Goal: Task Accomplishment & Management: Complete application form

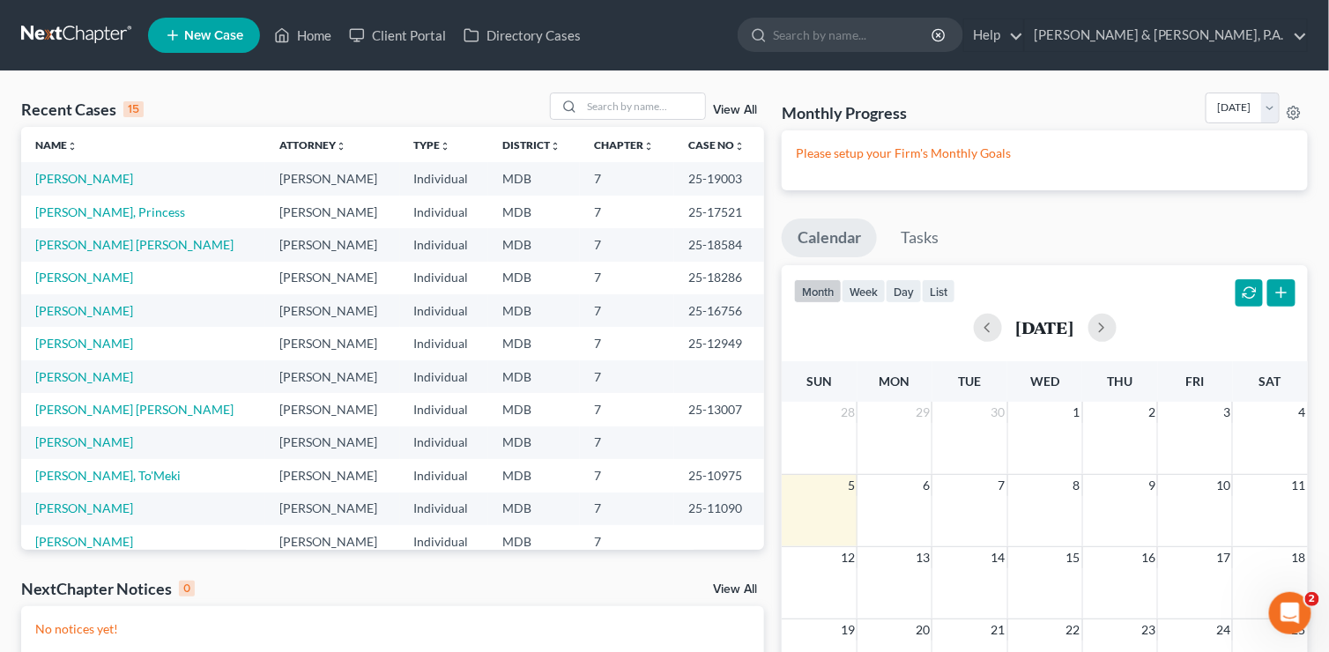
click at [447, 89] on div "Recent Cases 15 View All Name unfold_more expand_more expand_less Attorney unfo…" at bounding box center [664, 479] width 1329 height 816
click at [173, 31] on line at bounding box center [173, 36] width 0 height 10
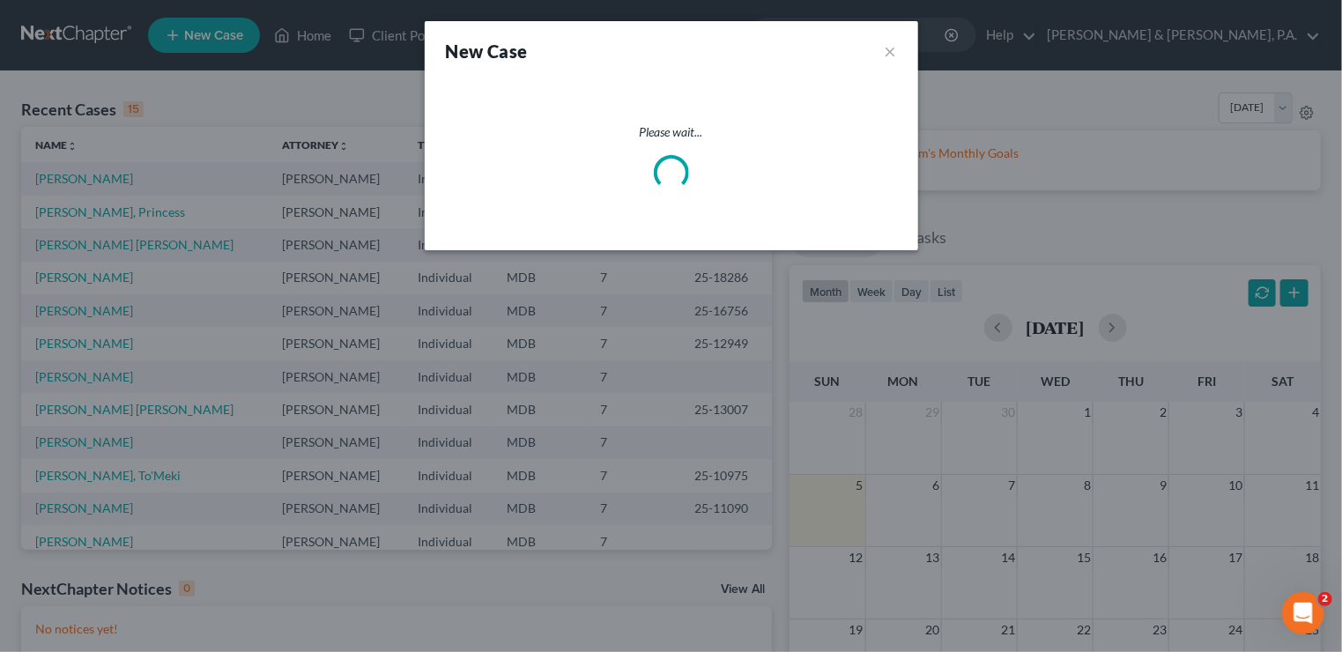
select select "38"
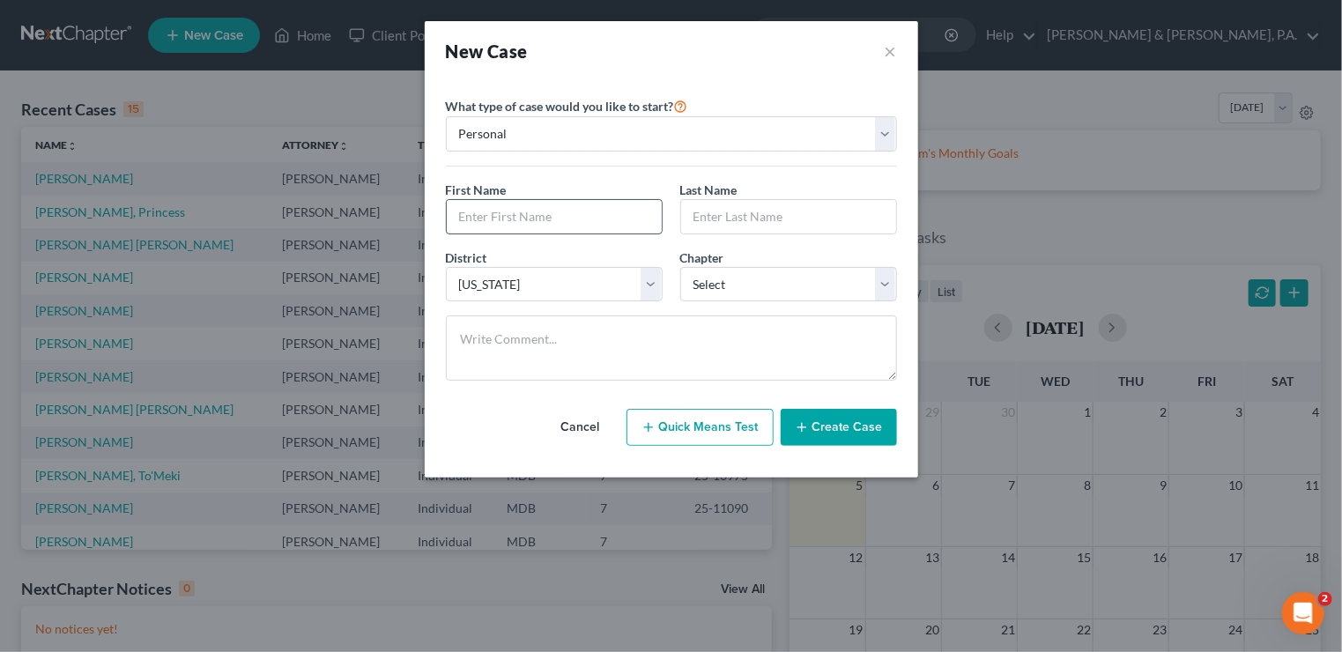
click at [553, 210] on input "text" at bounding box center [554, 216] width 215 height 33
type input "[PERSON_NAME]"
click at [881, 281] on select "Select 7 11 12 13" at bounding box center [788, 284] width 217 height 35
select select "0"
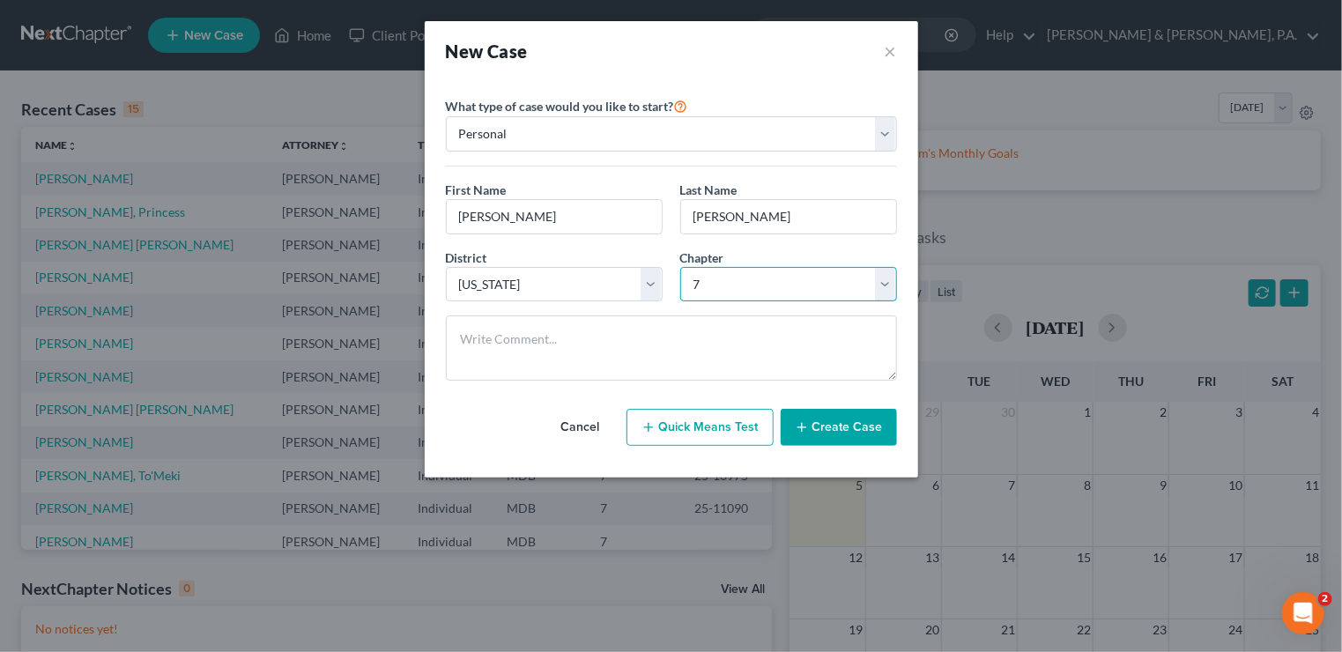
click at [680, 267] on select "Select 7 11 12 13" at bounding box center [788, 284] width 217 height 35
click at [831, 426] on button "Create Case" at bounding box center [839, 427] width 116 height 37
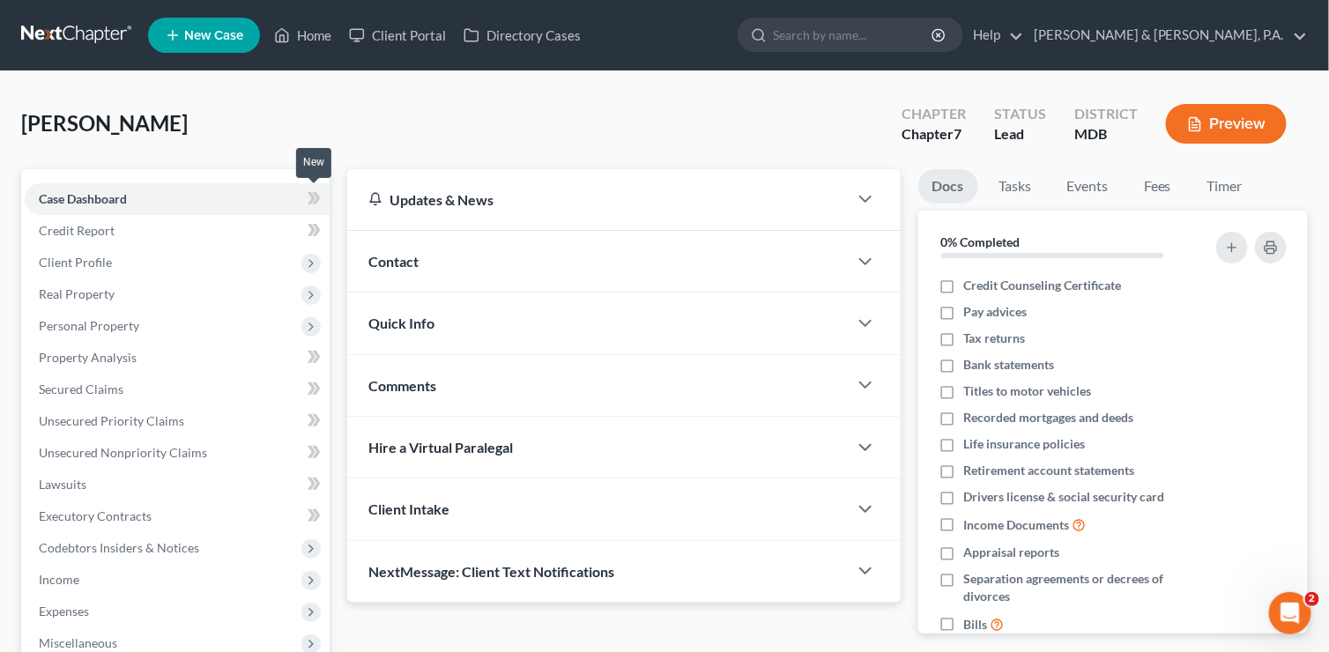
click at [315, 195] on icon at bounding box center [317, 198] width 8 height 12
click at [313, 195] on icon at bounding box center [311, 198] width 8 height 12
click at [315, 193] on icon at bounding box center [317, 198] width 8 height 12
click at [208, 255] on span "Client Profile" at bounding box center [177, 263] width 305 height 32
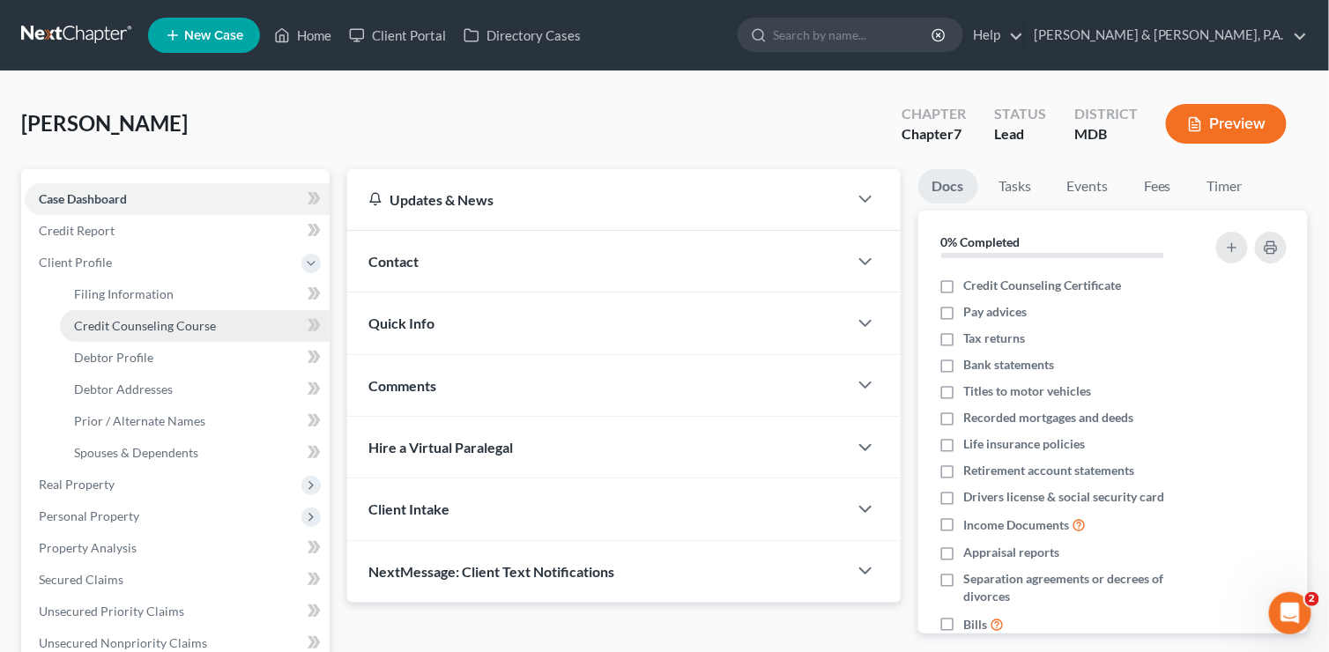
click at [201, 325] on span "Credit Counseling Course" at bounding box center [145, 325] width 142 height 15
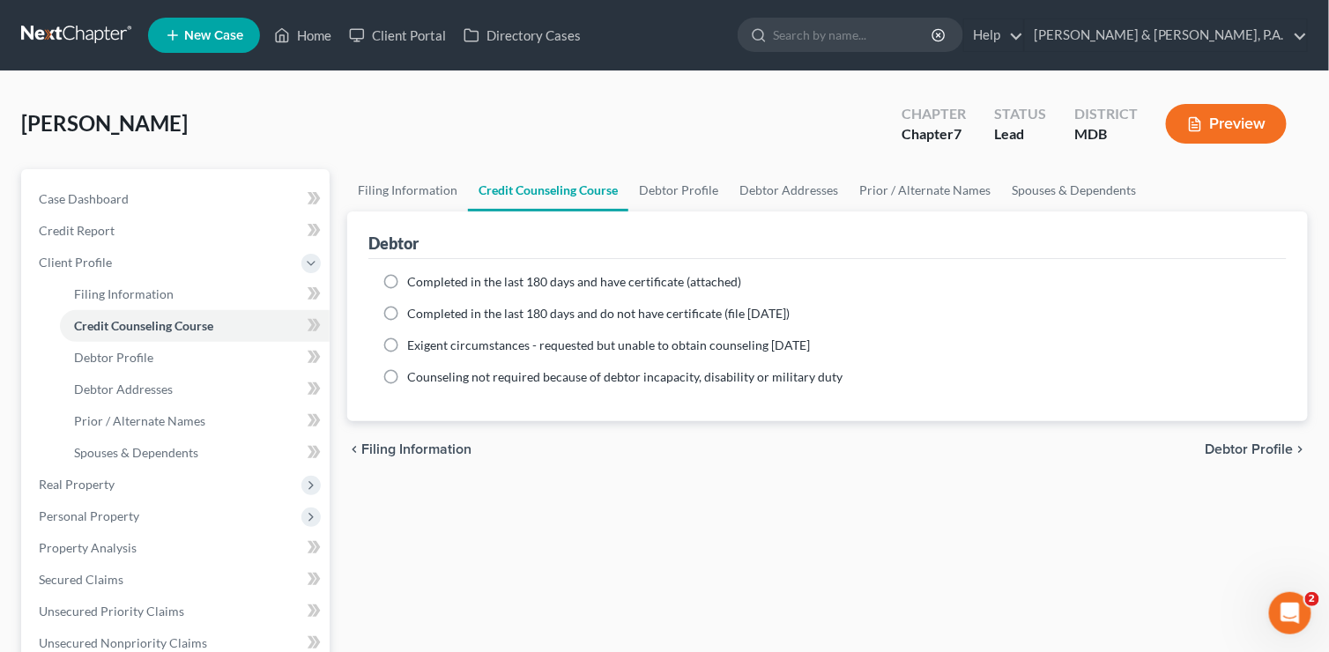
click at [407, 278] on label "Completed in the last 180 days and have certificate (attached)" at bounding box center [574, 282] width 334 height 18
click at [414, 278] on input "Completed in the last 180 days and have certificate (attached)" at bounding box center [419, 278] width 11 height 11
radio input "true"
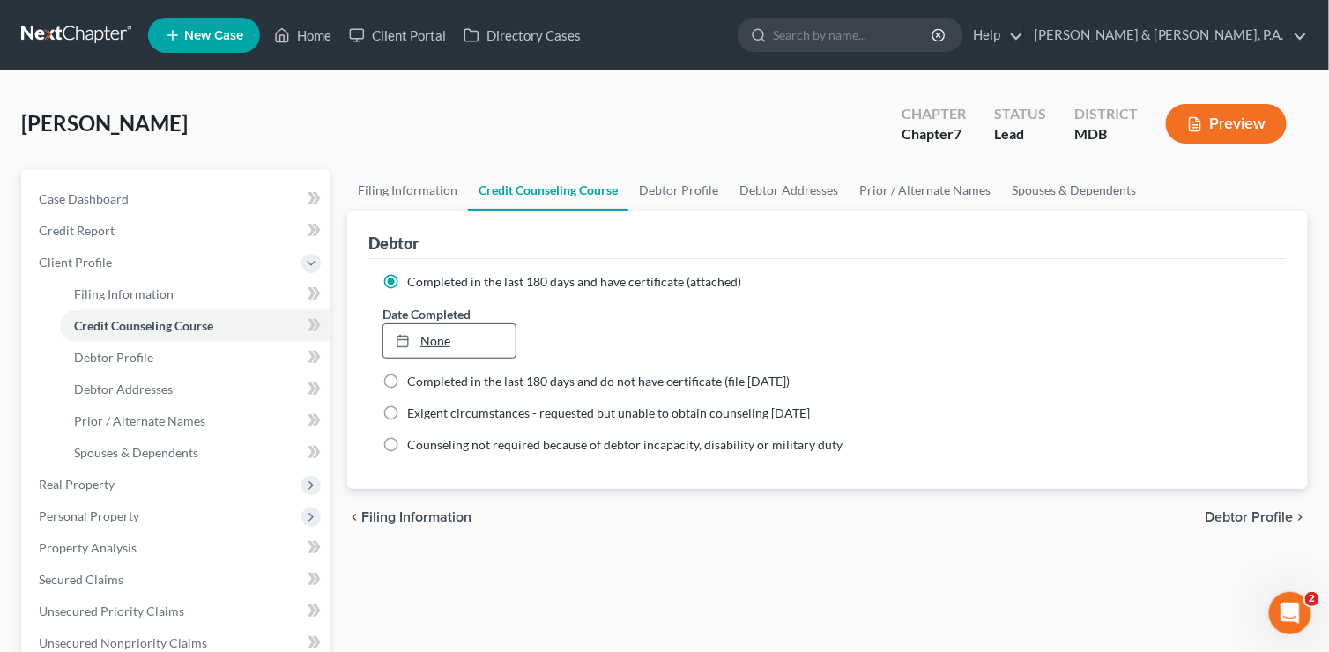
click at [426, 337] on link "None" at bounding box center [449, 340] width 132 height 33
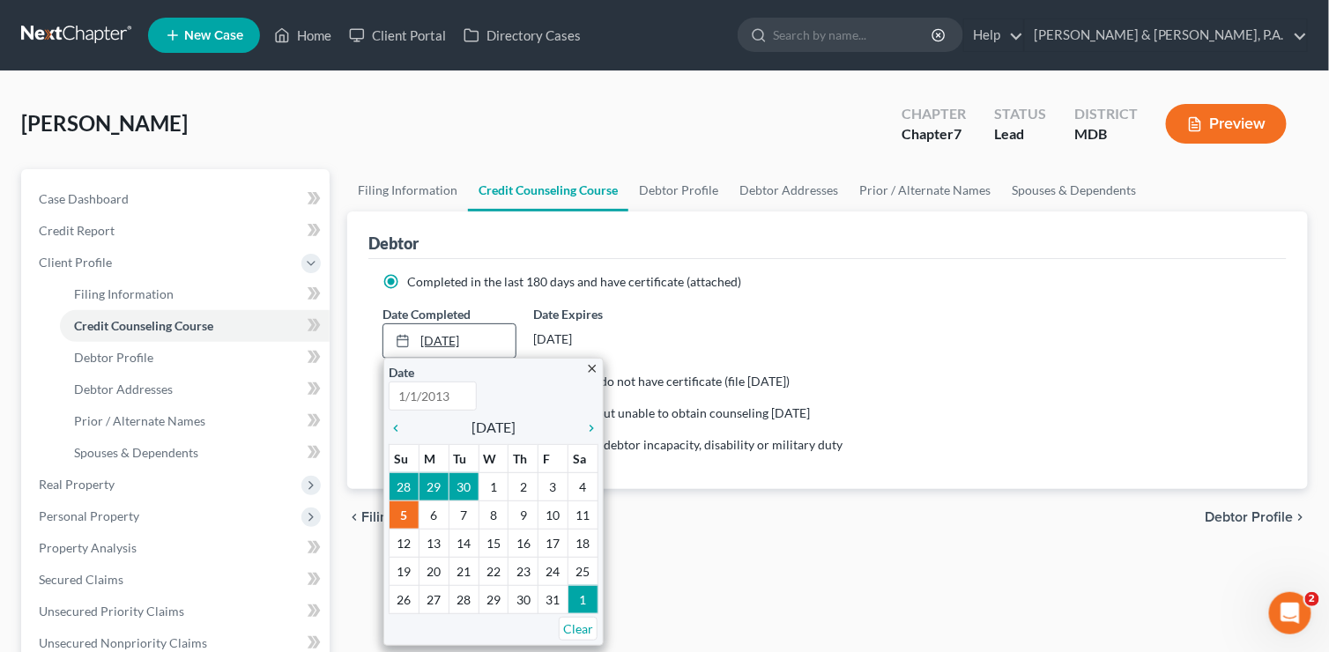
type input "[DATE]"
click at [396, 425] on icon "chevron_left" at bounding box center [400, 428] width 23 height 14
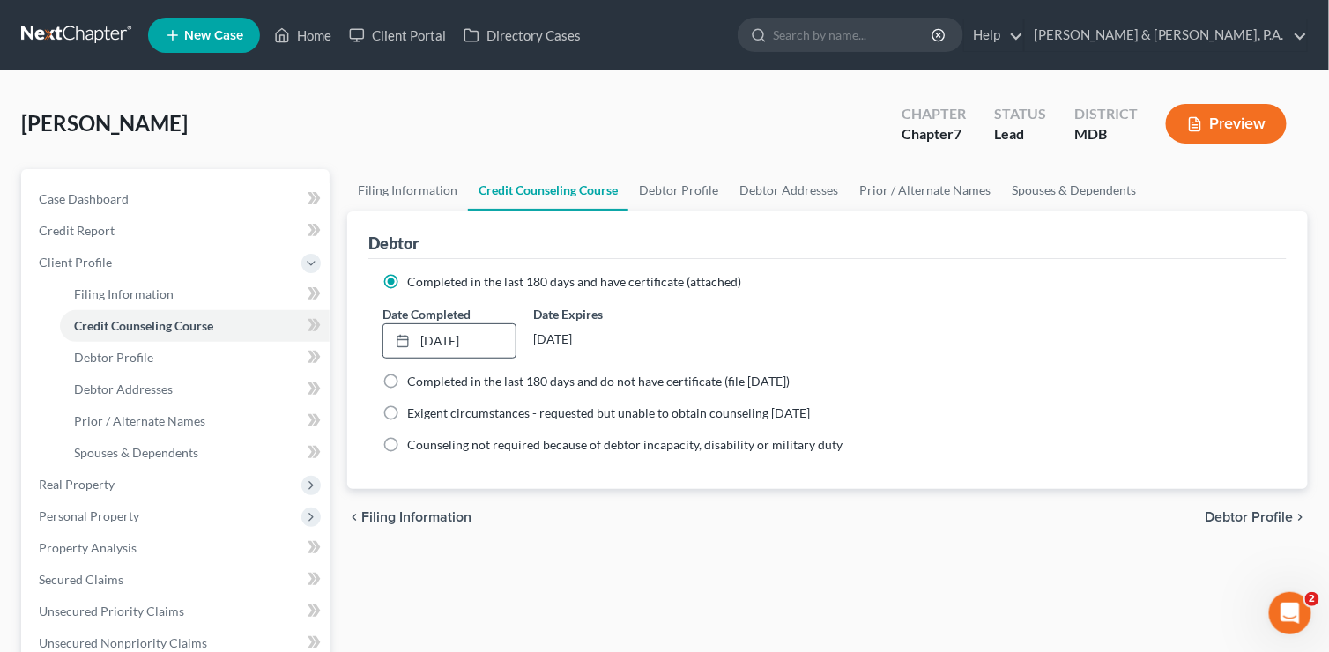
click at [1277, 519] on span "Debtor Profile" at bounding box center [1249, 517] width 88 height 14
select select "0"
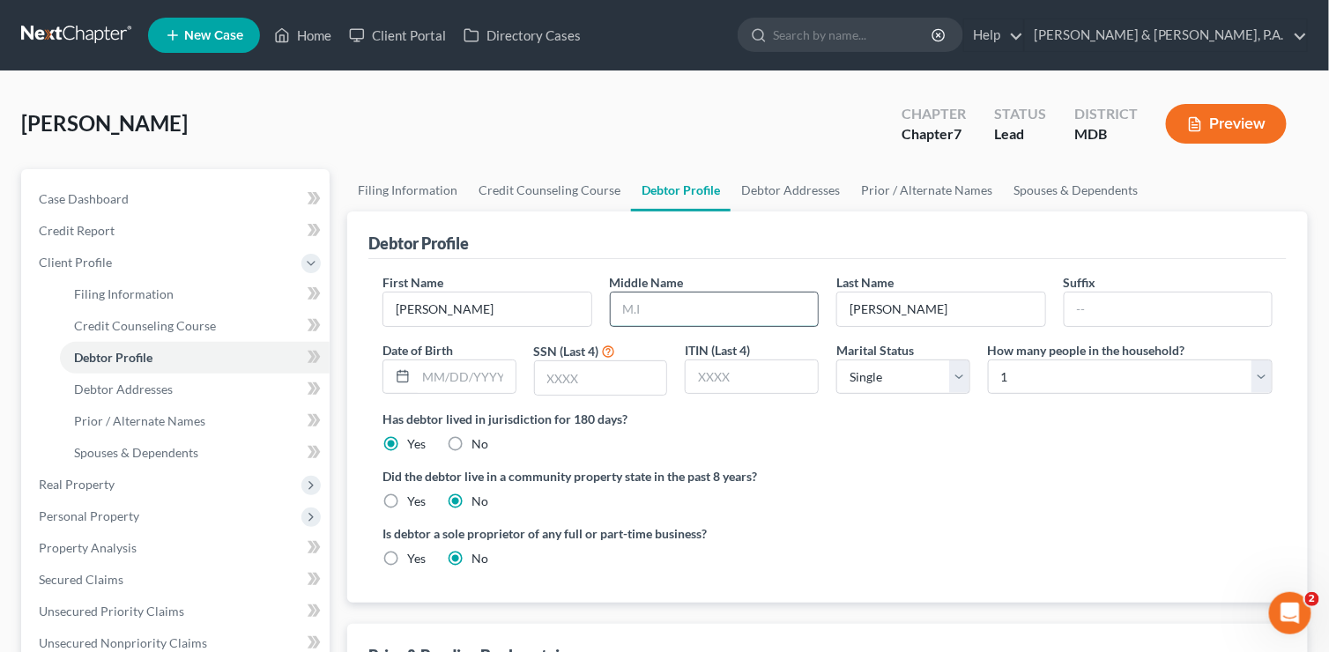
click at [714, 307] on input "text" at bounding box center [715, 308] width 208 height 33
type input "M."
click at [484, 377] on input "text" at bounding box center [466, 376] width 100 height 33
type input "[DATE]"
type input "9600"
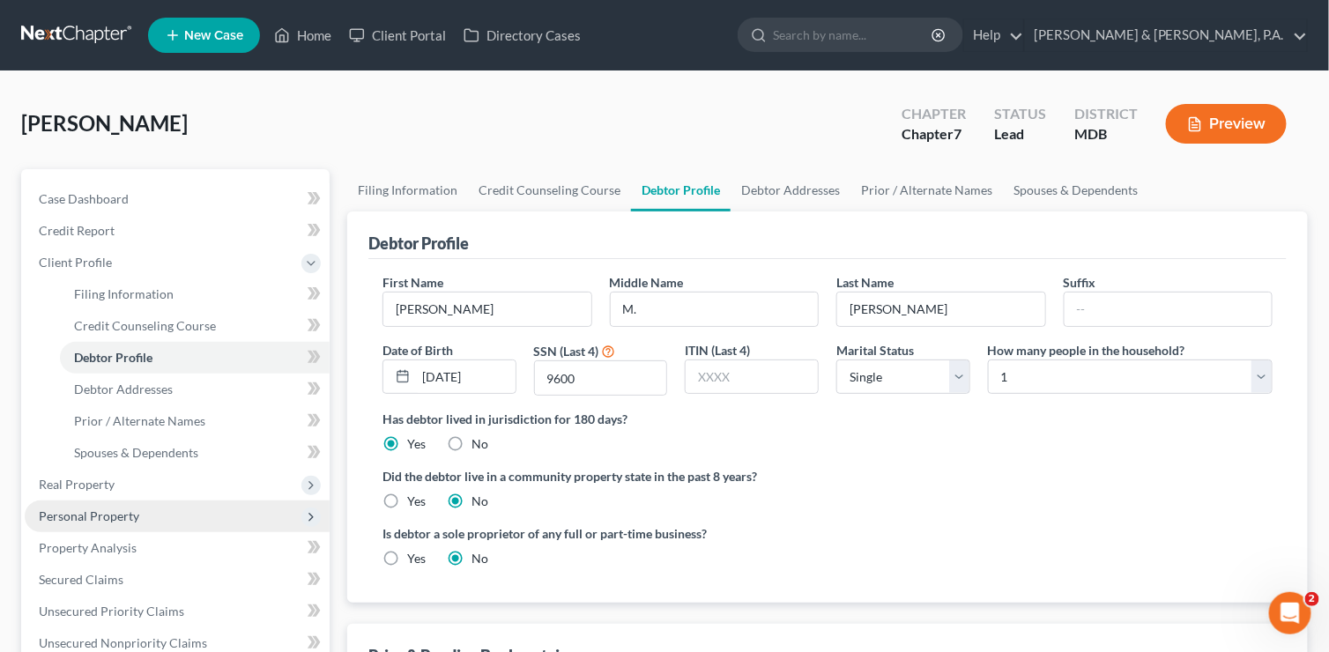
click at [101, 516] on span "Personal Property" at bounding box center [89, 515] width 100 height 15
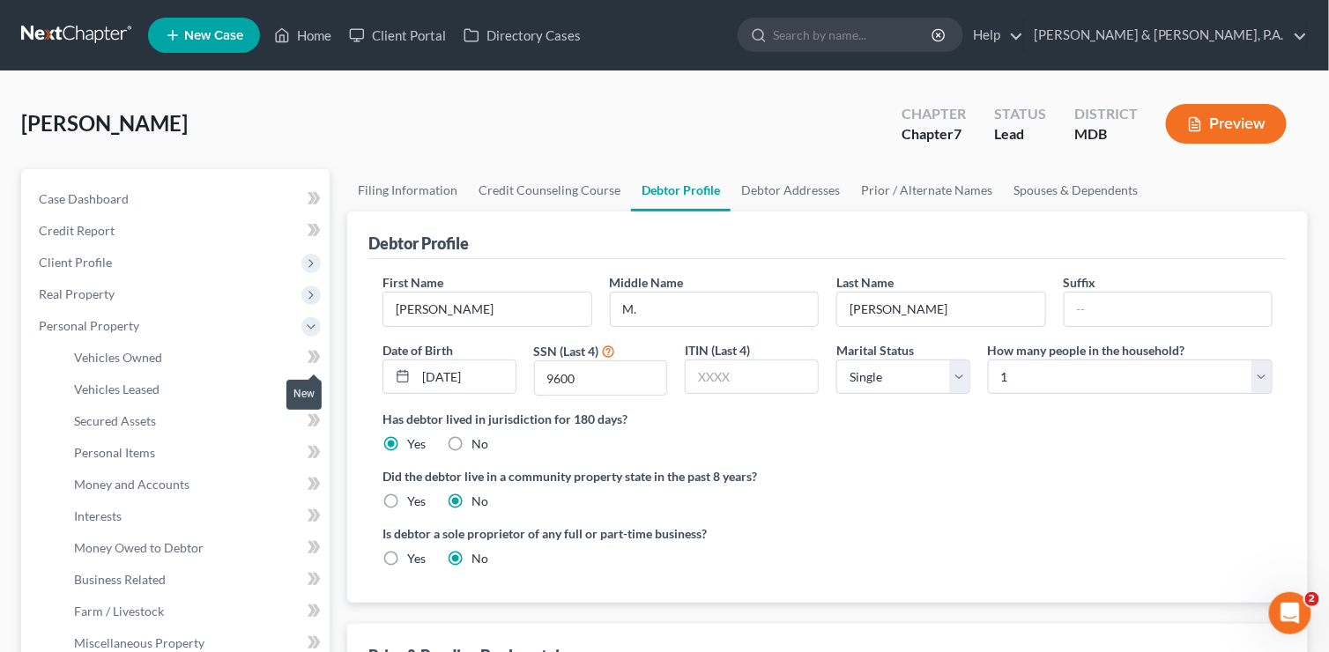
click at [315, 353] on icon at bounding box center [313, 357] width 13 height 22
click at [308, 352] on icon at bounding box center [313, 357] width 13 height 22
click at [314, 352] on icon at bounding box center [311, 357] width 8 height 12
click at [117, 359] on span "Vehicles Owned" at bounding box center [118, 357] width 88 height 15
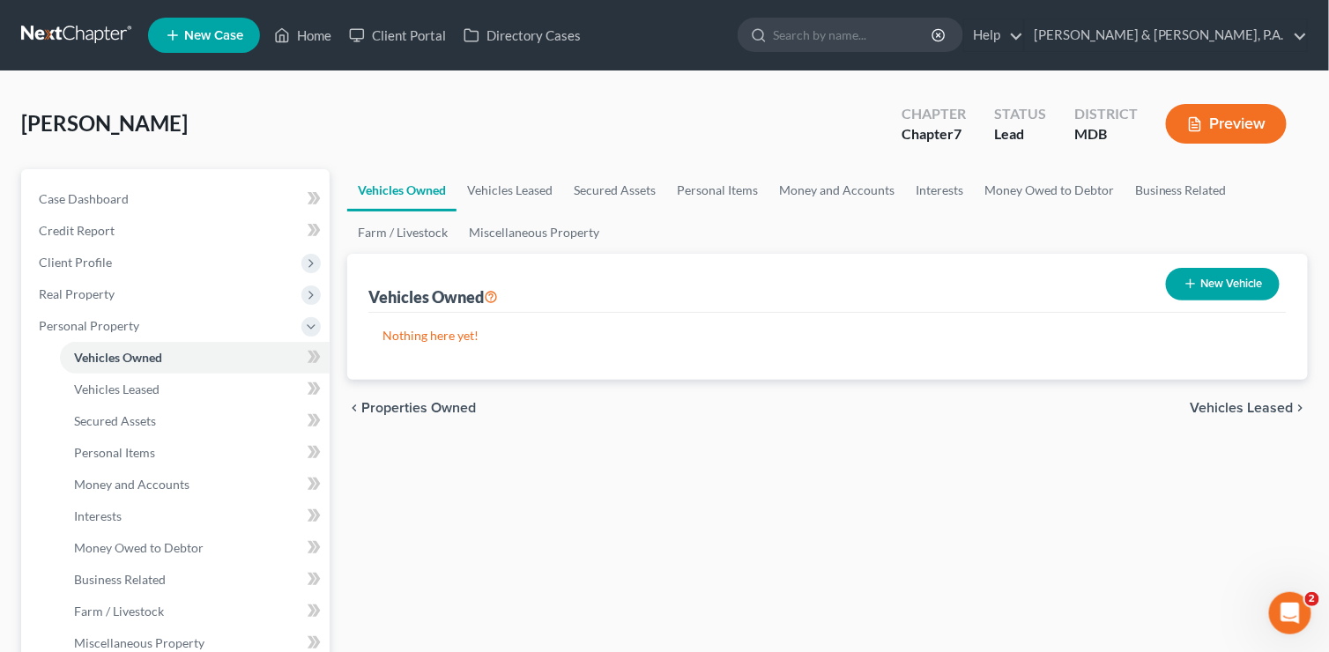
click at [1219, 276] on button "New Vehicle" at bounding box center [1223, 284] width 114 height 33
select select "0"
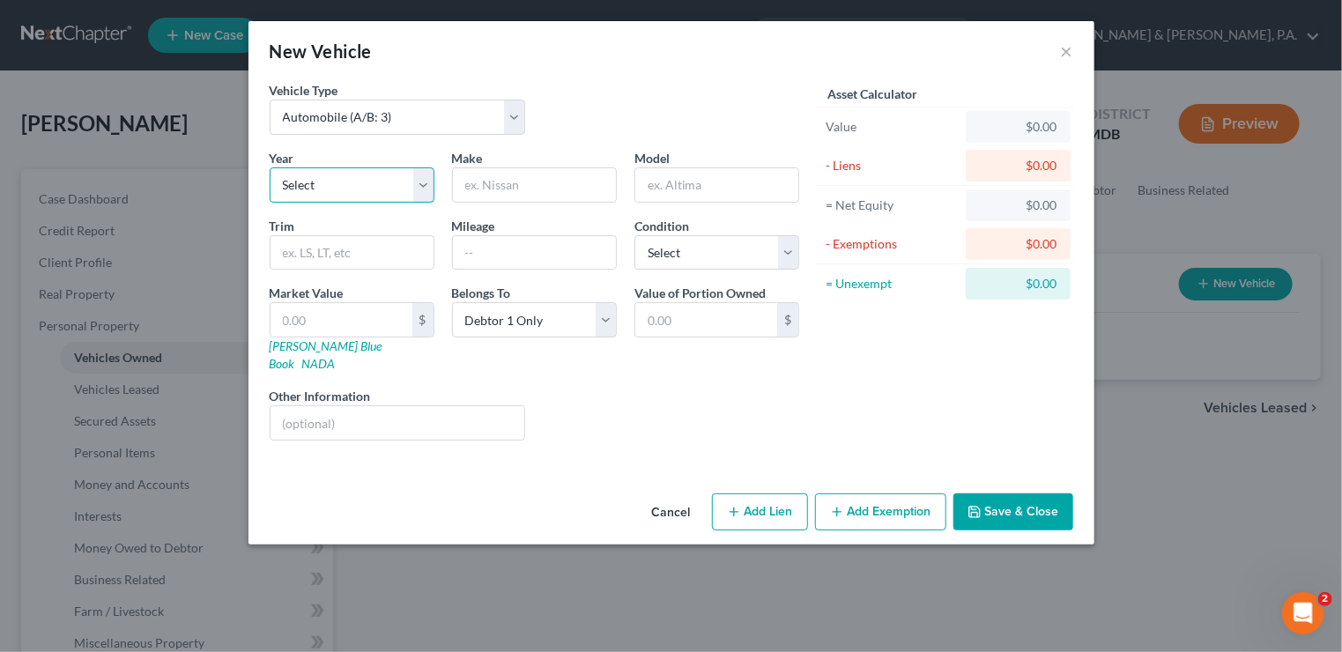
click at [423, 181] on select "Select 2026 2025 2024 2023 2022 2021 2020 2019 2018 2017 2016 2015 2014 2013 20…" at bounding box center [352, 184] width 165 height 35
select select "6"
click at [270, 167] on select "Select 2026 2025 2024 2023 2022 2021 2020 2019 2018 2017 2016 2015 2014 2013 20…" at bounding box center [352, 184] width 165 height 35
click at [513, 184] on input "text" at bounding box center [534, 184] width 163 height 33
type input "Chevrolet"
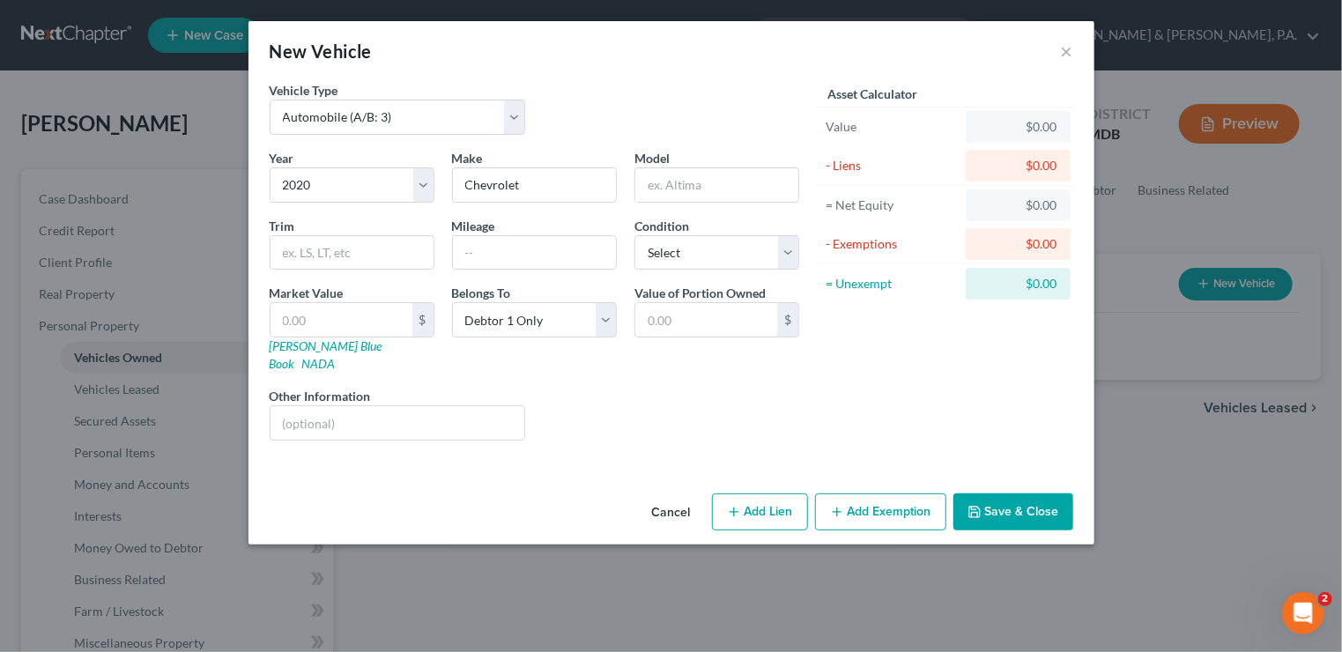
click at [781, 493] on button "Add Lien" at bounding box center [760, 511] width 96 height 37
select select "0"
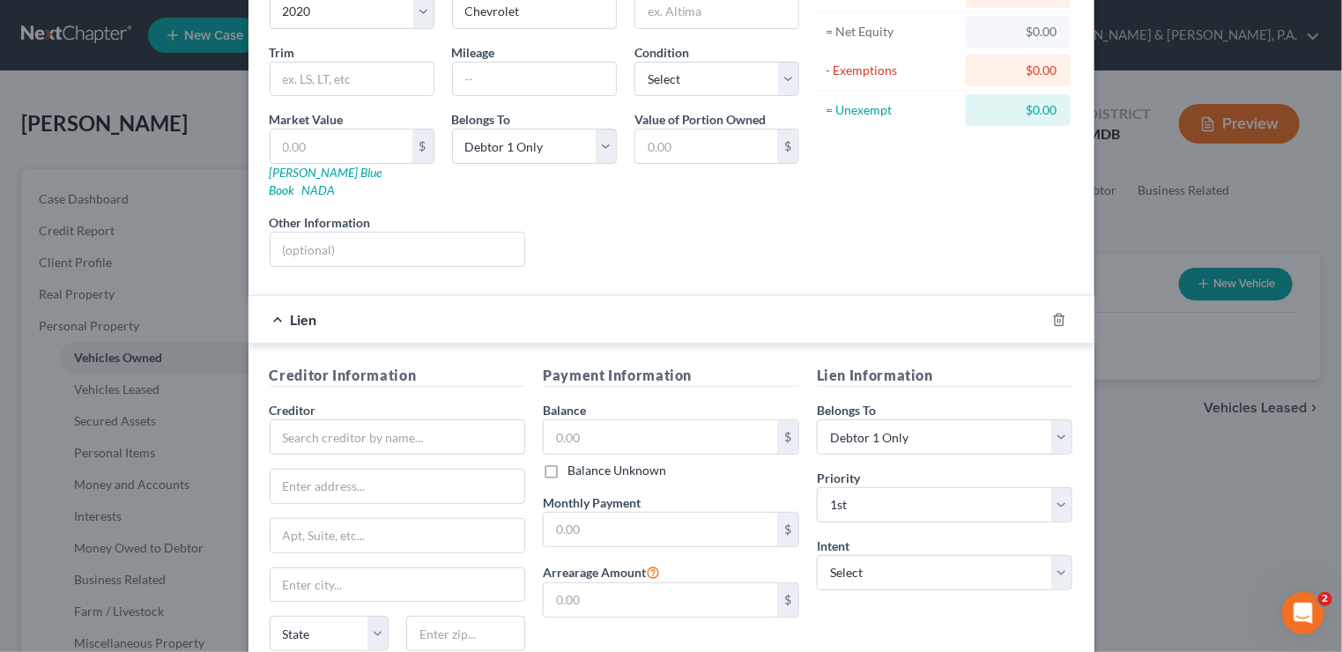
scroll to position [176, 0]
click at [349, 420] on input "text" at bounding box center [398, 434] width 256 height 35
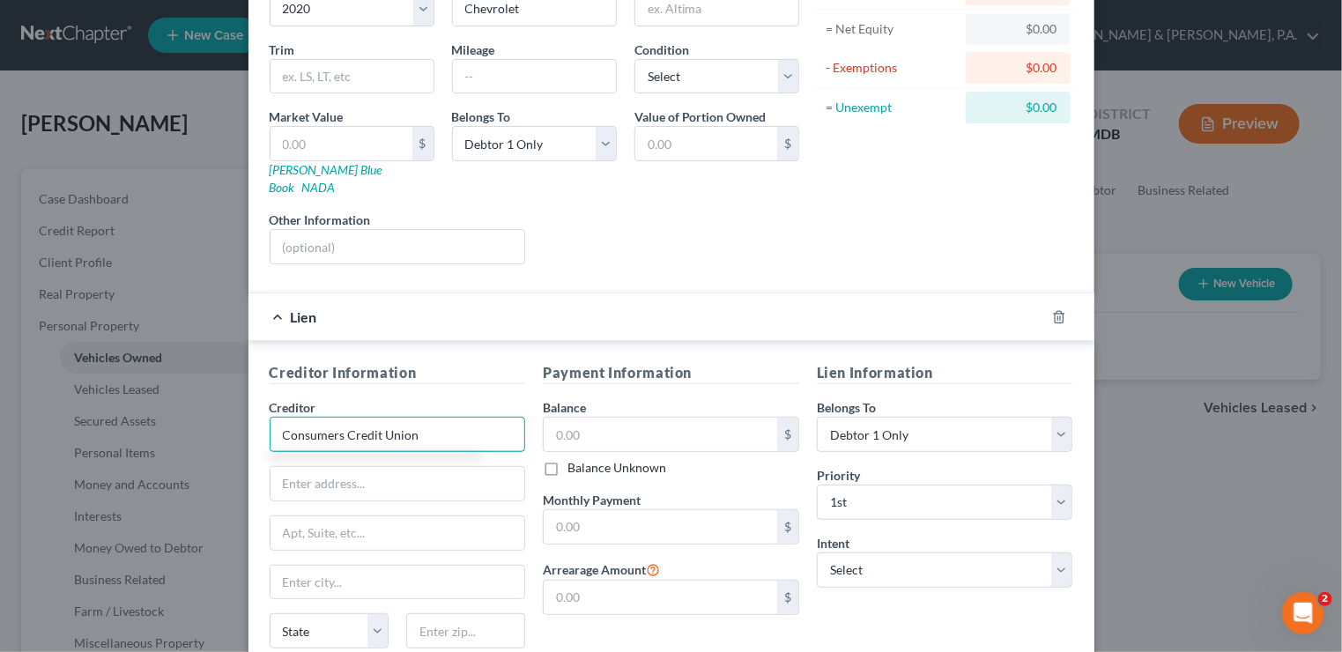
type input "Consumers Credit Union"
type input "P.O. Box 279342"
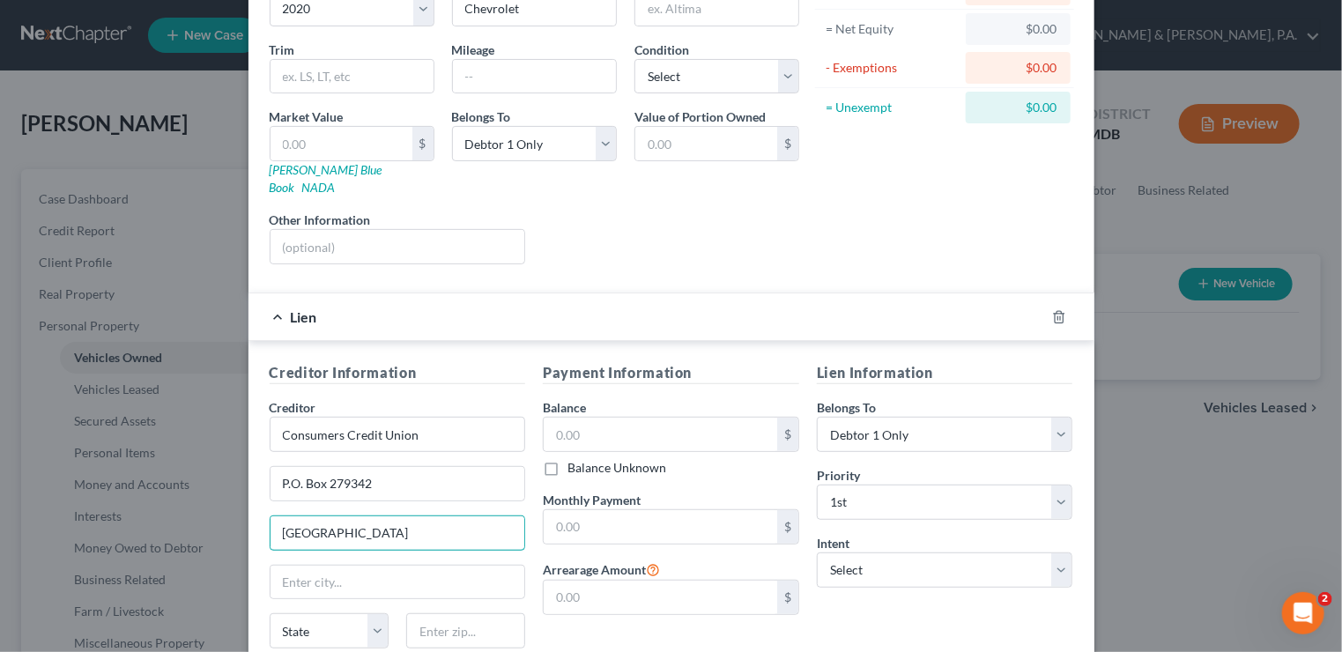
type input "[GEOGRAPHIC_DATA]"
type input "95827"
type input "[GEOGRAPHIC_DATA]"
select select "4"
drag, startPoint x: 397, startPoint y: 515, endPoint x: 278, endPoint y: 512, distance: 119.0
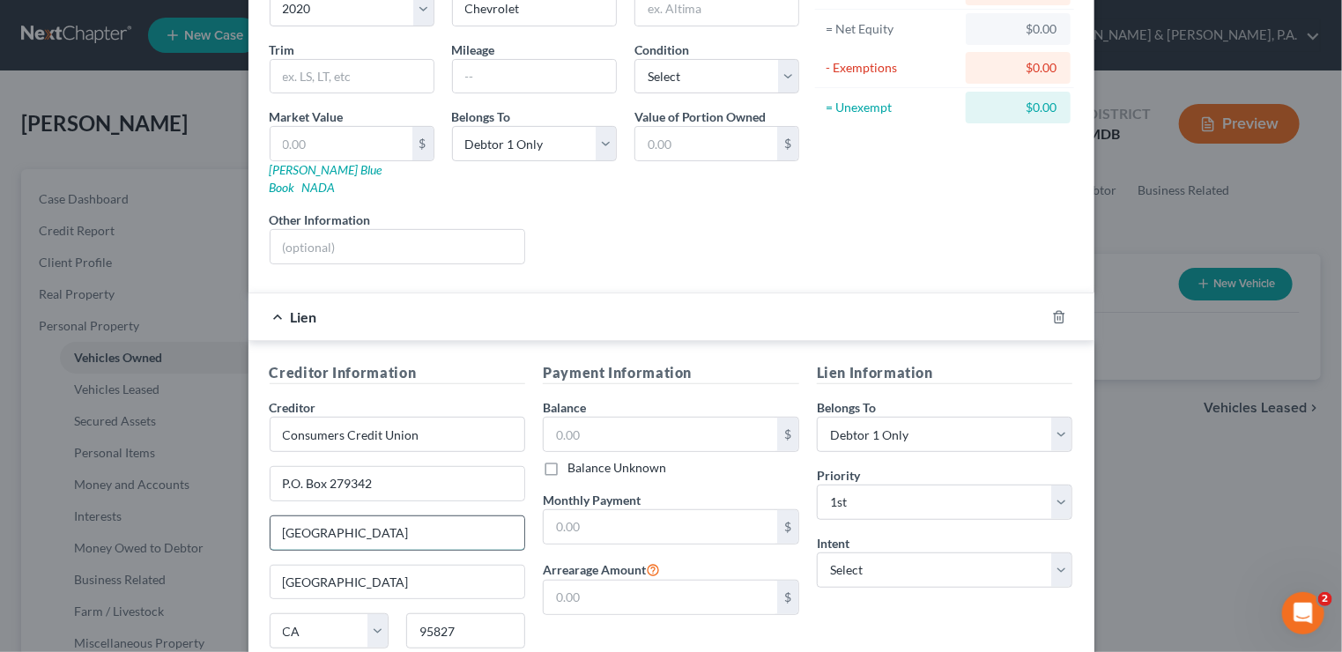
click at [278, 516] on input "[GEOGRAPHIC_DATA]" at bounding box center [397, 532] width 255 height 33
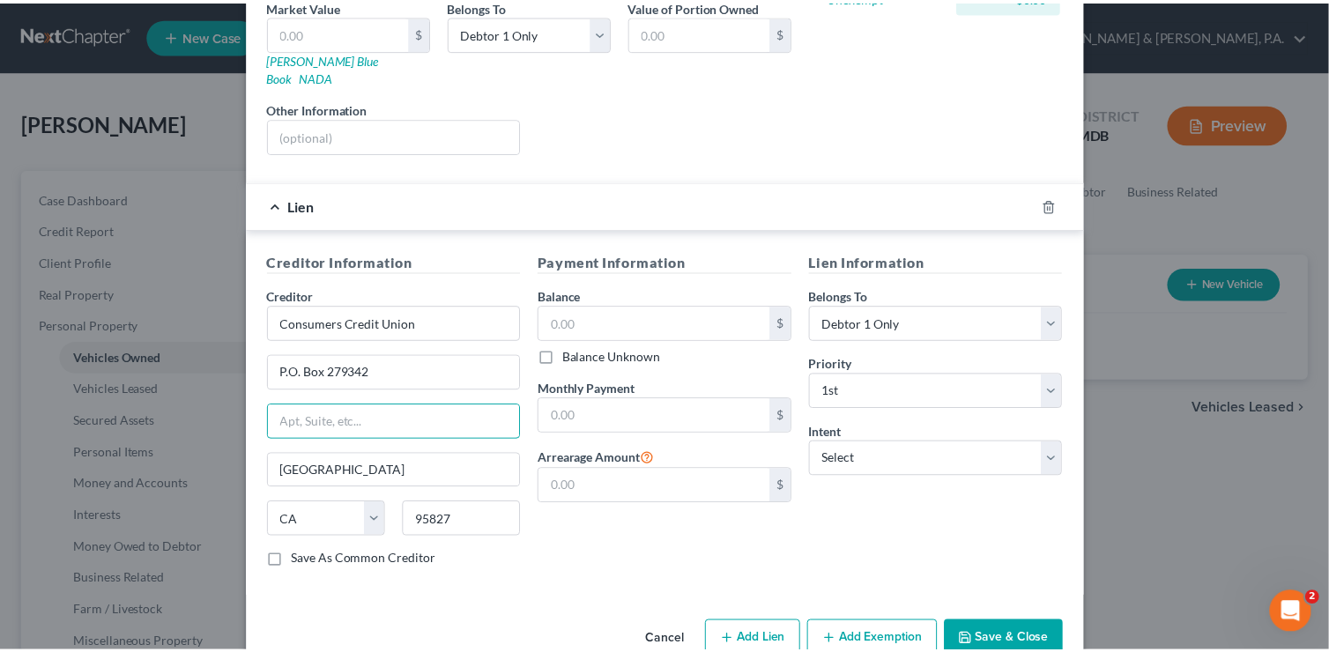
scroll to position [303, 0]
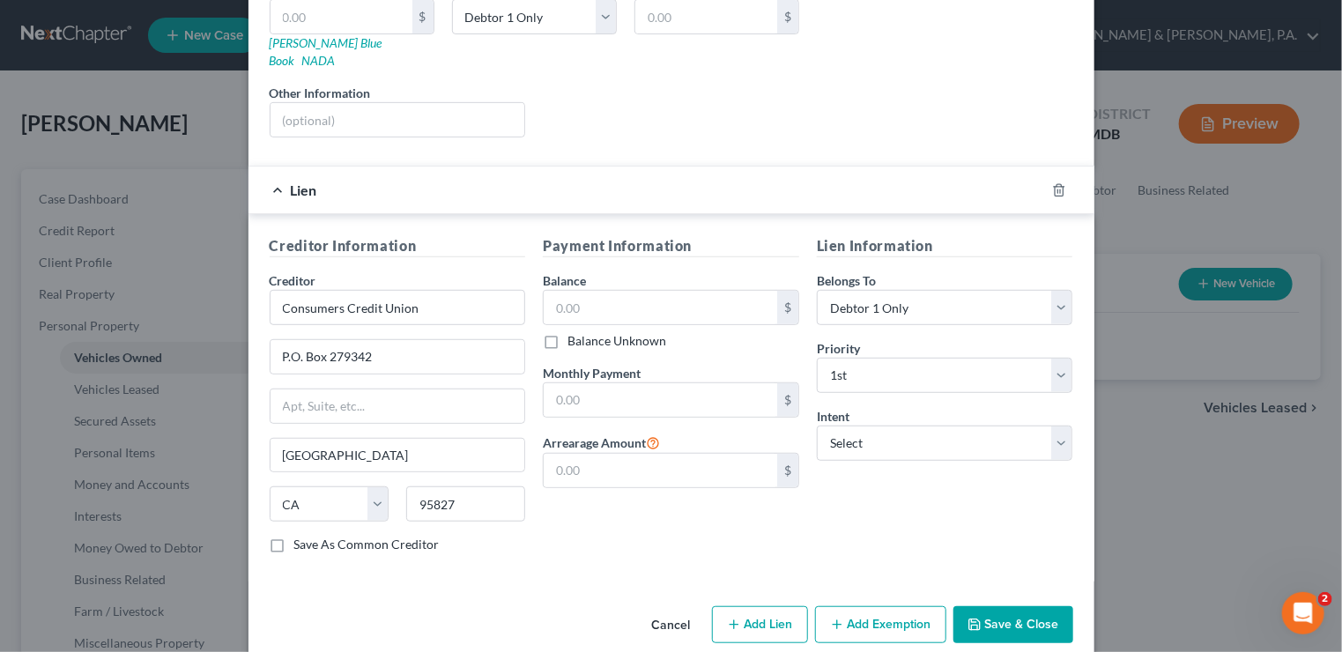
click at [294, 536] on label "Save As Common Creditor" at bounding box center [366, 545] width 145 height 18
click at [301, 536] on input "Save As Common Creditor" at bounding box center [306, 541] width 11 height 11
click at [988, 606] on button "Save & Close" at bounding box center [1013, 624] width 120 height 37
checkbox input "false"
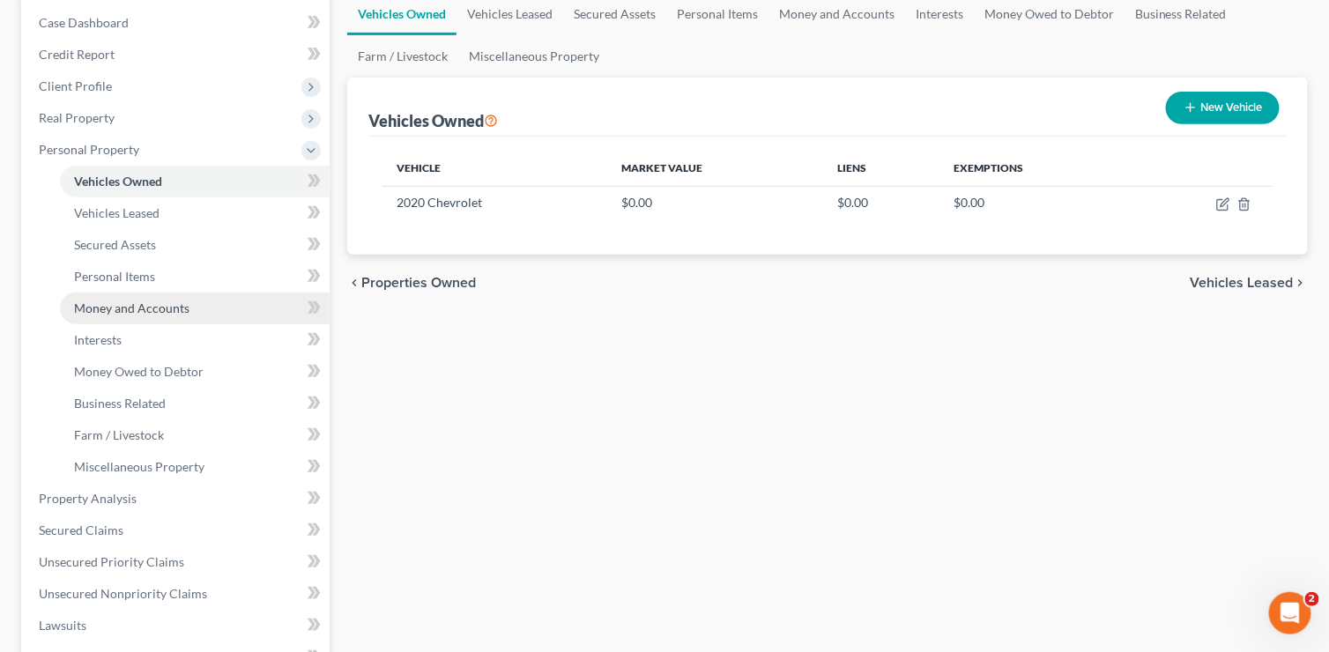
scroll to position [264, 0]
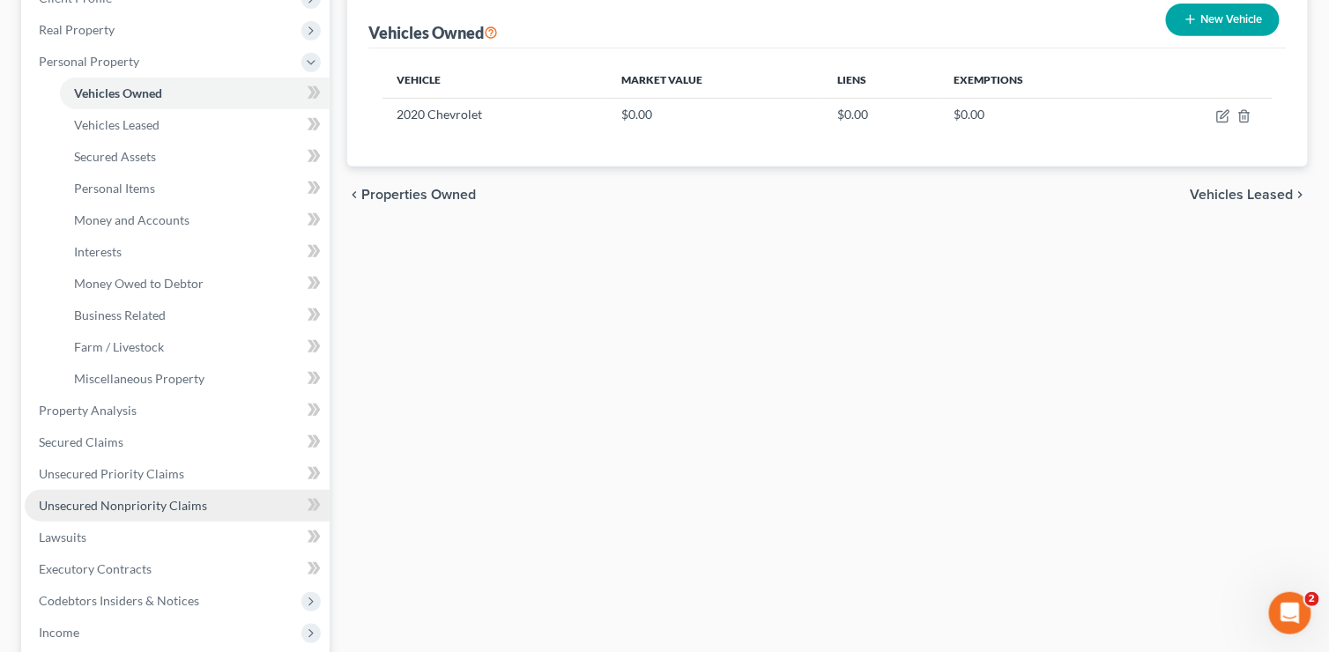
click at [136, 500] on span "Unsecured Nonpriority Claims" at bounding box center [123, 505] width 168 height 15
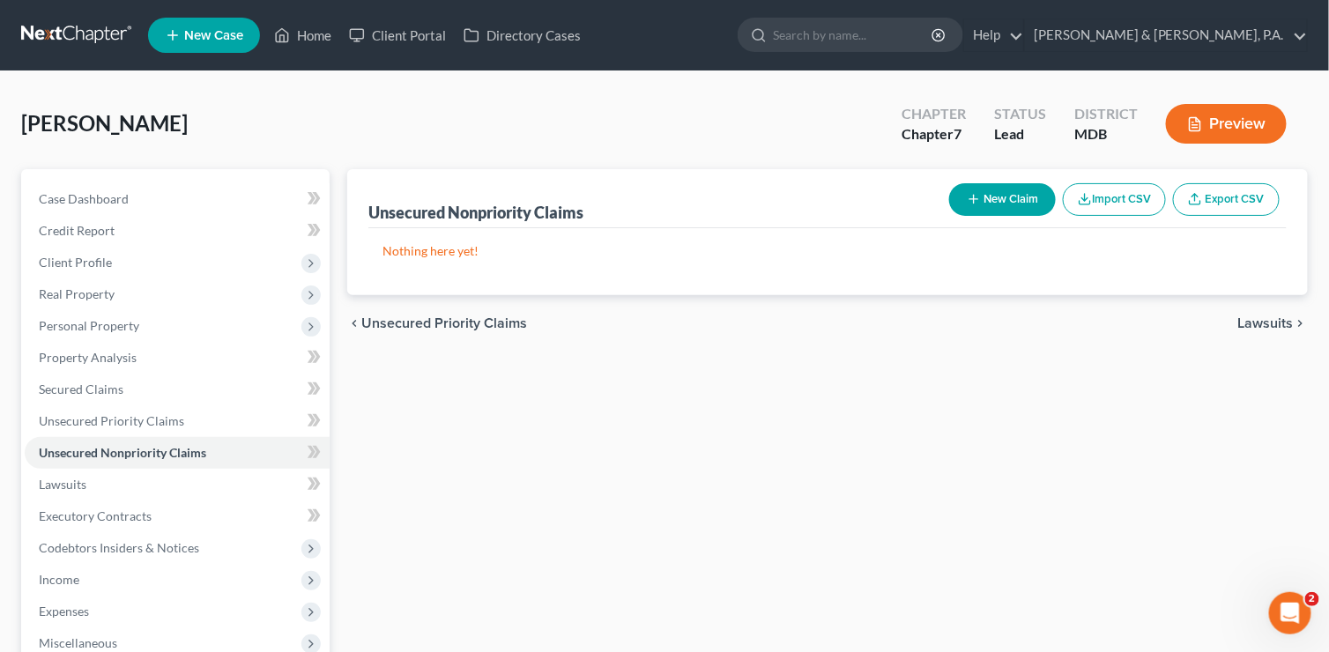
click at [1013, 193] on button "New Claim" at bounding box center [1002, 199] width 107 height 33
select select "0"
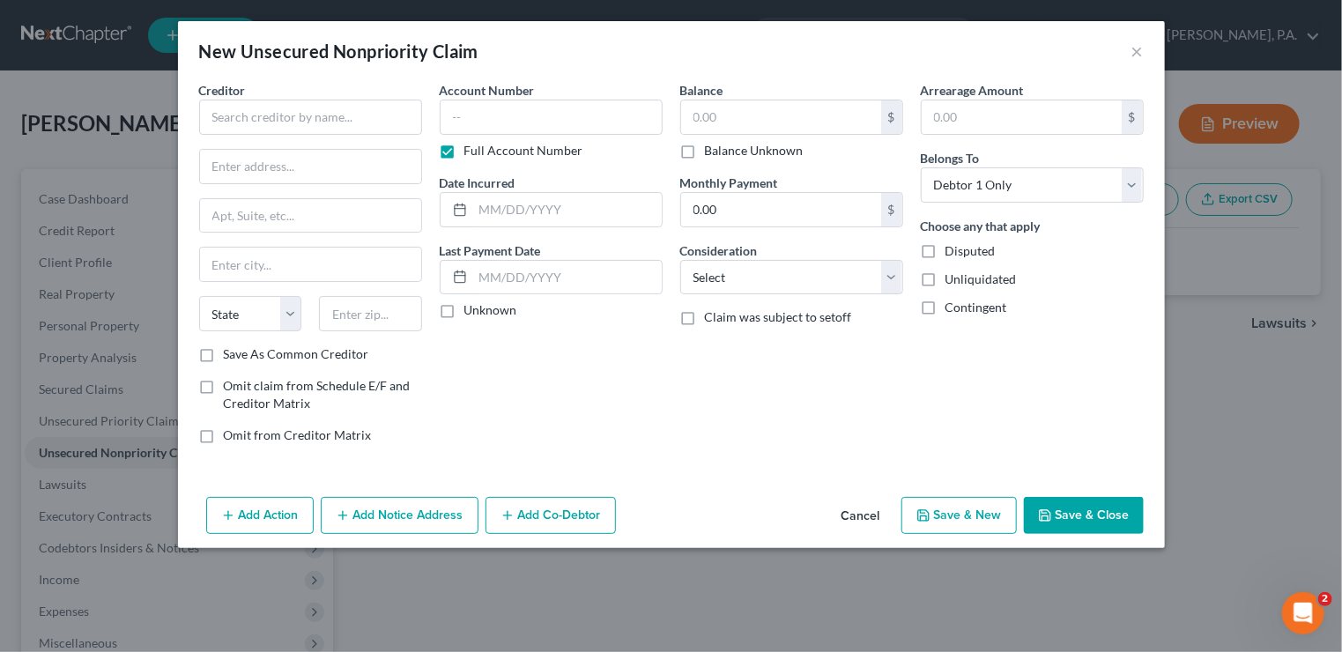
click at [192, 69] on div "New Unsecured Nonpriority Claim ×" at bounding box center [671, 51] width 987 height 60
click at [241, 119] on input "text" at bounding box center [310, 117] width 223 height 35
type input "The Bank of [US_STATE]/Fortiva"
type input "P.O. Box 105555"
click at [402, 302] on input "text" at bounding box center [370, 313] width 103 height 35
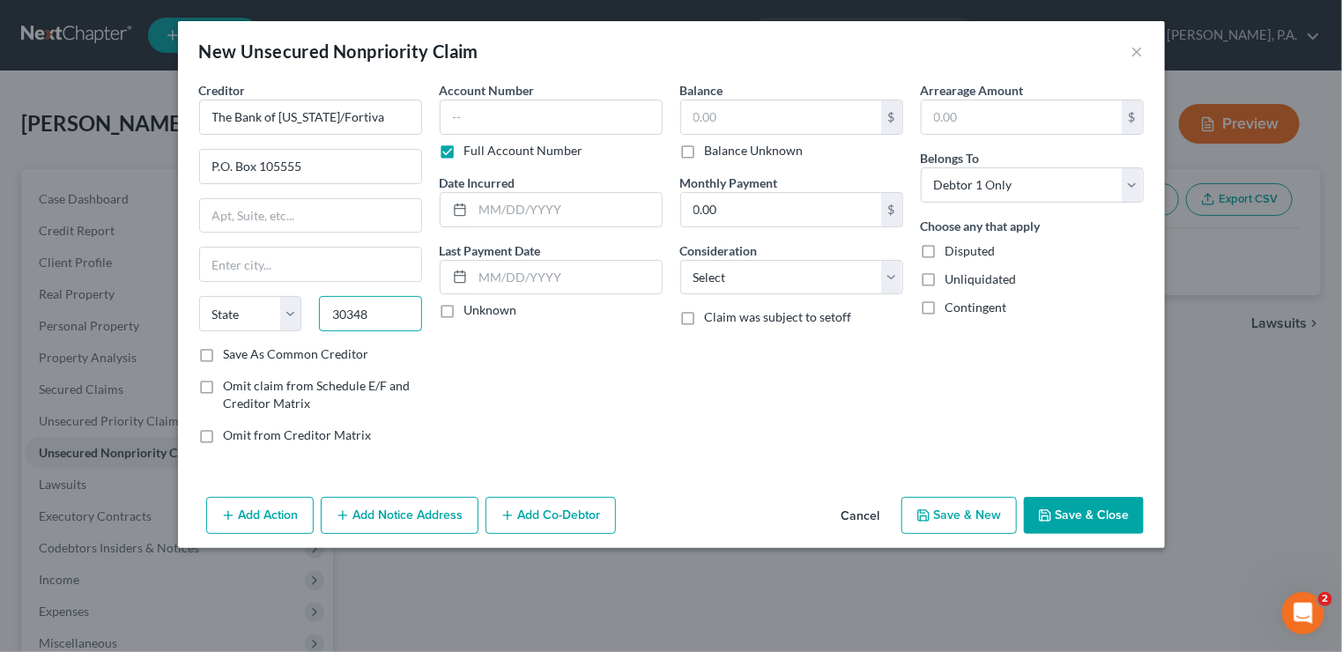
type input "30348"
type input "[GEOGRAPHIC_DATA]"
select select "10"
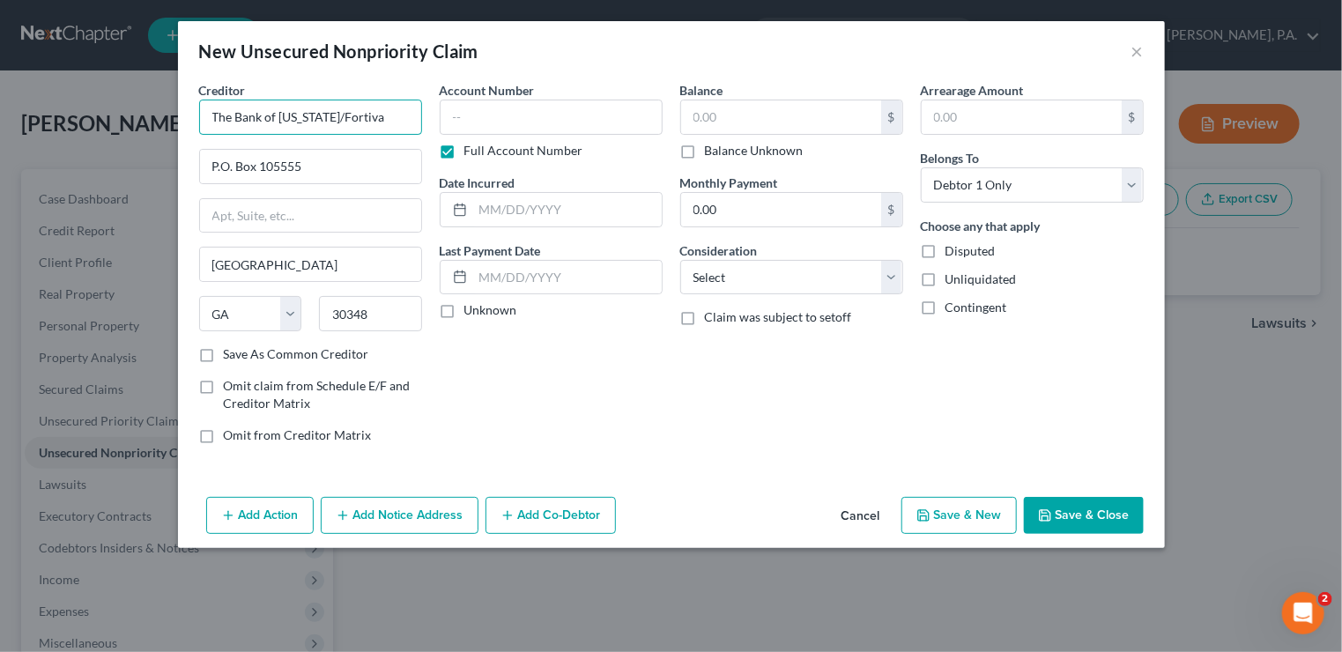
click at [327, 114] on input "The Bank of [US_STATE]/Fortiva" at bounding box center [310, 117] width 223 height 35
type input "TBOM/Fortiva"
click at [224, 348] on label "Save As Common Creditor" at bounding box center [296, 354] width 145 height 18
click at [231, 348] on input "Save As Common Creditor" at bounding box center [236, 350] width 11 height 11
checkbox input "true"
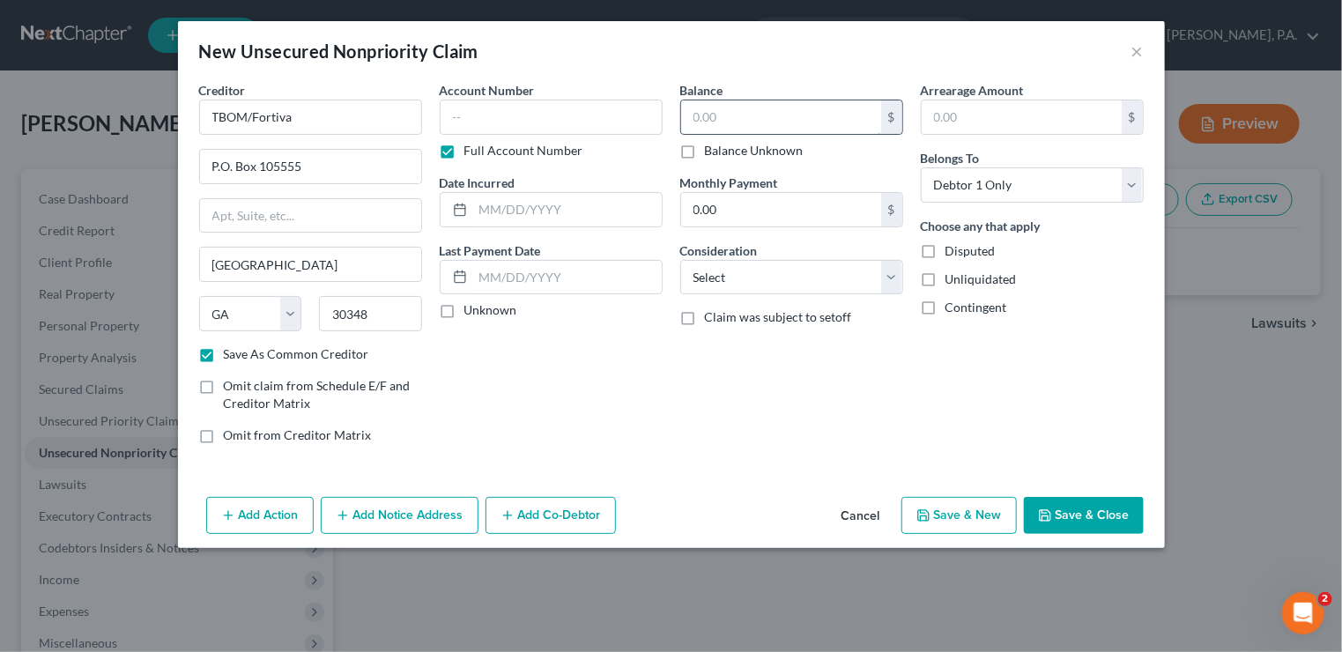
click at [707, 124] on input "text" at bounding box center [781, 116] width 200 height 33
type input "496"
click at [889, 274] on select "Select Cable / Satellite Services Collection Agency Credit Card Debt Debt Couns…" at bounding box center [791, 277] width 223 height 35
select select "2"
click at [680, 260] on select "Select Cable / Satellite Services Collection Agency Credit Card Debt Debt Couns…" at bounding box center [791, 277] width 223 height 35
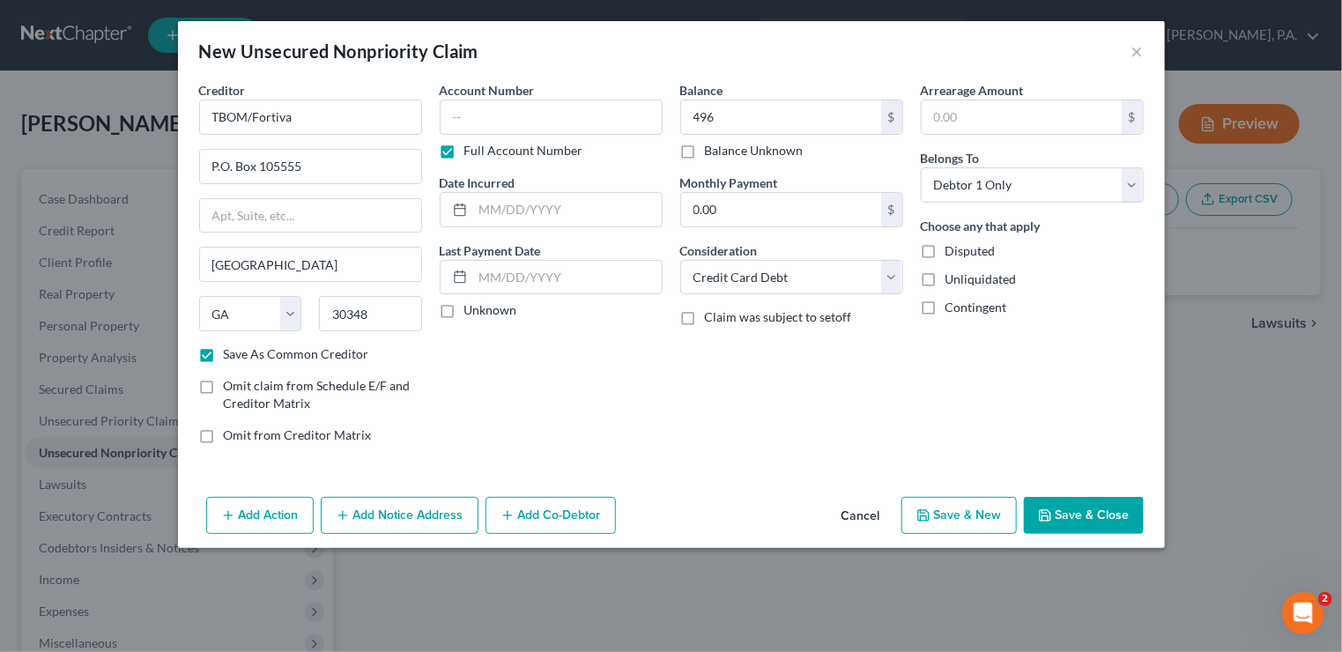
click at [981, 517] on button "Save & New" at bounding box center [958, 515] width 115 height 37
checkbox input "false"
select select "0"
type input "496.00"
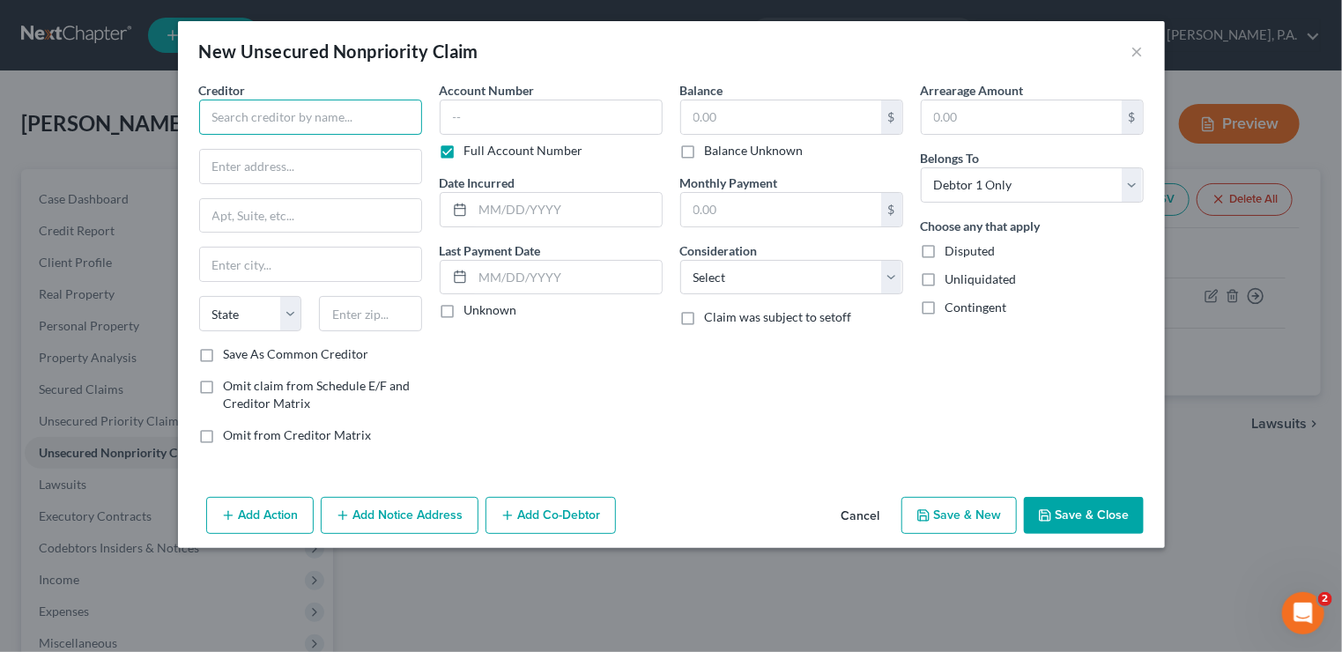
click at [324, 106] on input "text" at bounding box center [310, 117] width 223 height 35
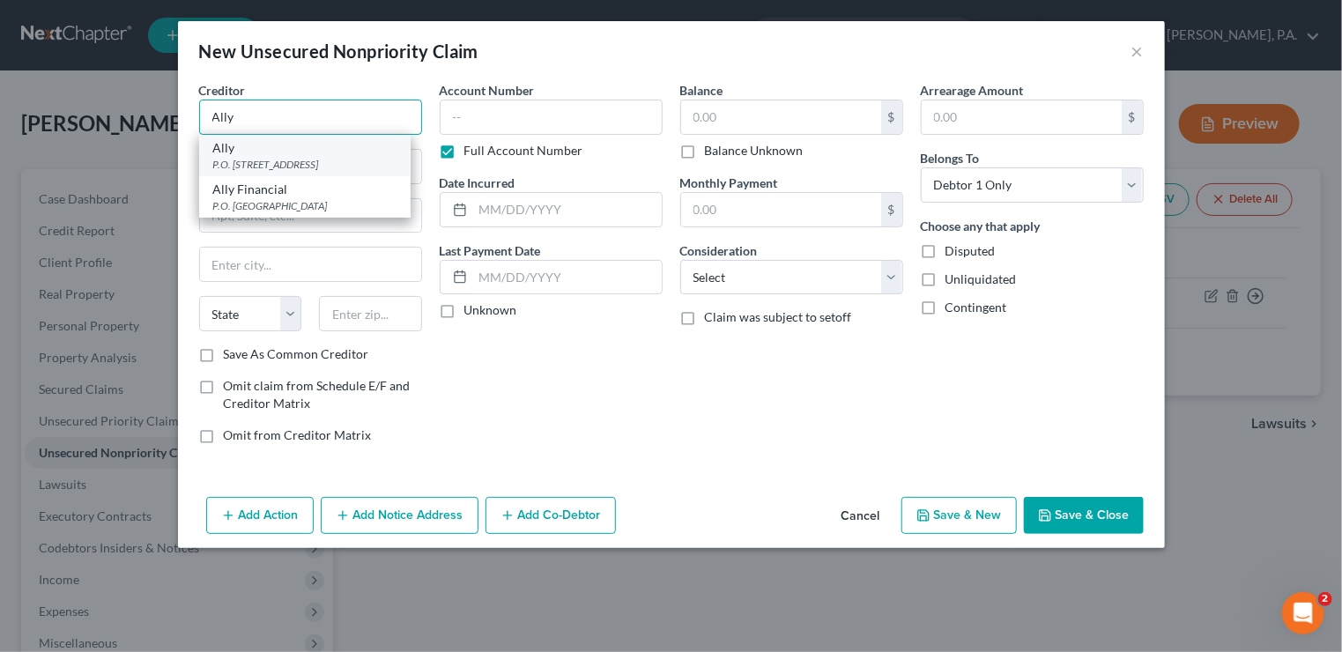
type input "Ally"
click at [283, 159] on div "P.O. [STREET_ADDRESS]" at bounding box center [304, 164] width 183 height 15
type input "P.O. Box 922"
type input "Old Bethpage"
select select "35"
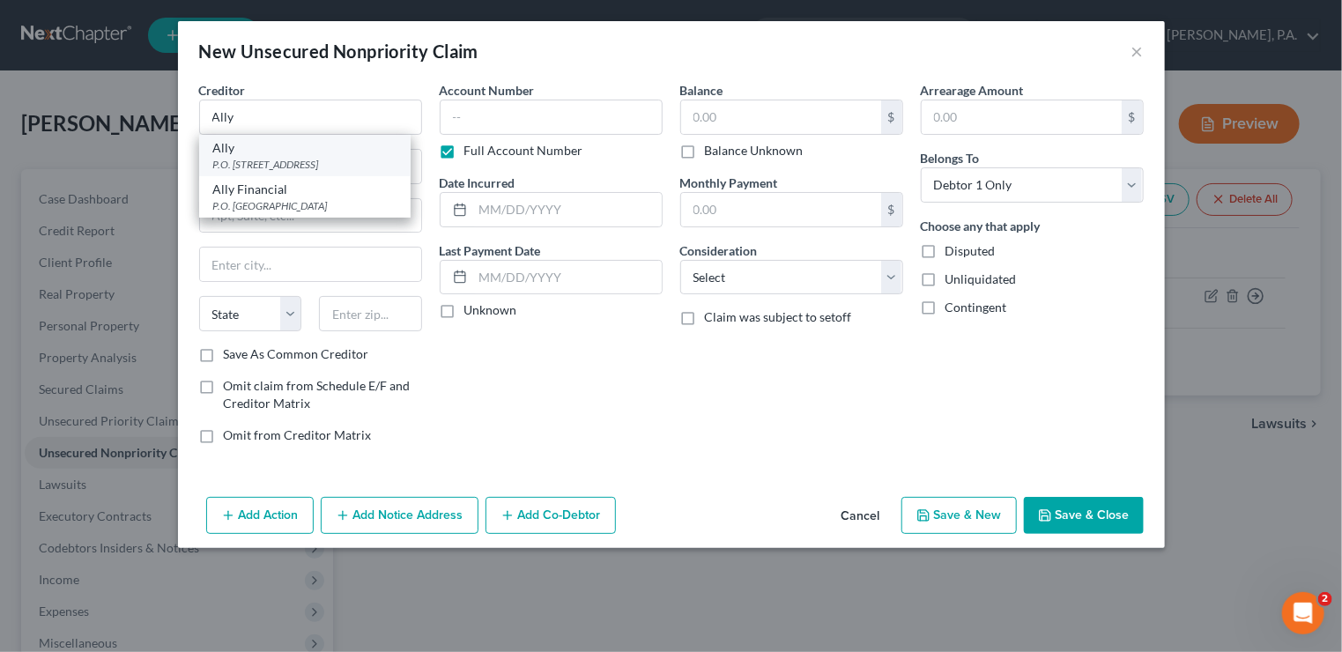
type input "11804"
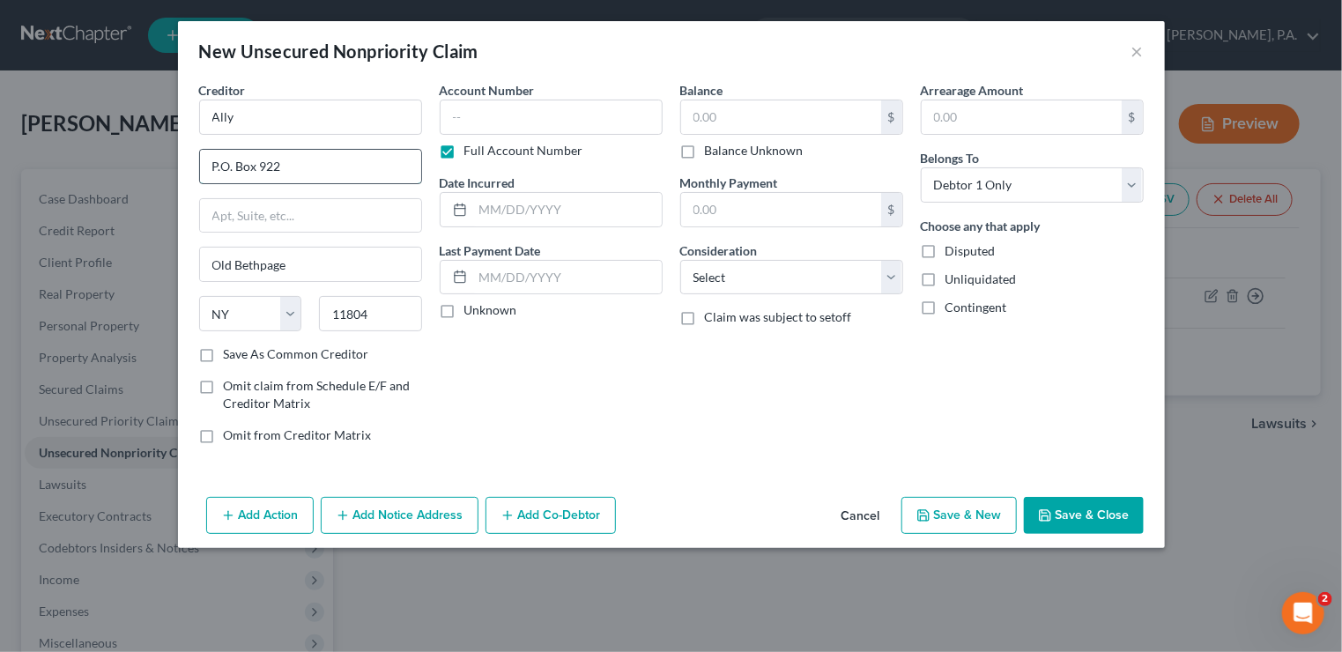
click at [315, 158] on input "P.O. Box 922" at bounding box center [310, 166] width 221 height 33
type input "P.O. Box 9222"
click at [351, 268] on input "Old Bethpage" at bounding box center [310, 264] width 221 height 33
click at [224, 352] on label "Save As Common Creditor" at bounding box center [296, 354] width 145 height 18
click at [231, 352] on input "Save As Common Creditor" at bounding box center [236, 350] width 11 height 11
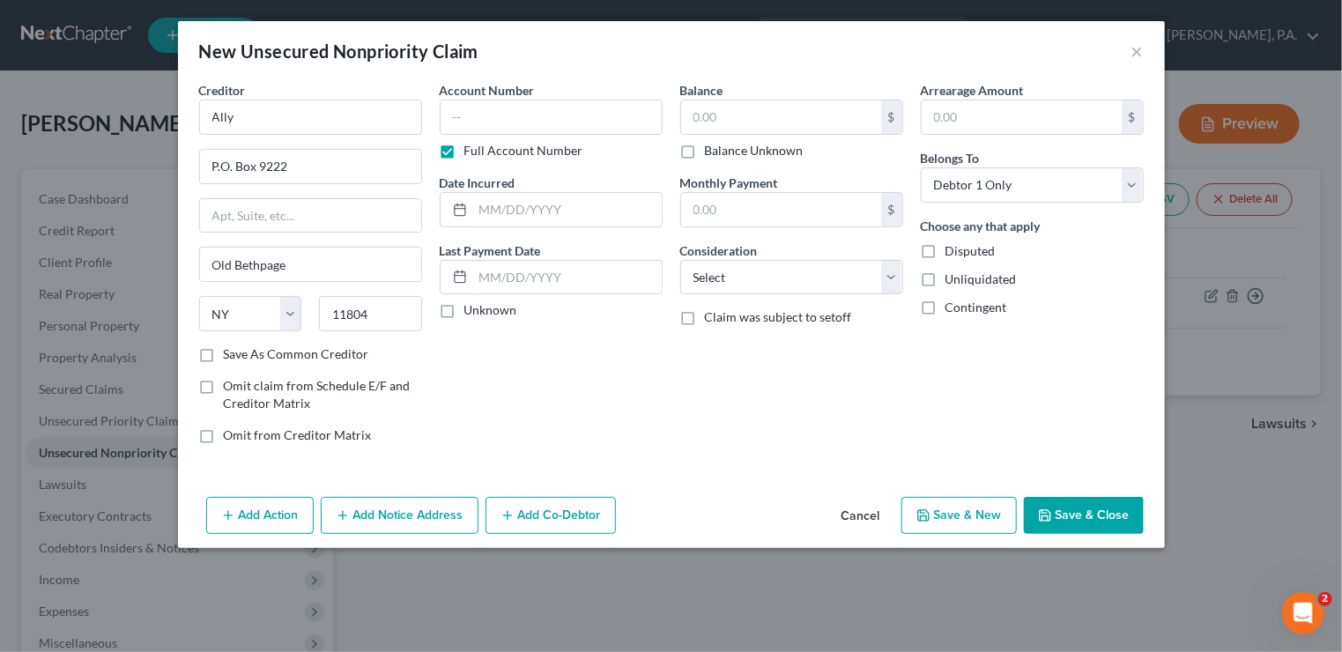
checkbox input "true"
click at [714, 119] on input "text" at bounding box center [781, 116] width 200 height 33
type input "233"
click at [895, 283] on select "Select Cable / Satellite Services Collection Agency Credit Card Debt Debt Couns…" at bounding box center [791, 277] width 223 height 35
select select "2"
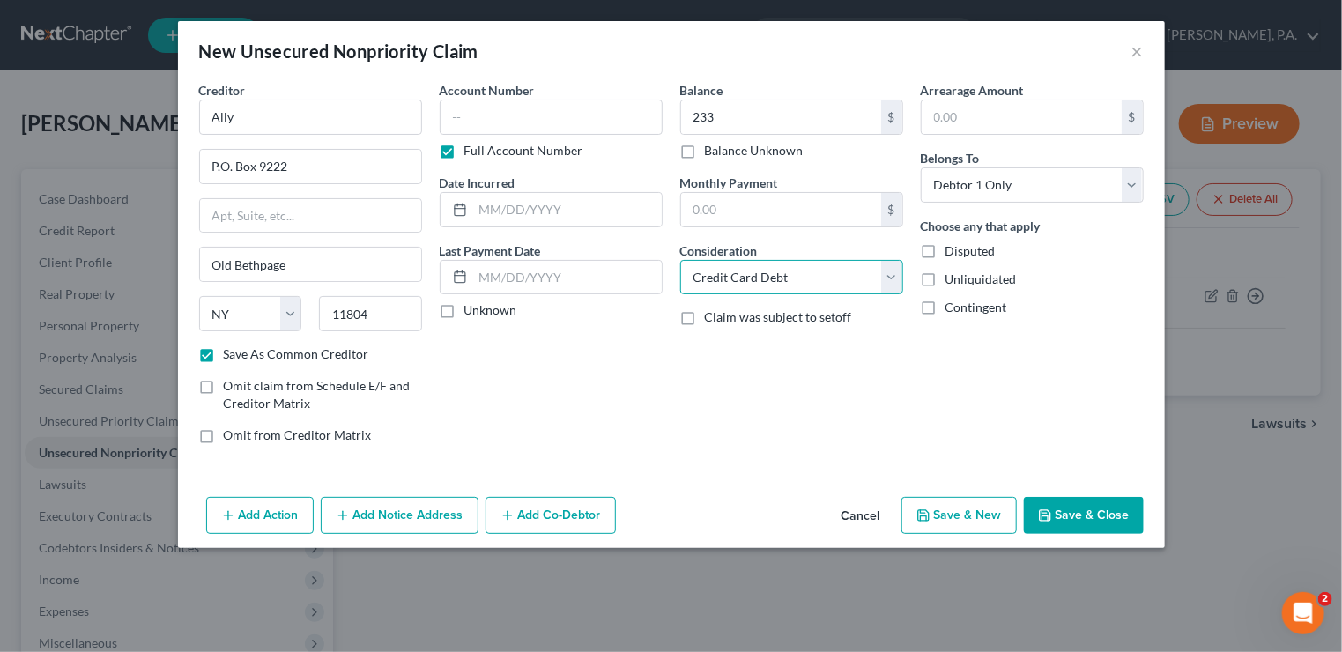
click at [680, 260] on select "Select Cable / Satellite Services Collection Agency Credit Card Debt Debt Couns…" at bounding box center [791, 277] width 223 height 35
click at [991, 510] on button "Save & New" at bounding box center [958, 515] width 115 height 37
checkbox input "false"
select select "0"
type input "233.00"
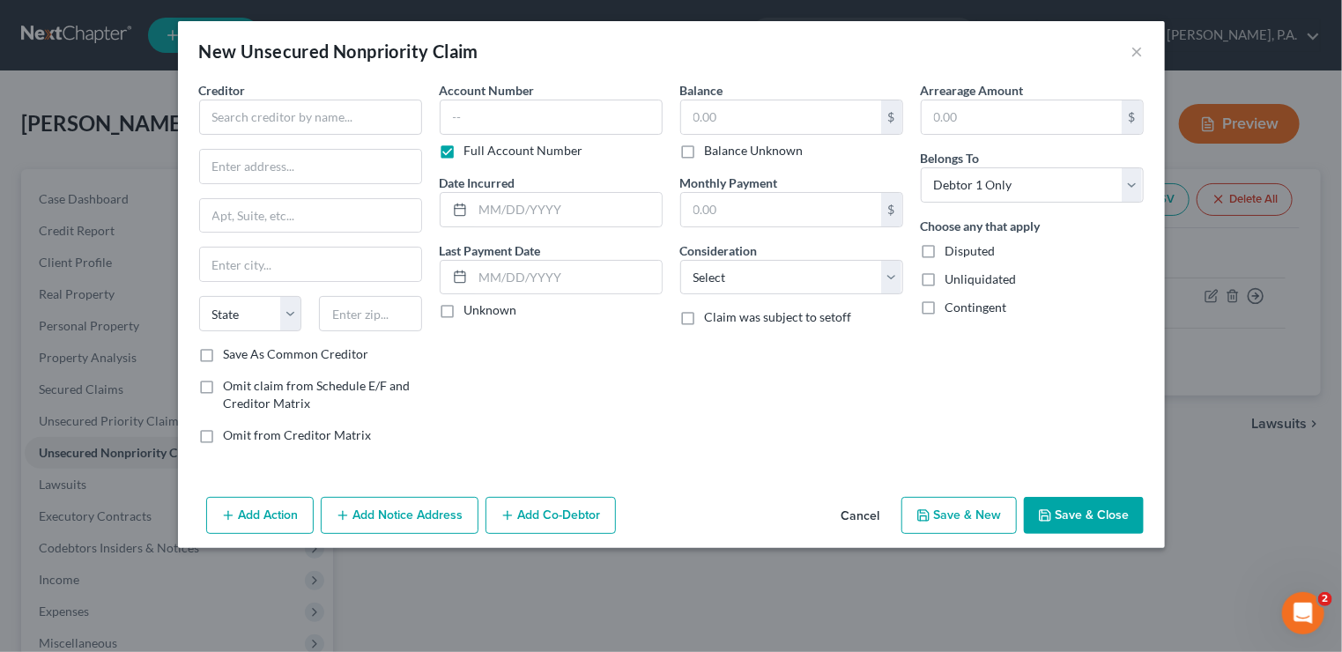
type input "0.00"
click at [340, 116] on input "text" at bounding box center [310, 117] width 223 height 35
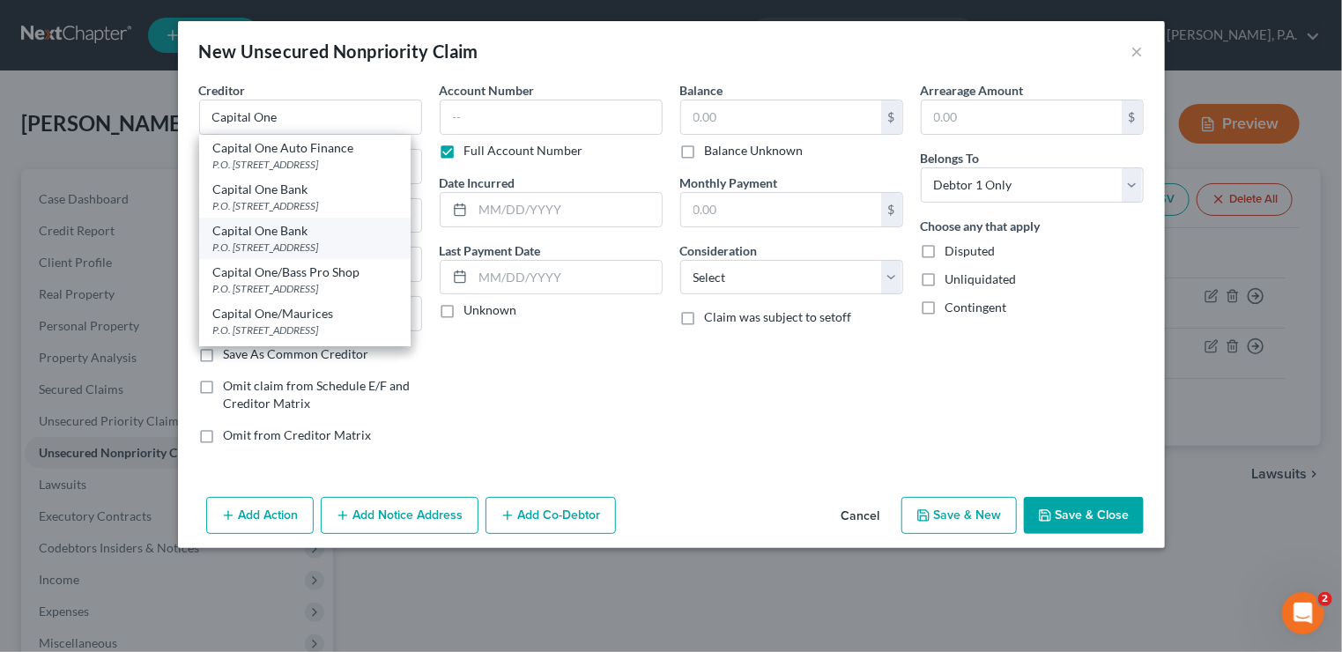
click at [338, 233] on div "Capital One Bank" at bounding box center [304, 231] width 183 height 18
type input "Capital One Bank"
type input "P.O. Box 31293"
type input "[GEOGRAPHIC_DATA]"
select select "46"
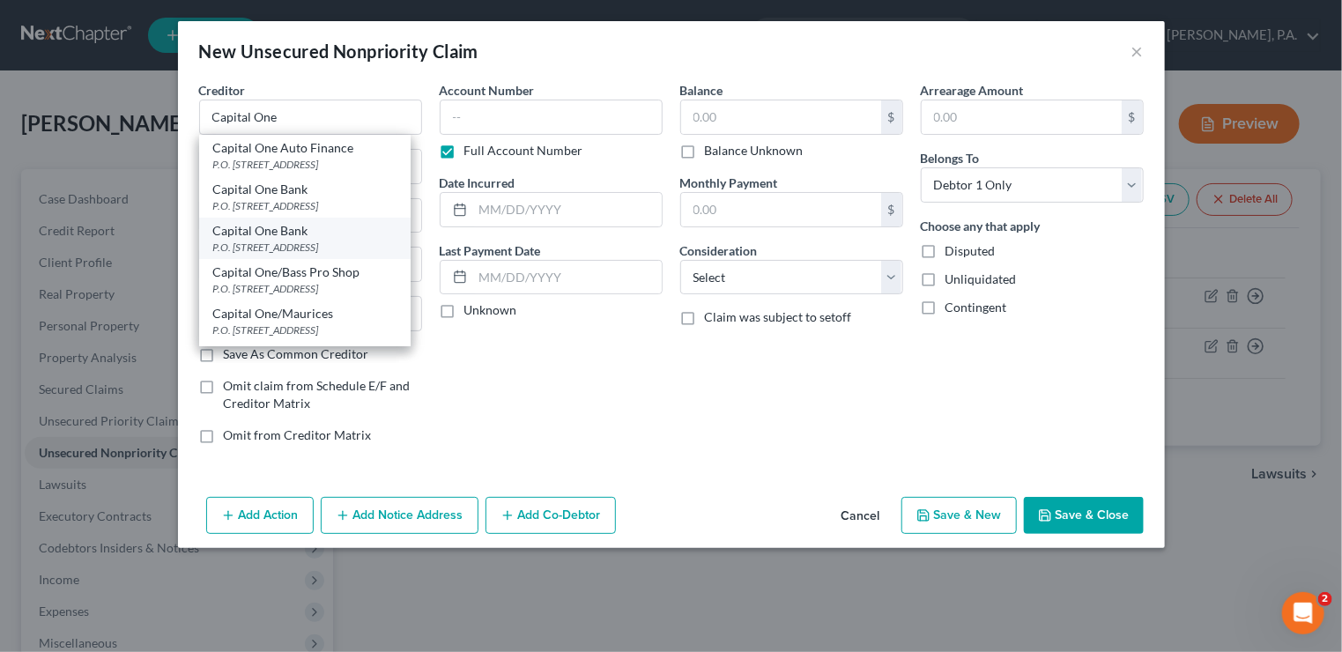
type input "84131"
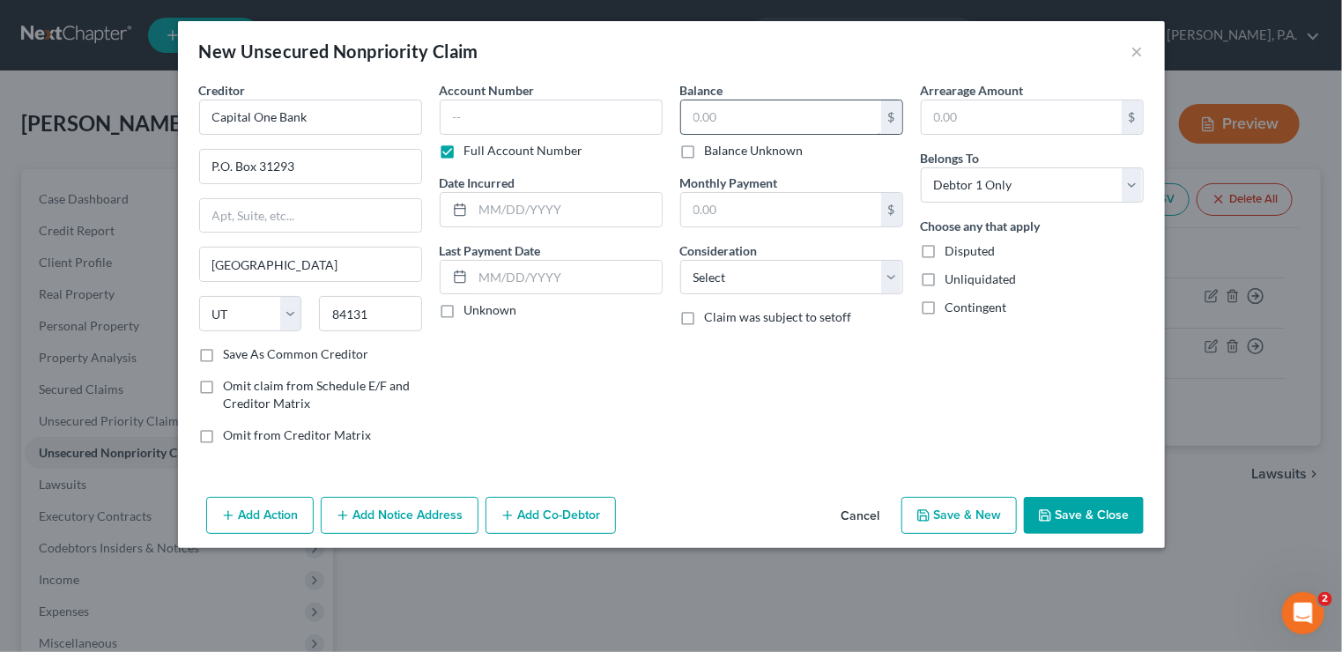
click at [692, 113] on input "text" at bounding box center [781, 116] width 200 height 33
type input "1,730"
click at [892, 275] on select "Select Cable / Satellite Services Collection Agency Credit Card Debt Debt Couns…" at bounding box center [791, 277] width 223 height 35
select select "2"
click at [680, 260] on select "Select Cable / Satellite Services Collection Agency Credit Card Debt Debt Couns…" at bounding box center [791, 277] width 223 height 35
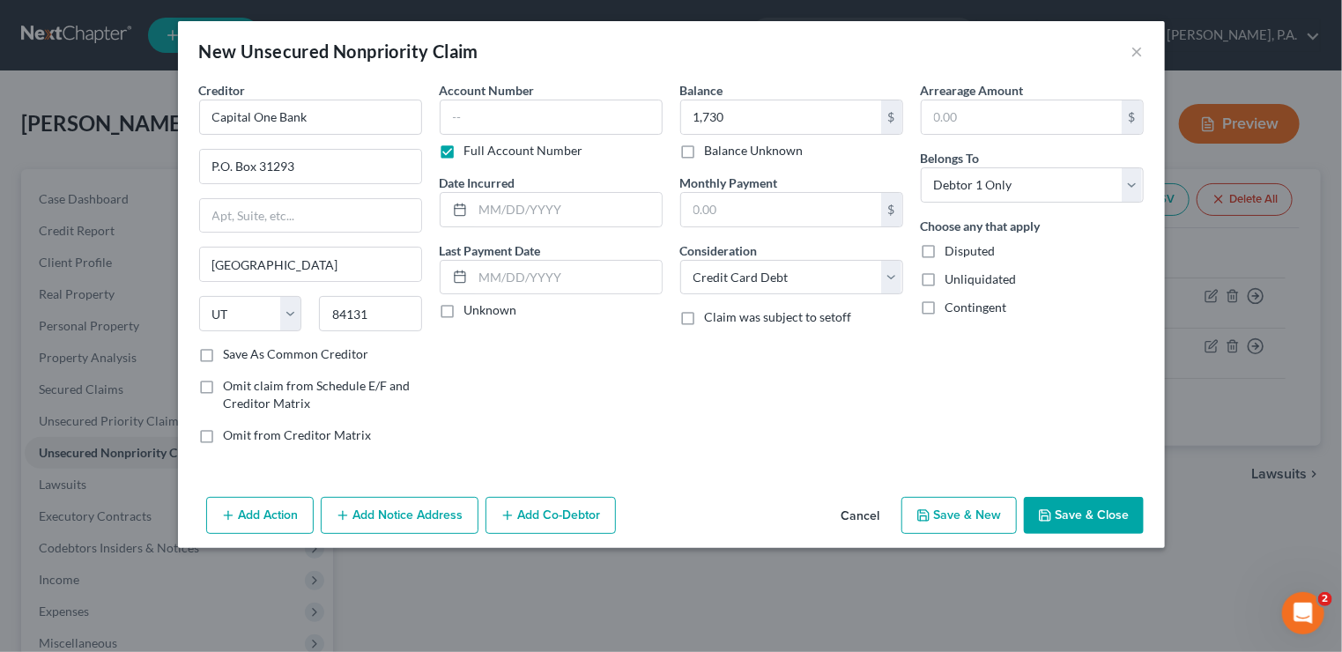
click at [981, 504] on button "Save & New" at bounding box center [958, 515] width 115 height 37
select select "0"
type input "1,730.00"
type input "0.00"
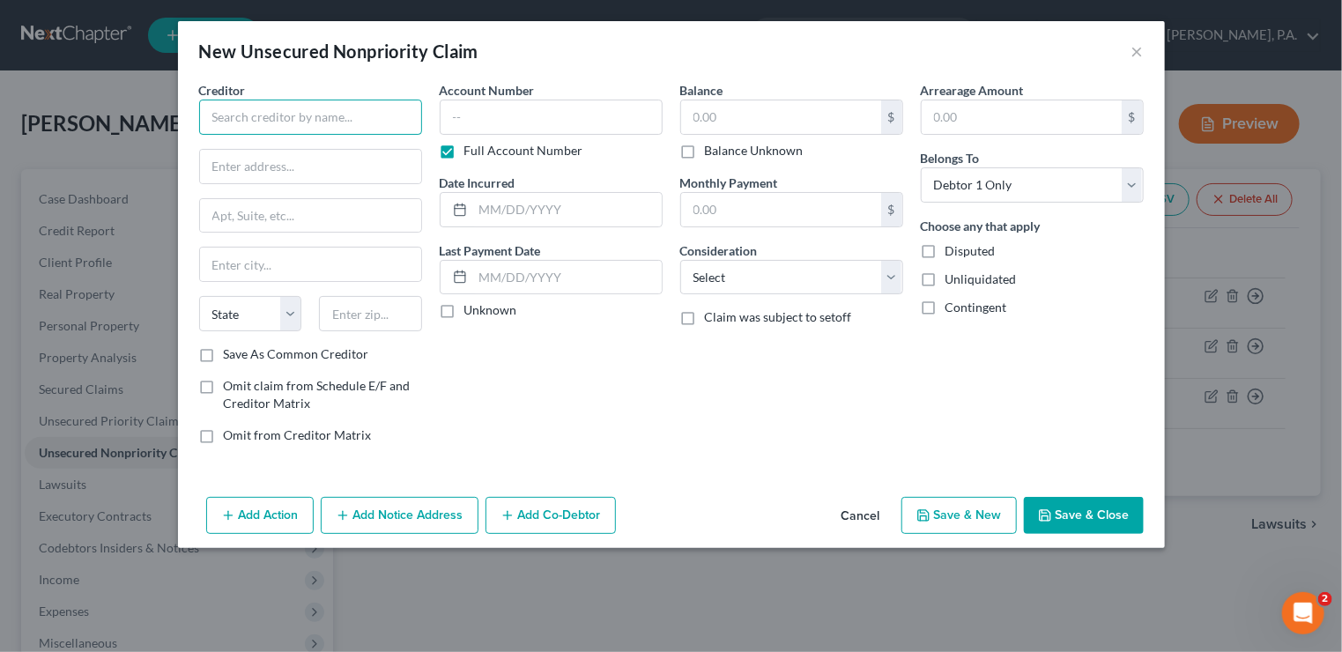
click at [226, 105] on input "text" at bounding box center [310, 117] width 223 height 35
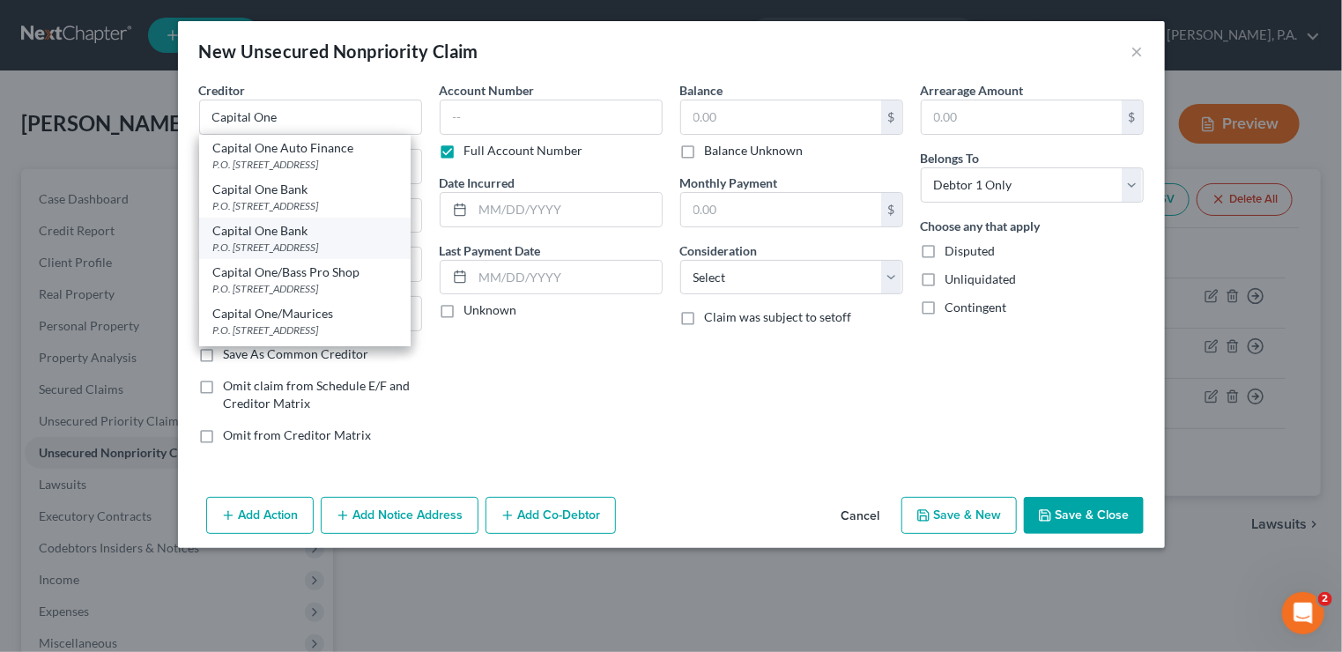
click at [267, 233] on div "Capital One Bank" at bounding box center [304, 231] width 183 height 18
type input "Capital One Bank"
type input "P.O. Box 31293"
type input "[GEOGRAPHIC_DATA]"
select select "46"
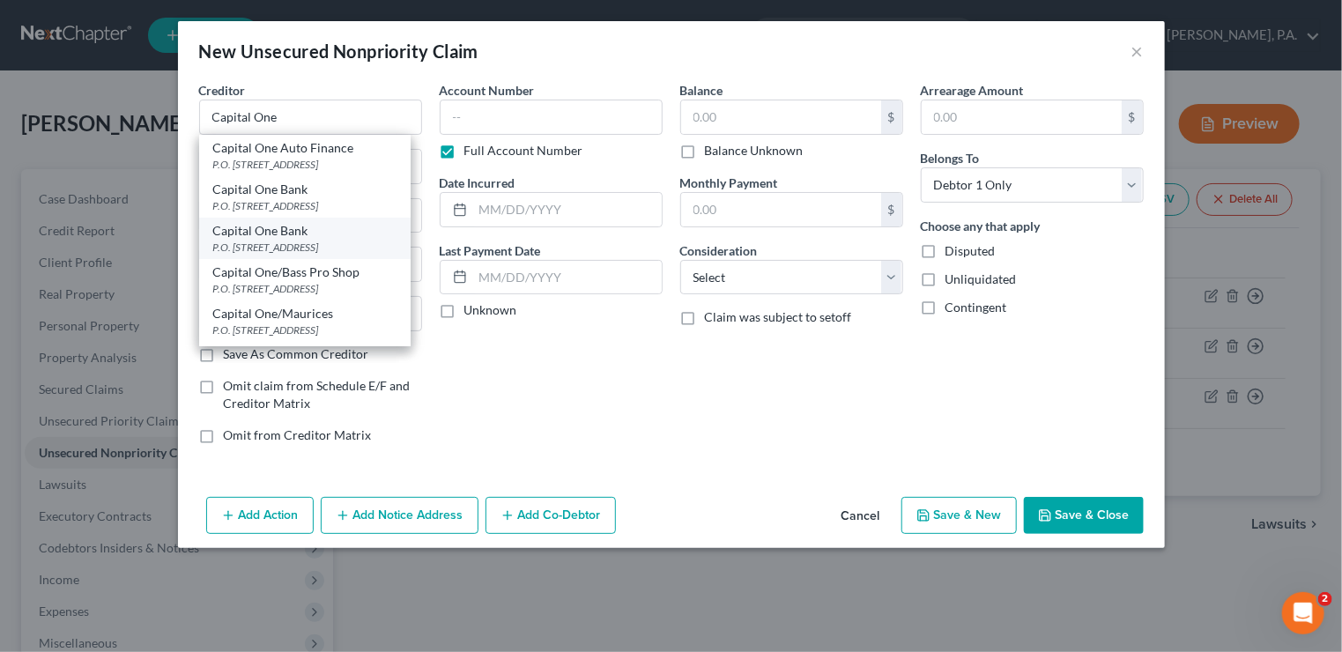
type input "84131"
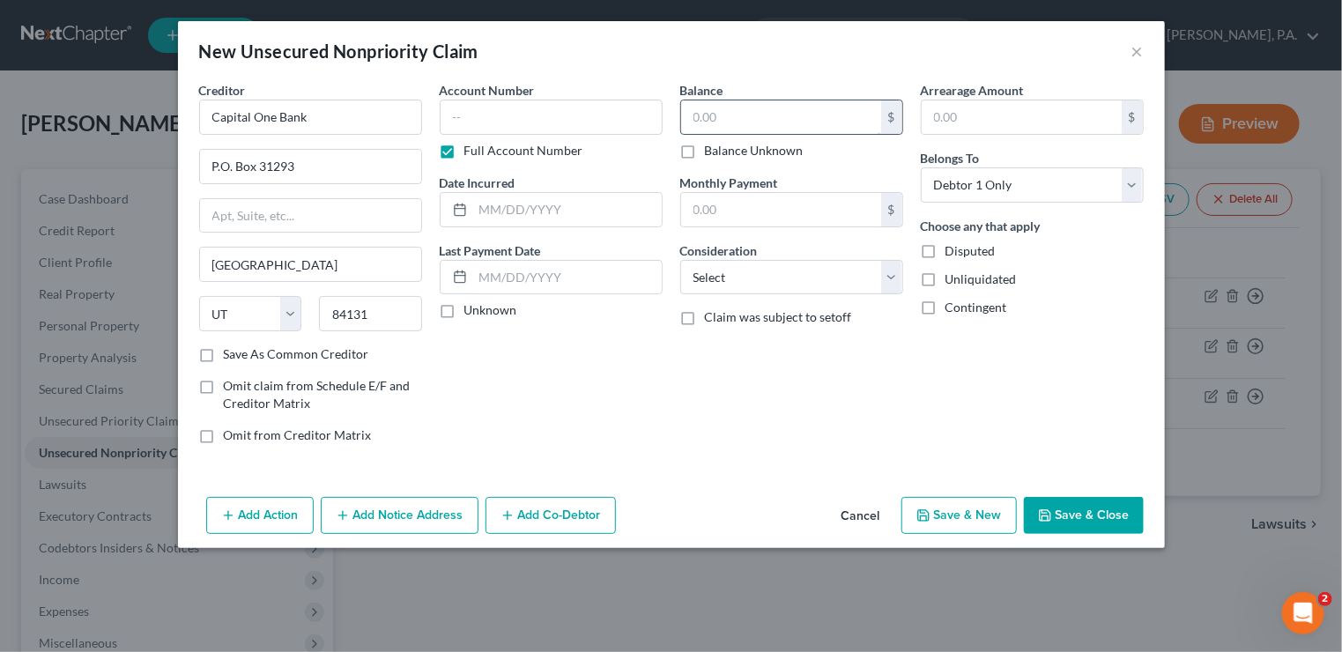
click at [781, 119] on input "text" at bounding box center [781, 116] width 200 height 33
type input "1,661"
click at [759, 279] on select "Select Cable / Satellite Services Collection Agency Credit Card Debt Debt Couns…" at bounding box center [791, 277] width 223 height 35
select select "2"
click at [680, 260] on select "Select Cable / Satellite Services Collection Agency Credit Card Debt Debt Couns…" at bounding box center [791, 277] width 223 height 35
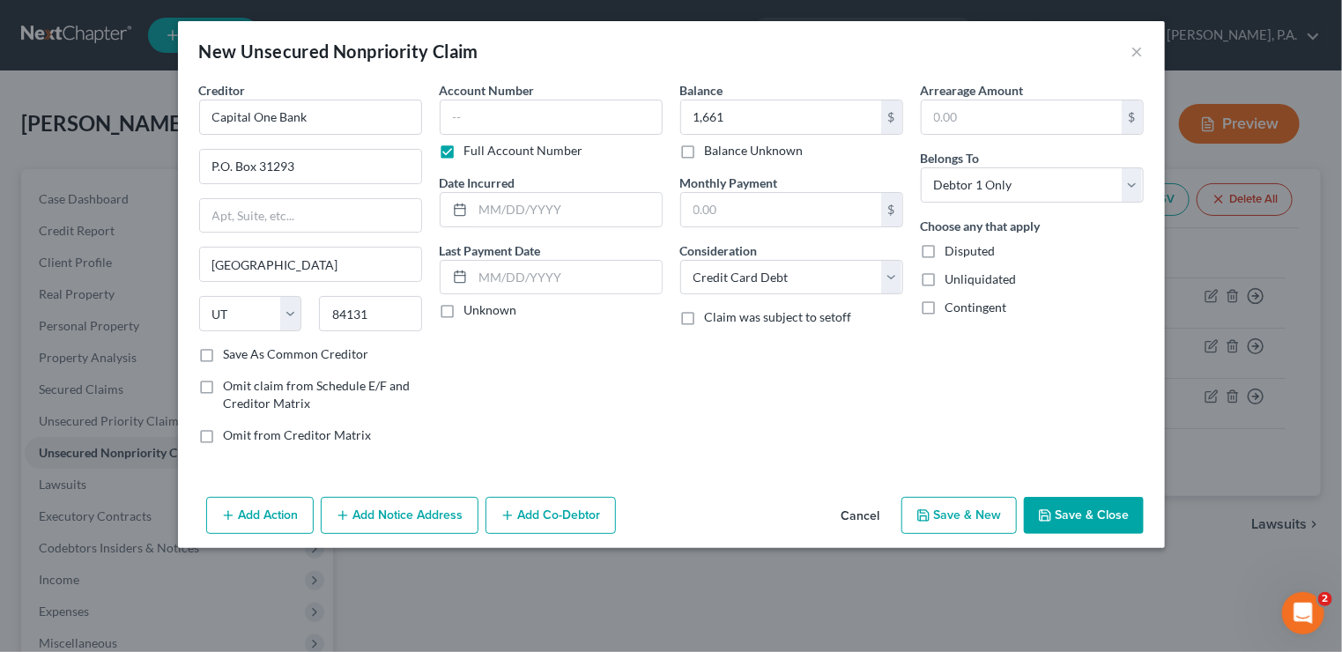
click at [969, 519] on button "Save & New" at bounding box center [958, 515] width 115 height 37
select select "0"
type input "1,661.00"
type input "0.00"
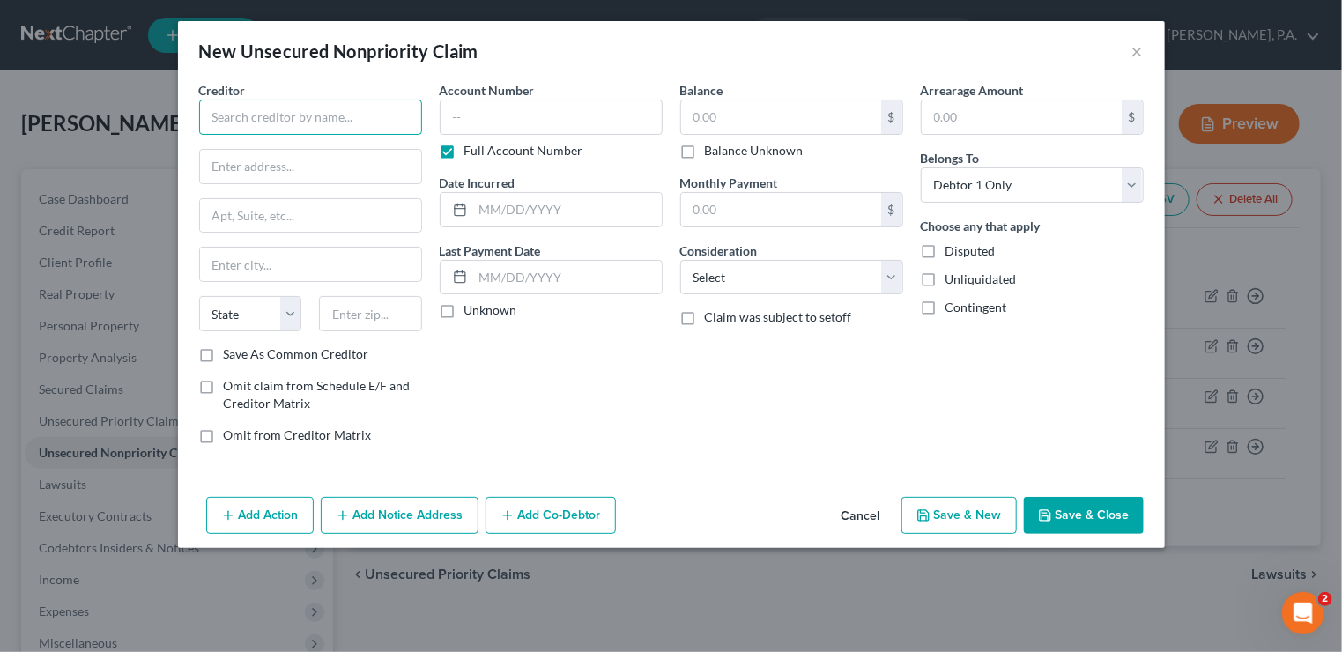
click at [363, 116] on input "text" at bounding box center [310, 117] width 223 height 35
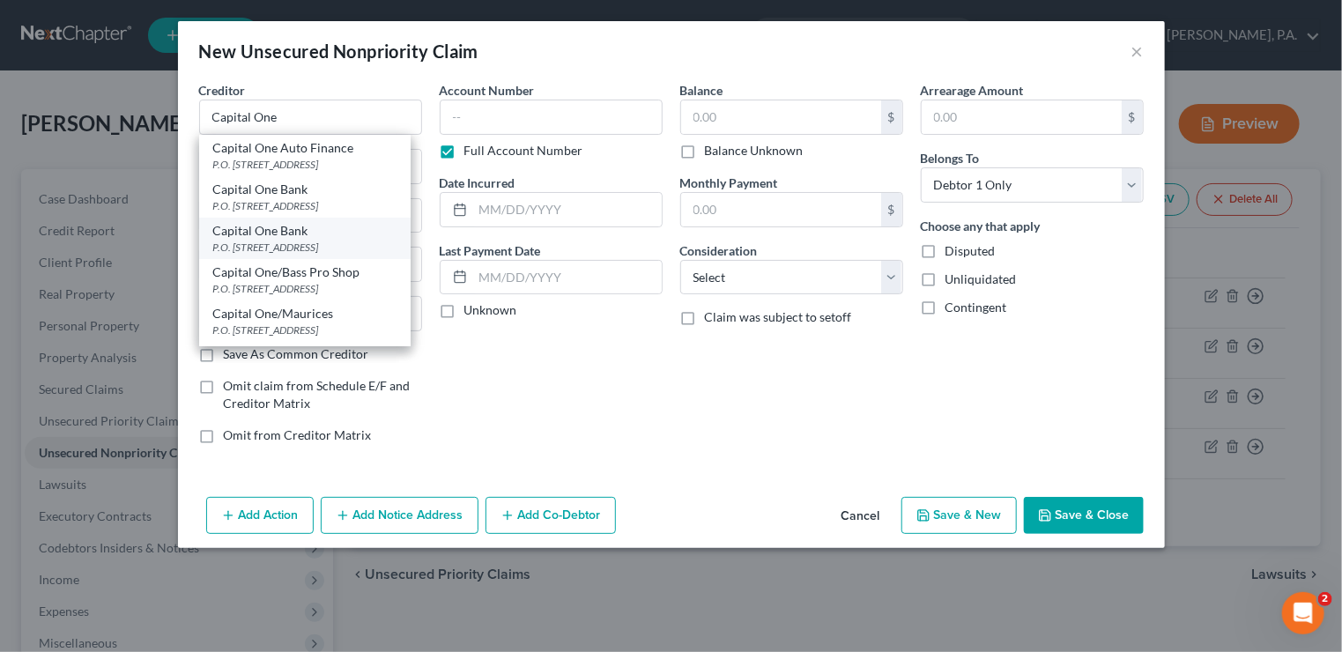
click at [264, 229] on div "Capital One Bank" at bounding box center [304, 231] width 183 height 18
type input "Capital One Bank"
type input "P.O. Box 31293"
type input "[GEOGRAPHIC_DATA]"
select select "46"
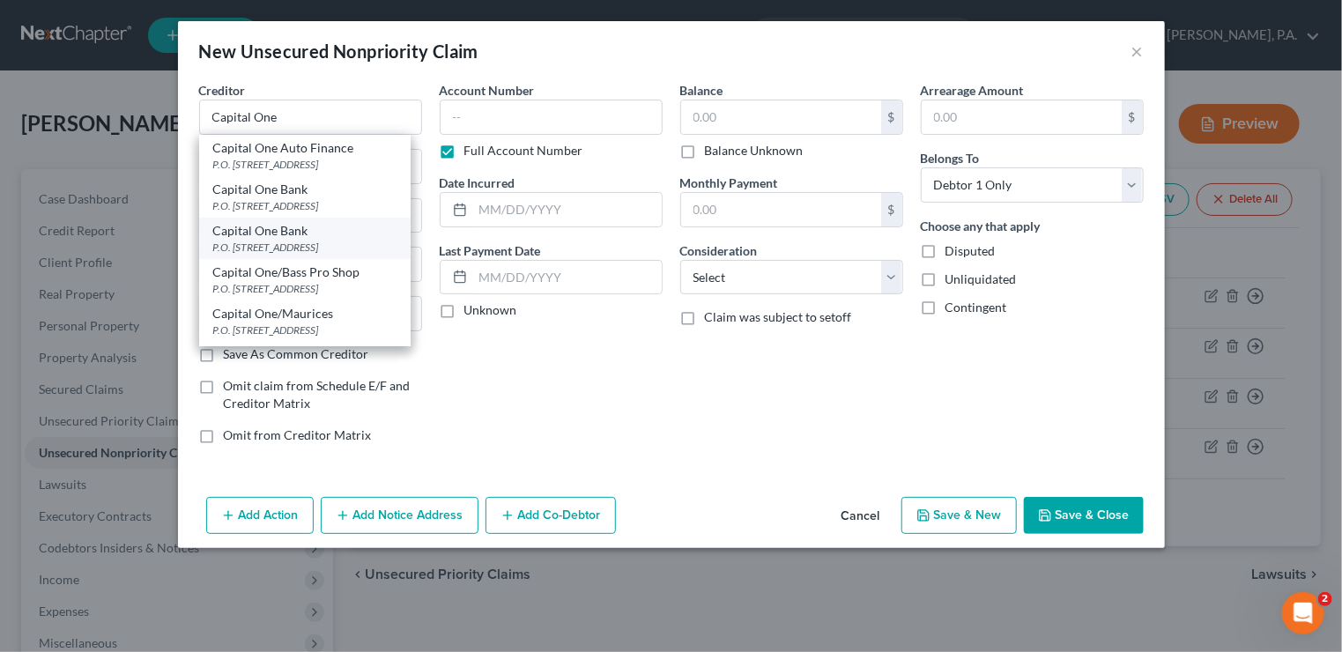
type input "84131"
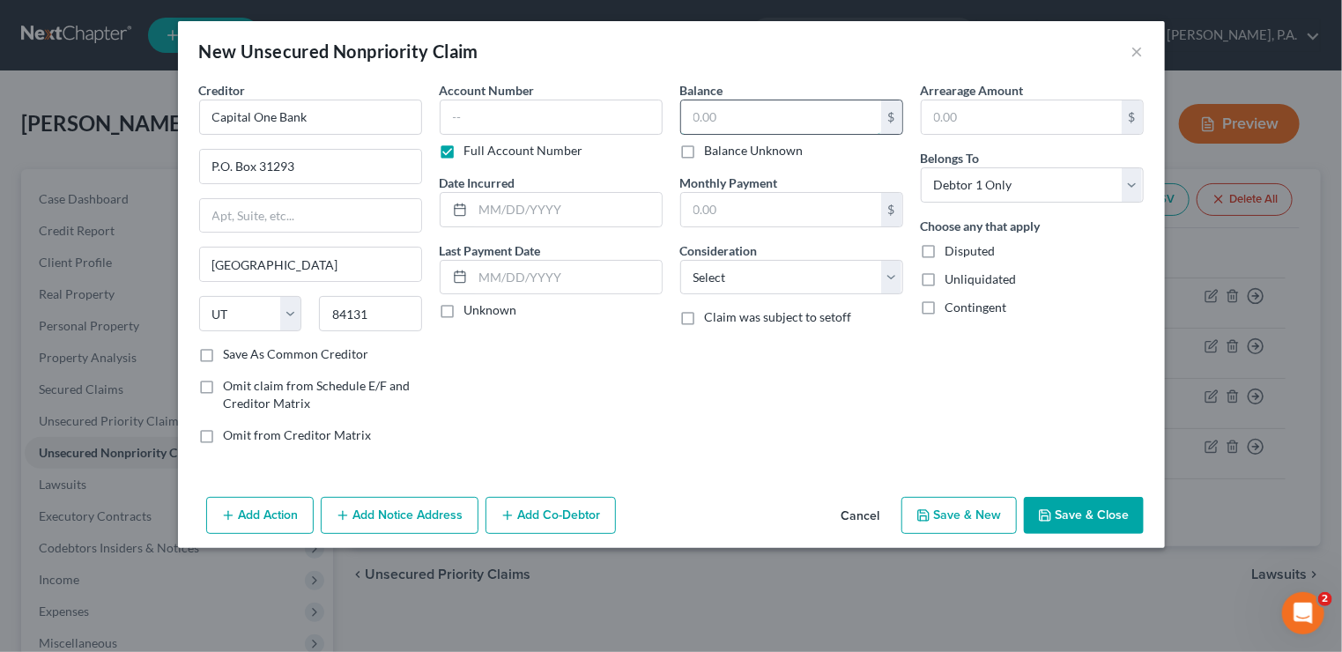
click at [685, 122] on input "text" at bounding box center [781, 116] width 200 height 33
type input "451"
click at [891, 276] on select "Select Cable / Satellite Services Collection Agency Credit Card Debt Debt Couns…" at bounding box center [791, 277] width 223 height 35
select select "2"
click at [680, 260] on select "Select Cable / Satellite Services Collection Agency Credit Card Debt Debt Couns…" at bounding box center [791, 277] width 223 height 35
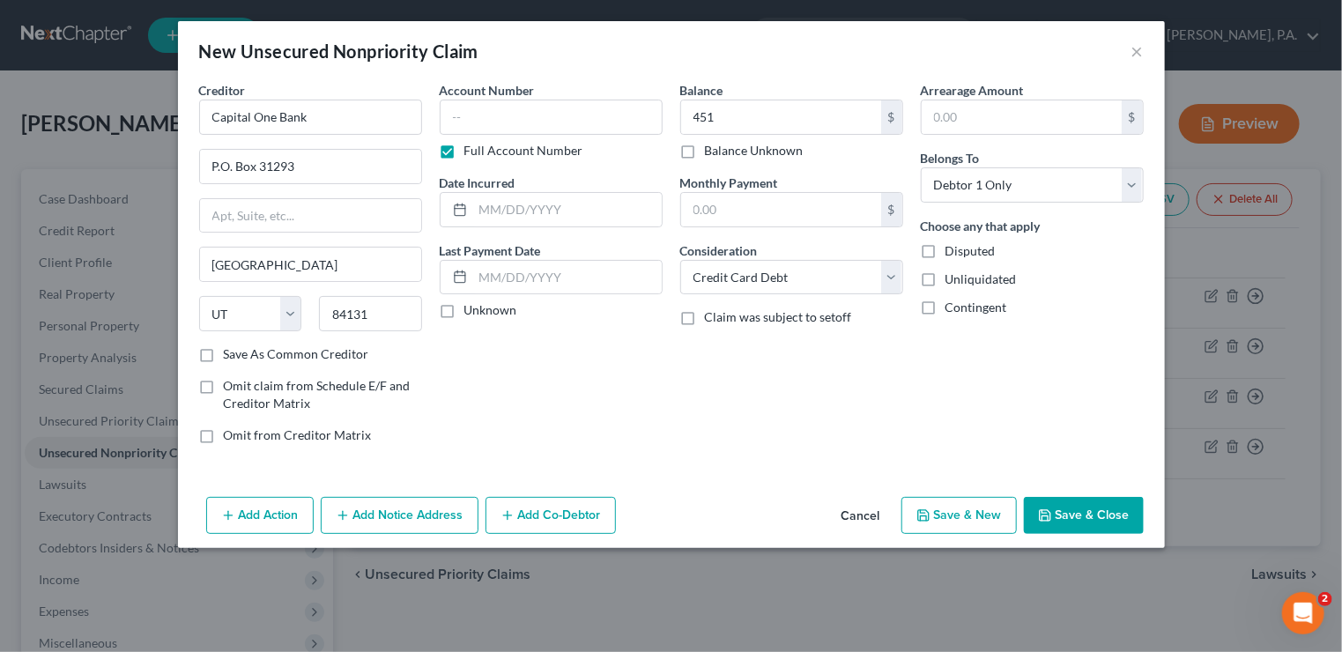
click at [967, 522] on button "Save & New" at bounding box center [958, 515] width 115 height 37
type input "451.00"
type input "0.00"
select select "0"
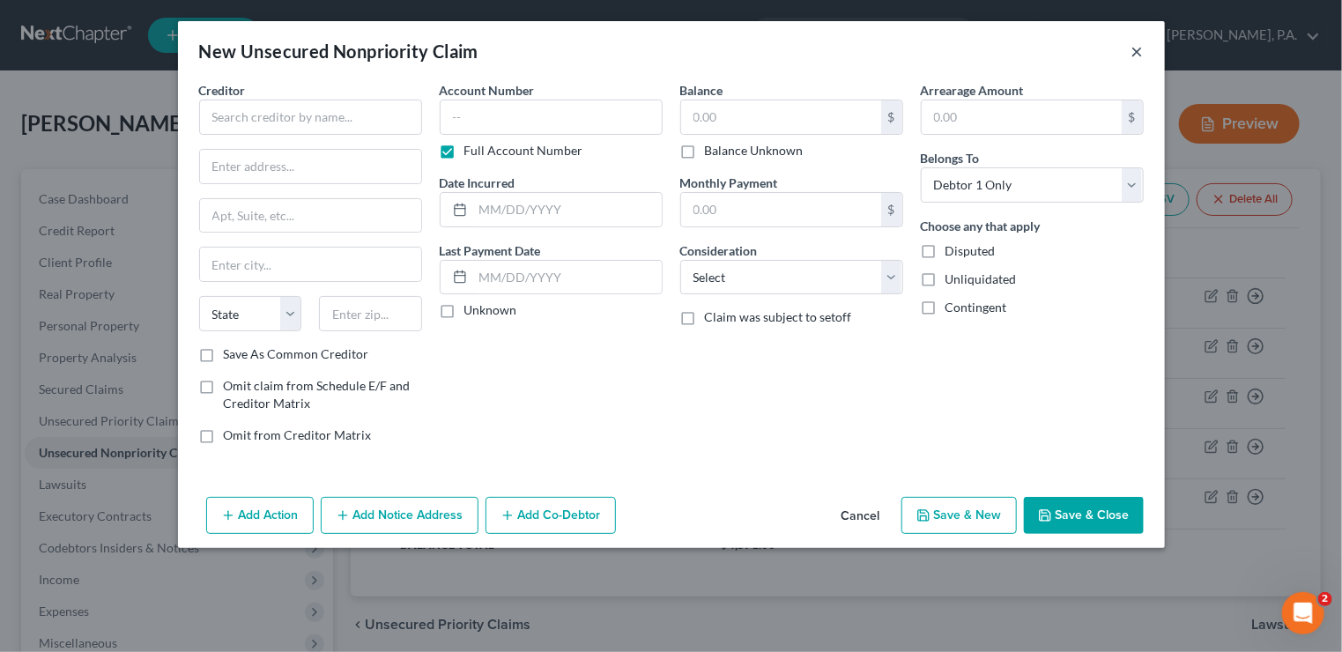
click at [1138, 50] on button "×" at bounding box center [1137, 51] width 12 height 21
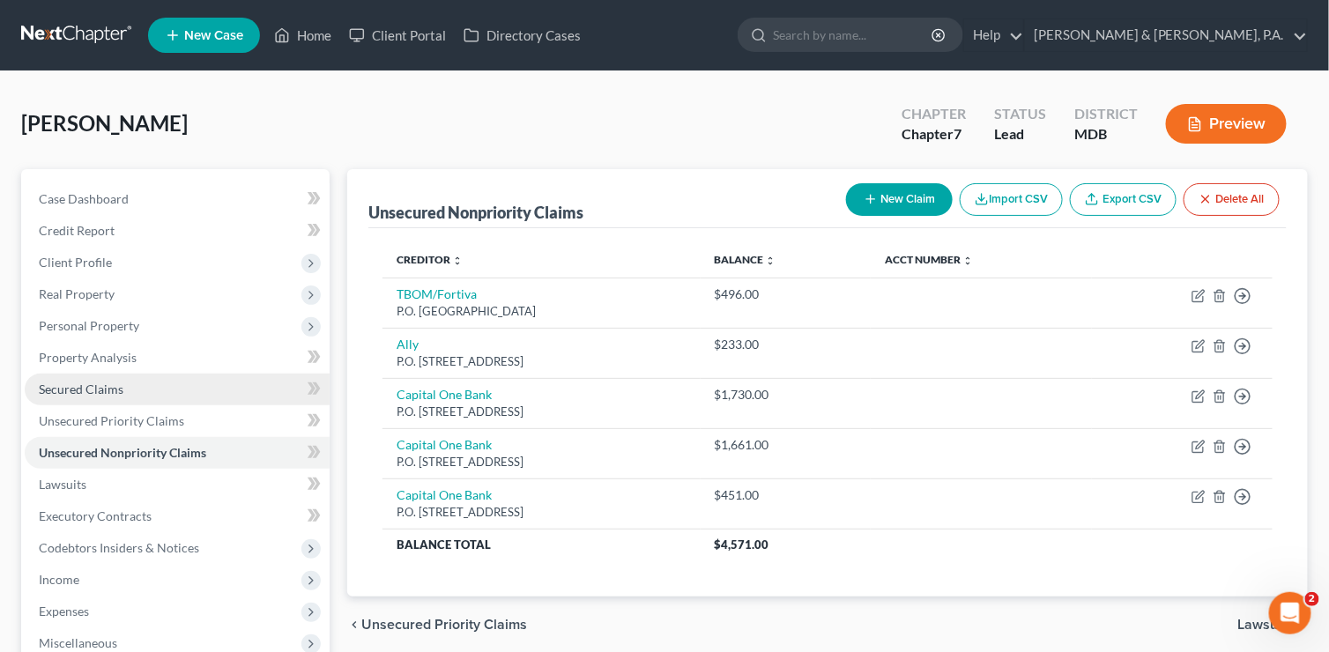
click at [101, 394] on span "Secured Claims" at bounding box center [81, 388] width 85 height 15
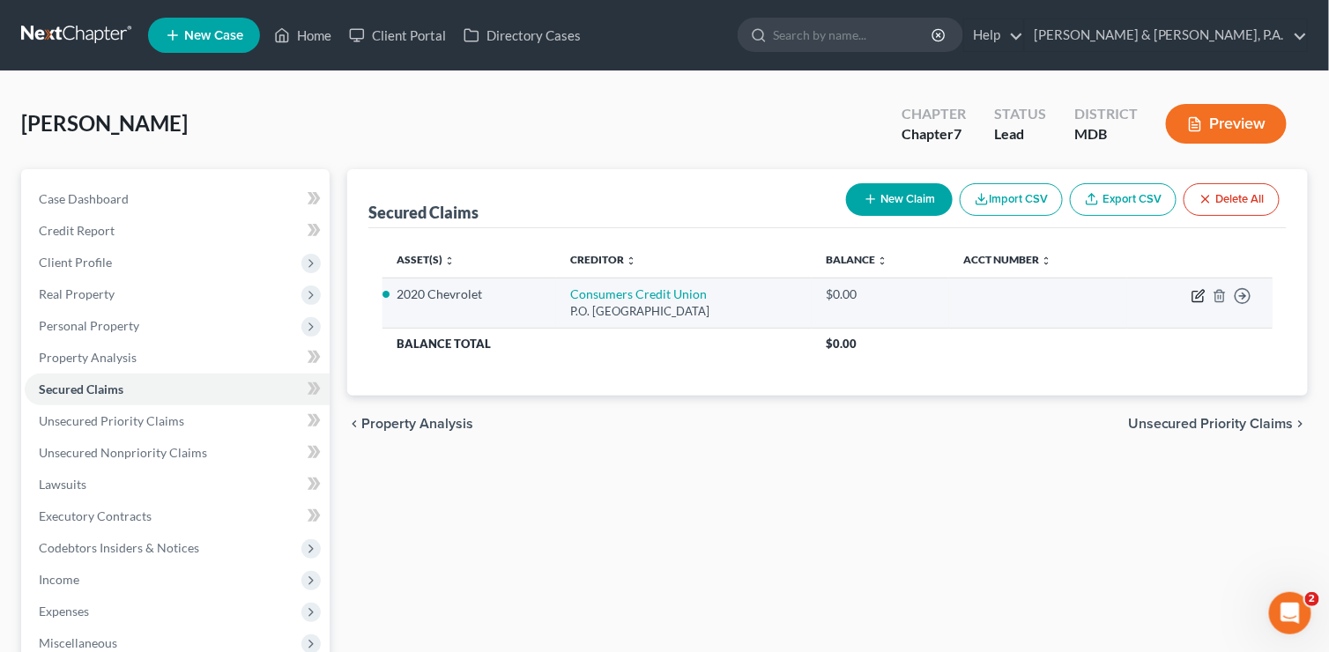
click at [1195, 293] on icon "button" at bounding box center [1198, 296] width 14 height 14
select select "4"
select select "2"
select select "0"
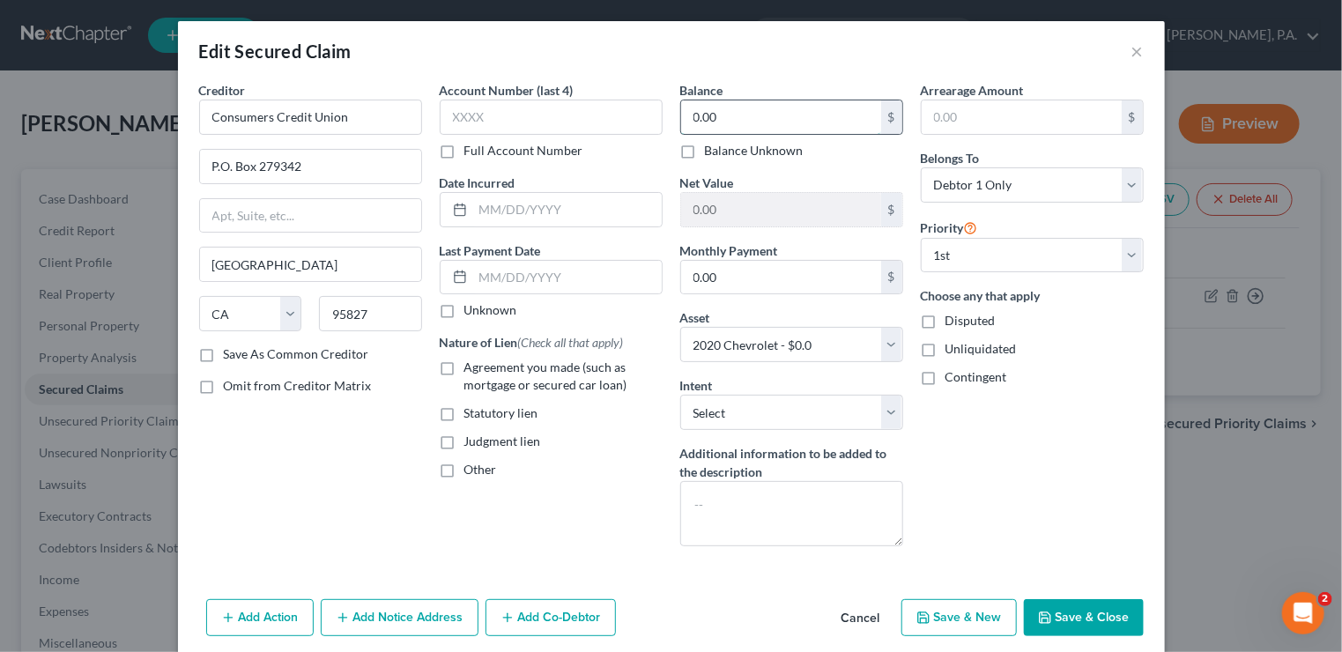
click at [702, 117] on input "0.00" at bounding box center [781, 116] width 200 height 33
type input "13,917"
click at [606, 212] on input "text" at bounding box center [567, 209] width 189 height 33
click at [1074, 611] on button "Save & Close" at bounding box center [1084, 617] width 120 height 37
select select
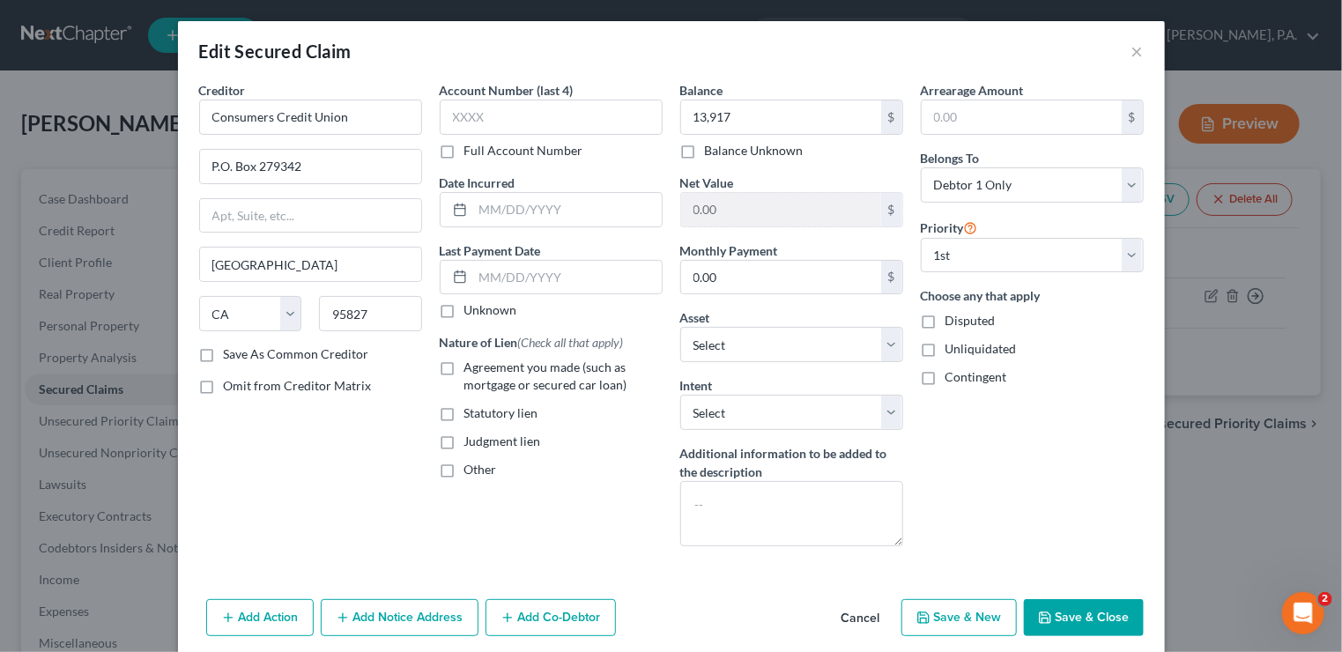
type input "13,917.00"
type input "-13,917.00"
select select "2"
type input "0"
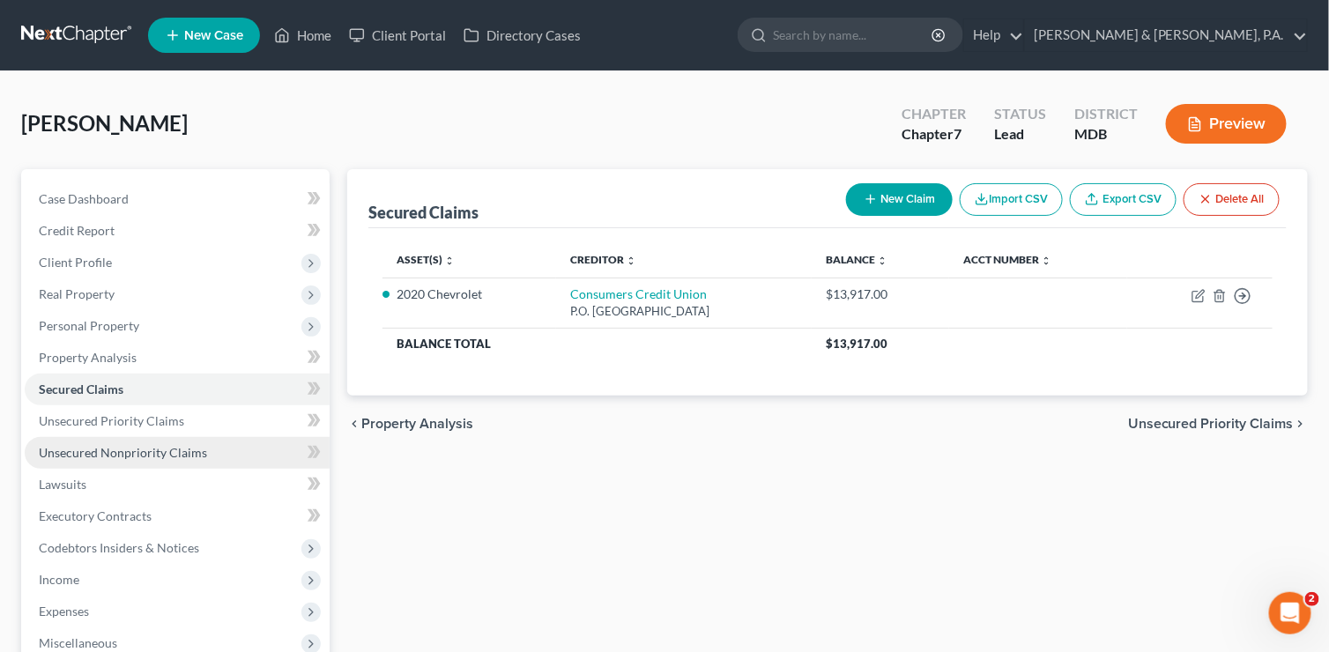
click at [120, 448] on span "Unsecured Nonpriority Claims" at bounding box center [123, 452] width 168 height 15
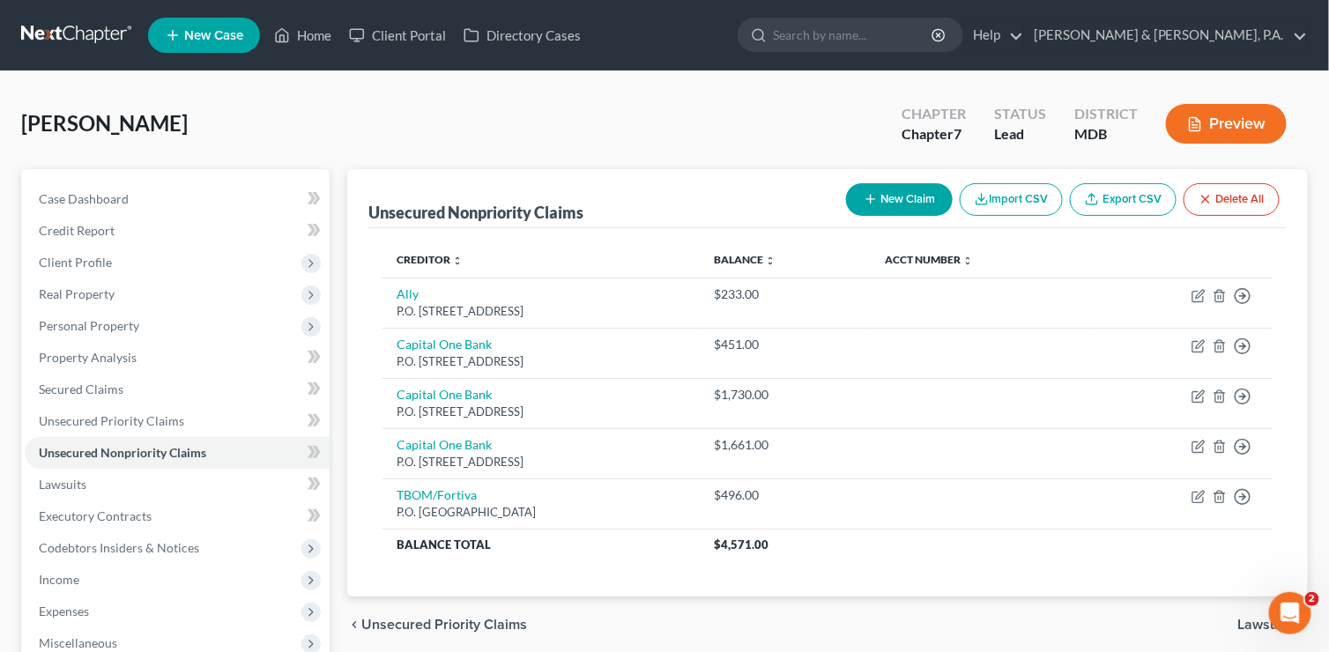
click at [914, 204] on button "New Claim" at bounding box center [899, 199] width 107 height 33
select select "0"
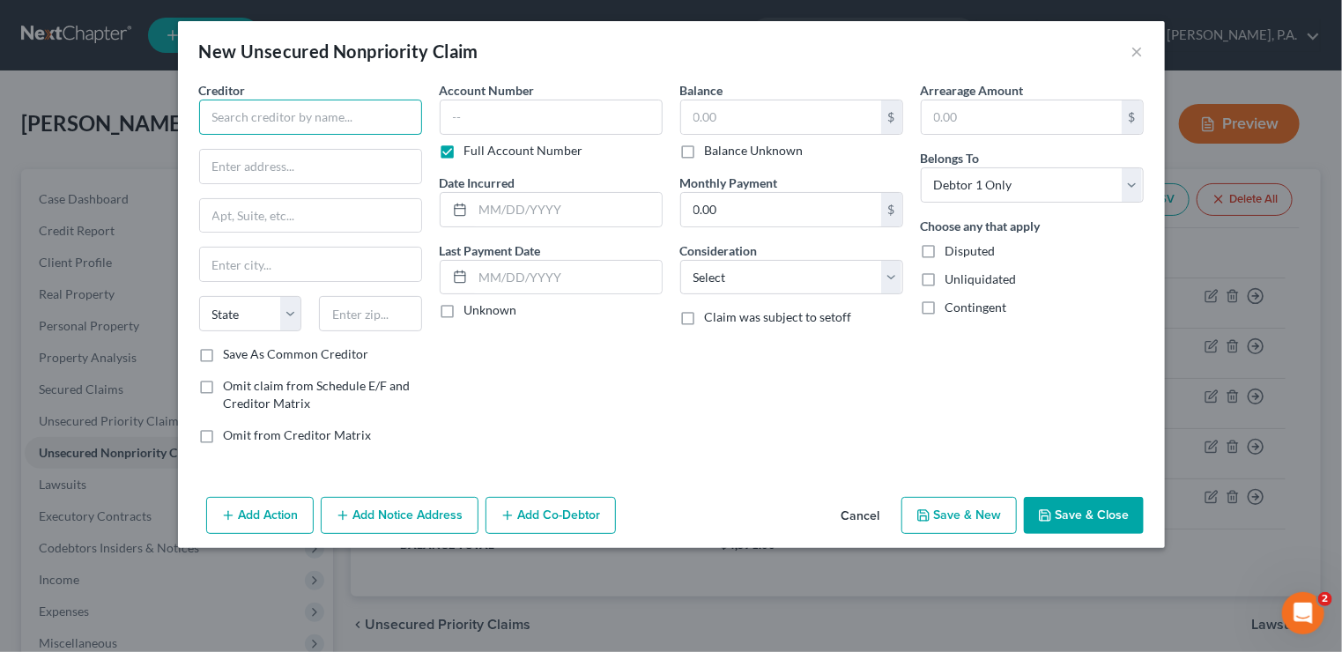
click at [301, 122] on input "text" at bounding box center [310, 117] width 223 height 35
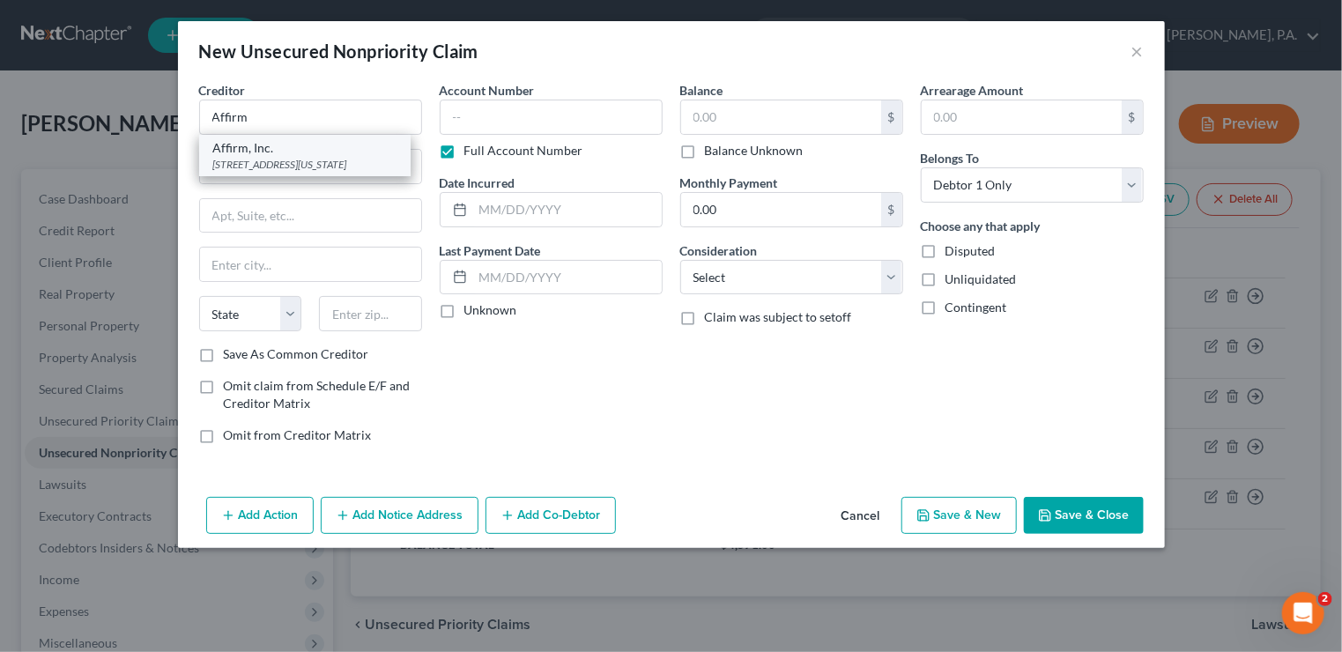
click at [304, 152] on div "Affirm, Inc." at bounding box center [304, 148] width 183 height 18
type input "Affirm, Inc."
type input "[STREET_ADDRESS][US_STATE]"
type input "12th Flr"
type input "[GEOGRAPHIC_DATA]"
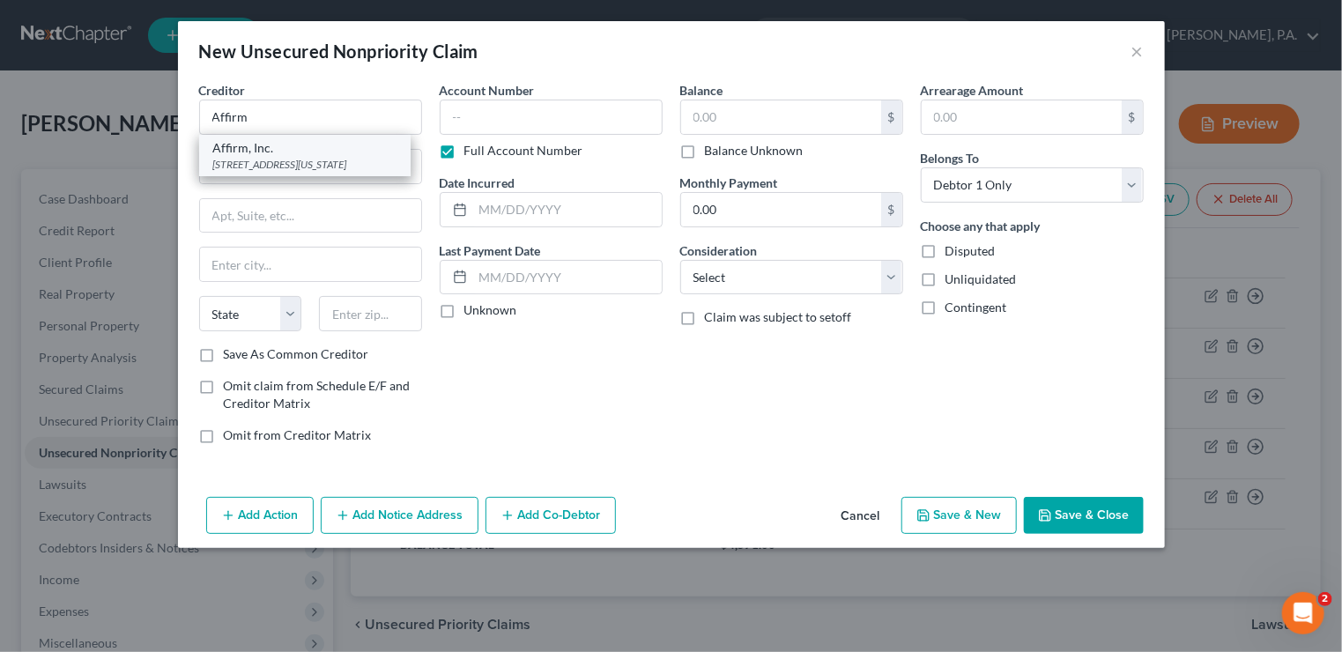
select select "4"
type input "94108"
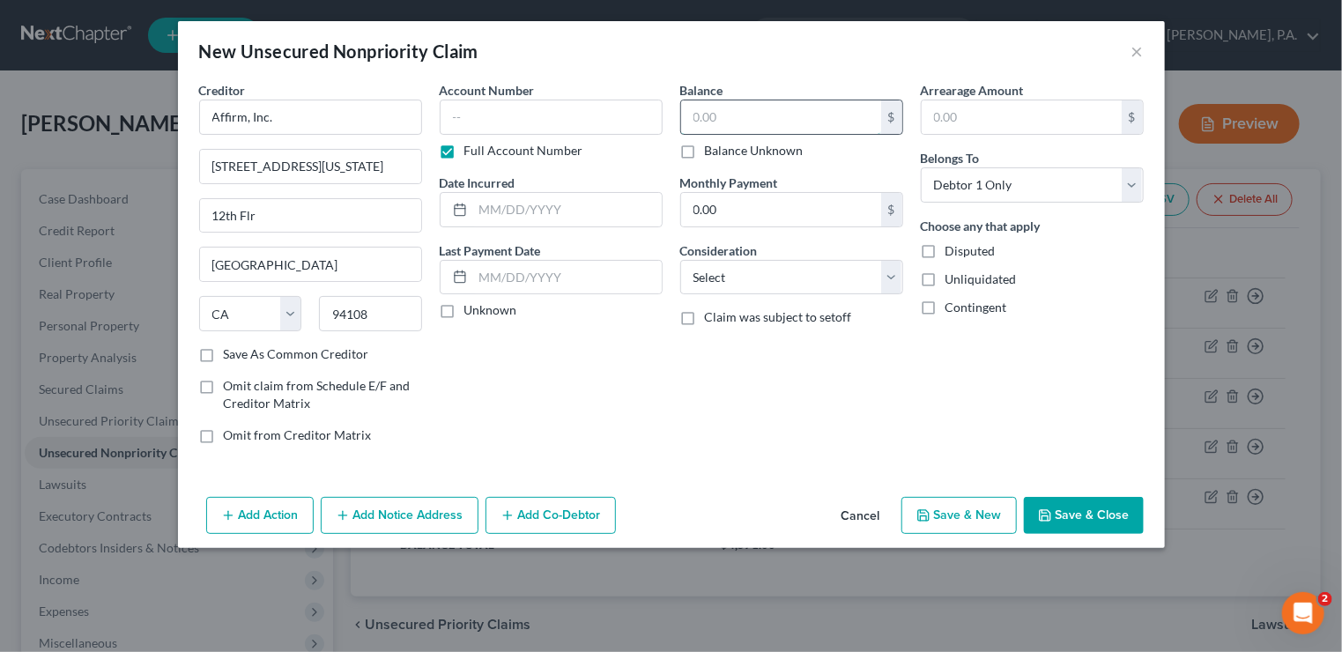
click at [726, 119] on input "text" at bounding box center [781, 116] width 200 height 33
type input "183"
click at [892, 281] on select "Select Cable / Satellite Services Collection Agency Credit Card Debt Debt Couns…" at bounding box center [791, 277] width 223 height 35
select select "10"
click at [680, 260] on select "Select Cable / Satellite Services Collection Agency Credit Card Debt Debt Couns…" at bounding box center [791, 277] width 223 height 35
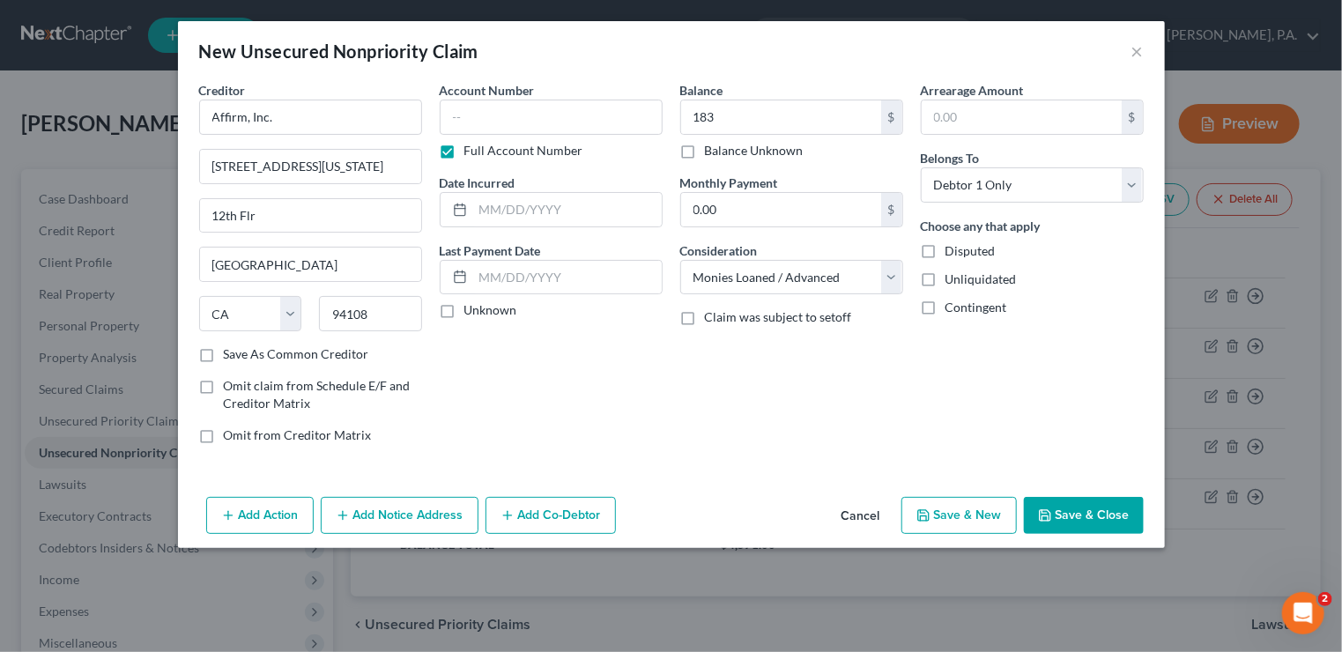
click at [964, 508] on button "Save & New" at bounding box center [958, 515] width 115 height 37
select select "0"
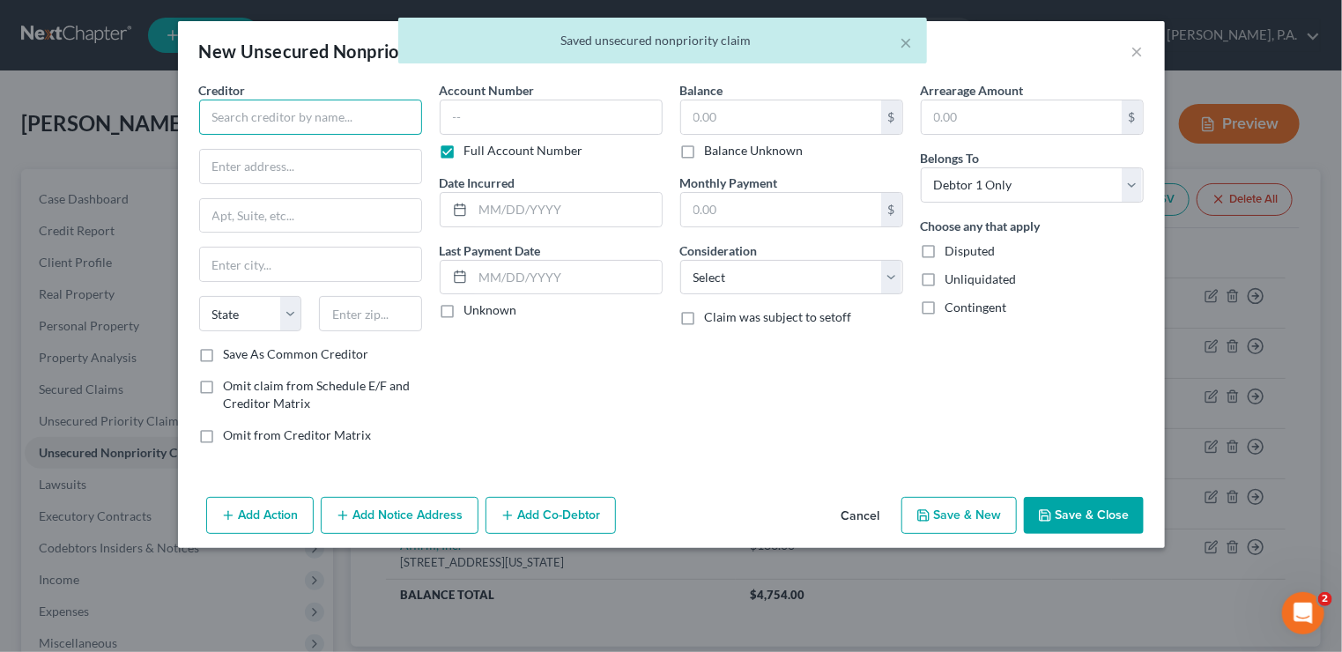
click at [244, 116] on input "text" at bounding box center [310, 117] width 223 height 35
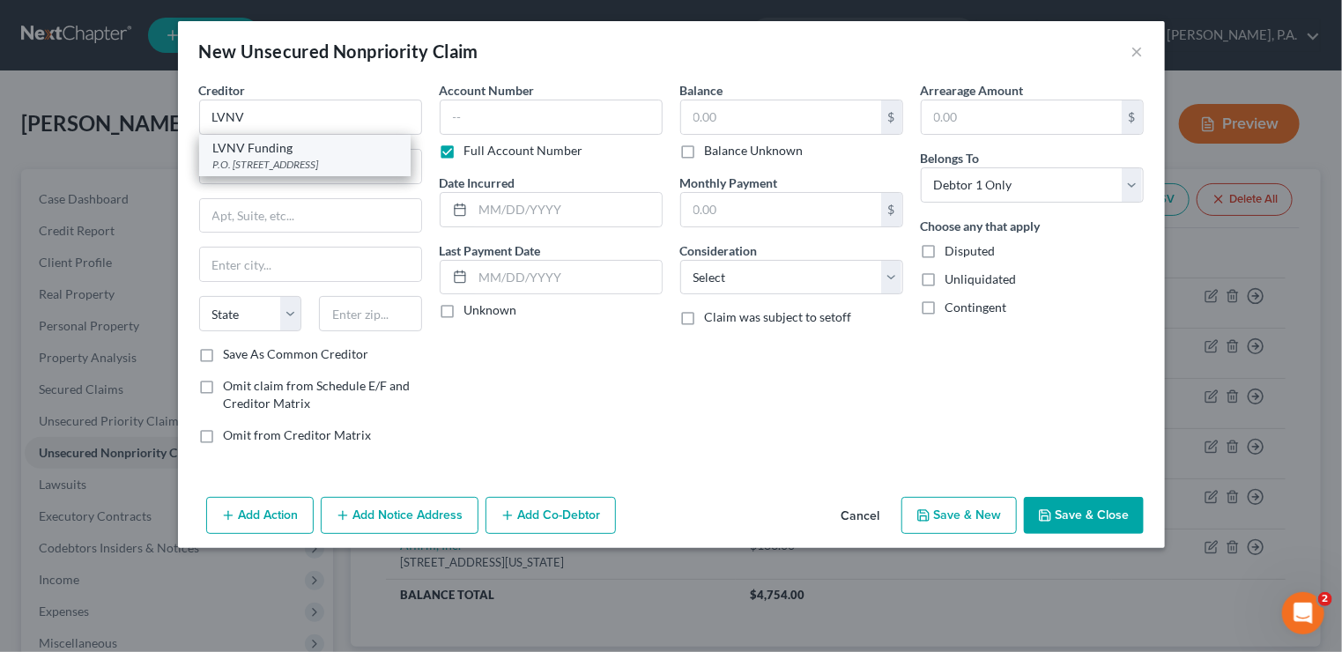
click at [251, 157] on div "P.O. [STREET_ADDRESS]" at bounding box center [304, 164] width 183 height 15
type input "LVNV Funding"
type input "P.O. Box 1269"
type input "[GEOGRAPHIC_DATA]"
select select "42"
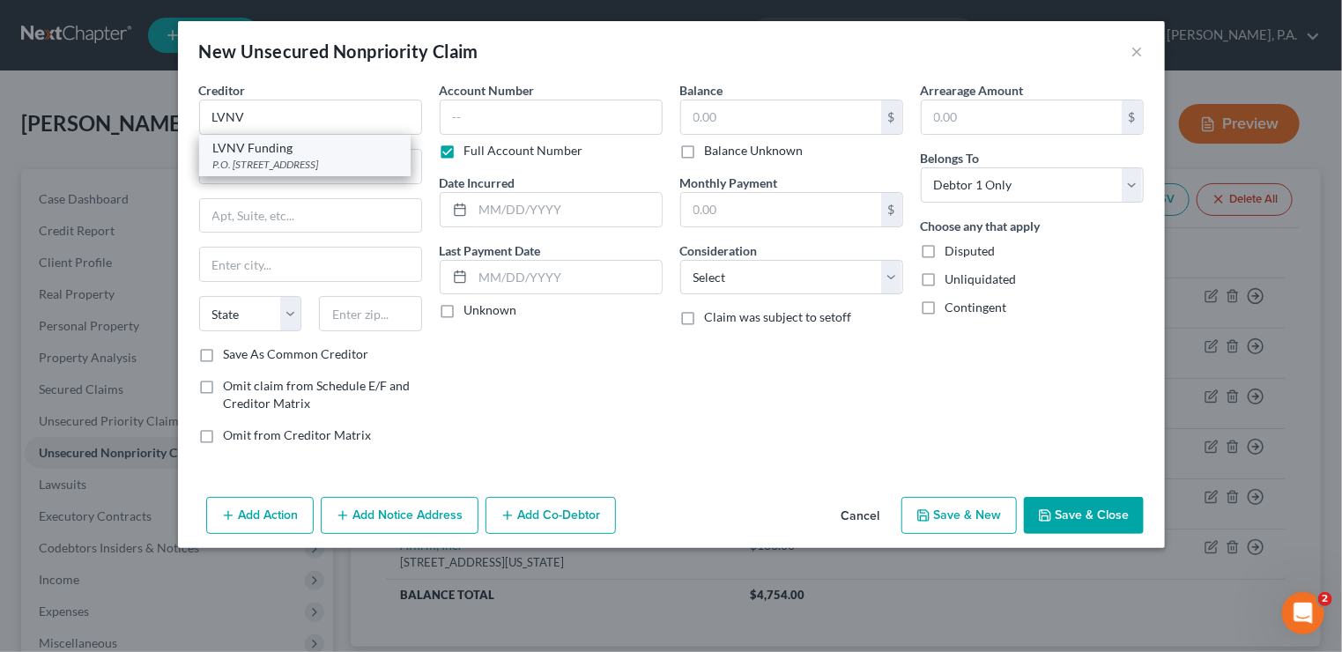
type input "29603"
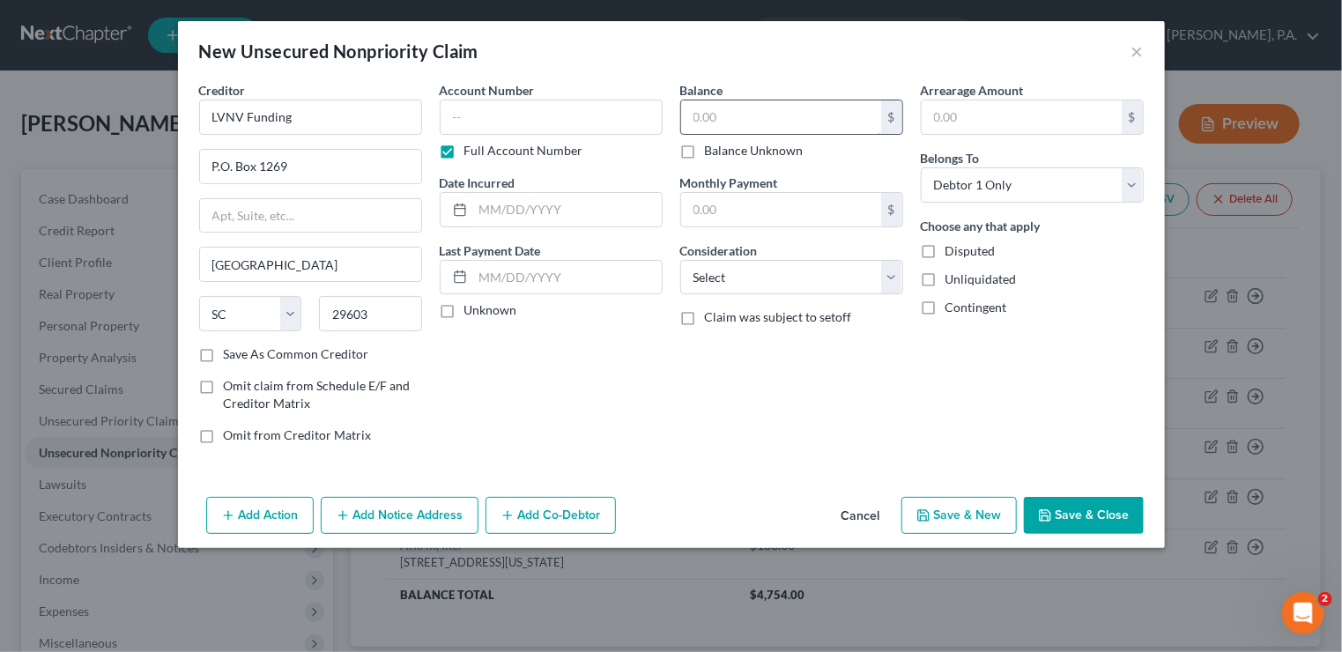
click at [698, 119] on input "text" at bounding box center [781, 116] width 200 height 33
type input "1,582"
click at [893, 272] on select "Select Cable / Satellite Services Collection Agency Credit Card Debt Debt Couns…" at bounding box center [791, 277] width 223 height 35
select select "1"
click at [680, 260] on select "Select Cable / Satellite Services Collection Agency Credit Card Debt Debt Couns…" at bounding box center [791, 277] width 223 height 35
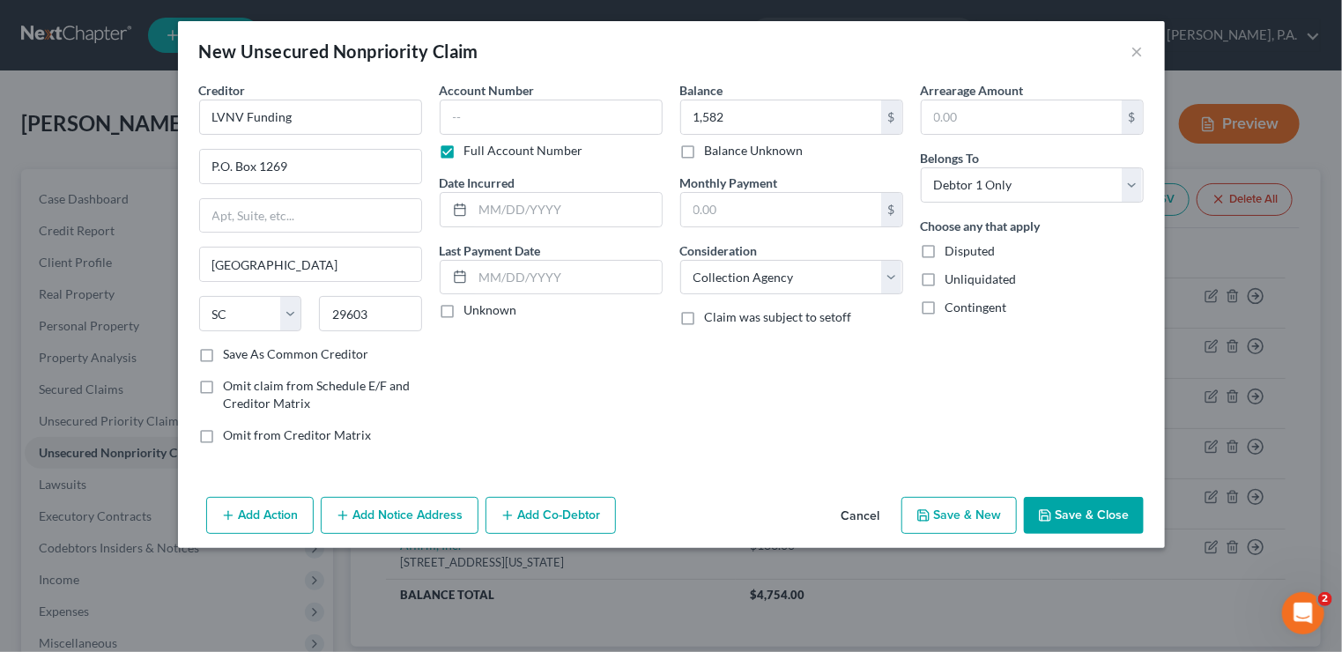
click at [964, 509] on button "Save & New" at bounding box center [958, 515] width 115 height 37
select select "0"
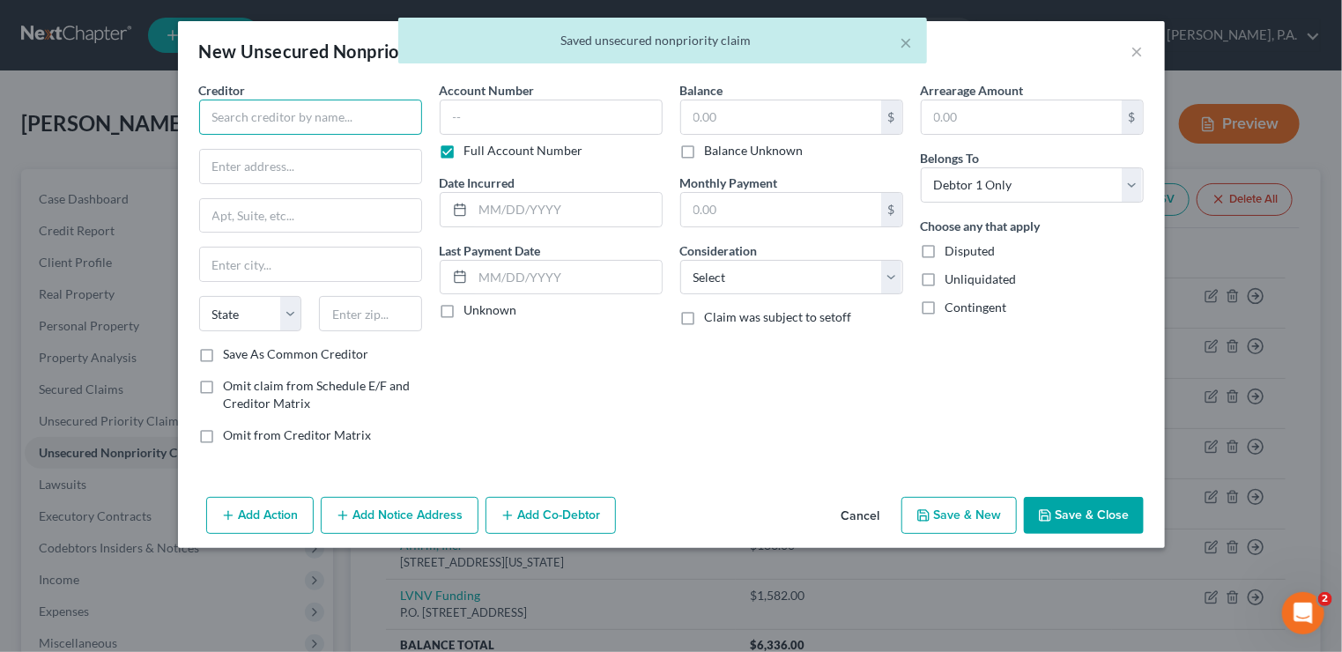
click at [350, 109] on input "text" at bounding box center [310, 117] width 223 height 35
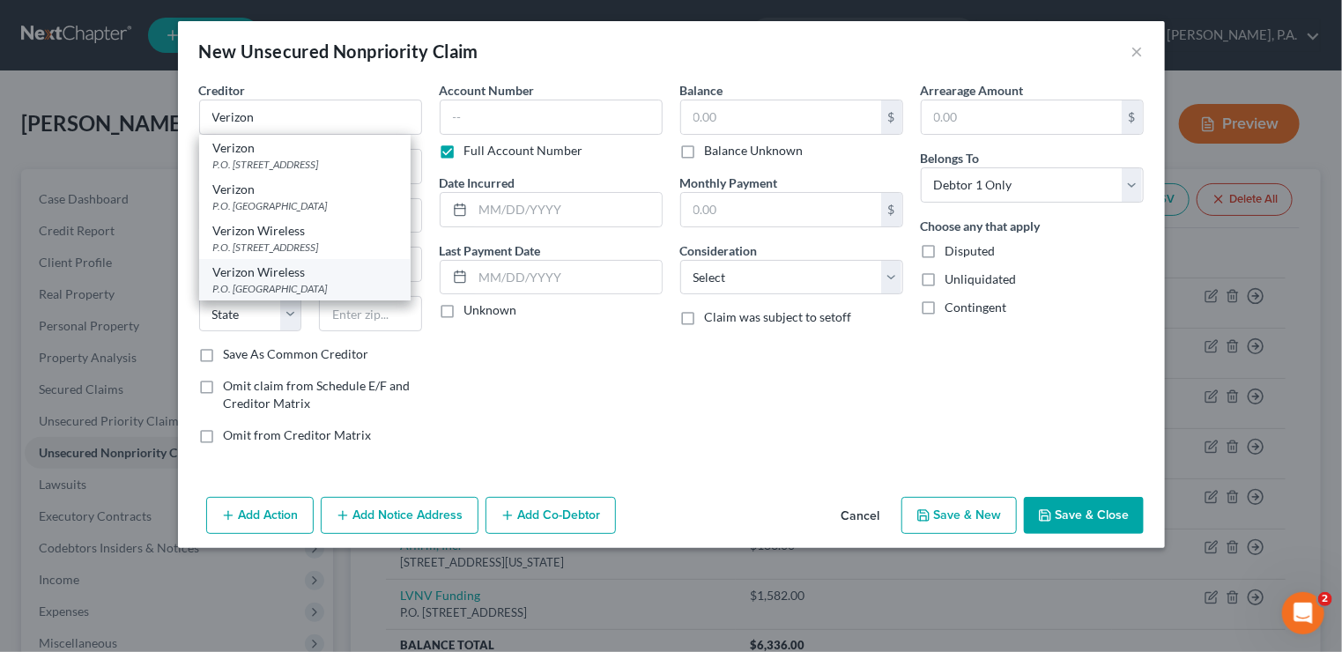
click at [312, 296] on div "P.O. [GEOGRAPHIC_DATA]" at bounding box center [304, 288] width 183 height 15
type input "Verizon Wireless"
type input "P.O. Box 650051"
type input "[GEOGRAPHIC_DATA]"
select select "45"
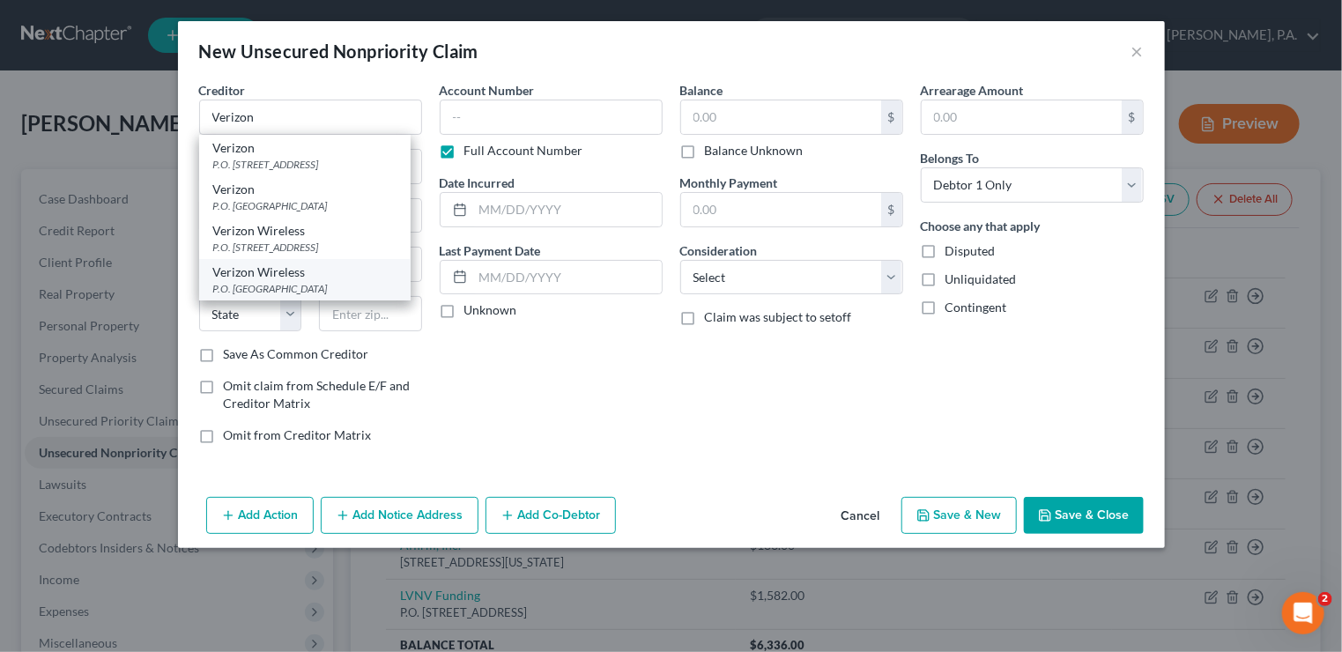
type input "75265"
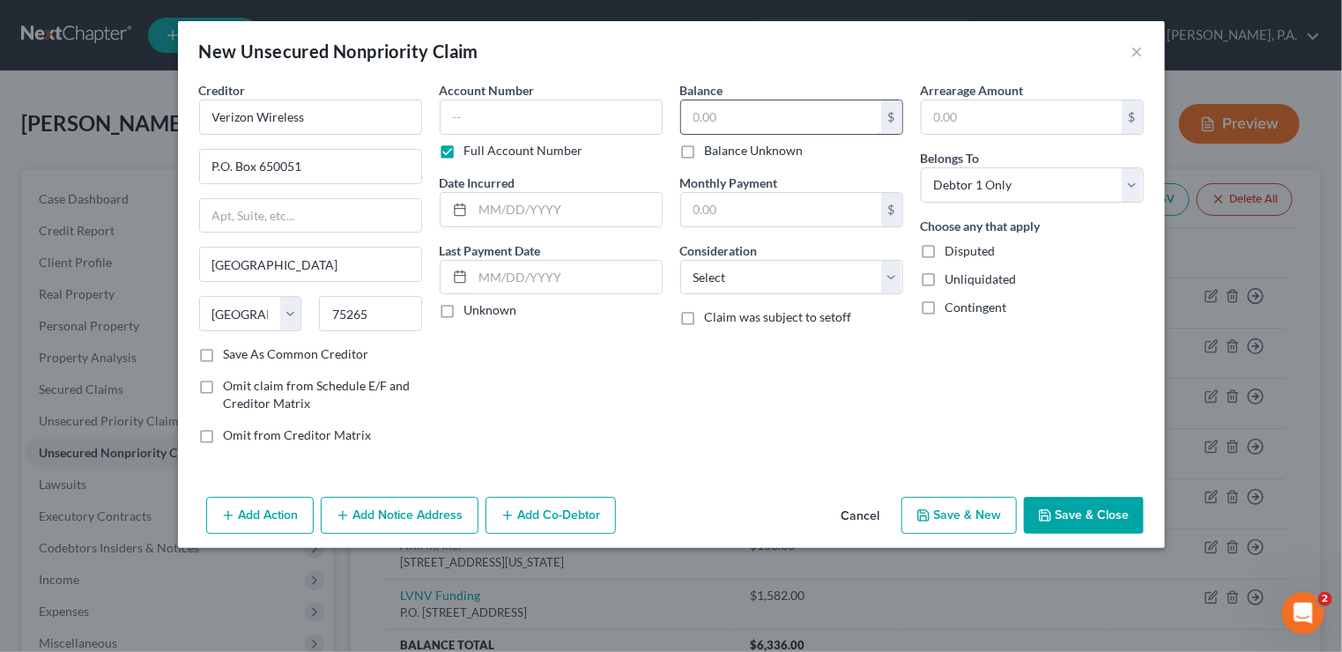
click at [706, 115] on input "text" at bounding box center [781, 116] width 200 height 33
type input "1,466"
click at [888, 275] on select "Select Cable / Satellite Services Collection Agency Credit Card Debt Debt Couns…" at bounding box center [791, 277] width 223 height 35
select select "19"
click at [680, 260] on select "Select Cable / Satellite Services Collection Agency Credit Card Debt Debt Couns…" at bounding box center [791, 277] width 223 height 35
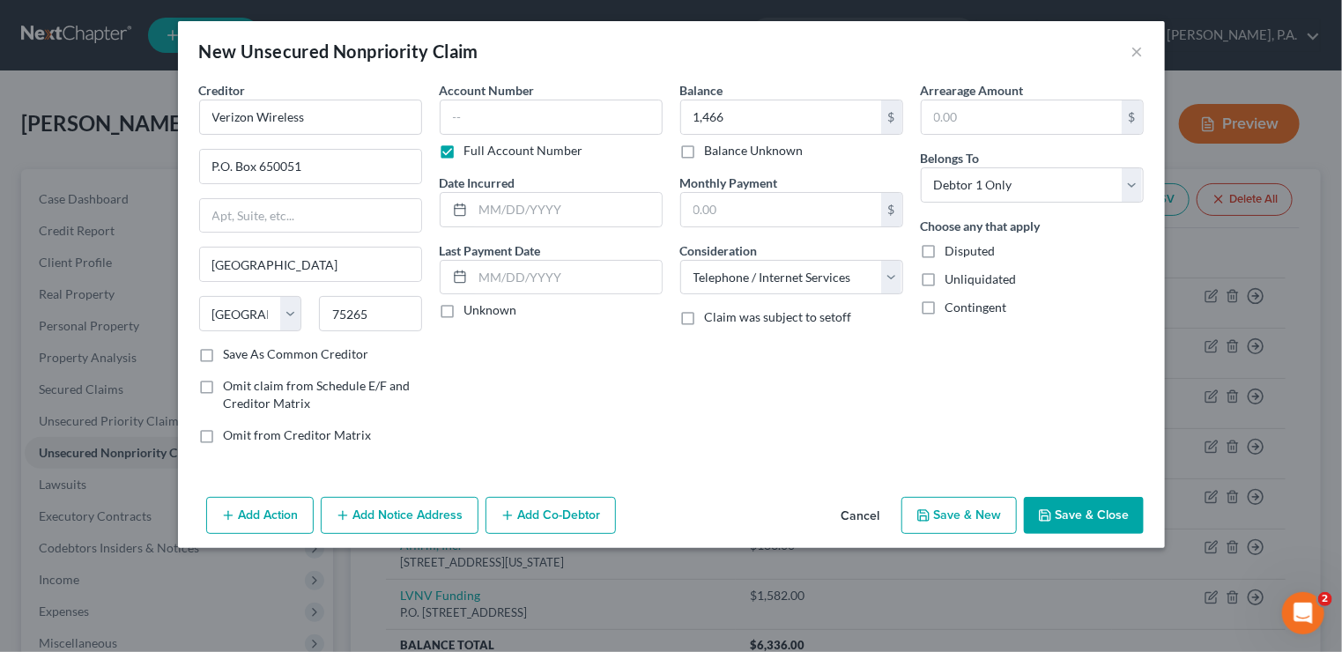
click at [973, 508] on button "Save & New" at bounding box center [958, 515] width 115 height 37
select select "0"
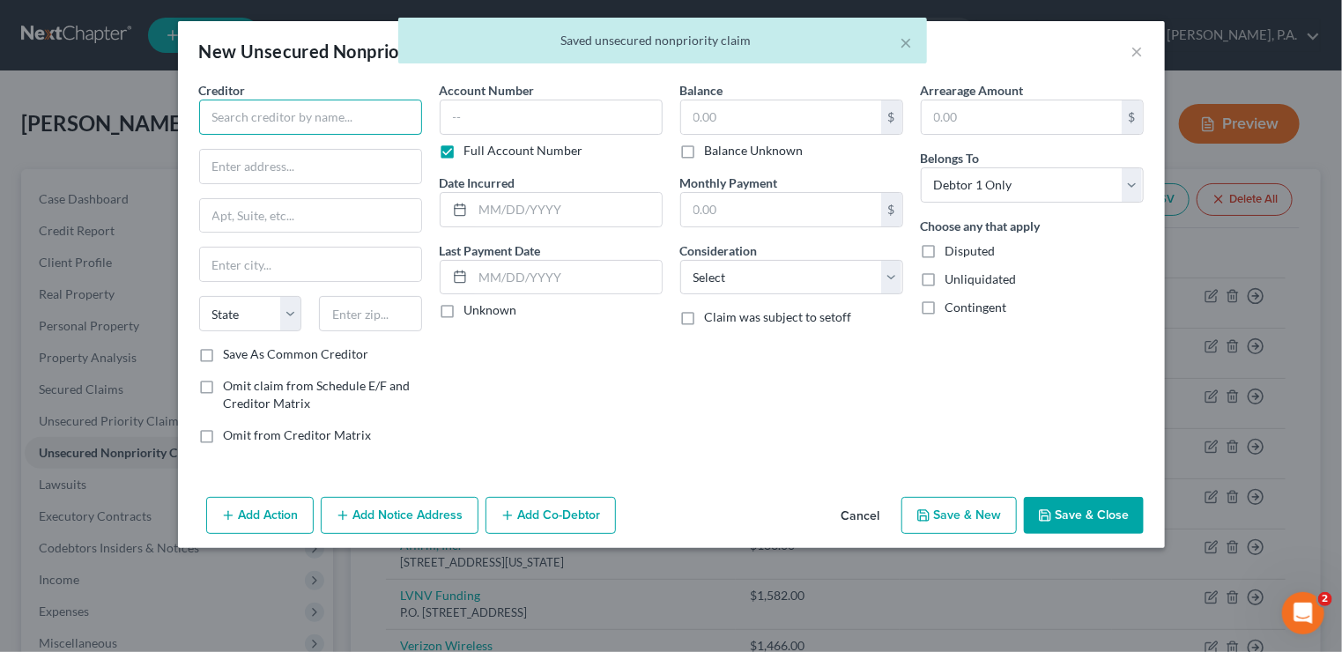
click at [265, 125] on input "text" at bounding box center [310, 117] width 223 height 35
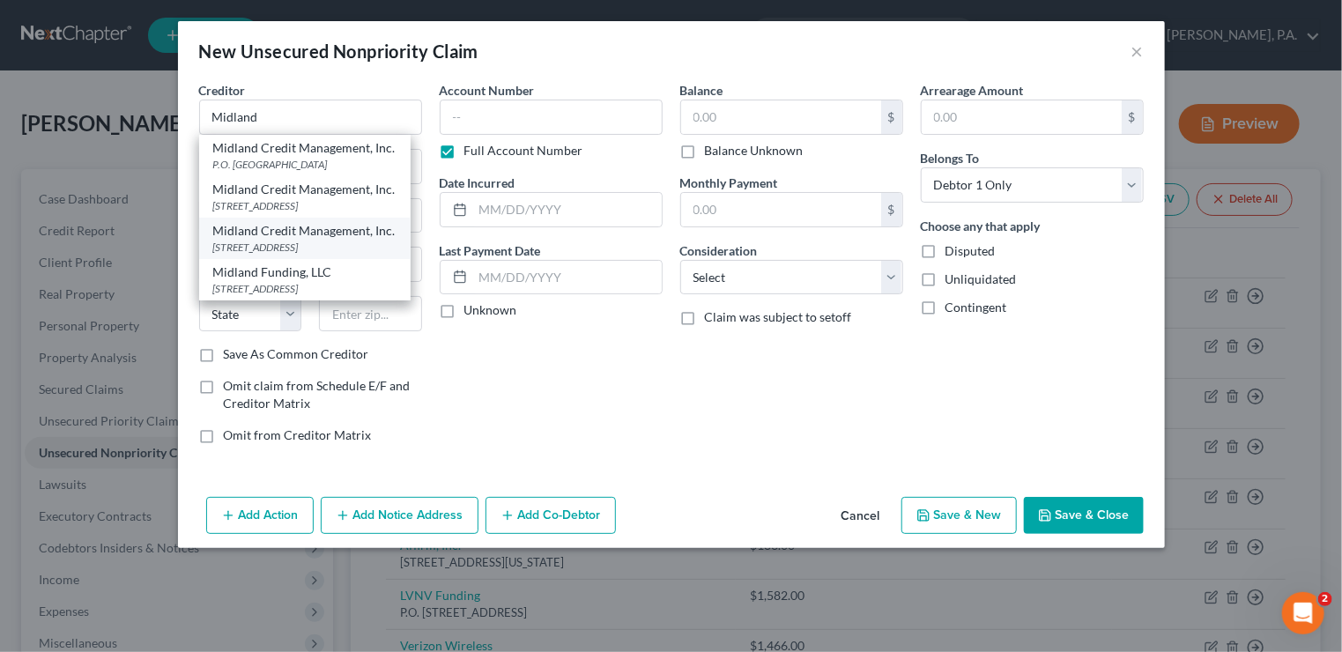
click at [349, 242] on div "[STREET_ADDRESS]" at bounding box center [304, 247] width 183 height 15
type input "Midland Credit Management, Inc."
type input "350 Camino De La Reina"
type input "Ste. 100"
type input "[GEOGRAPHIC_DATA]"
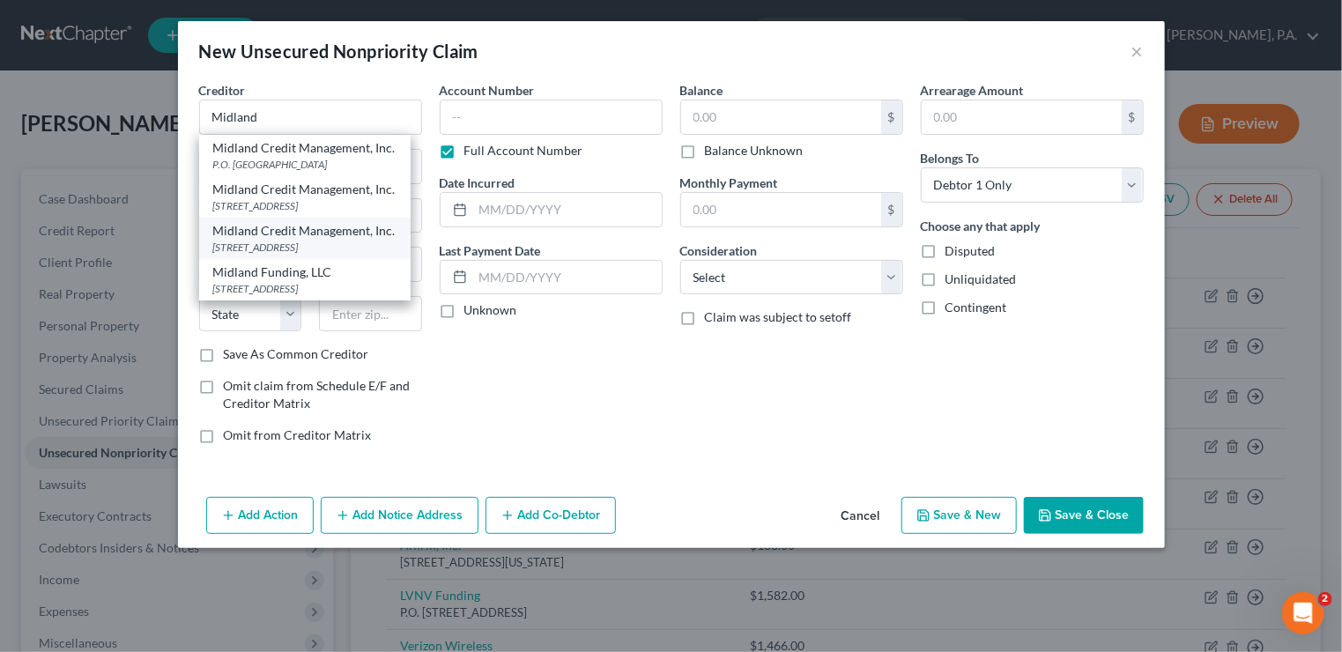
select select "4"
type input "92108"
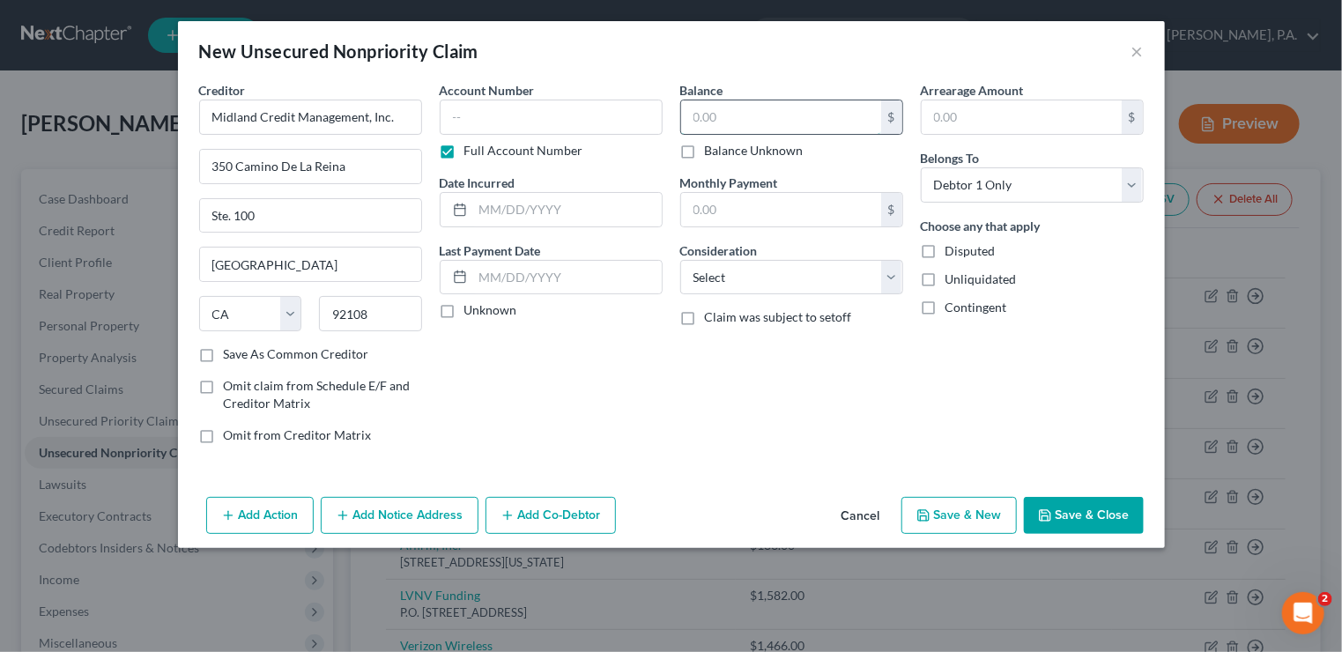
click at [738, 128] on input "text" at bounding box center [781, 116] width 200 height 33
type input "1,315"
click at [884, 278] on select "Select Cable / Satellite Services Collection Agency Credit Card Debt Debt Couns…" at bounding box center [791, 277] width 223 height 35
click at [680, 260] on select "Select Cable / Satellite Services Collection Agency Credit Card Debt Debt Couns…" at bounding box center [791, 277] width 223 height 35
click at [885, 274] on select "Select Cable / Satellite Services Collection Agency Credit Card Debt Debt Couns…" at bounding box center [791, 277] width 223 height 35
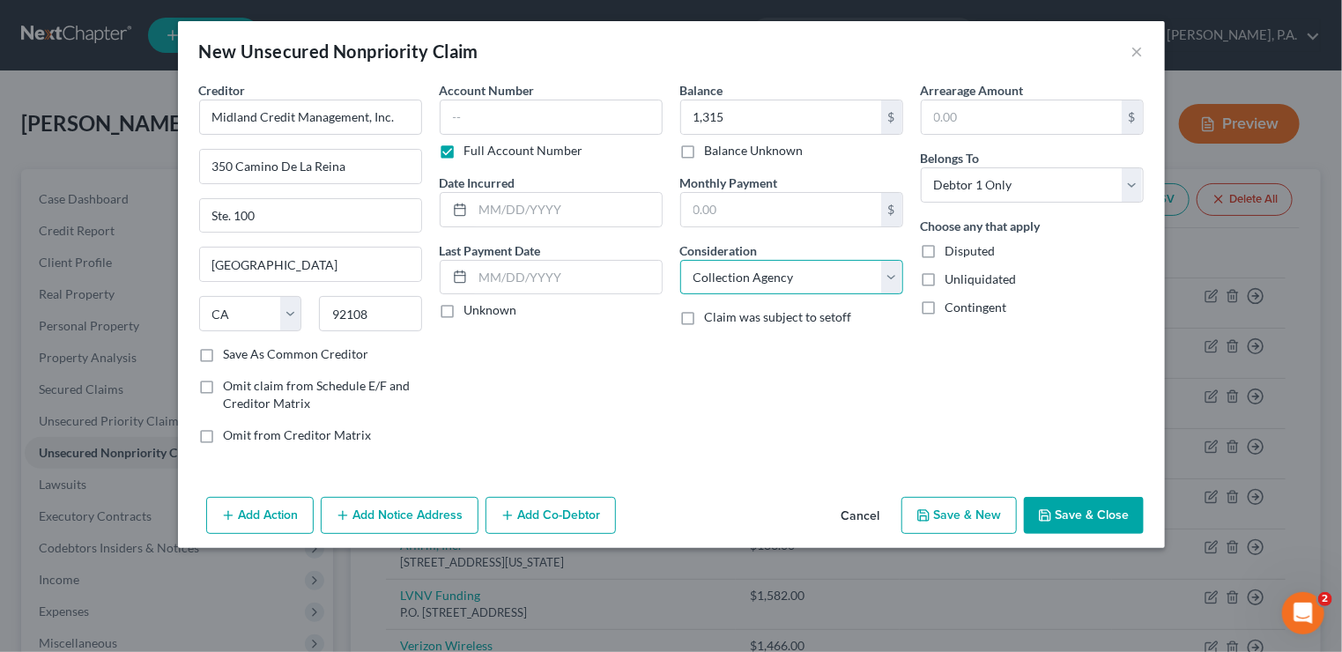
select select "14"
click at [680, 260] on select "Select Cable / Satellite Services Collection Agency Credit Card Debt Debt Couns…" at bounding box center [791, 277] width 223 height 35
click at [737, 346] on input "text" at bounding box center [791, 344] width 221 height 33
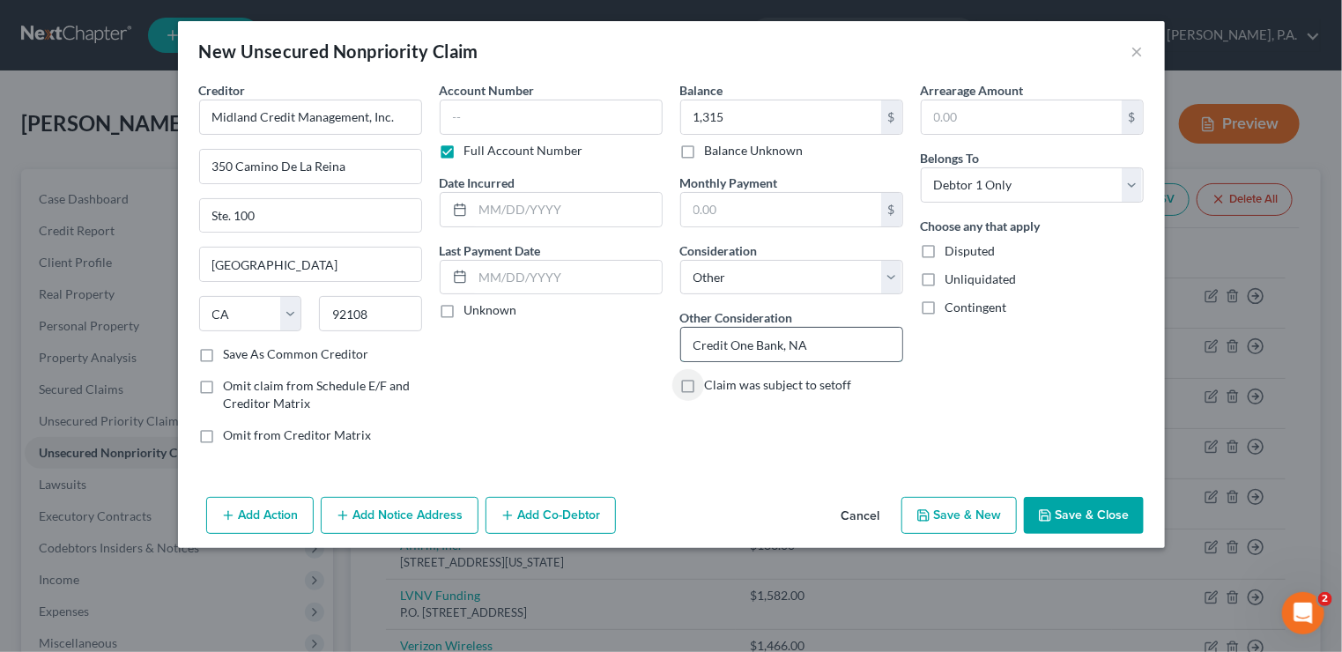
click at [847, 332] on input "Credit One Bank, NA" at bounding box center [791, 344] width 221 height 33
type input "Credit One Bank"
click at [961, 515] on button "Save & New" at bounding box center [958, 515] width 115 height 37
select select "0"
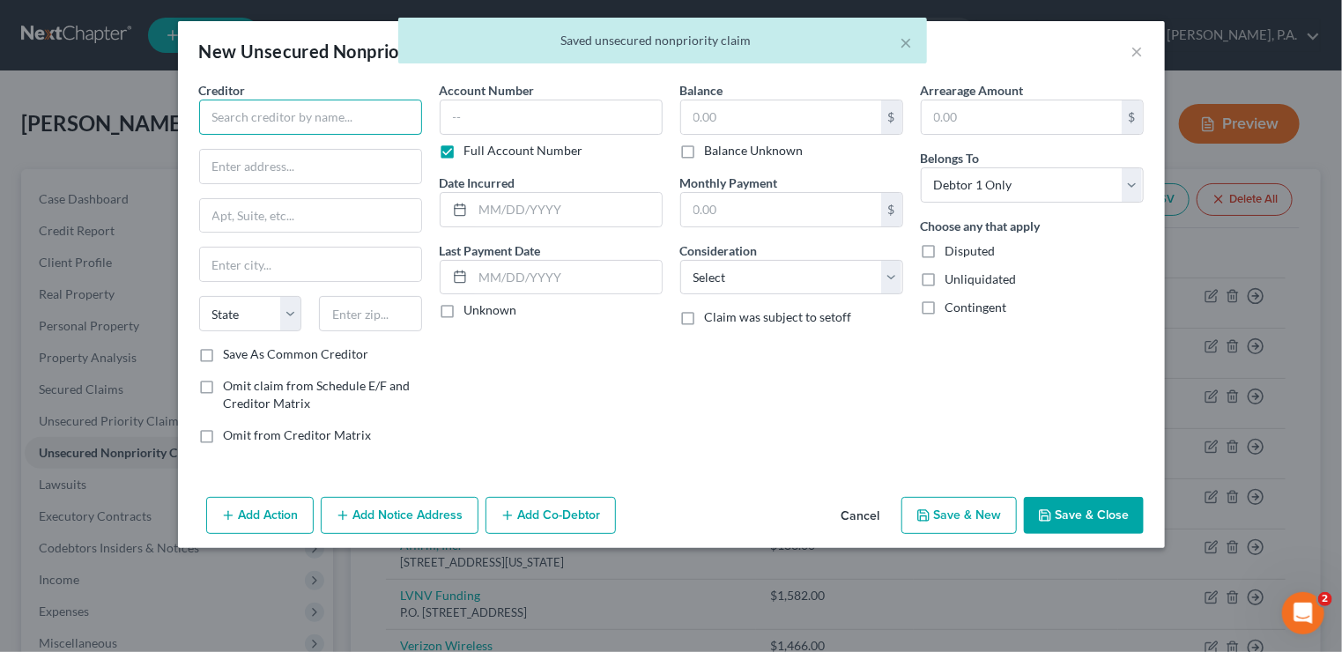
click at [256, 120] on input "text" at bounding box center [310, 117] width 223 height 35
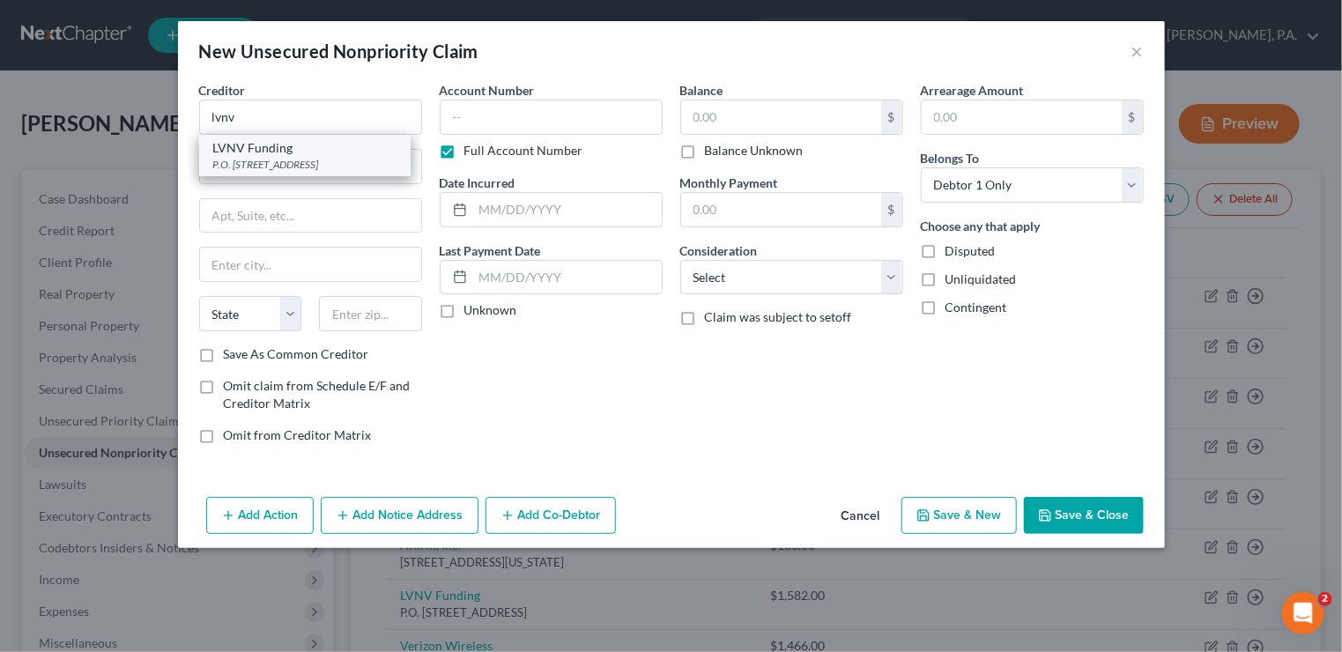
click at [257, 144] on div "LVNV Funding" at bounding box center [304, 148] width 183 height 18
type input "LVNV Funding"
type input "P.O. Box 1269"
type input "[GEOGRAPHIC_DATA]"
select select "42"
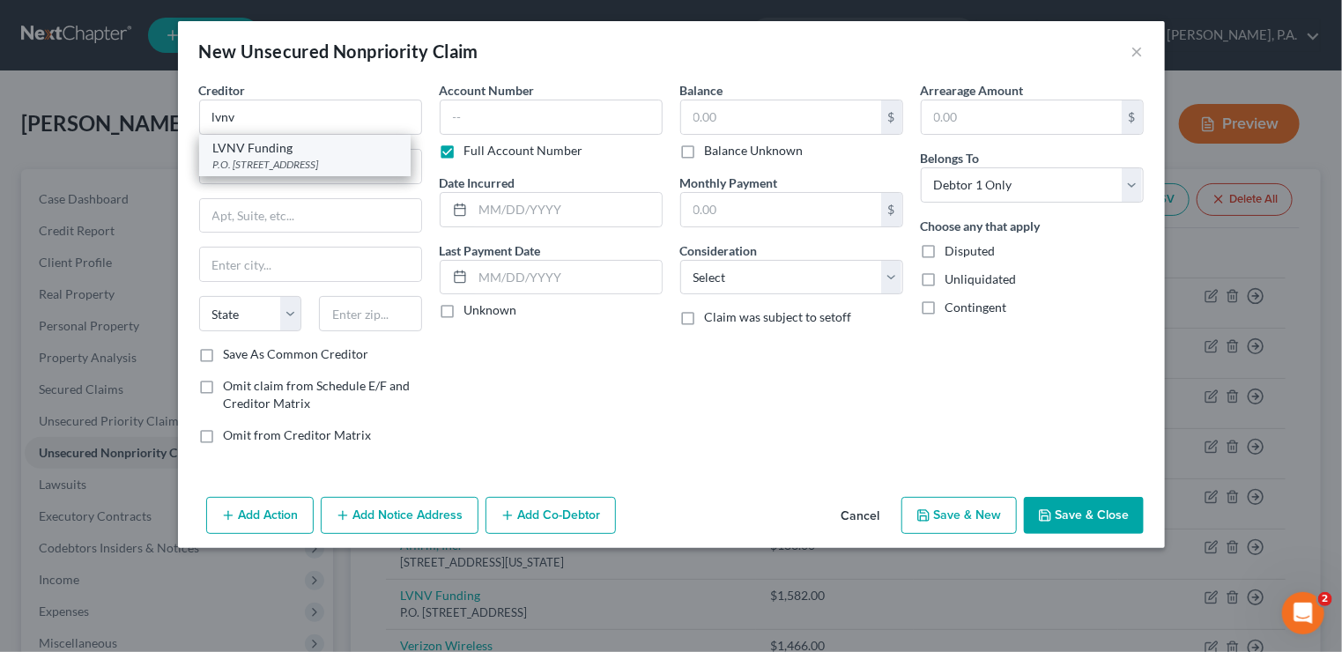
type input "29603"
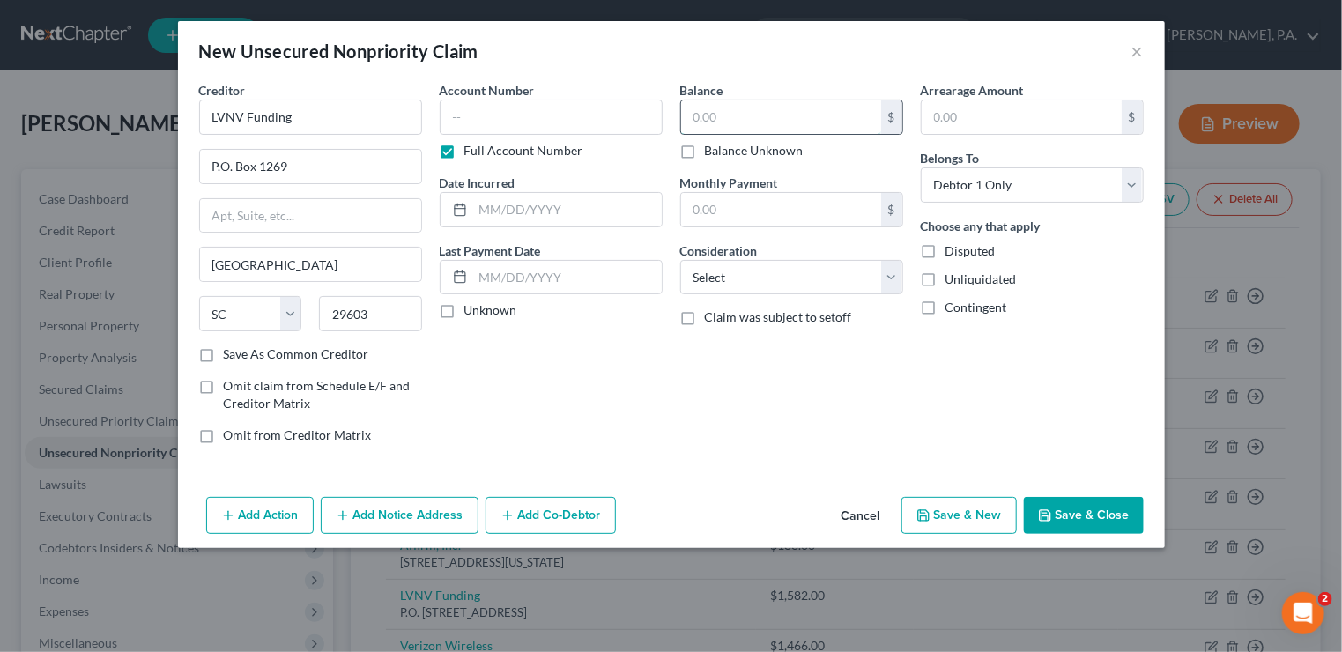
click at [708, 107] on input "text" at bounding box center [781, 116] width 200 height 33
type input "1,198"
click at [885, 276] on select "Select Cable / Satellite Services Collection Agency Credit Card Debt Debt Couns…" at bounding box center [791, 277] width 223 height 35
select select "14"
click at [680, 260] on select "Select Cable / Satellite Services Collection Agency Credit Card Debt Debt Couns…" at bounding box center [791, 277] width 223 height 35
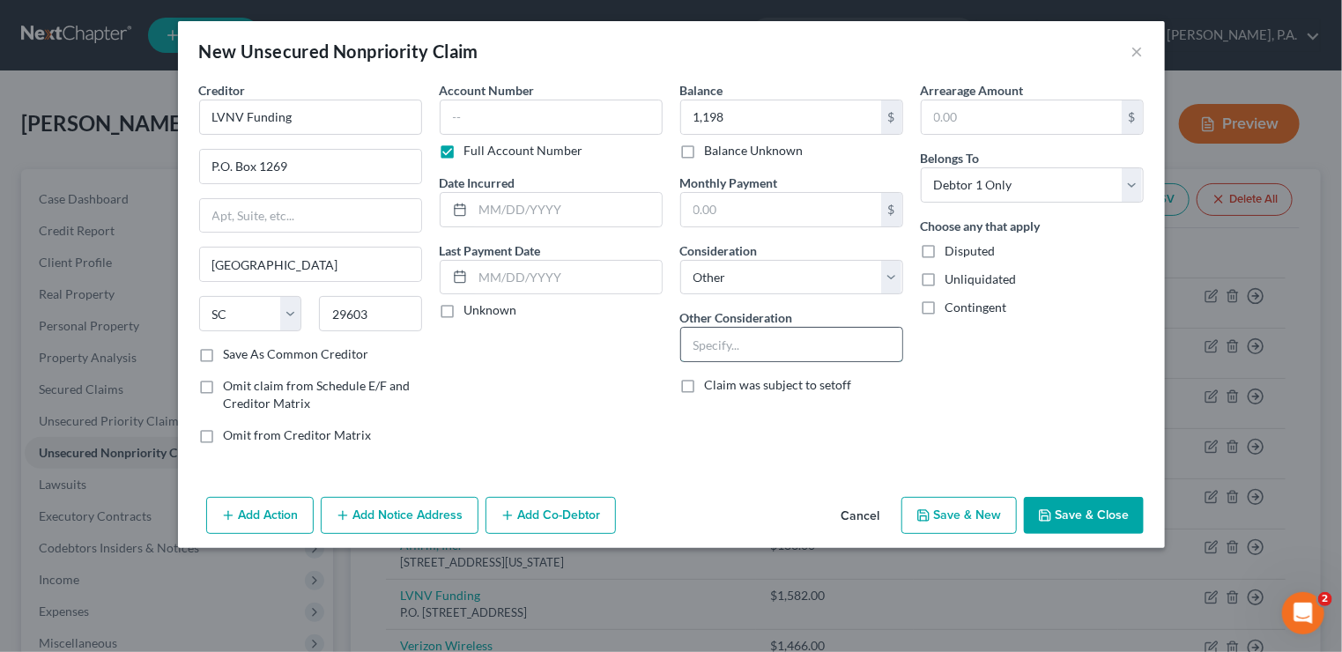
click at [721, 344] on input "text" at bounding box center [791, 344] width 221 height 33
type input "Milestone Bank of [US_STATE]"
click at [980, 511] on button "Save & New" at bounding box center [958, 515] width 115 height 37
select select "0"
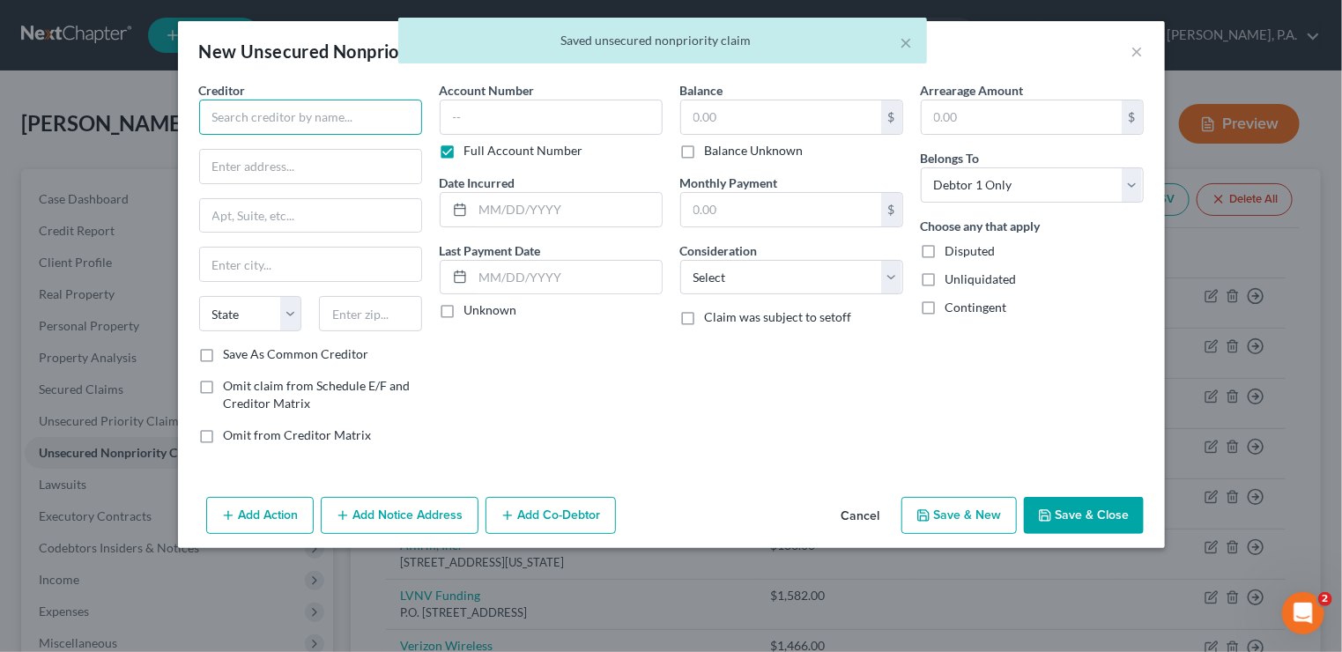
click at [233, 128] on input "text" at bounding box center [310, 117] width 223 height 35
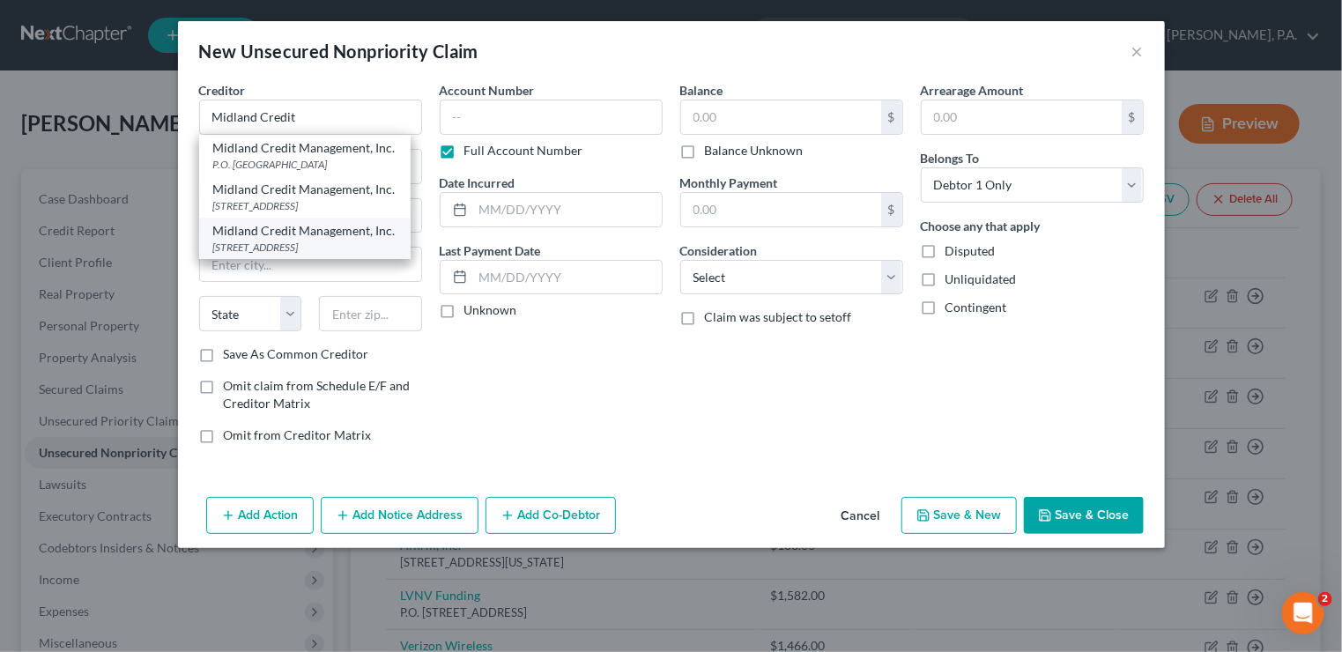
click at [289, 246] on div "[STREET_ADDRESS]" at bounding box center [304, 247] width 183 height 15
type input "Midland Credit Management, Inc."
type input "350 Camino De La Reina"
type input "Ste. 100"
type input "[GEOGRAPHIC_DATA]"
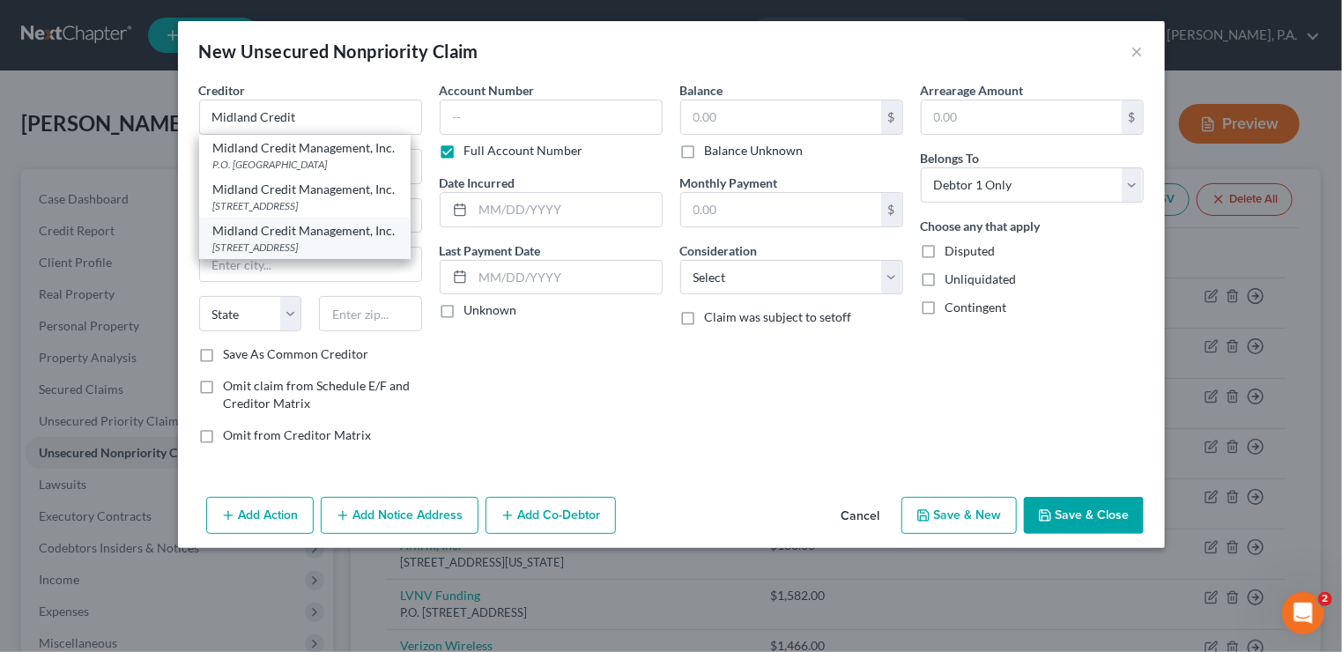
select select "4"
type input "92108"
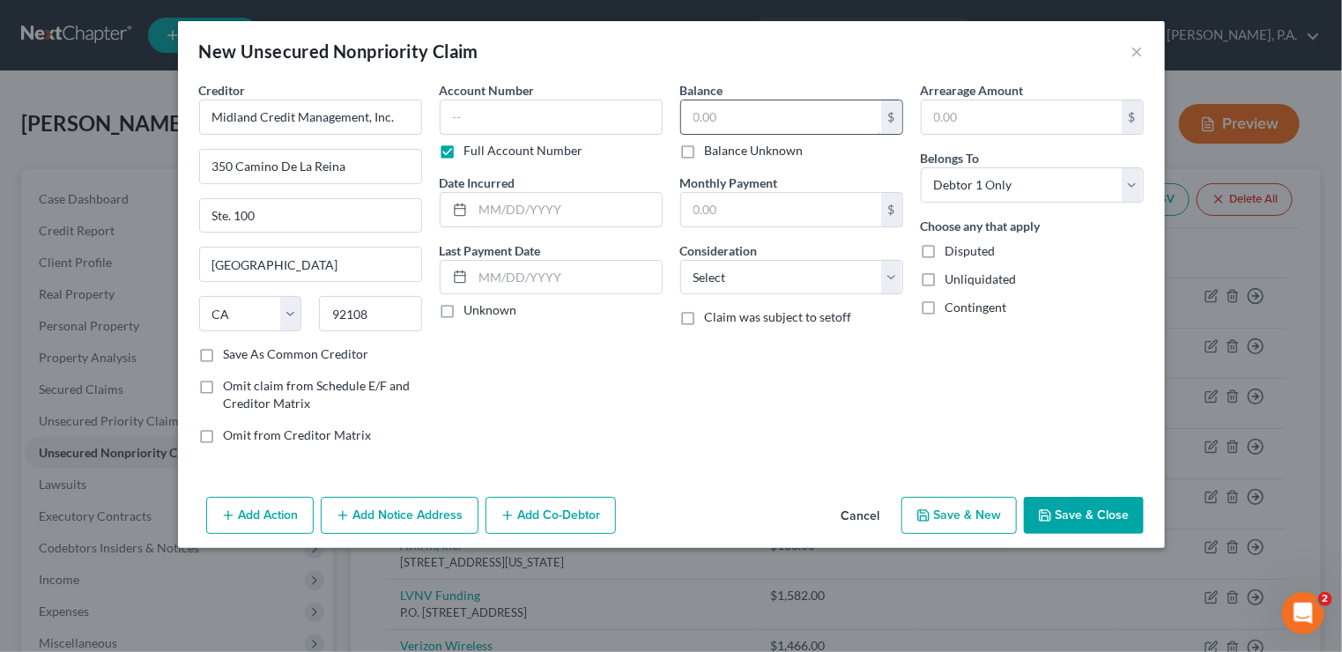
click at [707, 123] on input "text" at bounding box center [781, 116] width 200 height 33
type input "1,153"
click at [888, 279] on select "Select Cable / Satellite Services Collection Agency Credit Card Debt Debt Couns…" at bounding box center [791, 277] width 223 height 35
select select "14"
click at [680, 260] on select "Select Cable / Satellite Services Collection Agency Credit Card Debt Debt Couns…" at bounding box center [791, 277] width 223 height 35
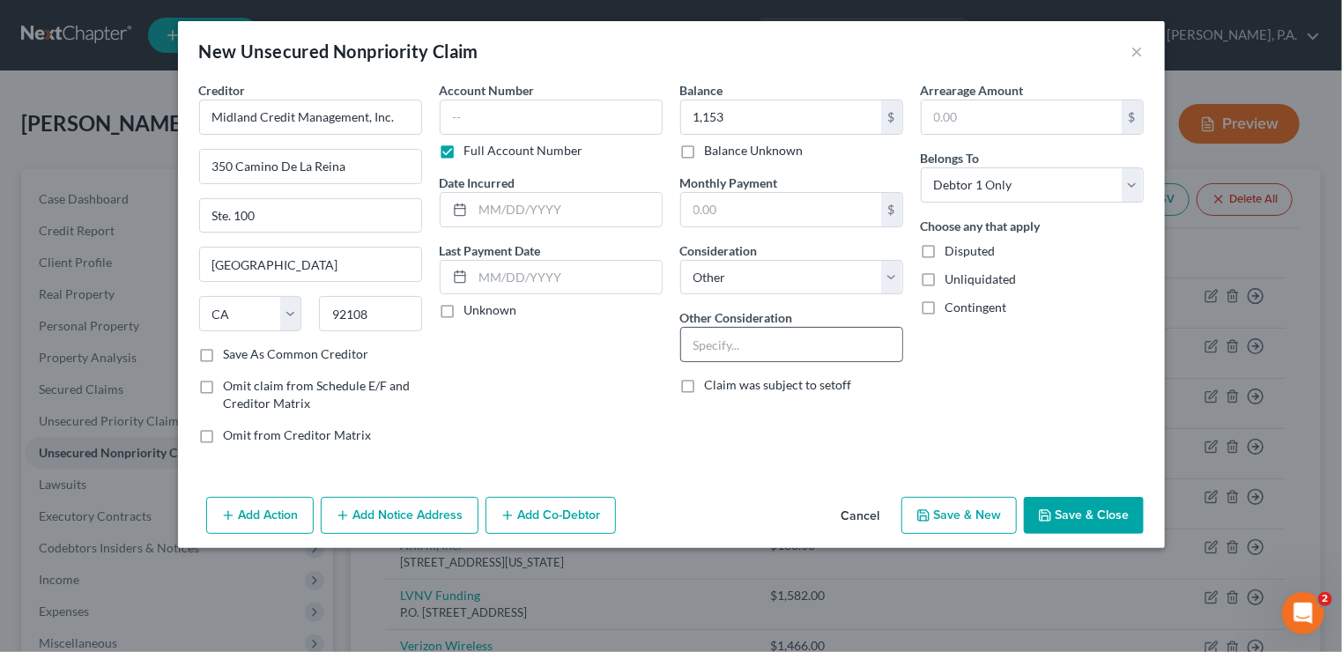
click at [762, 344] on input "text" at bounding box center [791, 344] width 221 height 33
type input "Credit One Bank"
click at [971, 512] on button "Save & New" at bounding box center [958, 515] width 115 height 37
select select "0"
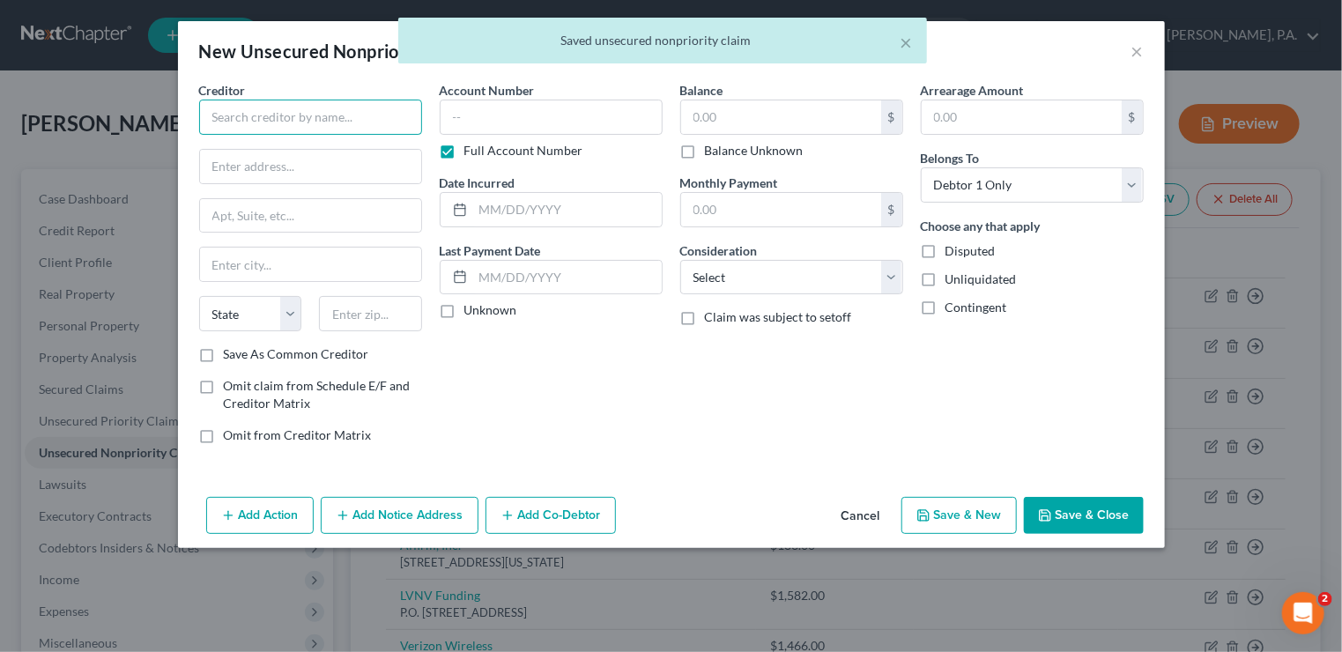
click at [279, 119] on input "text" at bounding box center [310, 117] width 223 height 35
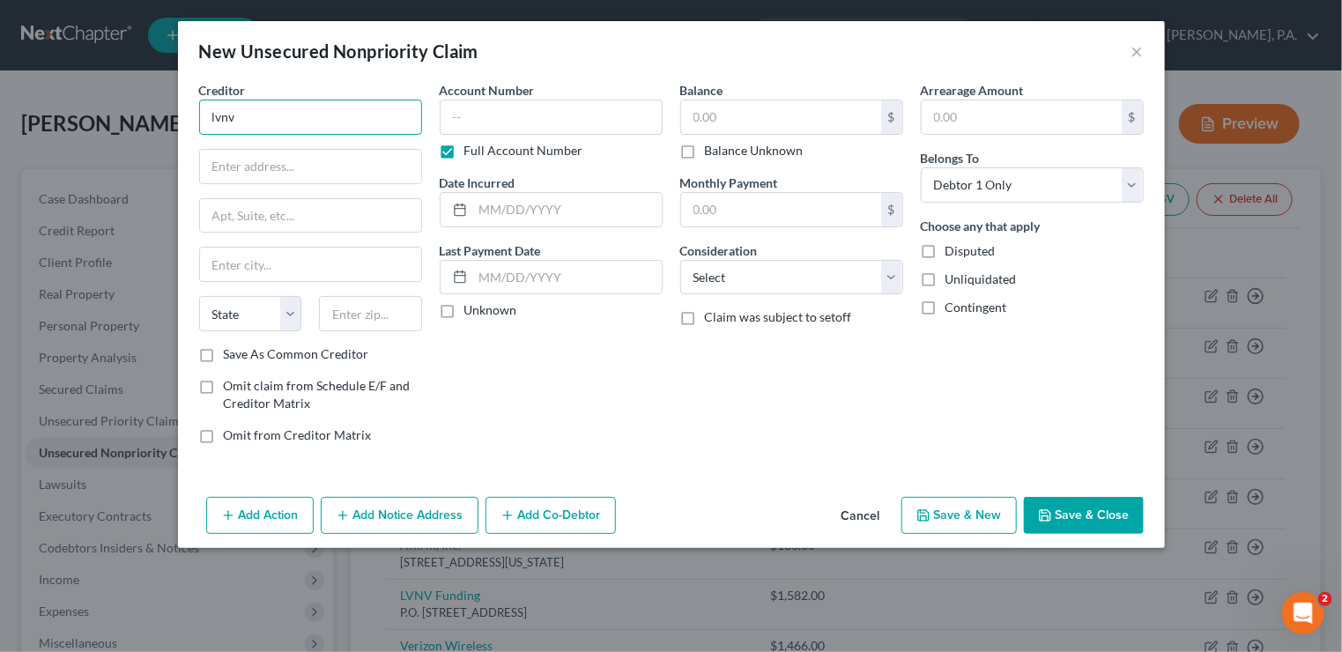
click at [292, 121] on input "lvnv" at bounding box center [310, 117] width 223 height 35
type input "l"
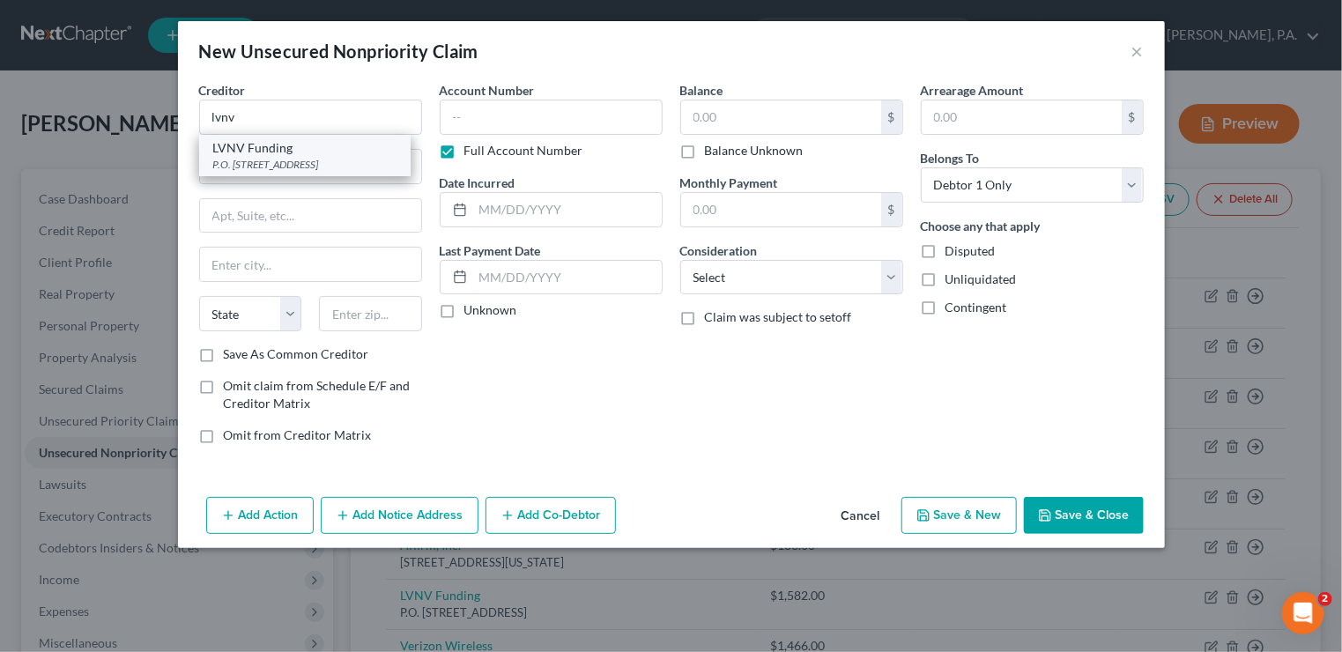
click at [285, 159] on div "P.O. [STREET_ADDRESS]" at bounding box center [304, 164] width 183 height 15
type input "LVNV Funding"
type input "P.O. Box 1269"
type input "[GEOGRAPHIC_DATA]"
select select "42"
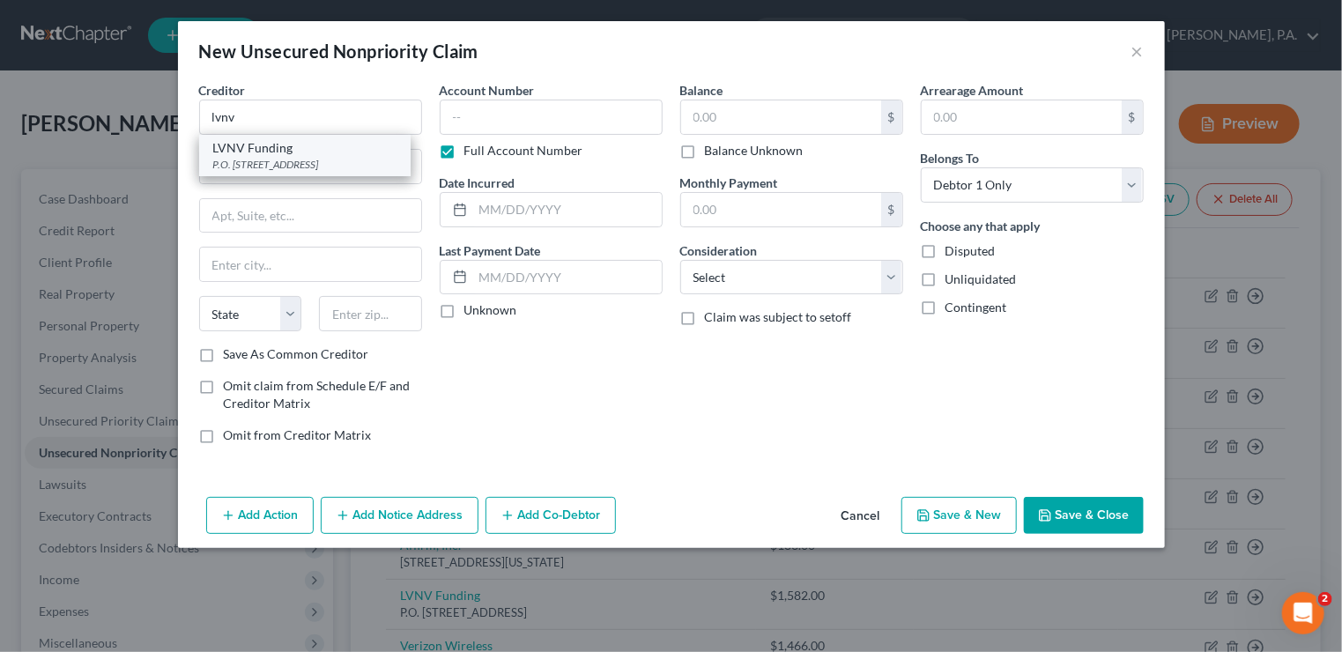
type input "29603"
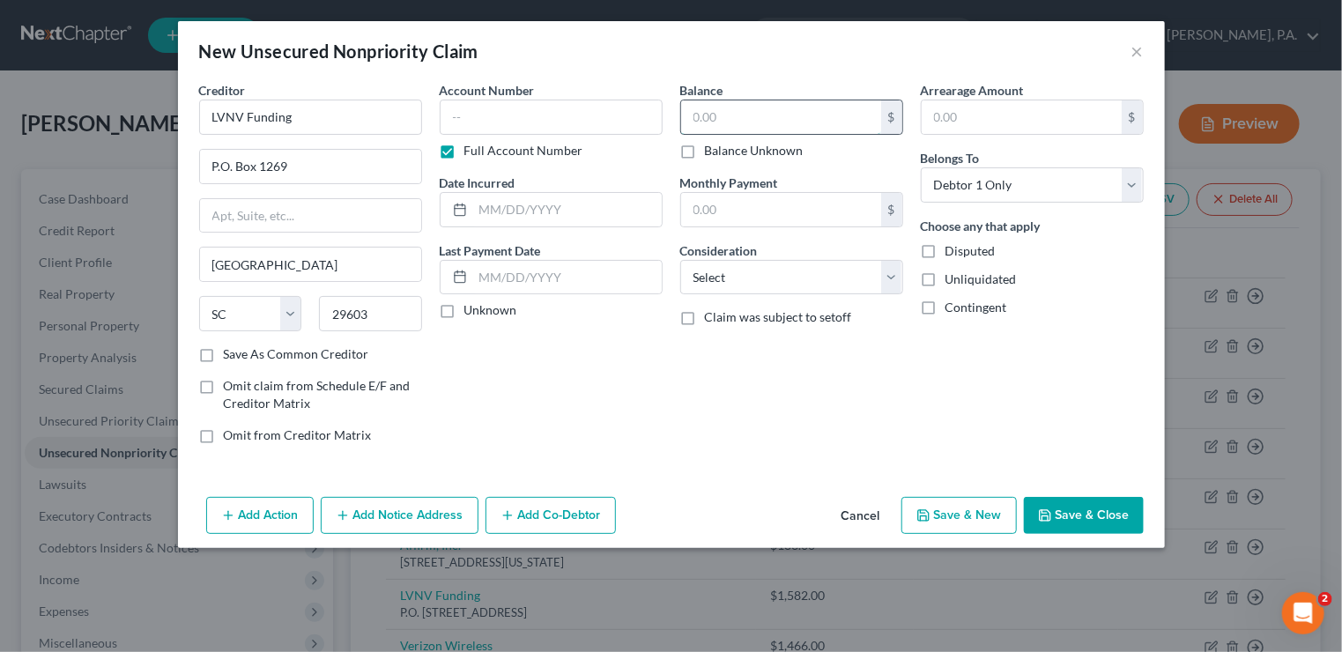
click at [744, 124] on input "text" at bounding box center [781, 116] width 200 height 33
type input "764"
click at [891, 272] on select "Select Cable / Satellite Services Collection Agency Credit Card Debt Debt Couns…" at bounding box center [791, 277] width 223 height 35
select select "14"
click at [680, 260] on select "Select Cable / Satellite Services Collection Agency Credit Card Debt Debt Couns…" at bounding box center [791, 277] width 223 height 35
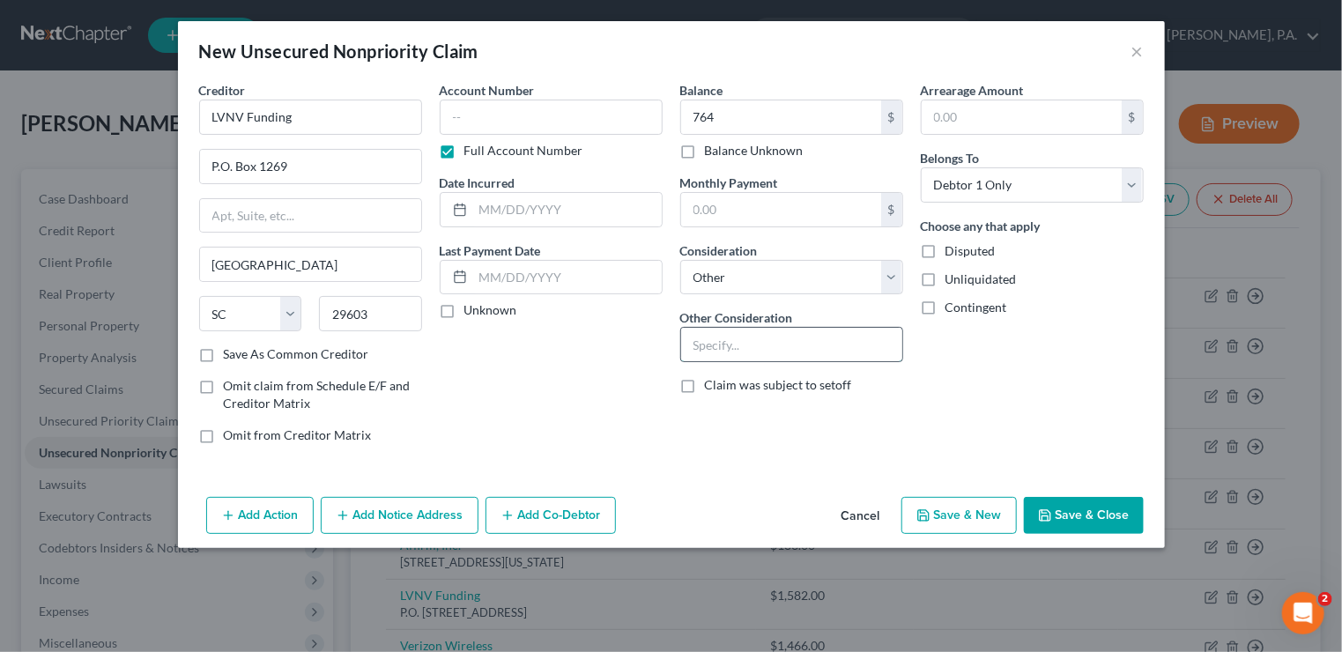
click at [812, 352] on input "text" at bounding box center [791, 344] width 221 height 33
type input "Destiny First Electronic Bank"
click at [977, 513] on button "Save & New" at bounding box center [958, 515] width 115 height 37
select select "0"
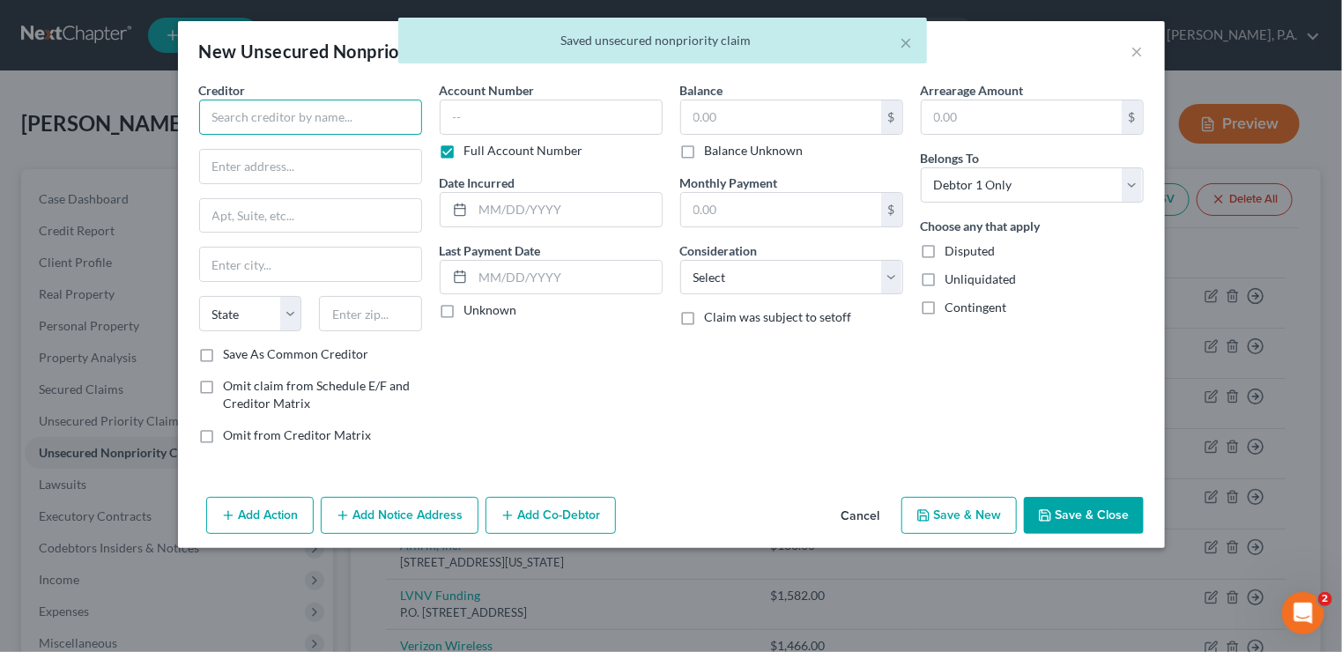
click at [277, 122] on input "text" at bounding box center [310, 117] width 223 height 35
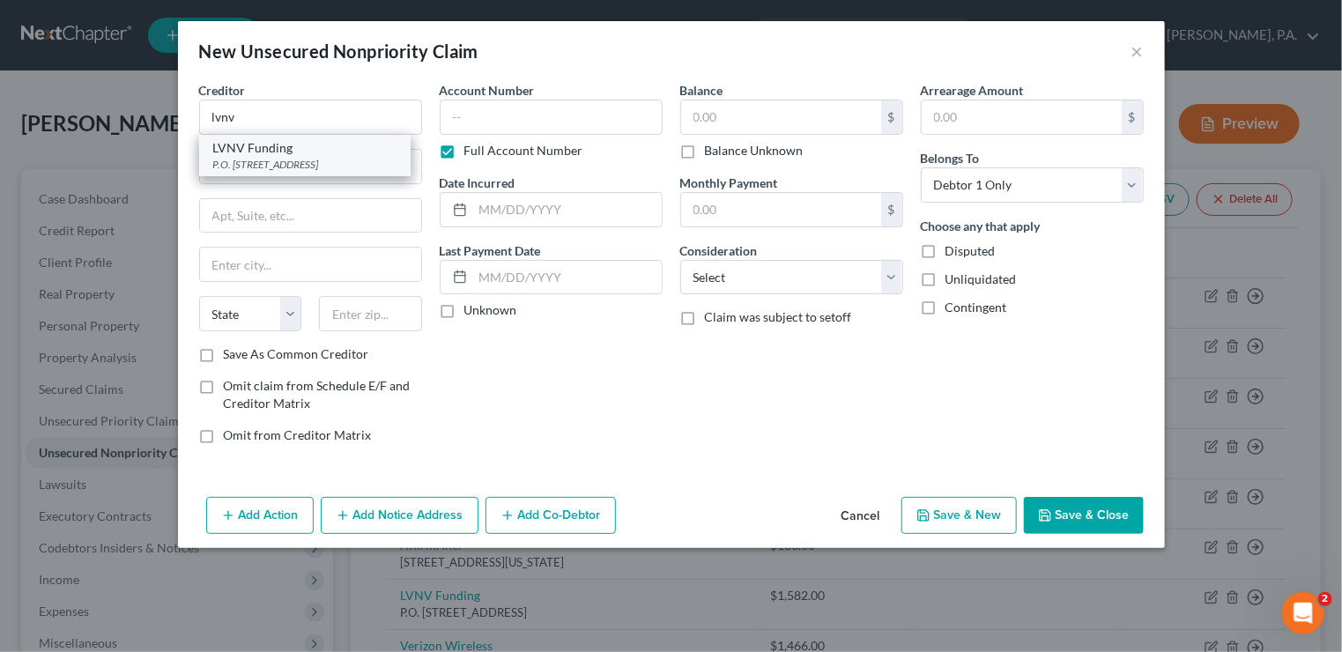
click at [278, 161] on div "P.O. [STREET_ADDRESS]" at bounding box center [304, 164] width 183 height 15
type input "LVNV Funding"
type input "P.O. Box 1269"
type input "[GEOGRAPHIC_DATA]"
select select "42"
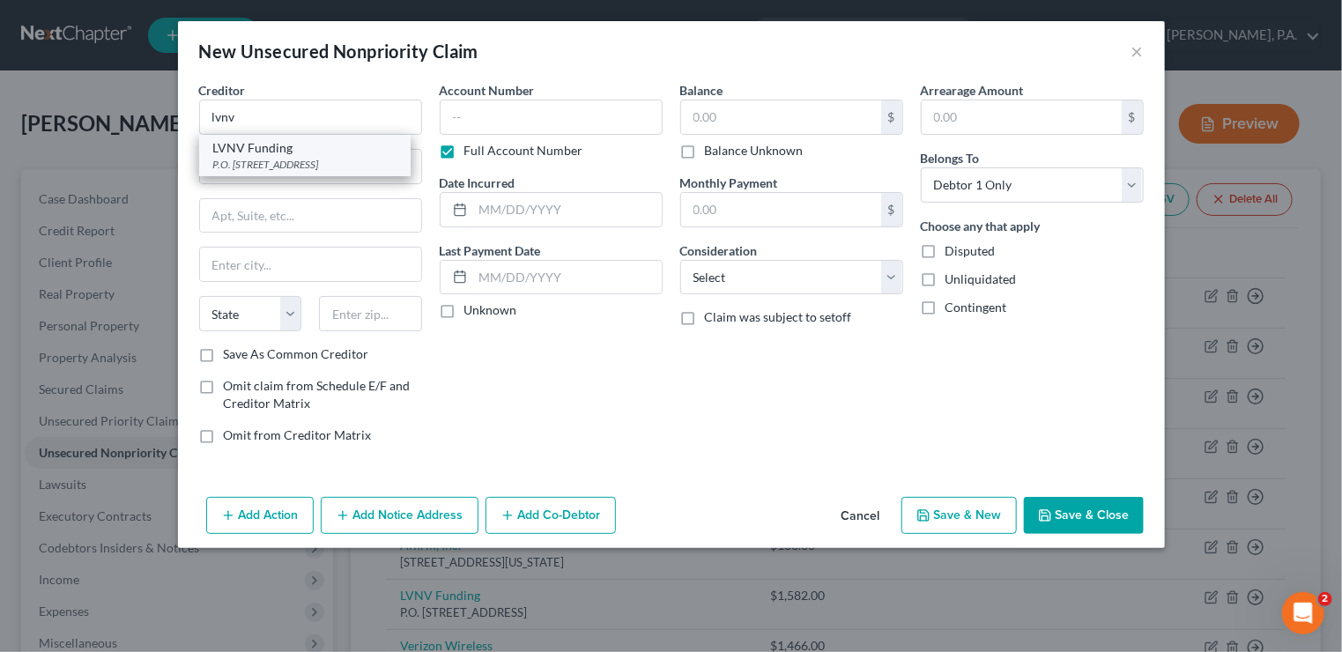
type input "29603"
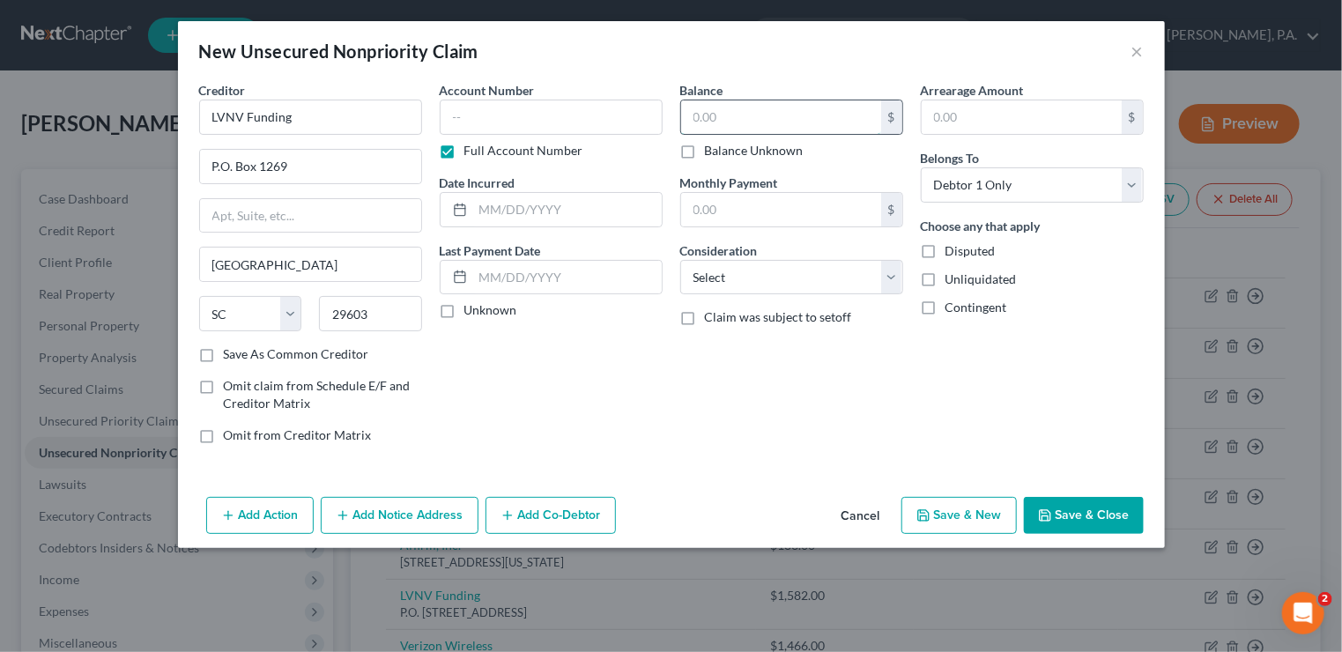
click at [687, 110] on input "text" at bounding box center [781, 116] width 200 height 33
type input "739"
click at [890, 270] on select "Select Cable / Satellite Services Collection Agency Credit Card Debt Debt Couns…" at bounding box center [791, 277] width 223 height 35
select select "14"
click at [680, 260] on select "Select Cable / Satellite Services Collection Agency Credit Card Debt Debt Couns…" at bounding box center [791, 277] width 223 height 35
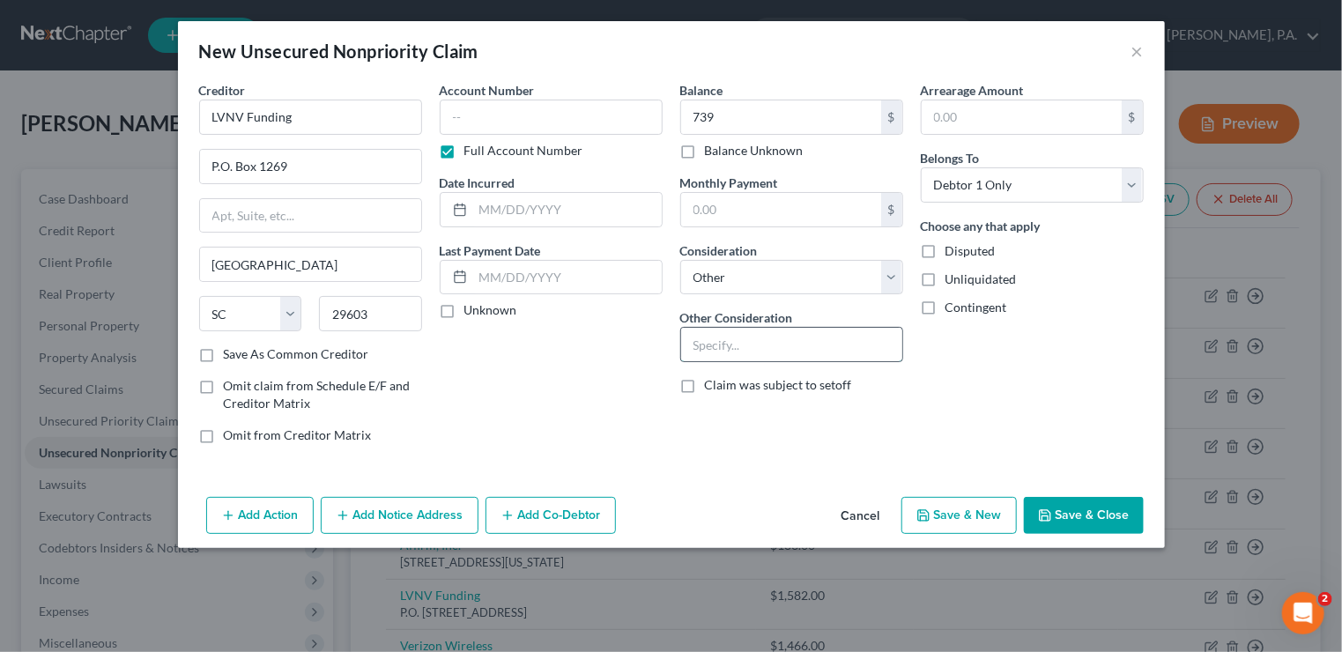
click at [807, 355] on input "text" at bounding box center [791, 344] width 221 height 33
type input "Indigo Celtic Bank"
click at [975, 515] on button "Save & New" at bounding box center [958, 515] width 115 height 37
select select "0"
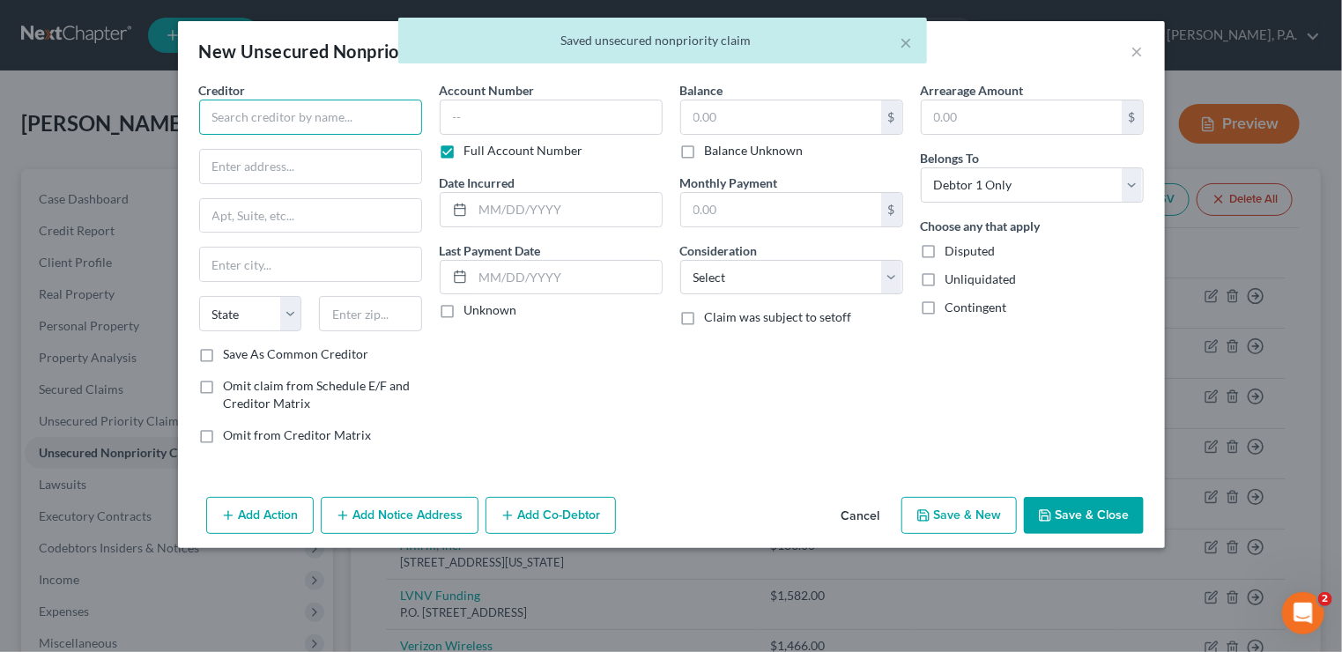
click at [314, 119] on input "text" at bounding box center [310, 117] width 223 height 35
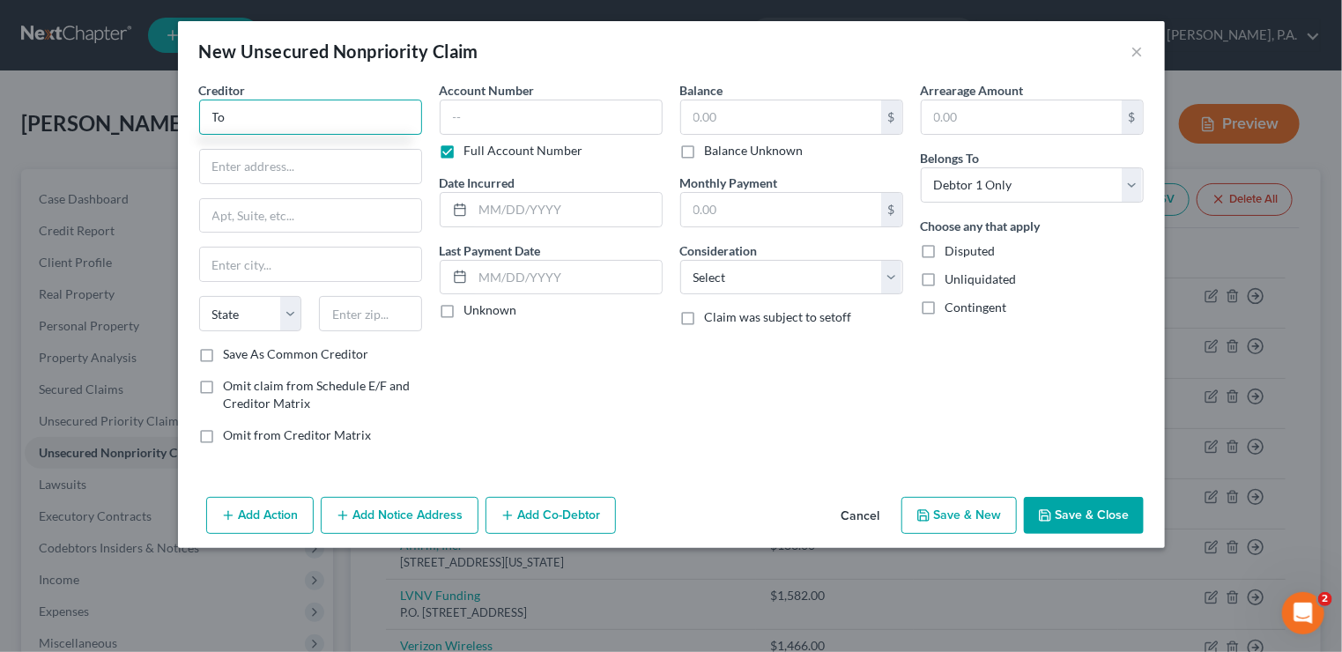
type input "T"
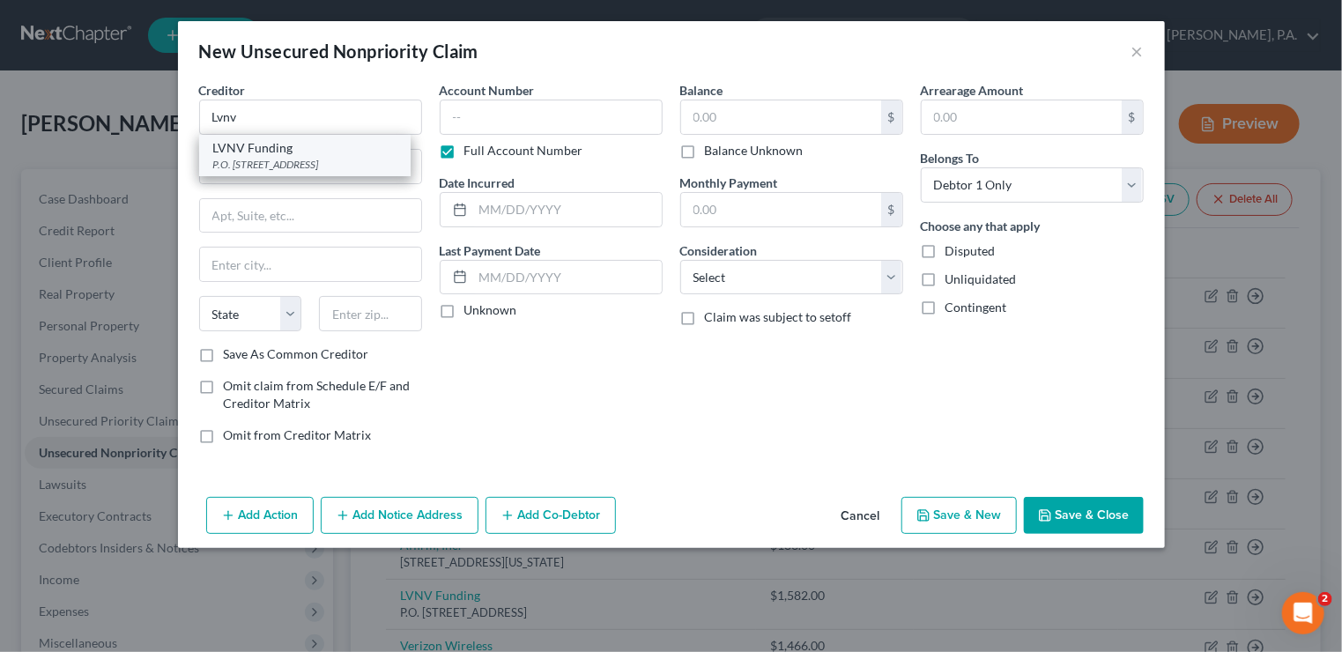
click at [307, 145] on div "LVNV Funding" at bounding box center [304, 148] width 183 height 18
type input "LVNV Funding"
type input "P.O. Box 1269"
type input "[GEOGRAPHIC_DATA]"
select select "42"
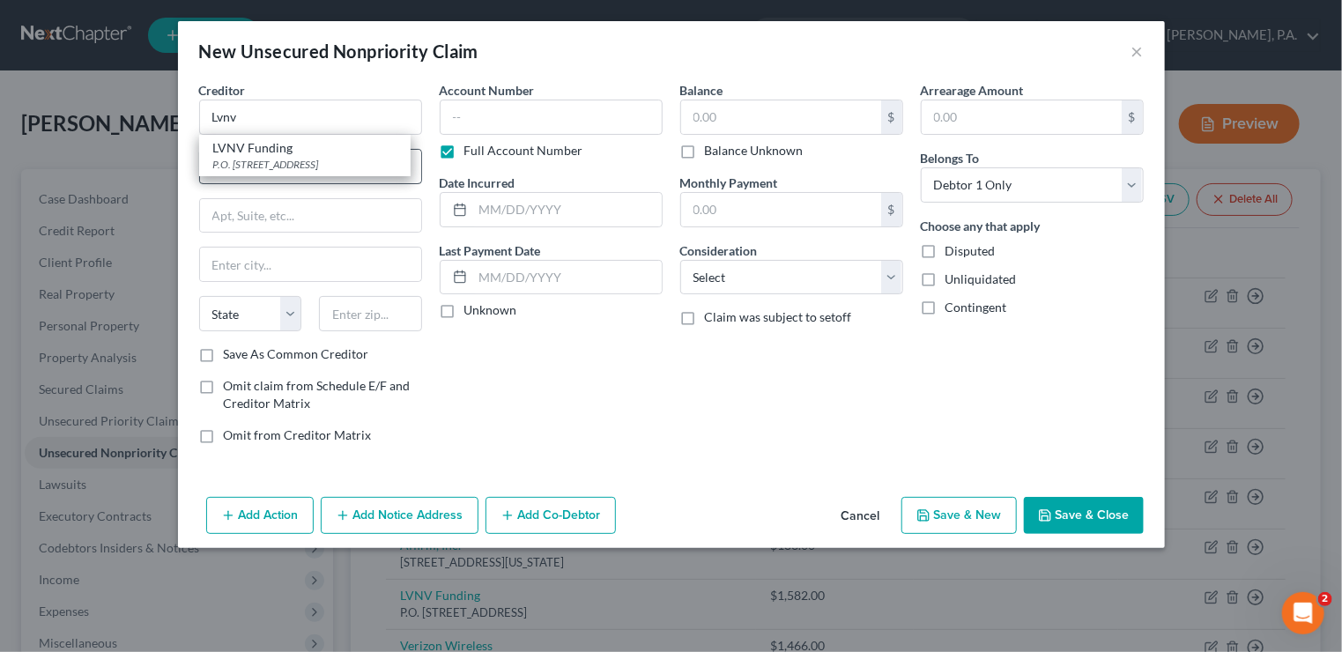
type input "29603"
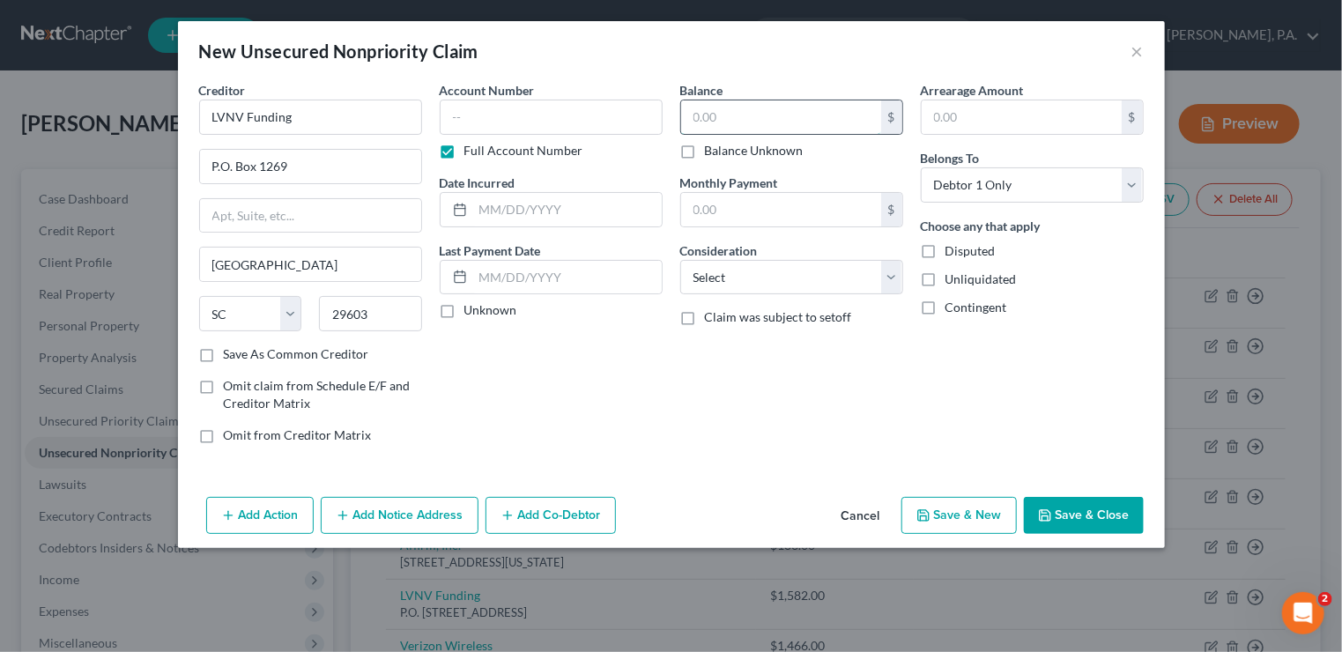
click at [791, 113] on input "text" at bounding box center [781, 116] width 200 height 33
type input "484"
click at [893, 281] on select "Select Cable / Satellite Services Collection Agency Credit Card Debt Debt Couns…" at bounding box center [791, 277] width 223 height 35
select select "14"
click at [680, 260] on select "Select Cable / Satellite Services Collection Agency Credit Card Debt Debt Couns…" at bounding box center [791, 277] width 223 height 35
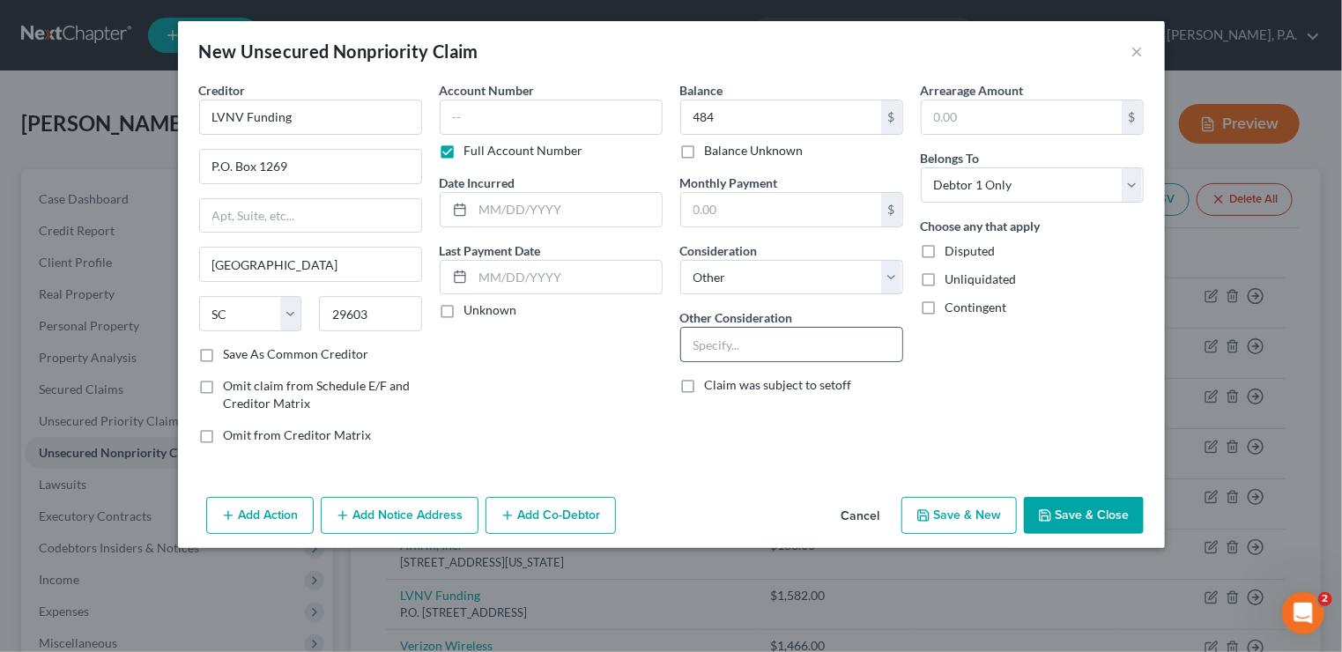
click at [765, 340] on input "text" at bounding box center [791, 344] width 221 height 33
type input "Total Visa Bank of [US_STATE]"
click at [961, 505] on button "Save & New" at bounding box center [958, 515] width 115 height 37
select select "0"
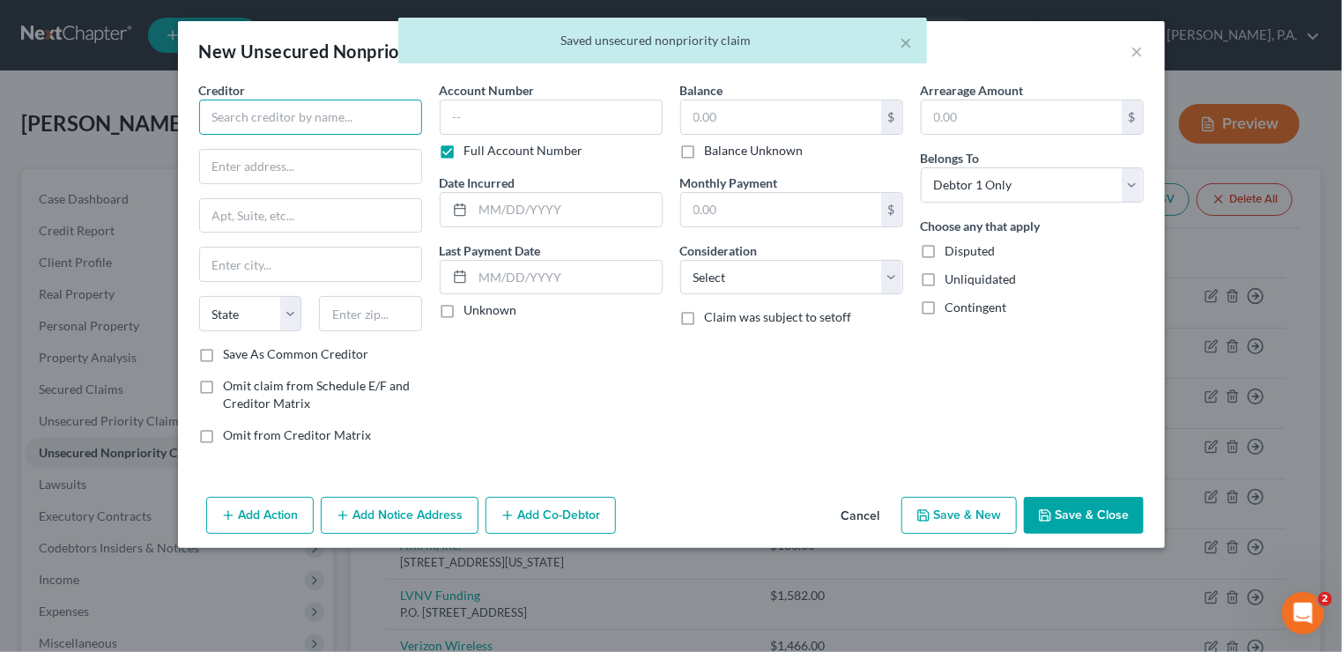
click at [308, 110] on input "text" at bounding box center [310, 117] width 223 height 35
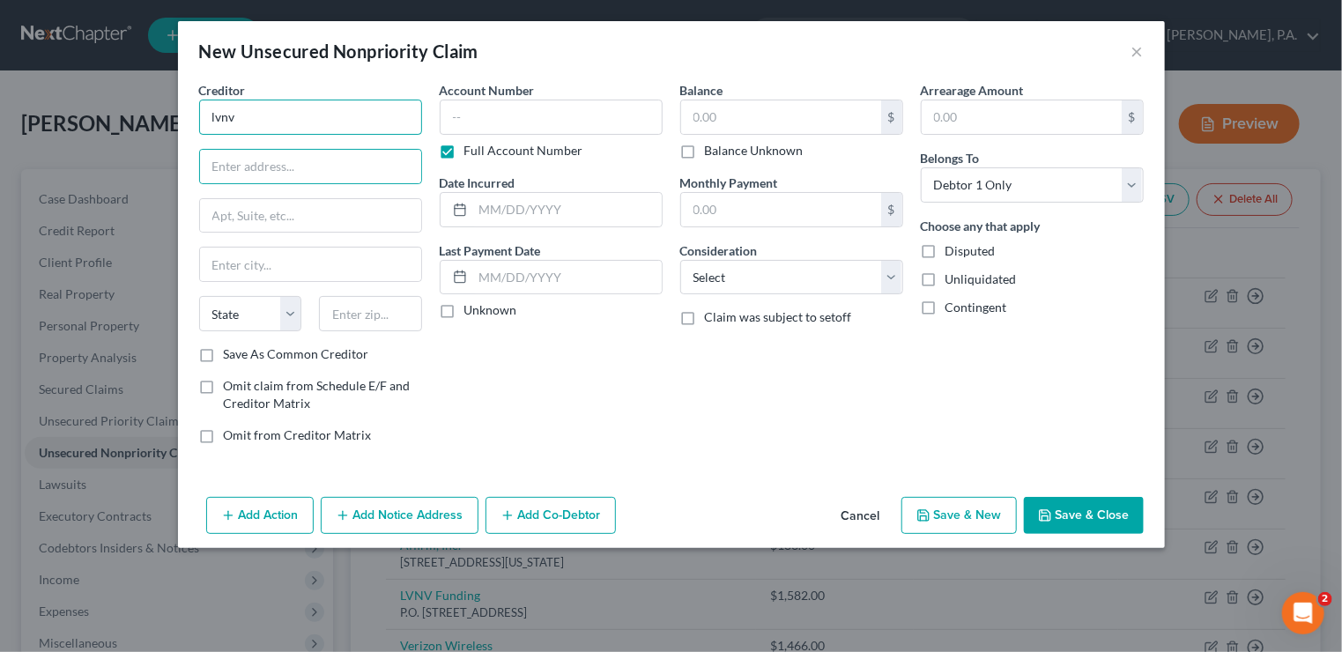
click at [308, 110] on input "lvnv" at bounding box center [310, 117] width 223 height 35
type input "l"
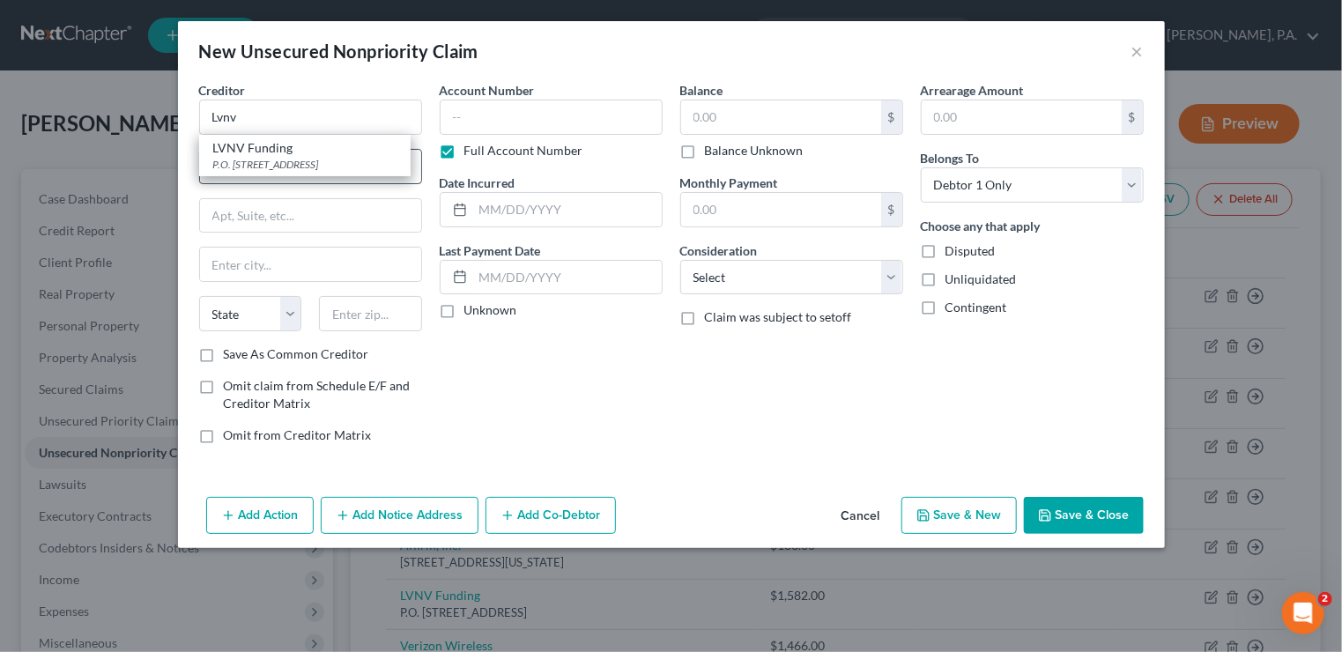
click at [288, 159] on div "P.O. [STREET_ADDRESS]" at bounding box center [304, 164] width 183 height 15
type input "LVNV Funding"
type input "P.O. Box 1269"
type input "[GEOGRAPHIC_DATA]"
select select "42"
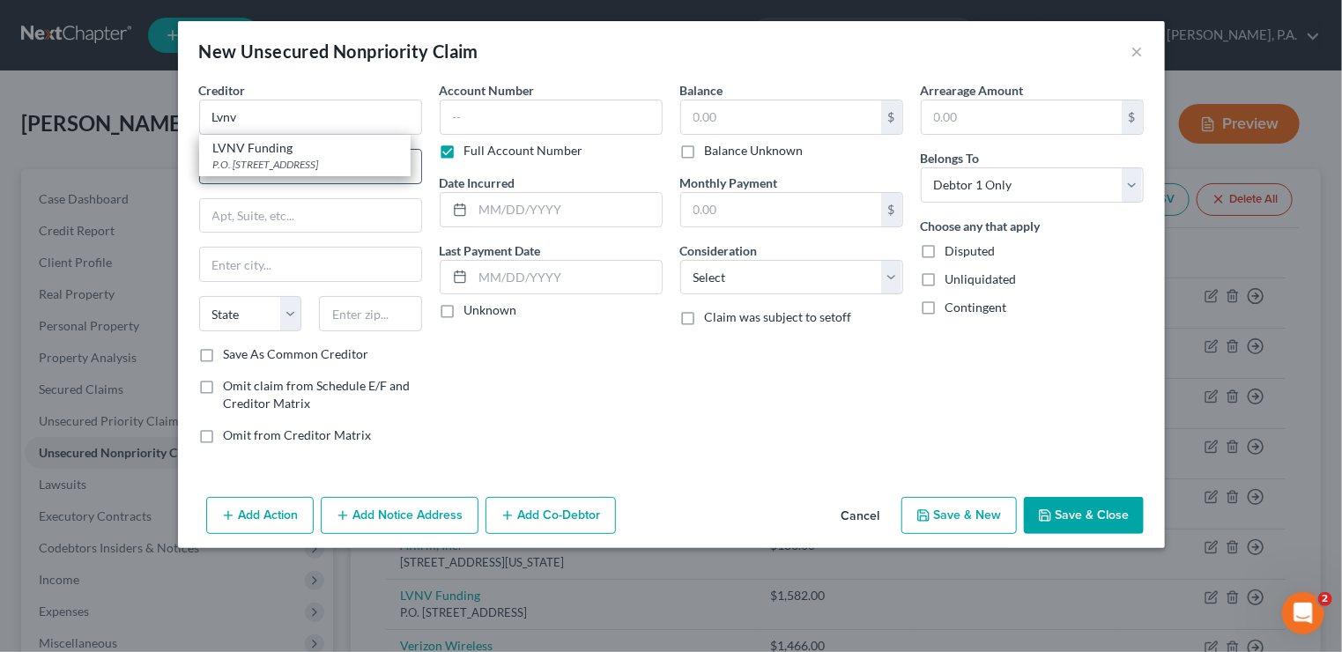
type input "29603"
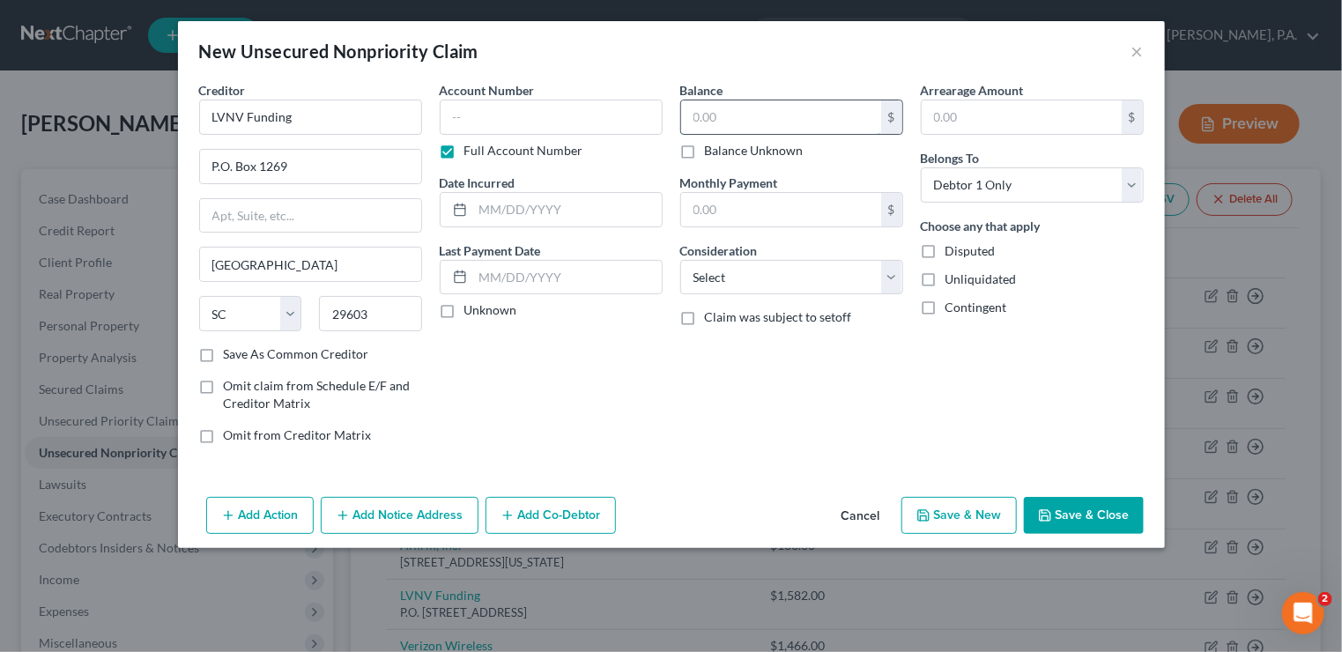
click at [830, 131] on input "text" at bounding box center [781, 116] width 200 height 33
type input "236"
click at [897, 279] on select "Select Cable / Satellite Services Collection Agency Credit Card Debt Debt Couns…" at bounding box center [791, 277] width 223 height 35
select select "14"
click at [680, 260] on select "Select Cable / Satellite Services Collection Agency Credit Card Debt Debt Couns…" at bounding box center [791, 277] width 223 height 35
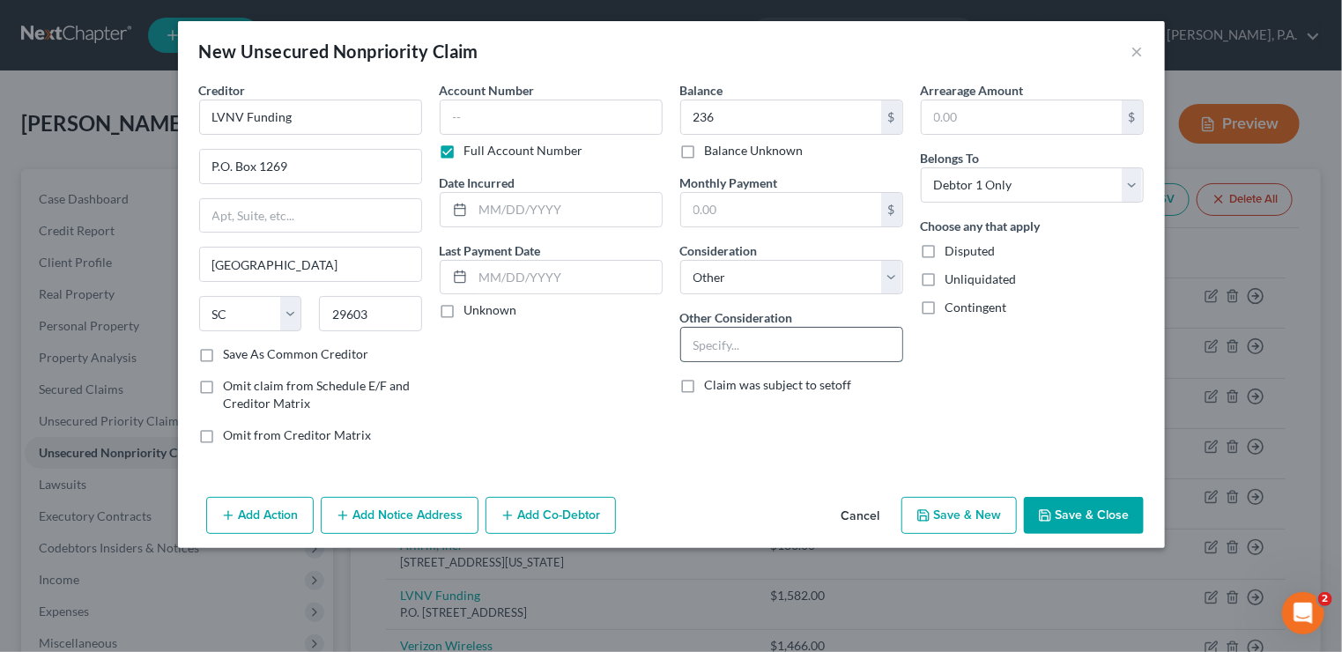
click at [737, 336] on input "text" at bounding box center [791, 344] width 221 height 33
type input "Webbank Fingerhut"
click at [1065, 506] on button "Save & Close" at bounding box center [1084, 515] width 120 height 37
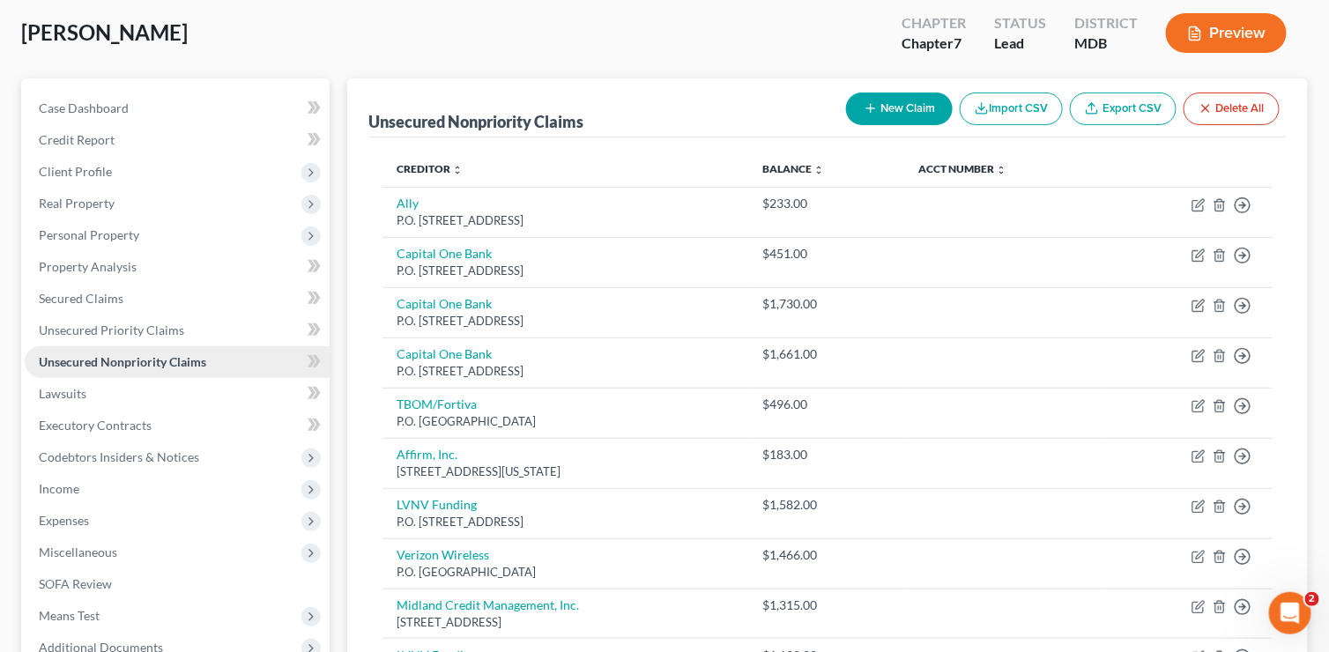
scroll to position [210, 0]
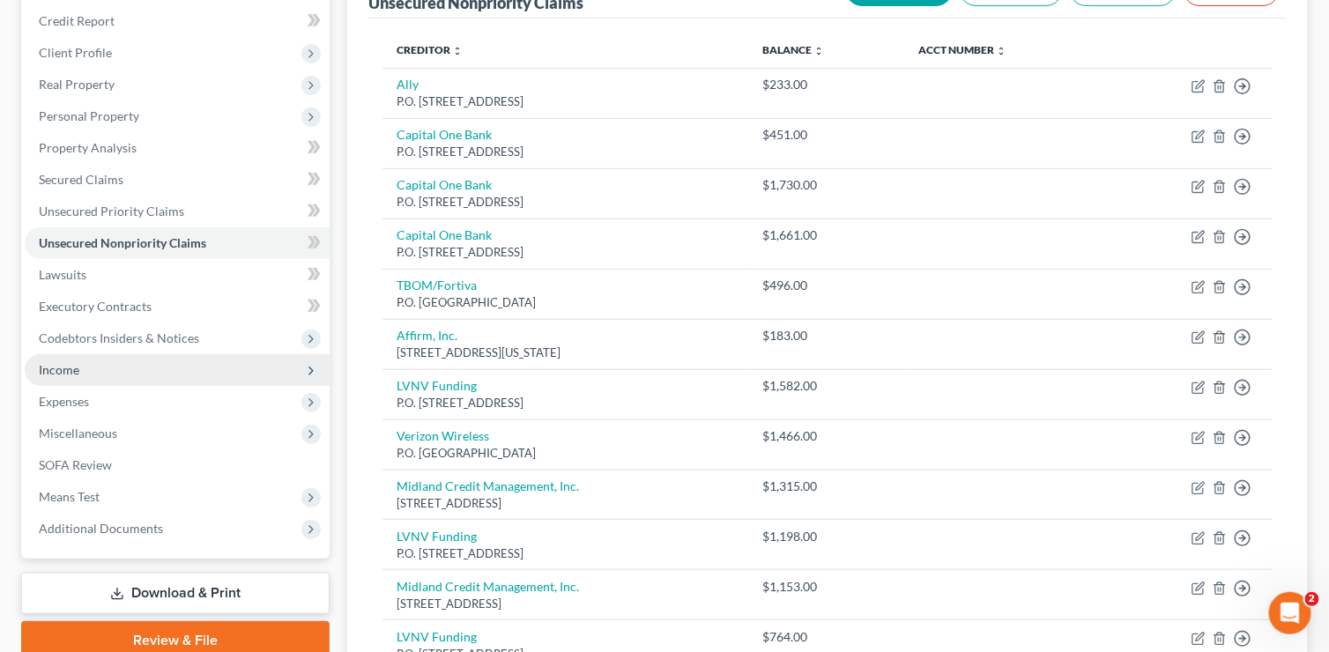
click at [137, 377] on span "Income" at bounding box center [177, 370] width 305 height 32
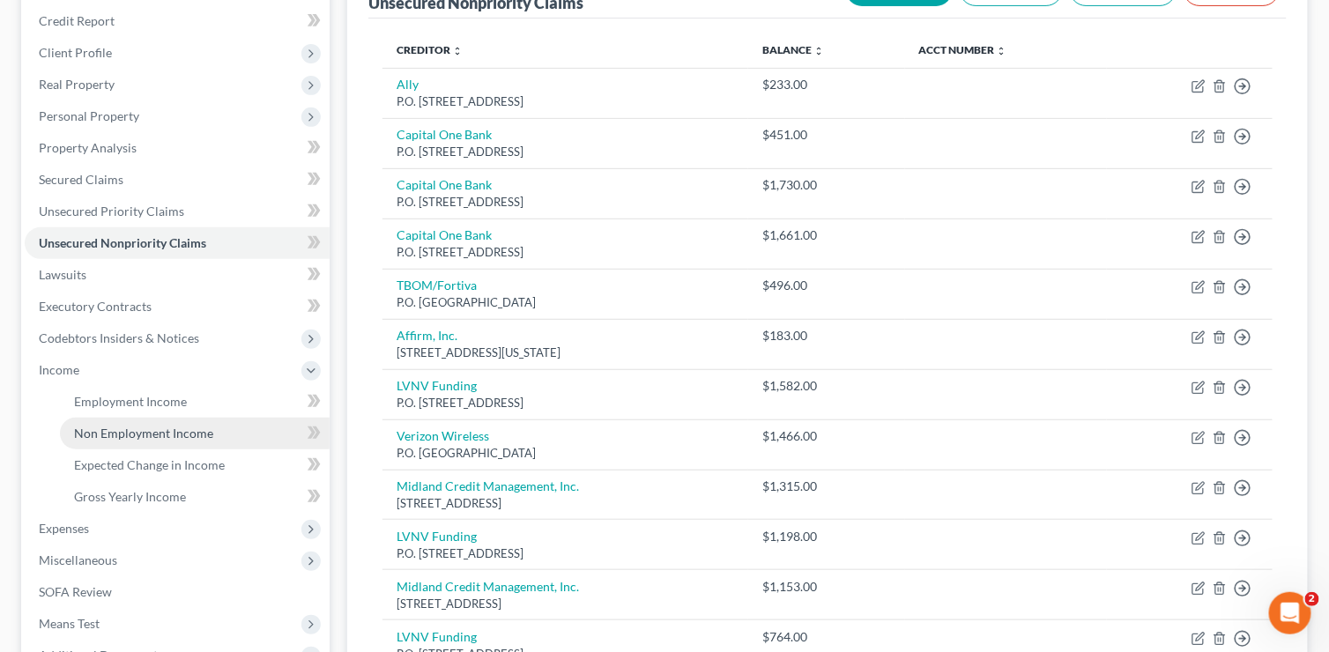
click at [150, 426] on span "Non Employment Income" at bounding box center [143, 433] width 139 height 15
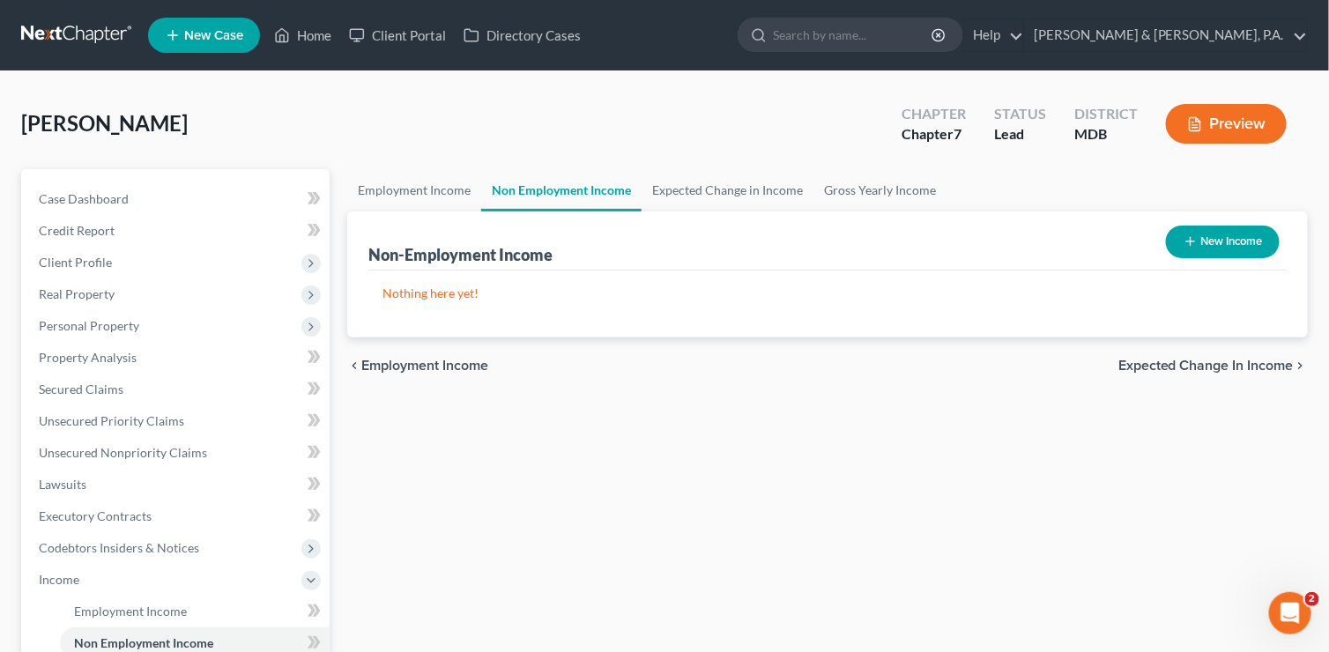
click at [1184, 237] on icon "button" at bounding box center [1190, 241] width 14 height 14
select select "0"
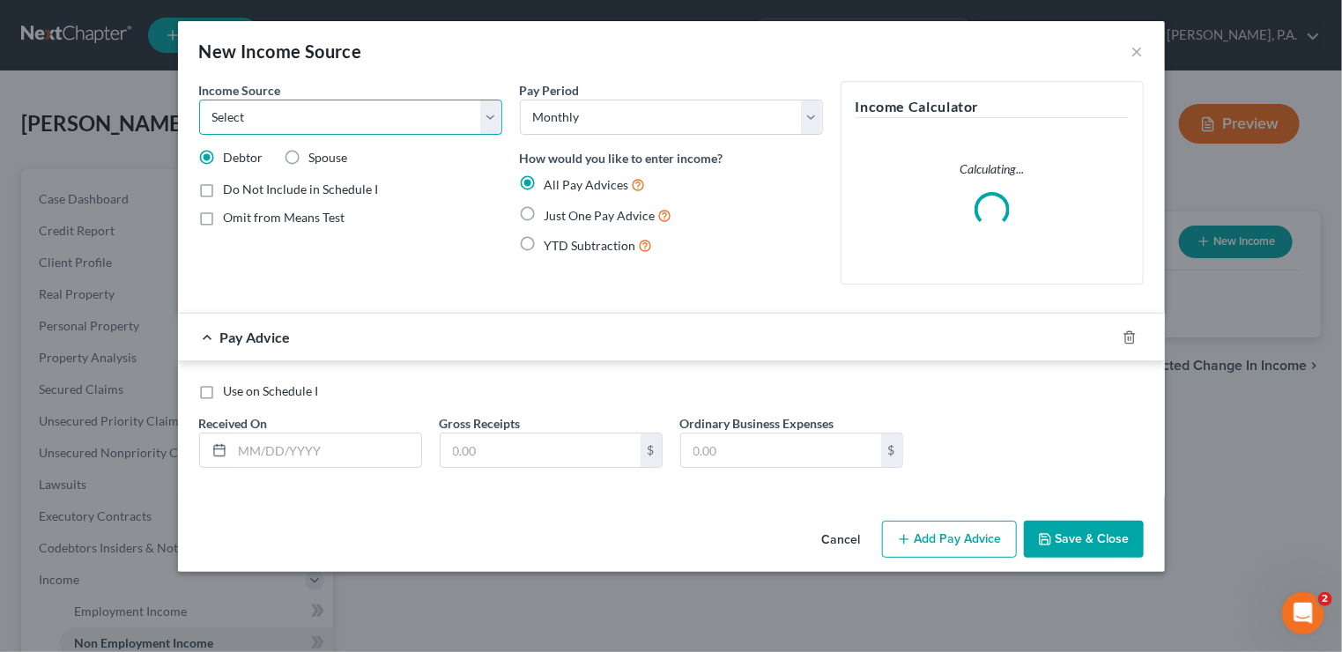
click at [283, 115] on select "Select Unemployment Disability (from employer) Pension Retirement Social Securi…" at bounding box center [350, 117] width 303 height 35
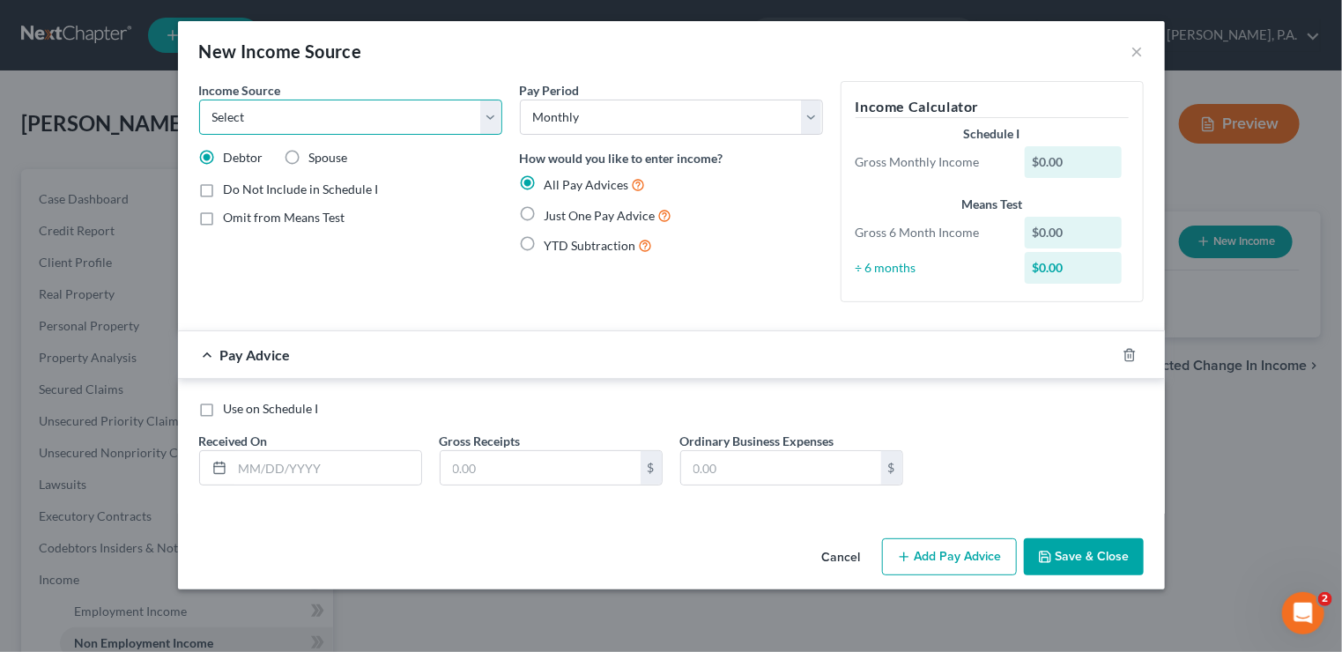
select select "2"
click at [199, 100] on select "Select Unemployment Disability (from employer) Pension Retirement Social Securi…" at bounding box center [350, 117] width 303 height 35
click at [544, 215] on label "Just One Pay Advice" at bounding box center [608, 215] width 128 height 20
click at [552, 215] on input "Just One Pay Advice" at bounding box center [557, 210] width 11 height 11
radio input "true"
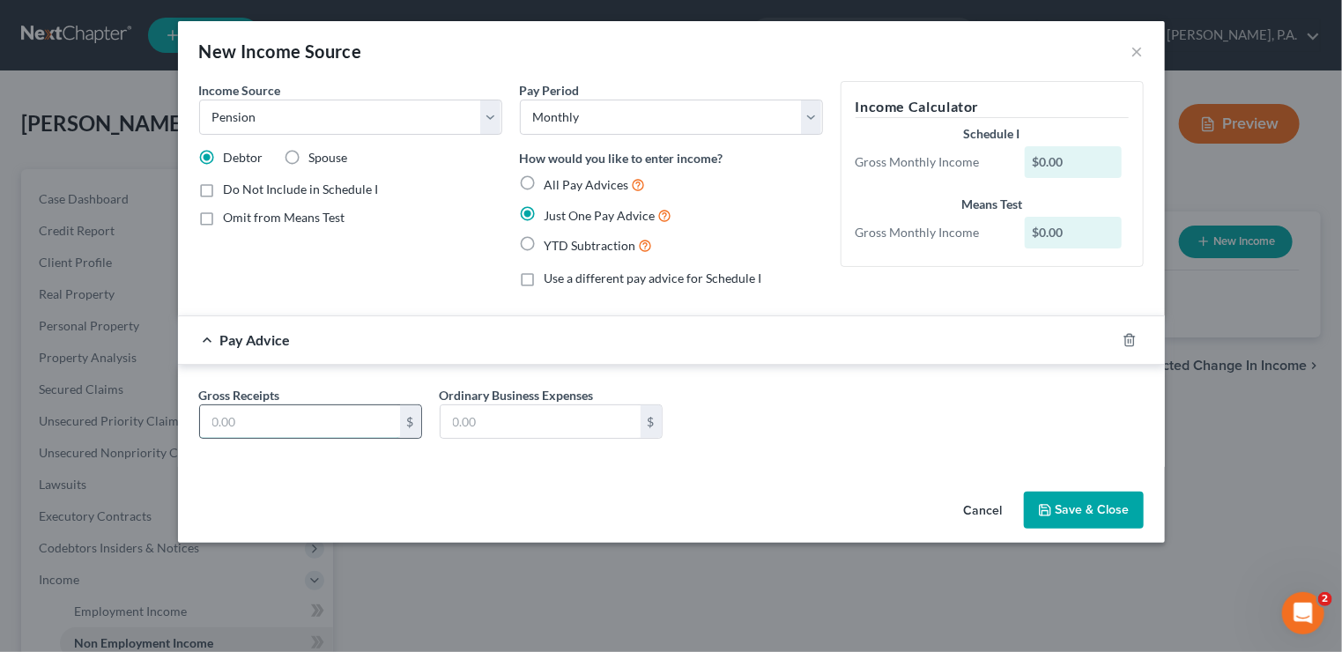
click at [284, 410] on input "text" at bounding box center [300, 421] width 200 height 33
type input "3"
click at [206, 337] on div "Pay Advice" at bounding box center [646, 339] width 937 height 47
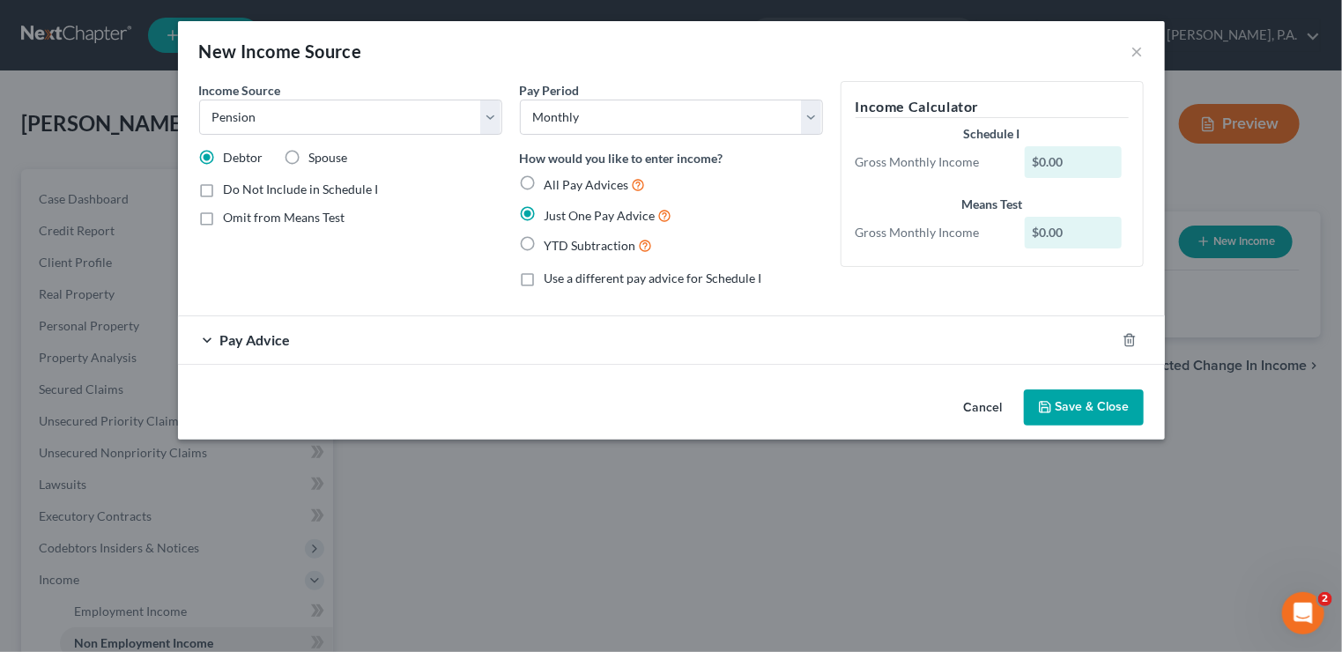
click at [206, 337] on div "Pay Advice" at bounding box center [646, 339] width 937 height 47
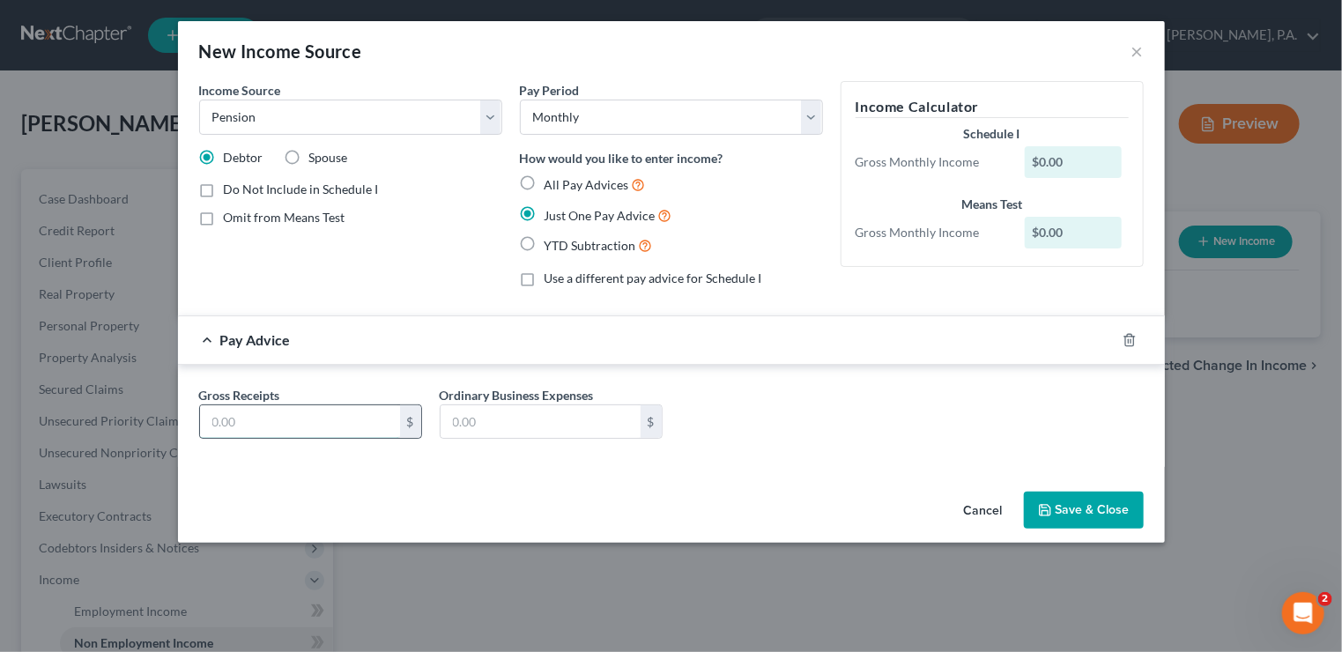
click at [212, 417] on input "text" at bounding box center [300, 421] width 200 height 33
type input "3,794"
click at [472, 418] on input "text" at bounding box center [541, 421] width 200 height 33
type input "639.9"
click at [1044, 511] on icon "button" at bounding box center [1045, 510] width 14 height 14
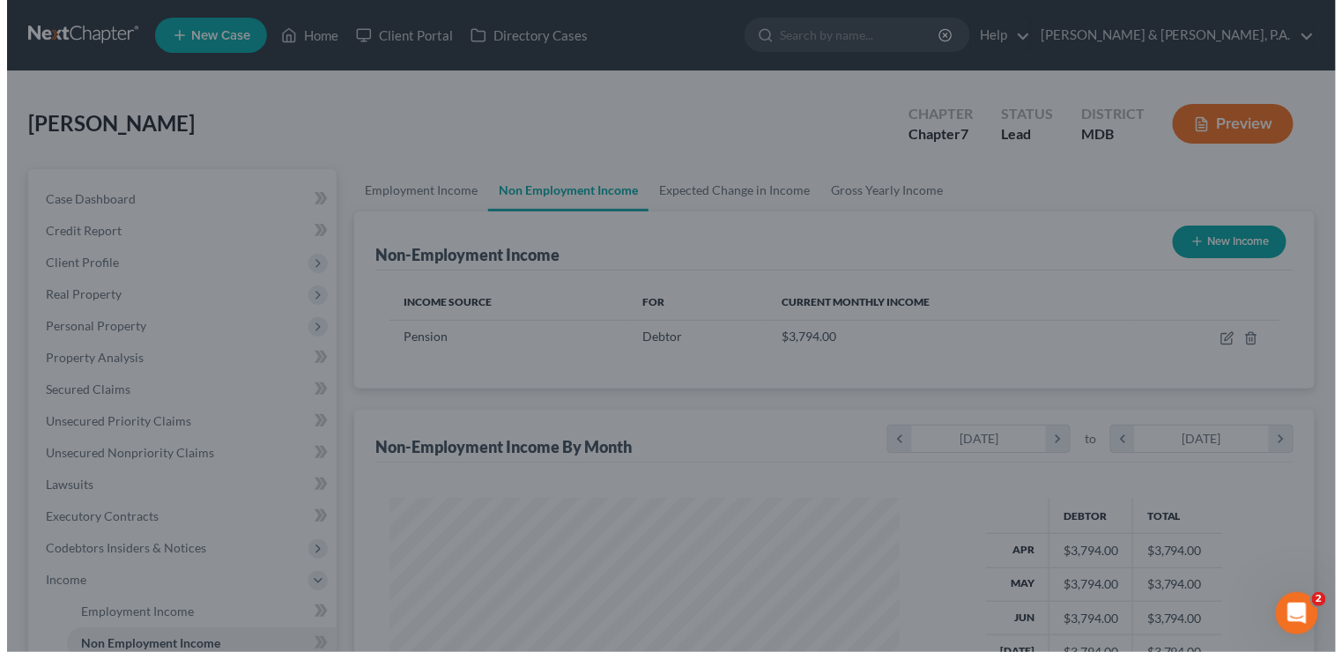
scroll to position [880692, 880466]
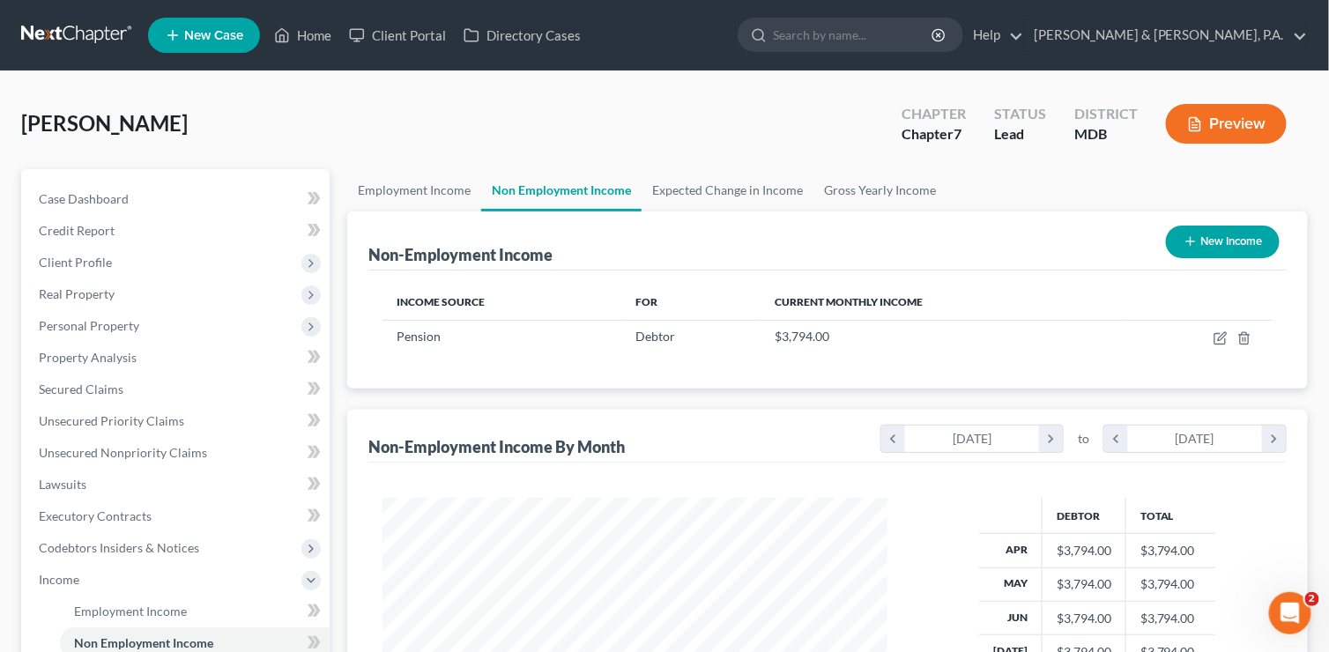
click at [1202, 233] on button "New Income" at bounding box center [1223, 242] width 114 height 33
select select "0"
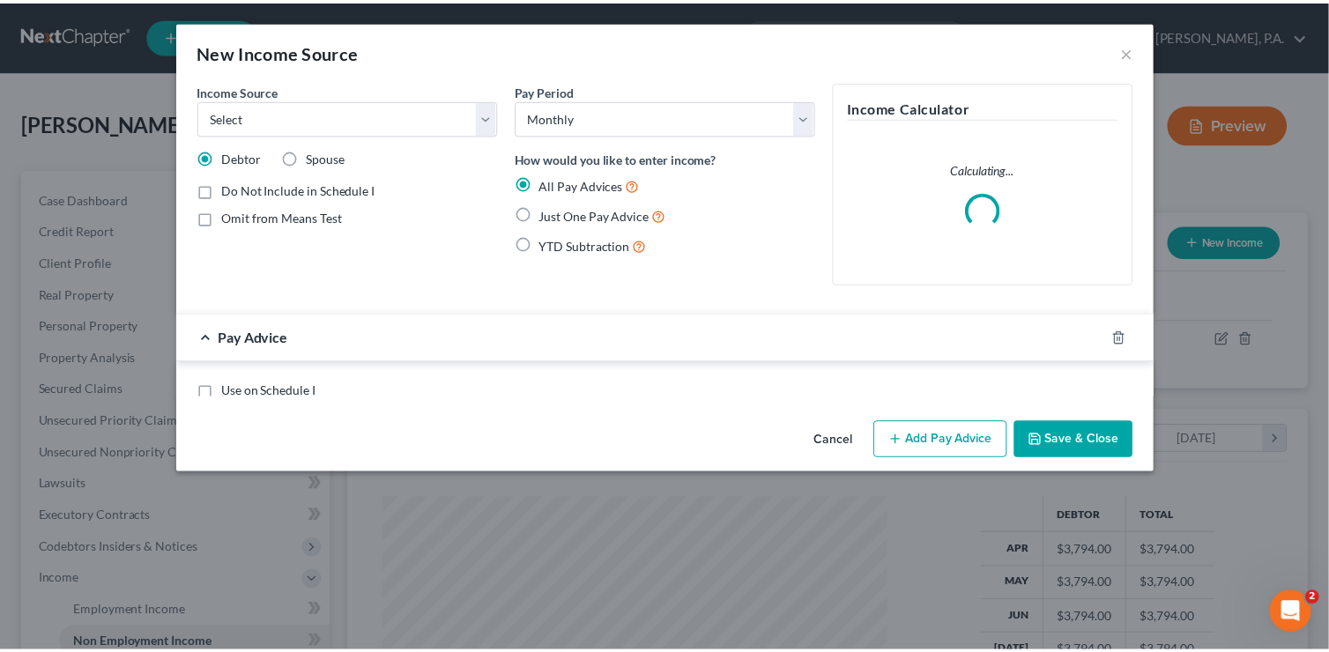
scroll to position [313, 544]
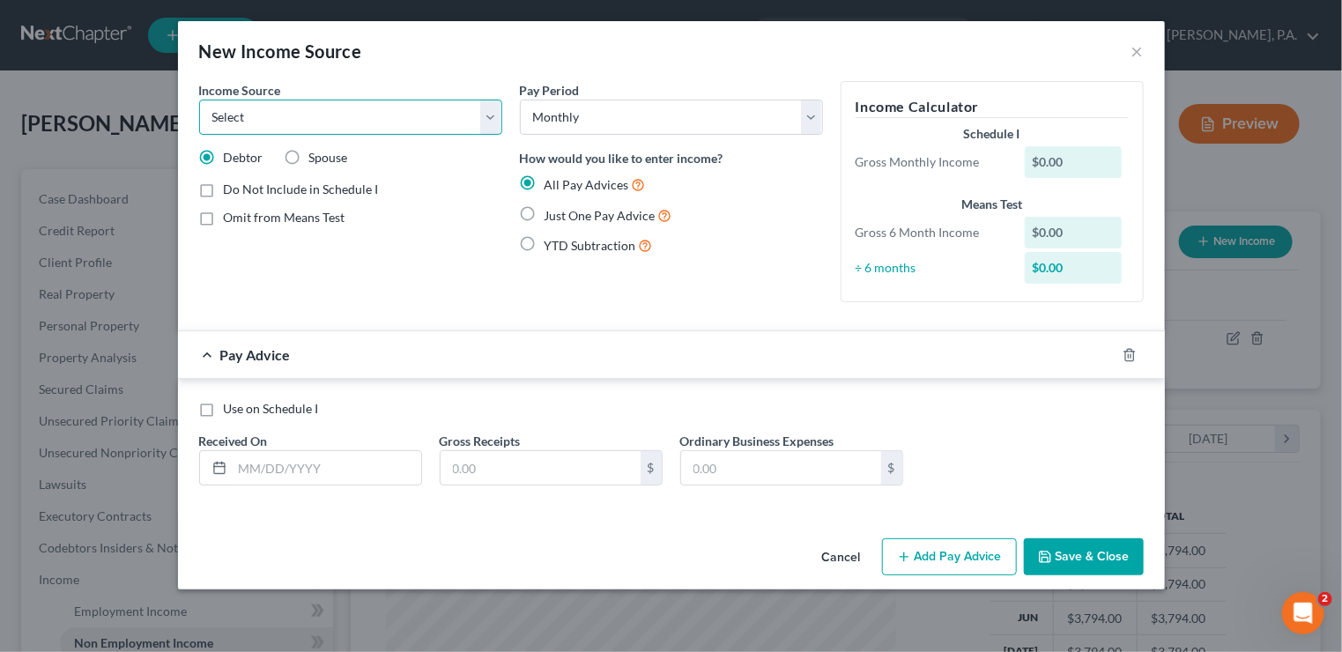
click at [485, 110] on select "Select Unemployment Disability (from employer) Pension Retirement Social Securi…" at bounding box center [350, 117] width 303 height 35
select select "4"
click at [199, 100] on select "Select Unemployment Disability (from employer) Pension Retirement Social Securi…" at bounding box center [350, 117] width 303 height 35
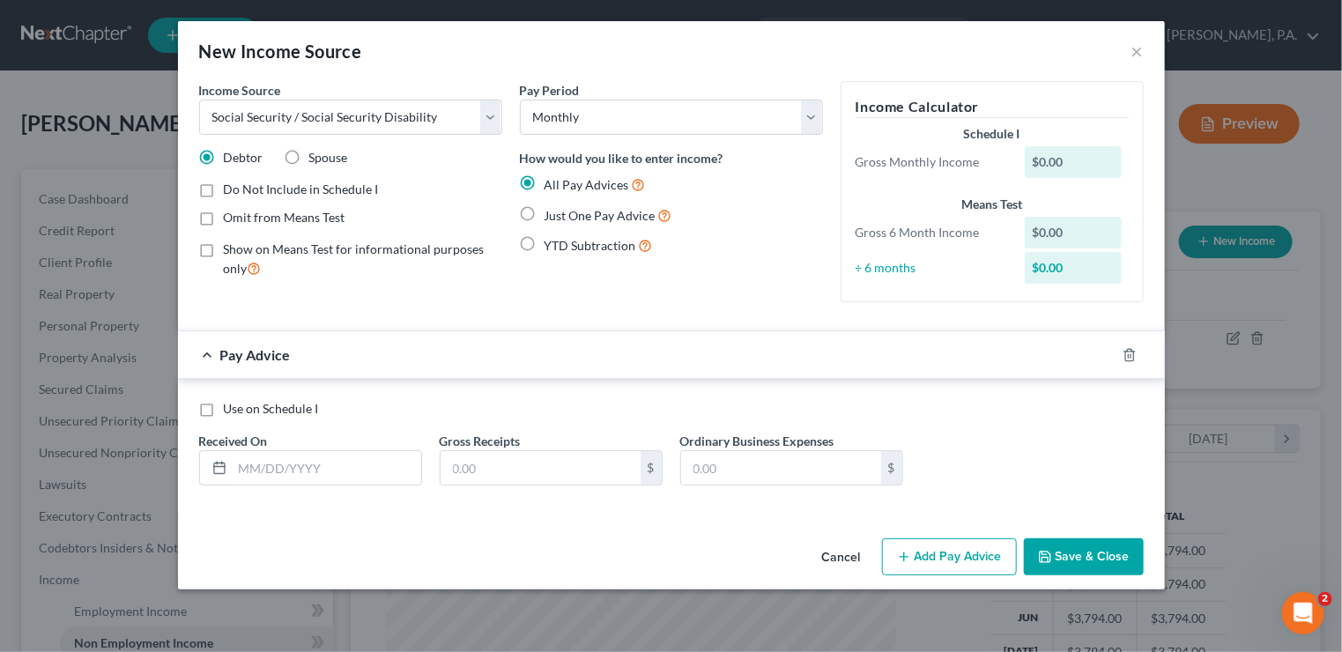
click at [224, 218] on label "Omit from Means Test" at bounding box center [285, 218] width 122 height 18
click at [231, 218] on input "Omit from Means Test" at bounding box center [236, 214] width 11 height 11
checkbox input "true"
click at [544, 210] on label "Just One Pay Advice" at bounding box center [608, 215] width 128 height 20
click at [552, 210] on input "Just One Pay Advice" at bounding box center [557, 210] width 11 height 11
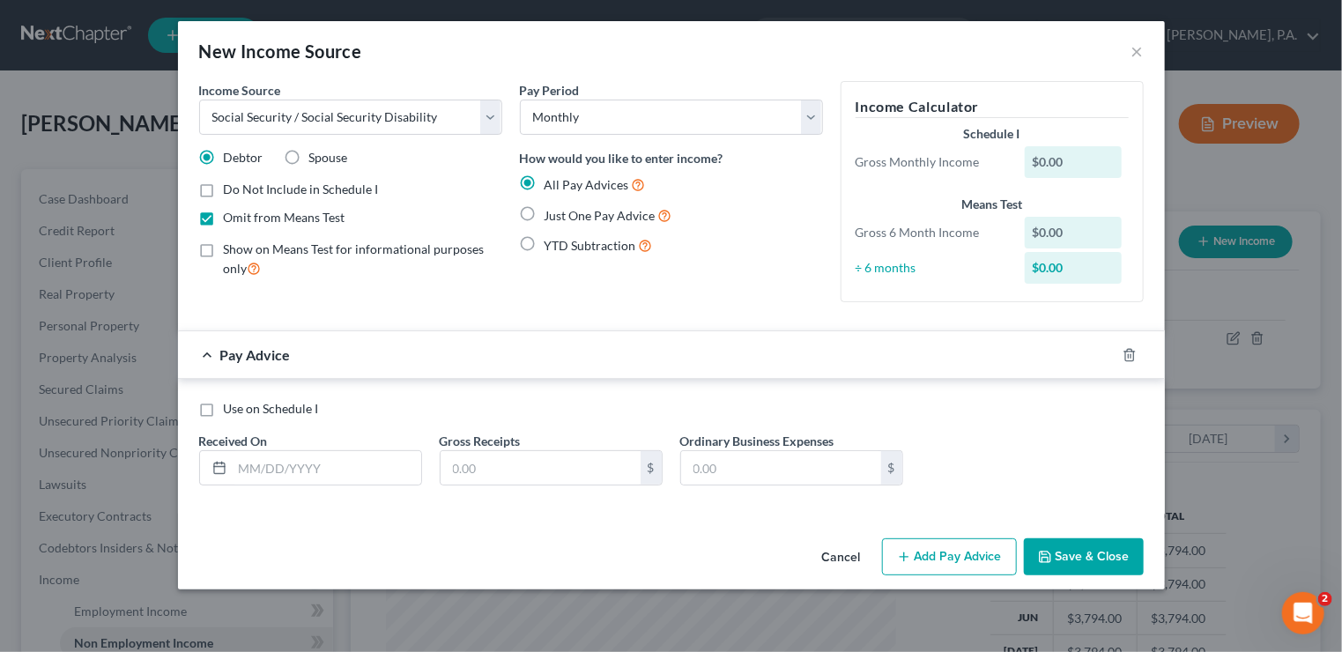
radio input "true"
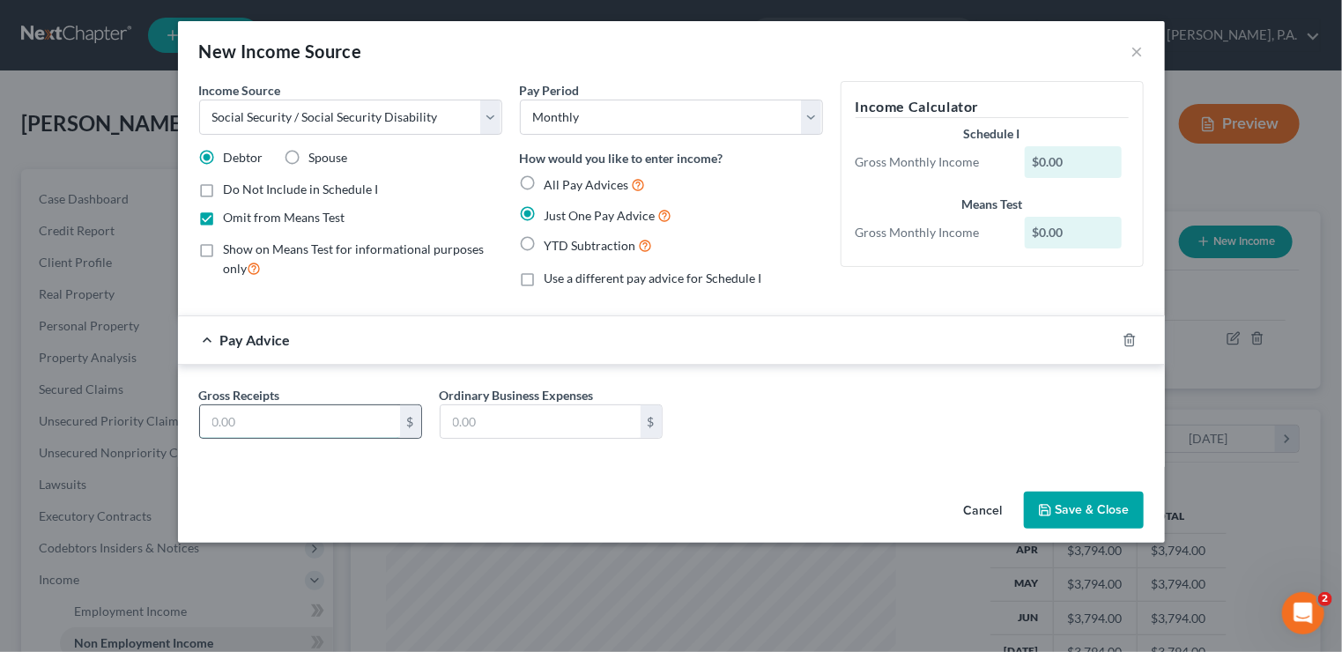
click at [232, 415] on input "text" at bounding box center [300, 421] width 200 height 33
type input "82"
click at [1069, 508] on button "Save & Close" at bounding box center [1084, 510] width 120 height 37
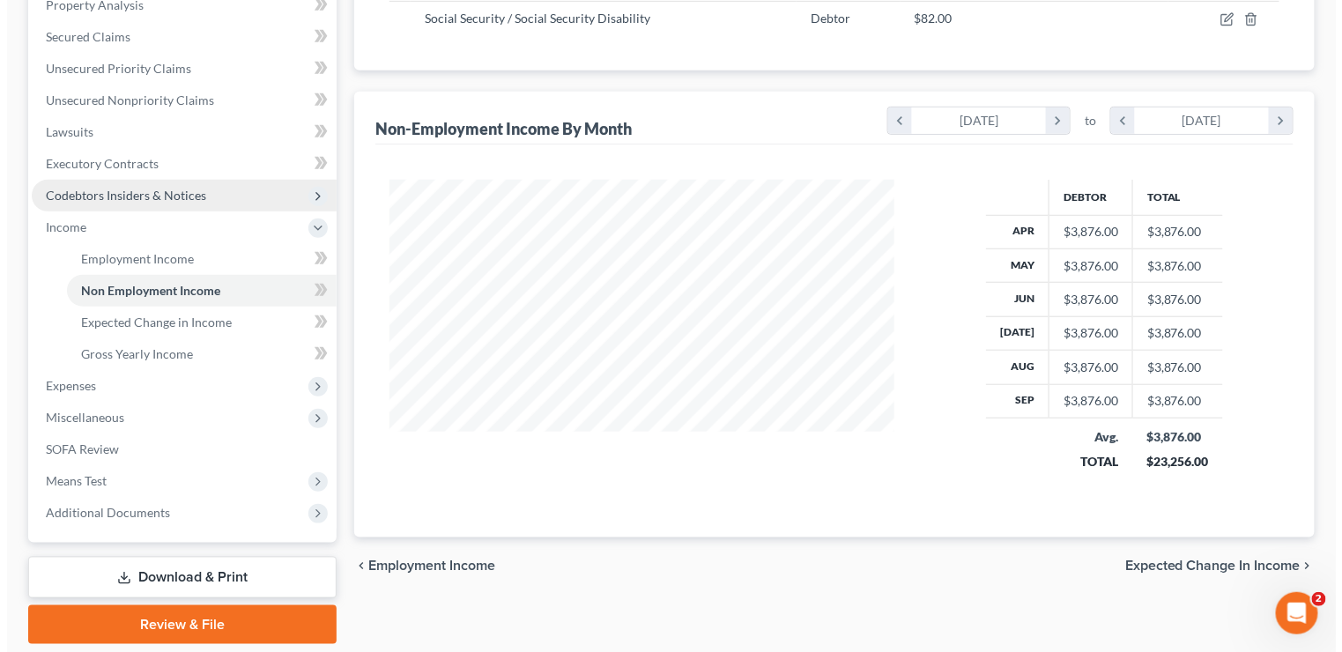
scroll to position [0, 0]
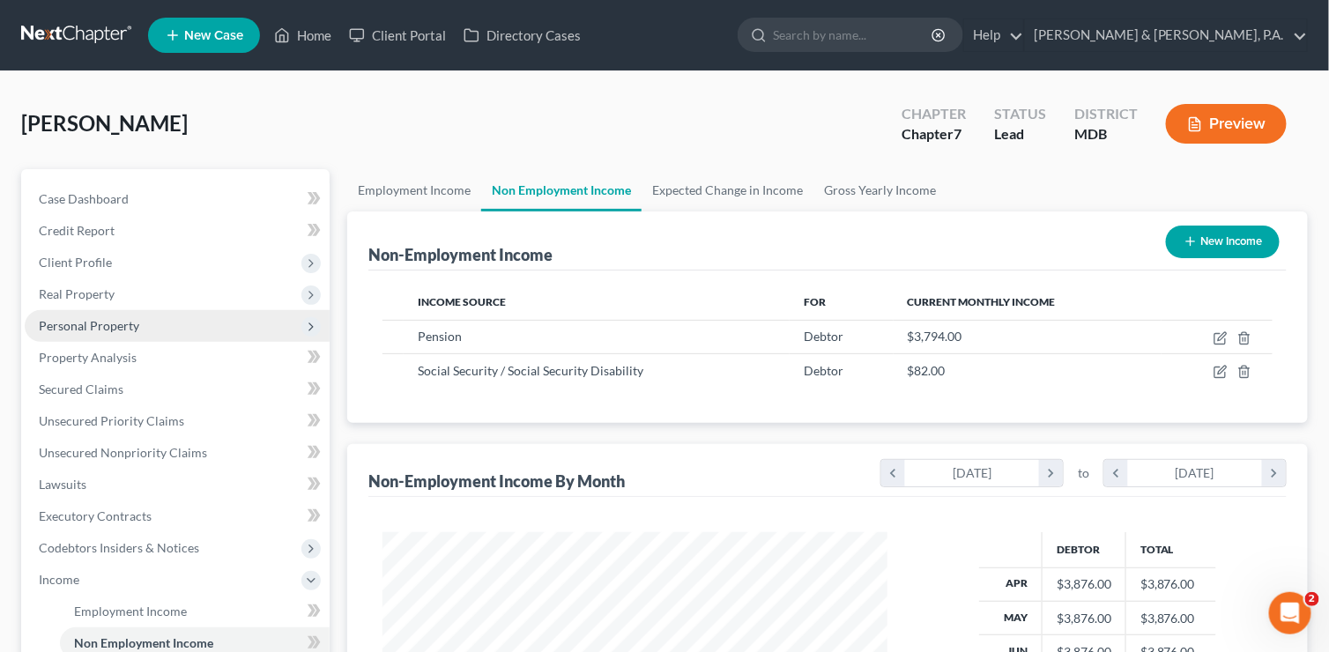
click at [78, 322] on span "Personal Property" at bounding box center [89, 325] width 100 height 15
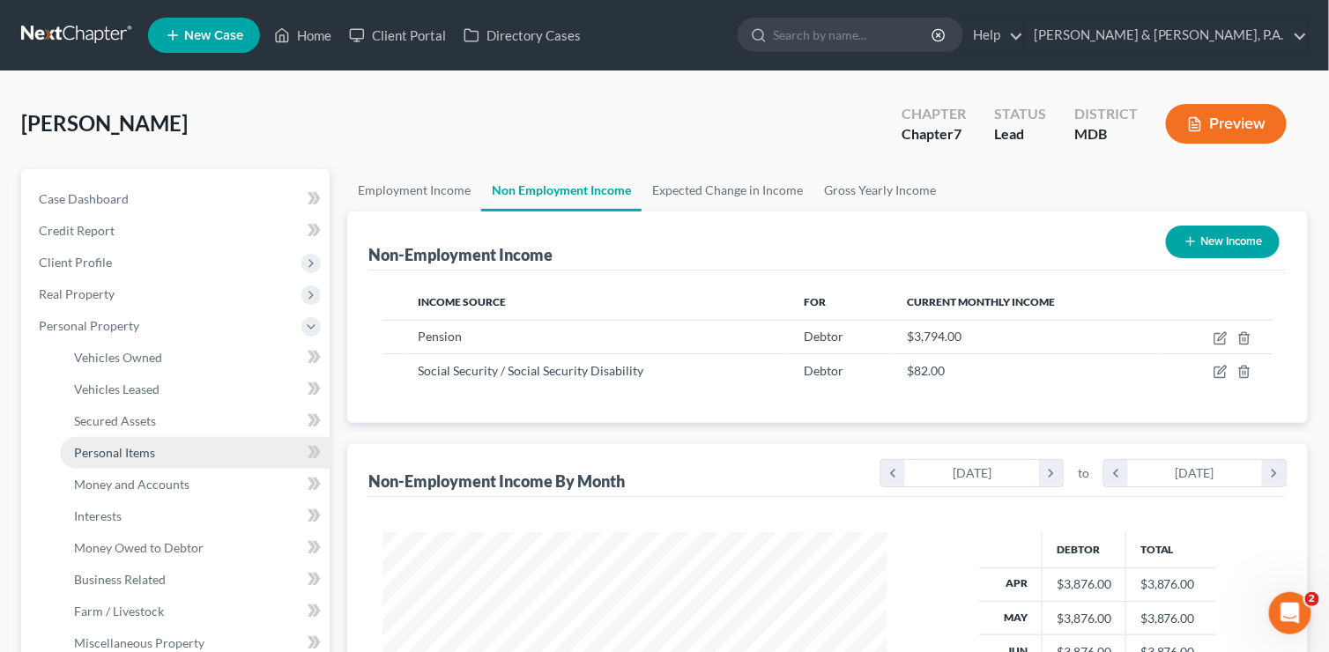
click at [103, 452] on span "Personal Items" at bounding box center [114, 452] width 81 height 15
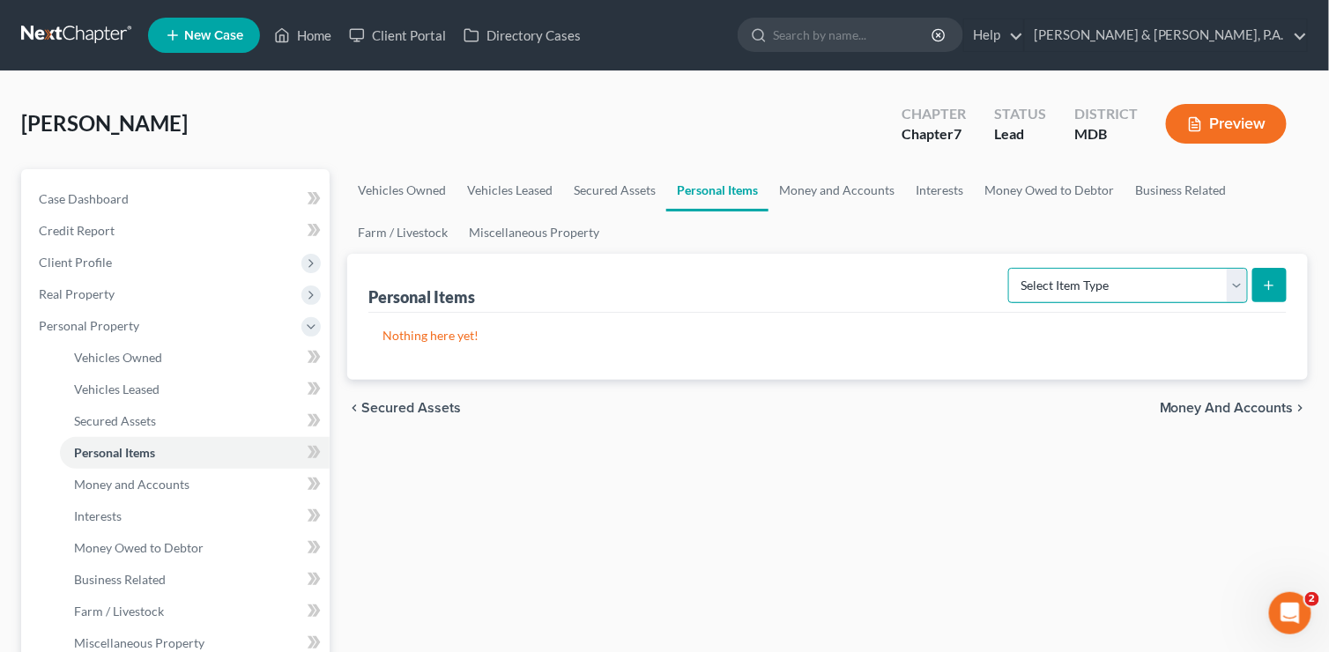
click at [1244, 279] on select "Select Item Type Clothing (A/B: 11) Collectibles Of Value (A/B: 8) Electronics …" at bounding box center [1128, 285] width 240 height 35
select select "clothing"
click at [1011, 268] on select "Select Item Type Clothing (A/B: 11) Collectibles Of Value (A/B: 8) Electronics …" at bounding box center [1128, 285] width 240 height 35
click at [1267, 285] on icon "submit" at bounding box center [1269, 285] width 14 height 14
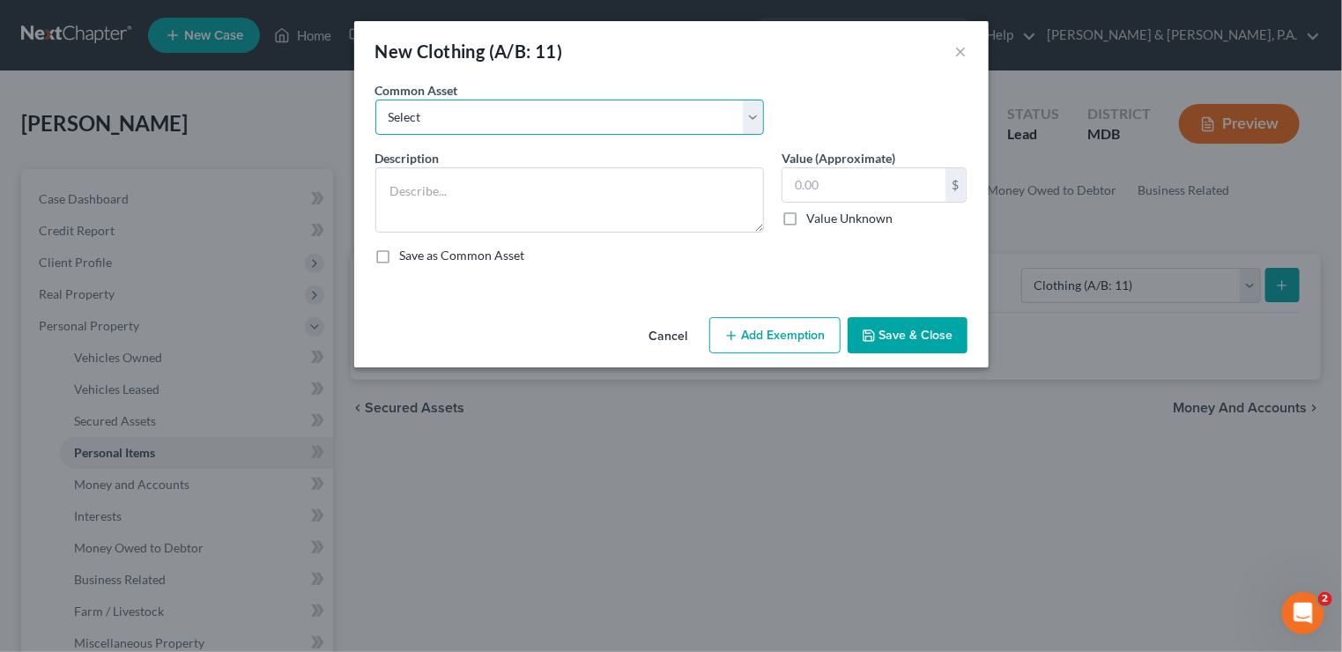
click at [753, 120] on select "Select Women's clothing & footware Men's clothing & footware" at bounding box center [569, 117] width 389 height 35
select select "0"
click at [375, 100] on select "Select Women's clothing & footware Men's clothing & footware" at bounding box center [569, 117] width 389 height 35
type textarea "Women's clothing & footware"
type input "250.00"
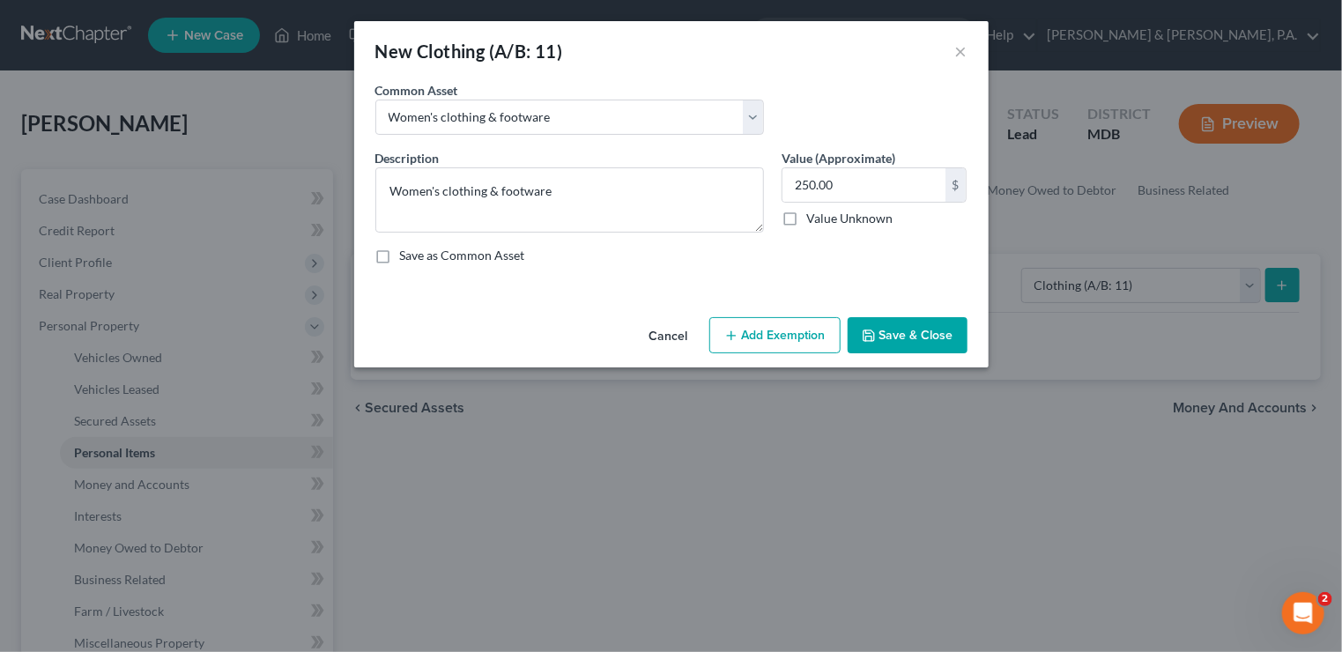
click at [790, 336] on button "Add Exemption" at bounding box center [774, 335] width 131 height 37
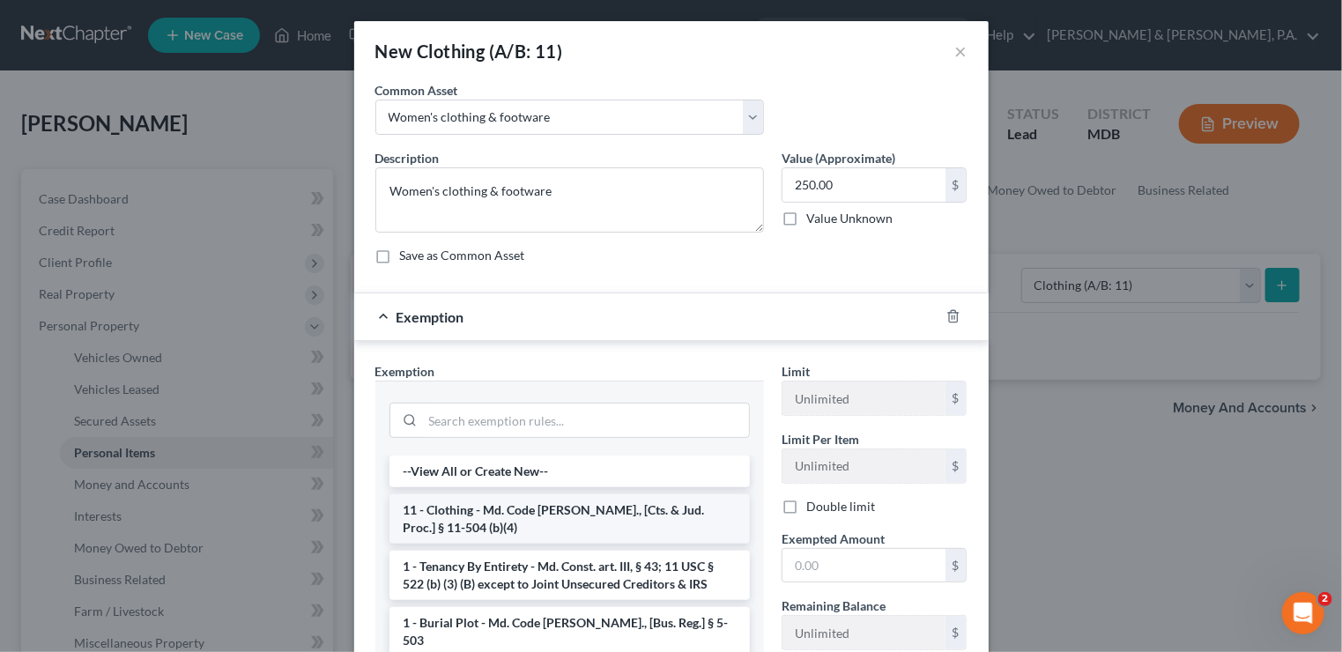
click at [611, 503] on li "11 - Clothing - Md. Code [PERSON_NAME]., [Cts. & Jud. Proc.] § 11-504 (b)(4)" at bounding box center [569, 518] width 360 height 49
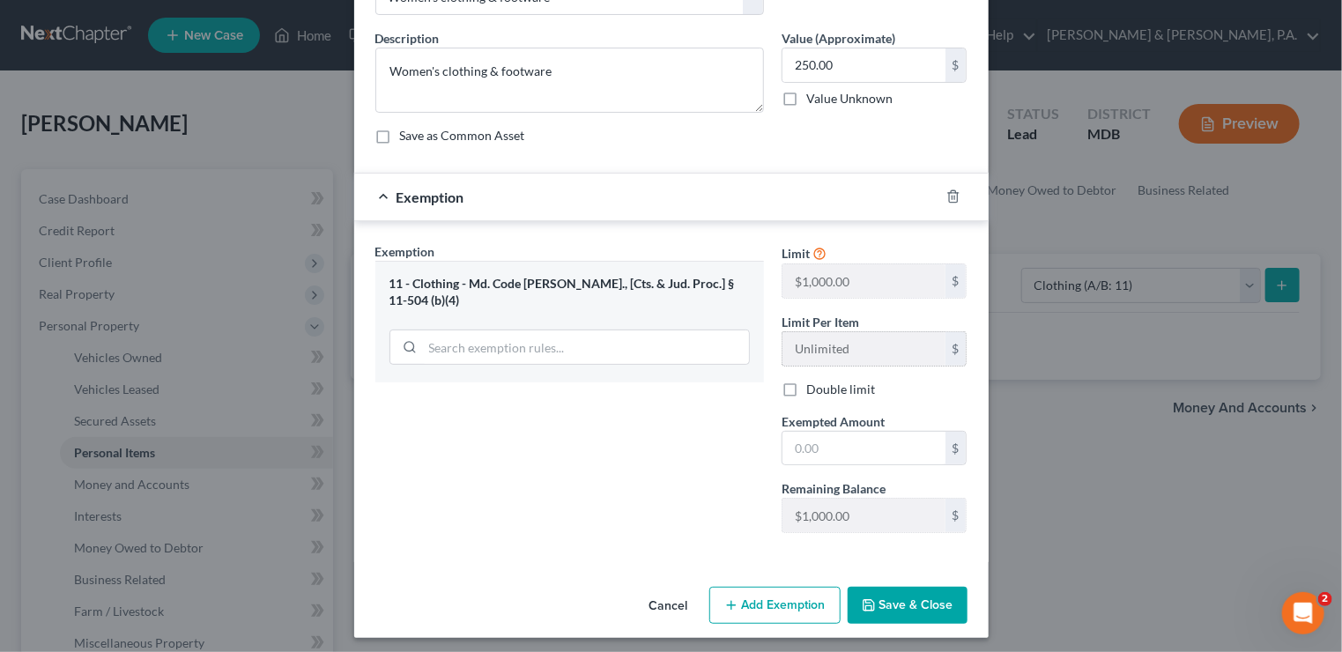
scroll to position [121, 0]
click at [855, 446] on input "text" at bounding box center [863, 447] width 163 height 33
click at [892, 600] on button "Save & Close" at bounding box center [908, 604] width 120 height 37
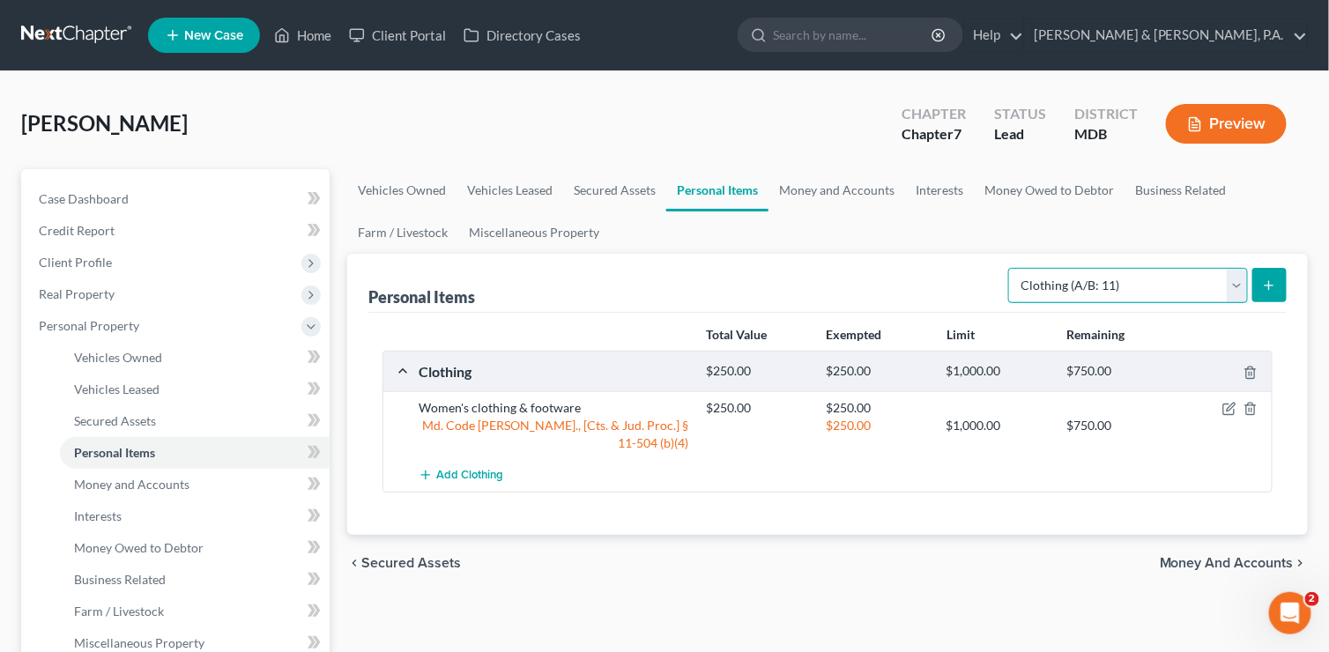
click at [1239, 282] on select "Select Item Type Clothing (A/B: 11) Collectibles Of Value (A/B: 8) Electronics …" at bounding box center [1128, 285] width 240 height 35
click at [1011, 268] on select "Select Item Type Clothing (A/B: 11) Collectibles Of Value (A/B: 8) Electronics …" at bounding box center [1128, 285] width 240 height 35
click at [1263, 281] on icon "submit" at bounding box center [1269, 285] width 14 height 14
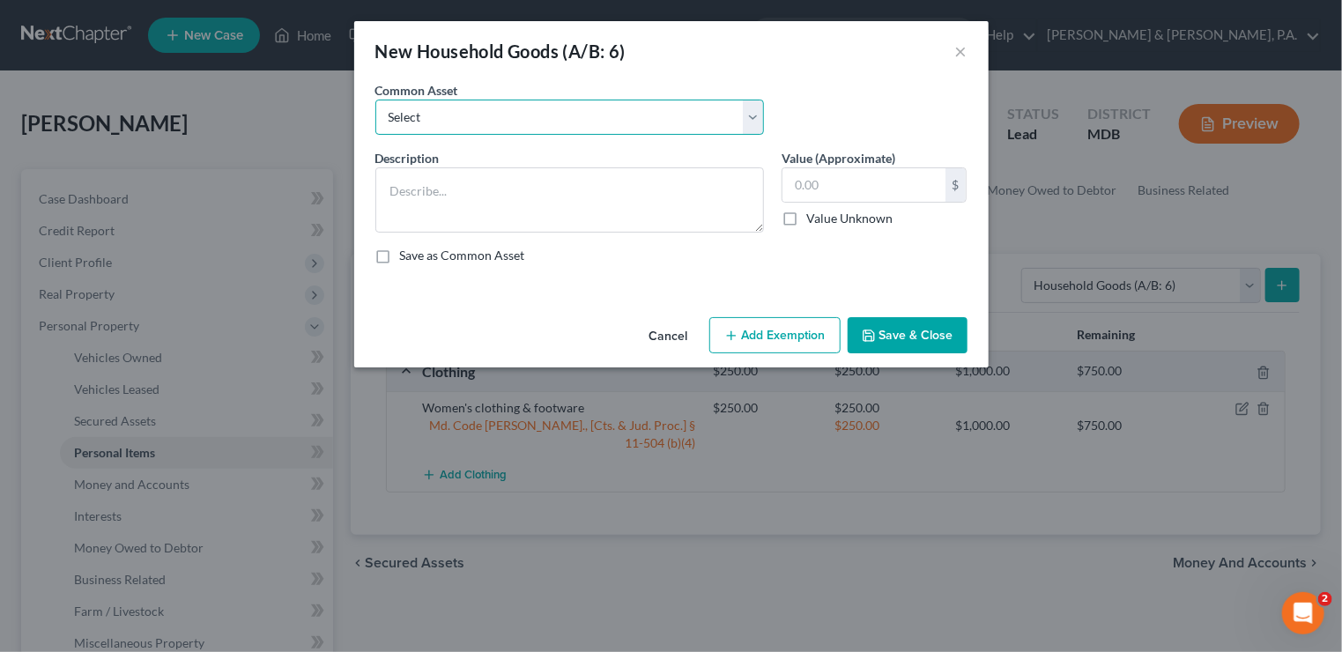
click at [752, 112] on select "Select Livingroom furnishings Kitchenware & appliances Household electronics (T…" at bounding box center [569, 117] width 389 height 35
click at [375, 100] on select "Select Livingroom furnishings Kitchenware & appliances Household electronics (T…" at bounding box center [569, 117] width 389 height 35
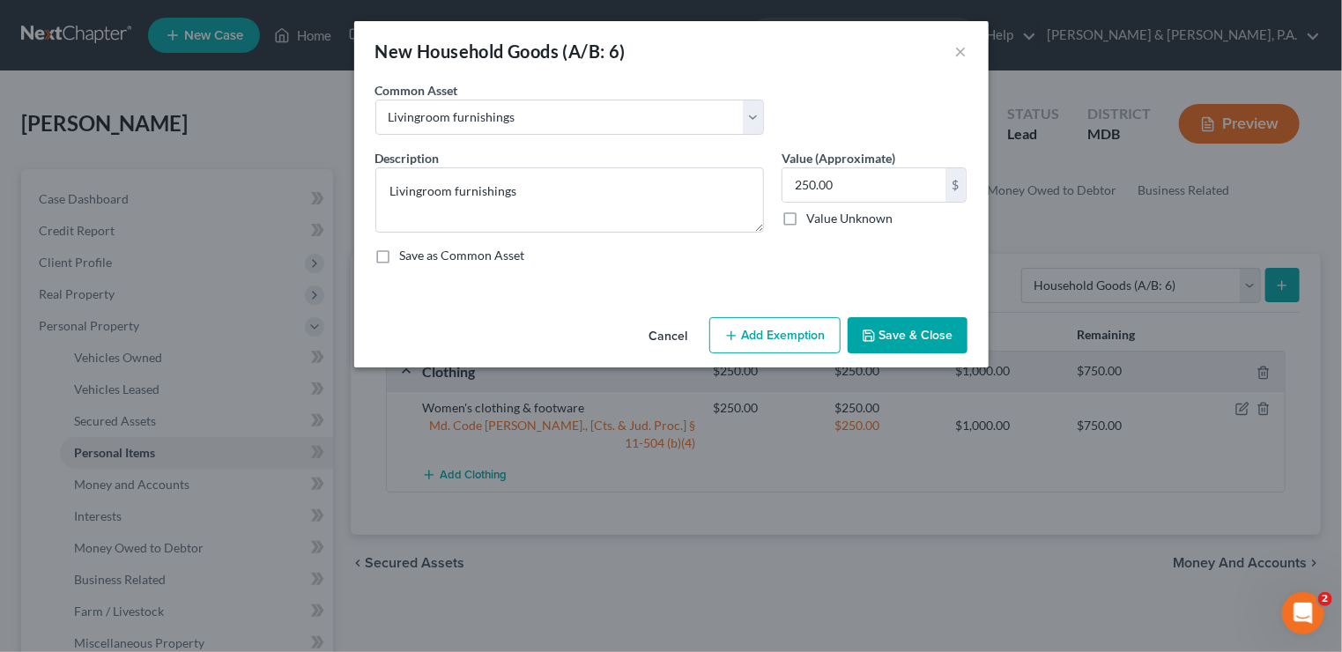
click at [778, 332] on button "Add Exemption" at bounding box center [774, 335] width 131 height 37
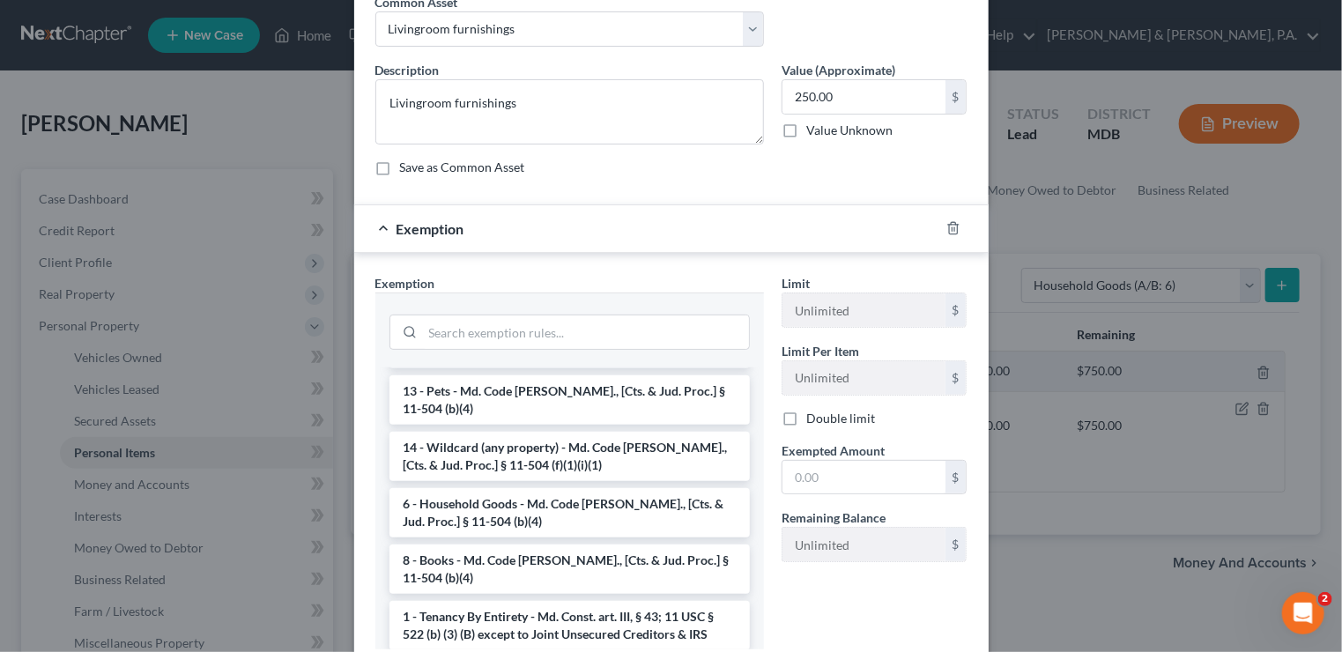
scroll to position [88, 0]
click at [636, 497] on li "6 - Household Goods - Md. Code [PERSON_NAME]., [Cts. & Jud. Proc.] § 11-504 (b)…" at bounding box center [569, 511] width 360 height 49
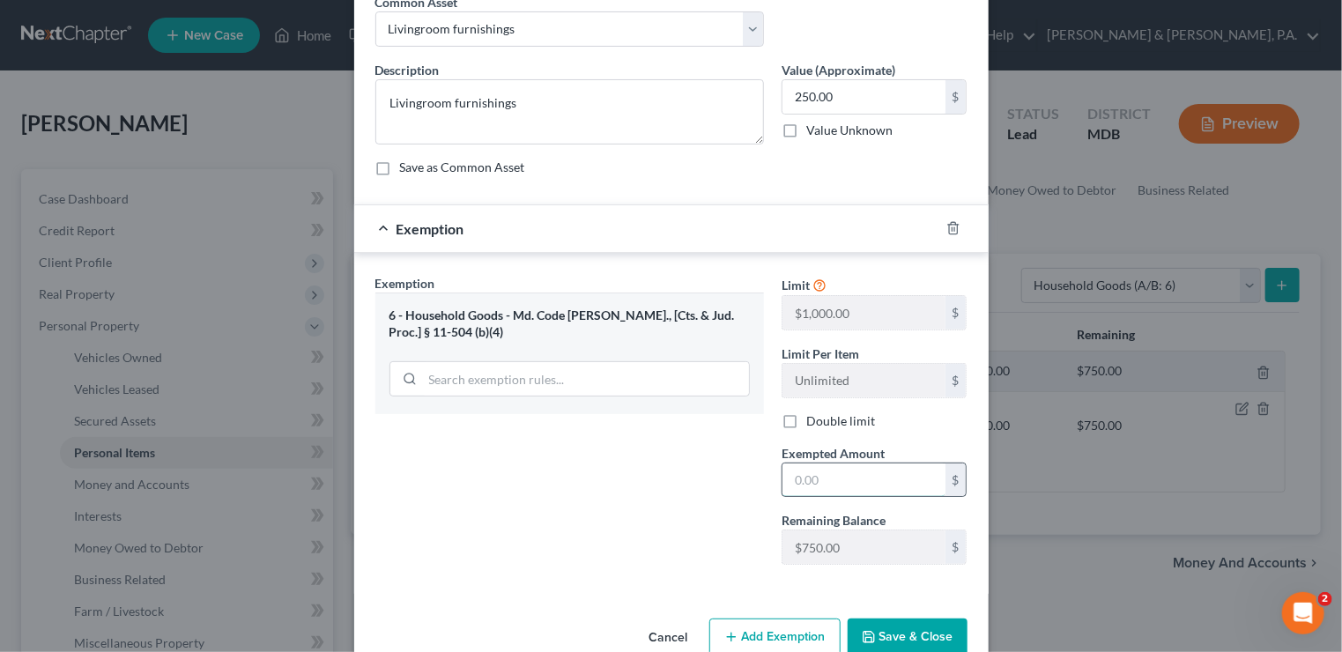
click at [819, 474] on input "text" at bounding box center [863, 479] width 163 height 33
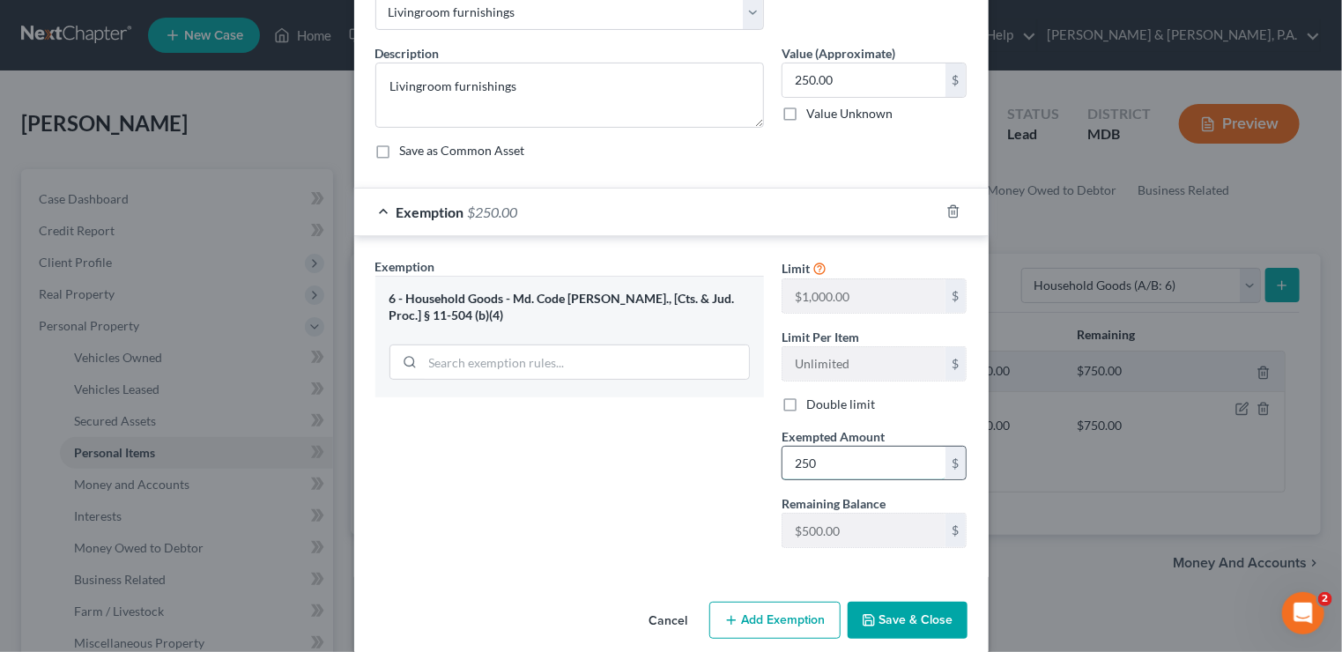
scroll to position [121, 0]
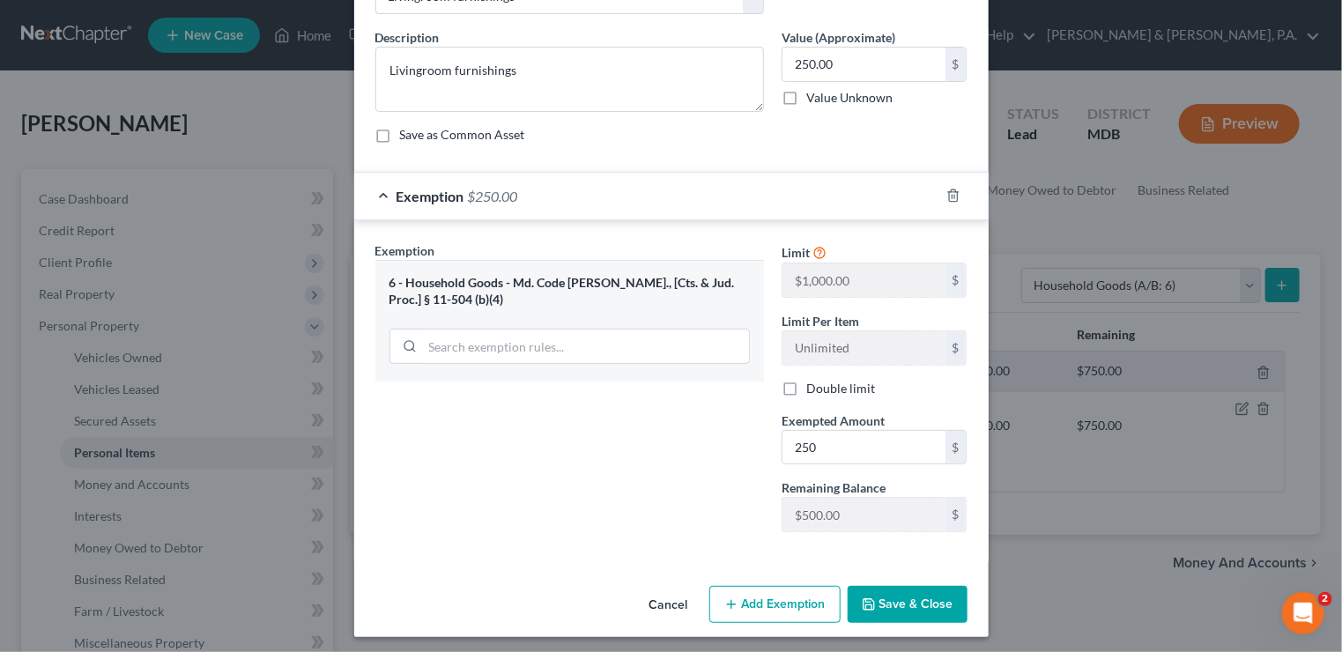
click at [885, 601] on button "Save & Close" at bounding box center [908, 604] width 120 height 37
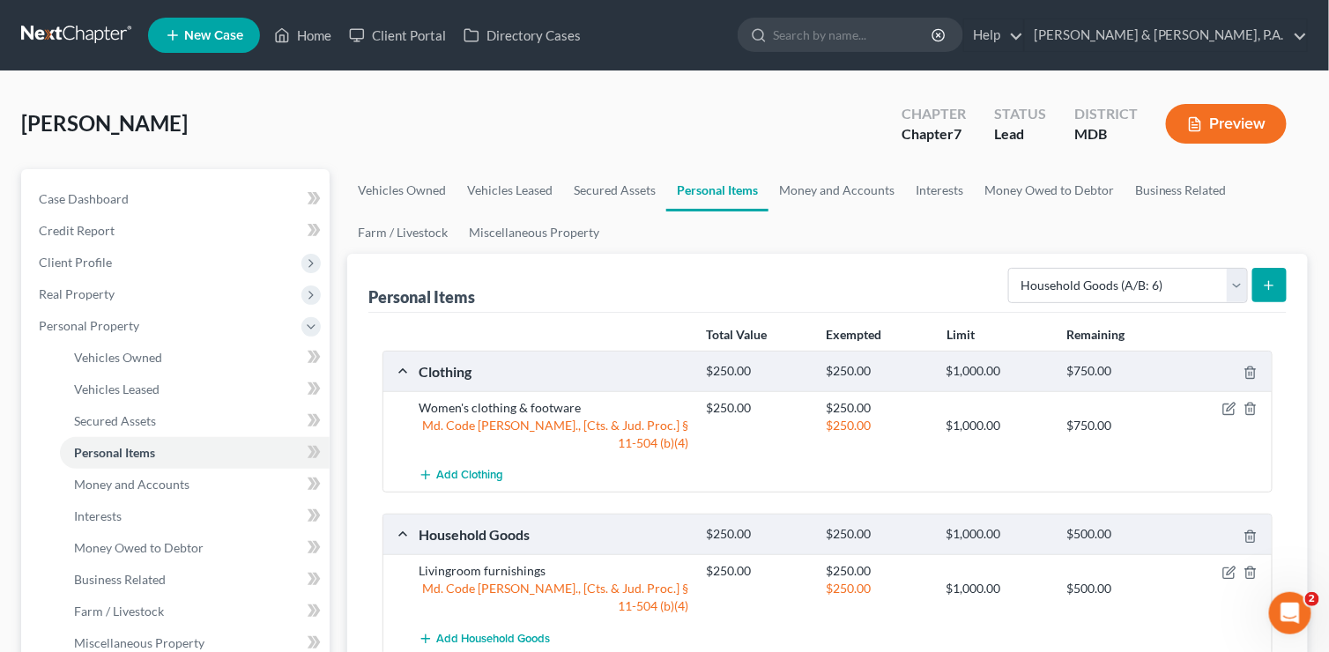
click at [1262, 277] on button "submit" at bounding box center [1269, 285] width 34 height 34
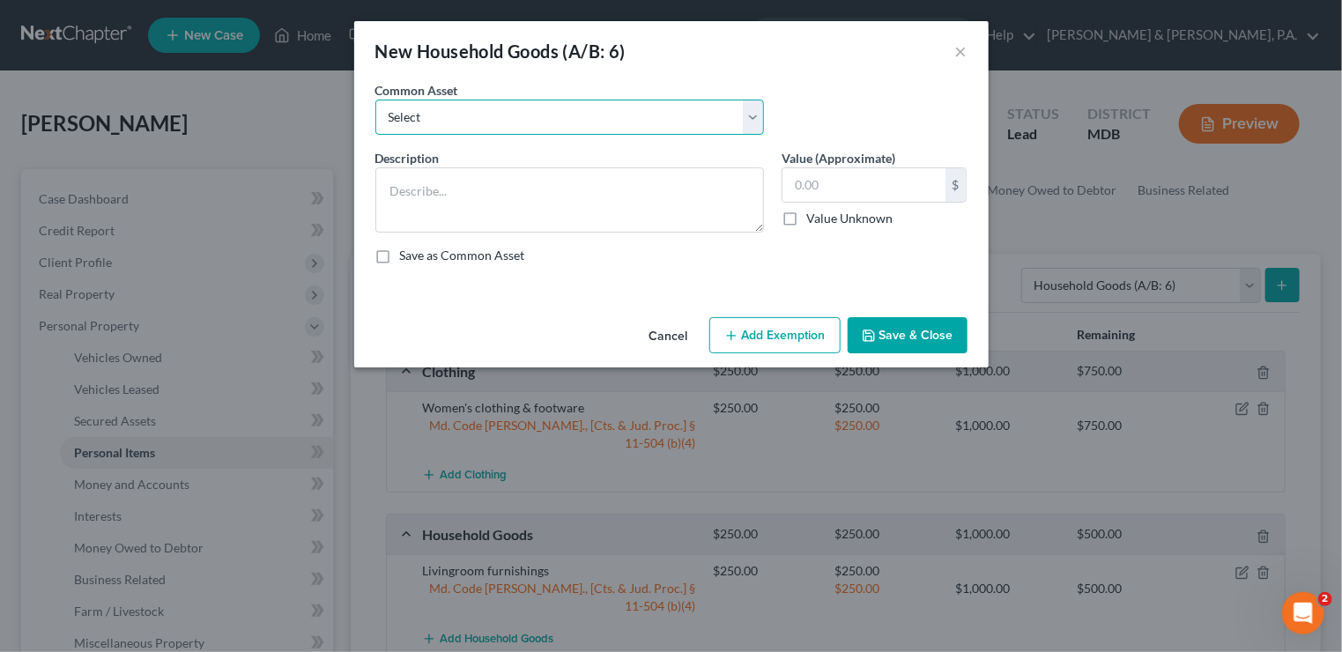
click at [756, 114] on select "Select Livingroom furnishings Kitchenware & appliances Household electronics (T…" at bounding box center [569, 117] width 389 height 35
click at [375, 100] on select "Select Livingroom furnishings Kitchenware & appliances Household electronics (T…" at bounding box center [569, 117] width 389 height 35
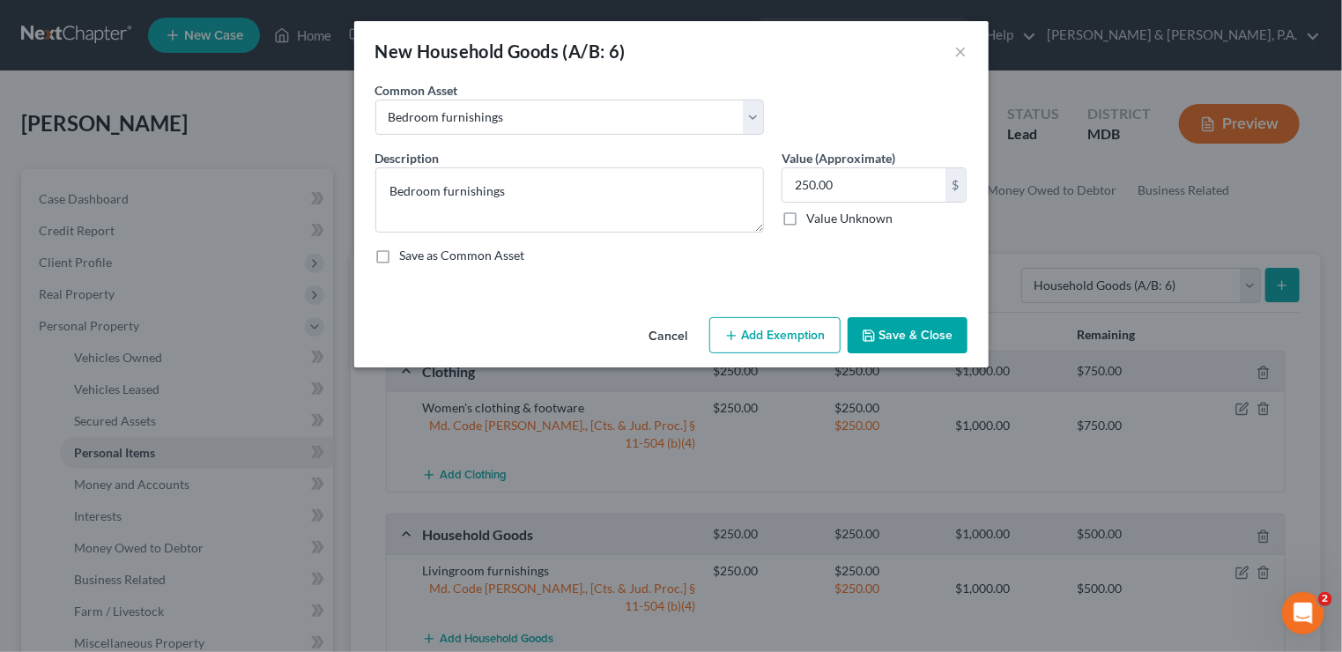
click at [754, 339] on button "Add Exemption" at bounding box center [774, 335] width 131 height 37
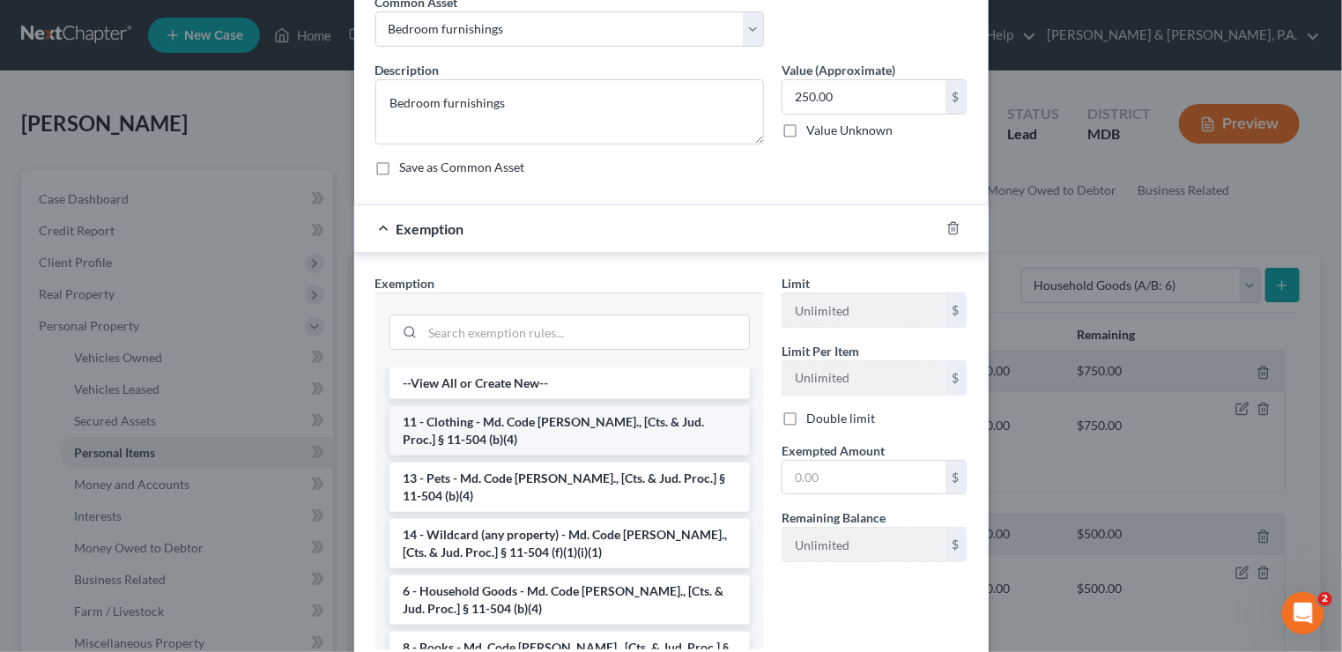
scroll to position [88, 0]
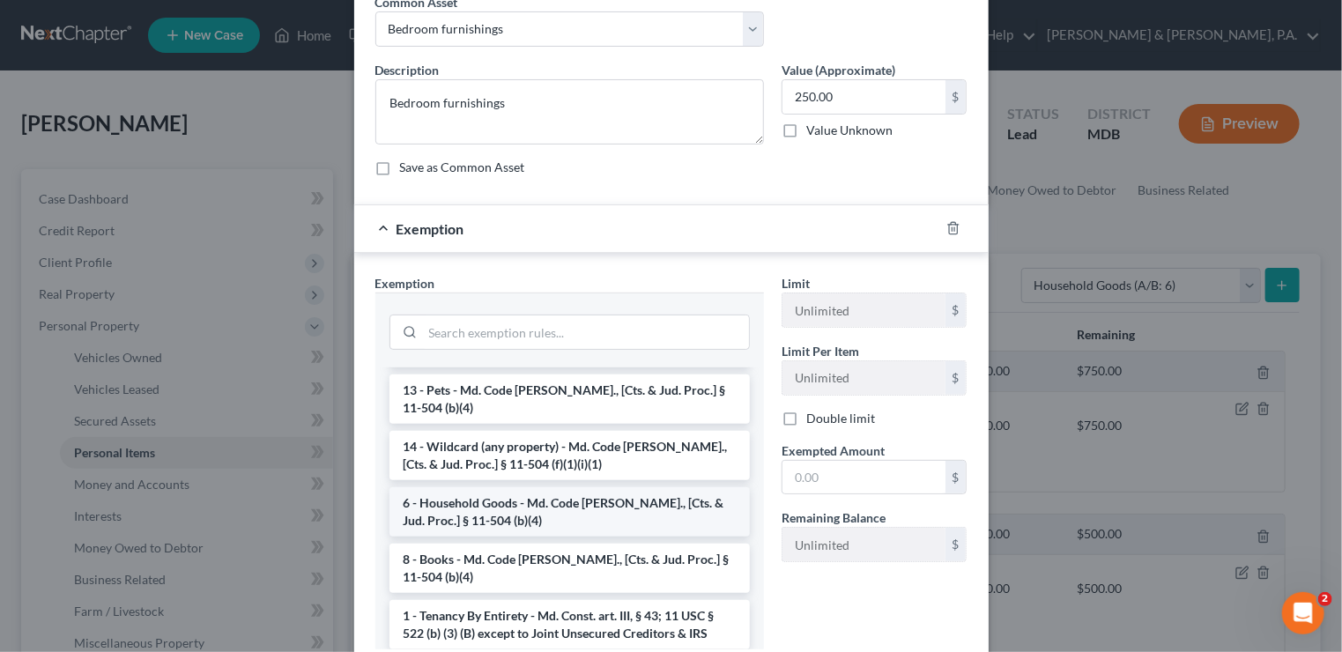
click at [616, 496] on li "6 - Household Goods - Md. Code [PERSON_NAME]., [Cts. & Jud. Proc.] § 11-504 (b)…" at bounding box center [569, 511] width 360 height 49
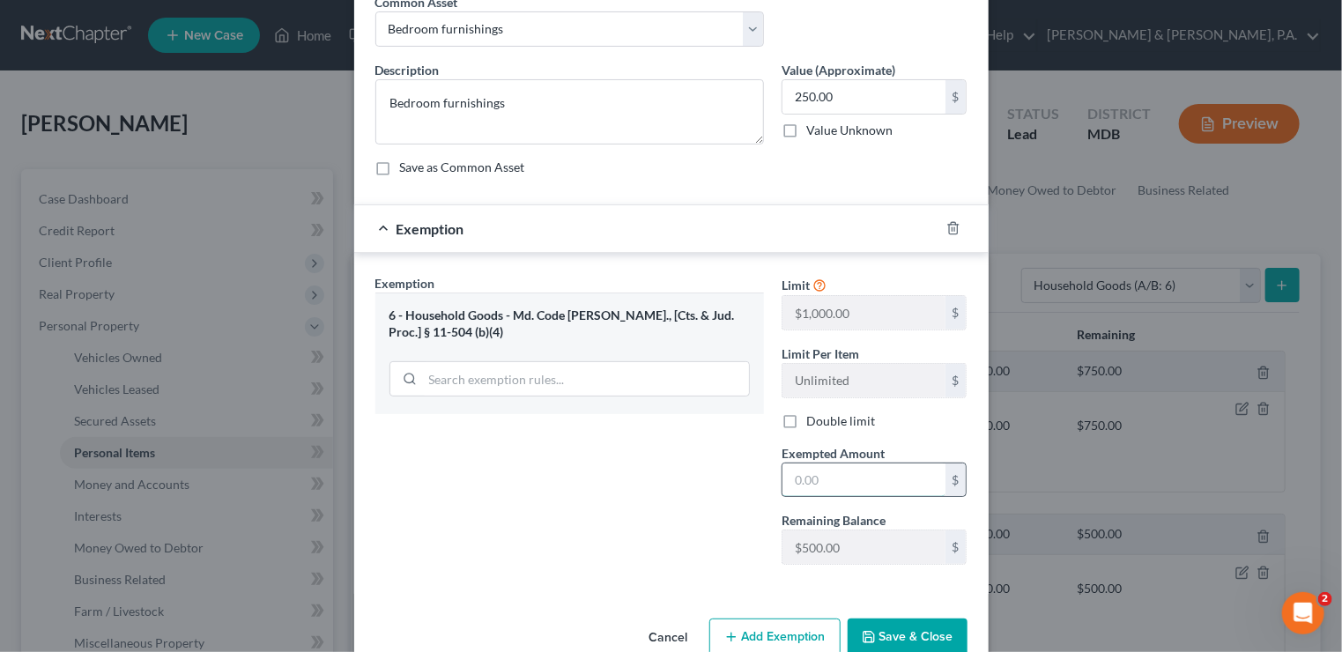
click at [836, 483] on input "text" at bounding box center [863, 479] width 163 height 33
click at [895, 644] on button "Save & Close" at bounding box center [908, 636] width 120 height 37
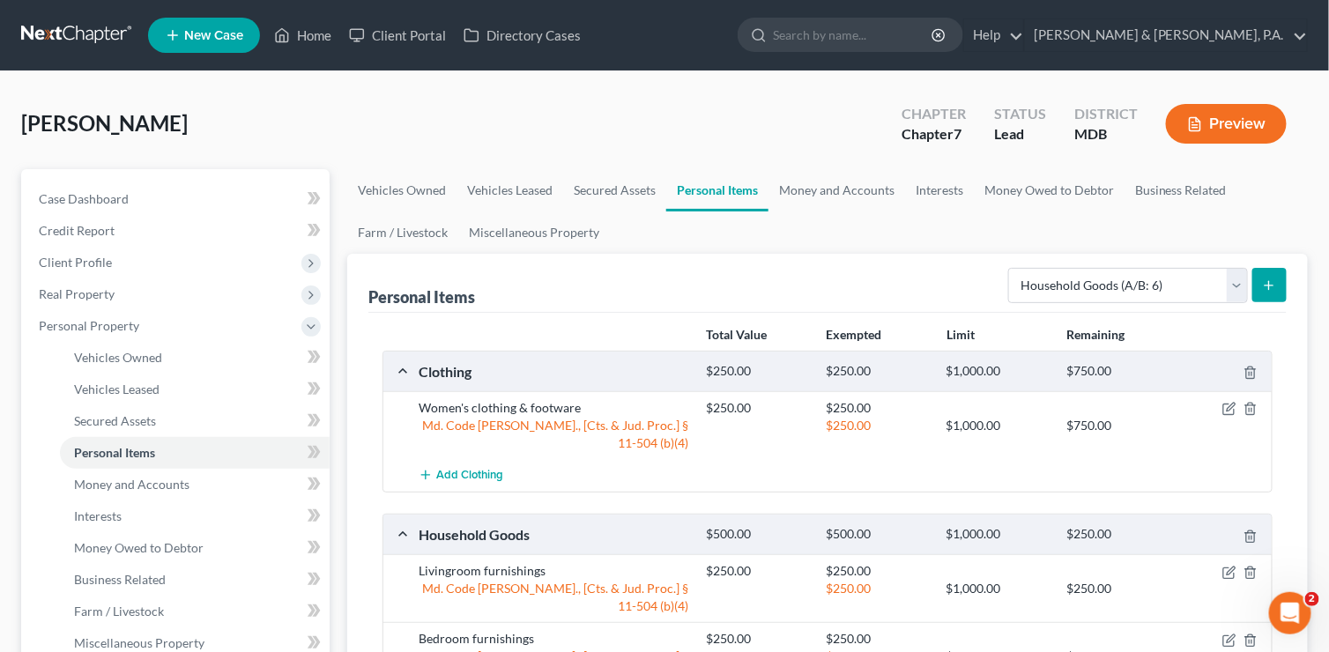
click at [1262, 284] on icon "submit" at bounding box center [1269, 285] width 14 height 14
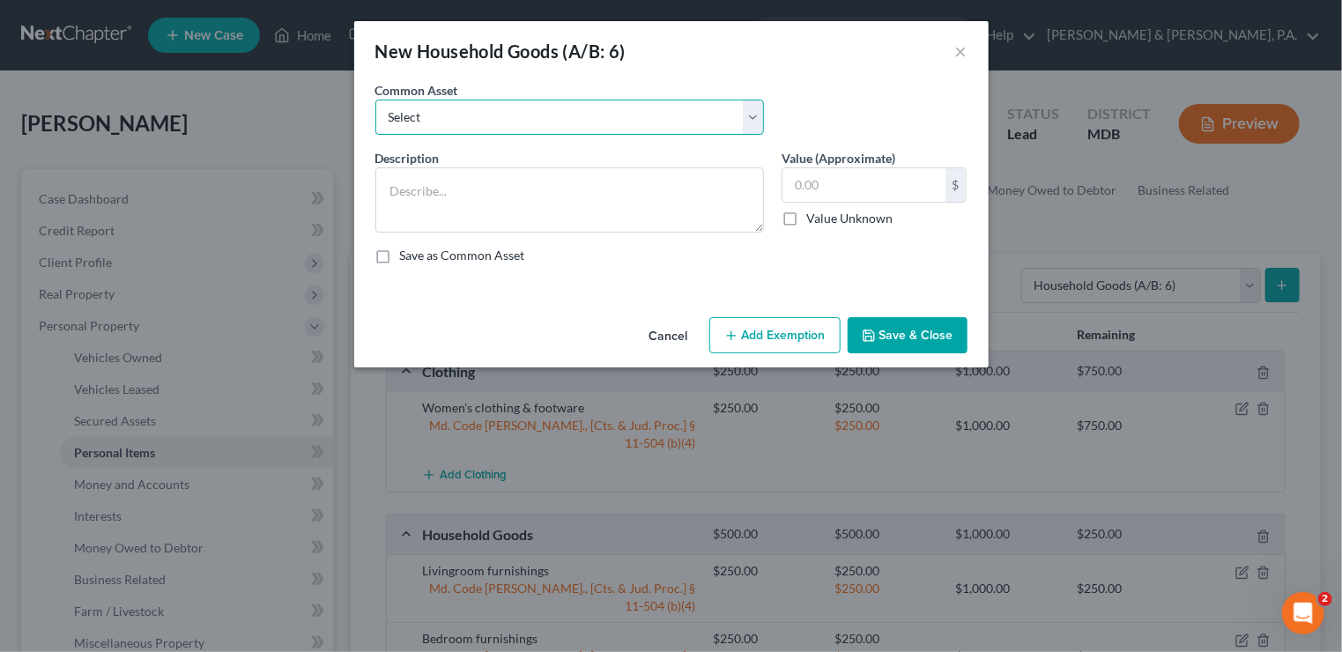
click at [756, 123] on select "Select Livingroom furnishings Kitchenware & appliances Household electronics (T…" at bounding box center [569, 117] width 389 height 35
click at [375, 100] on select "Select Livingroom furnishings Kitchenware & appliances Household electronics (T…" at bounding box center [569, 117] width 389 height 35
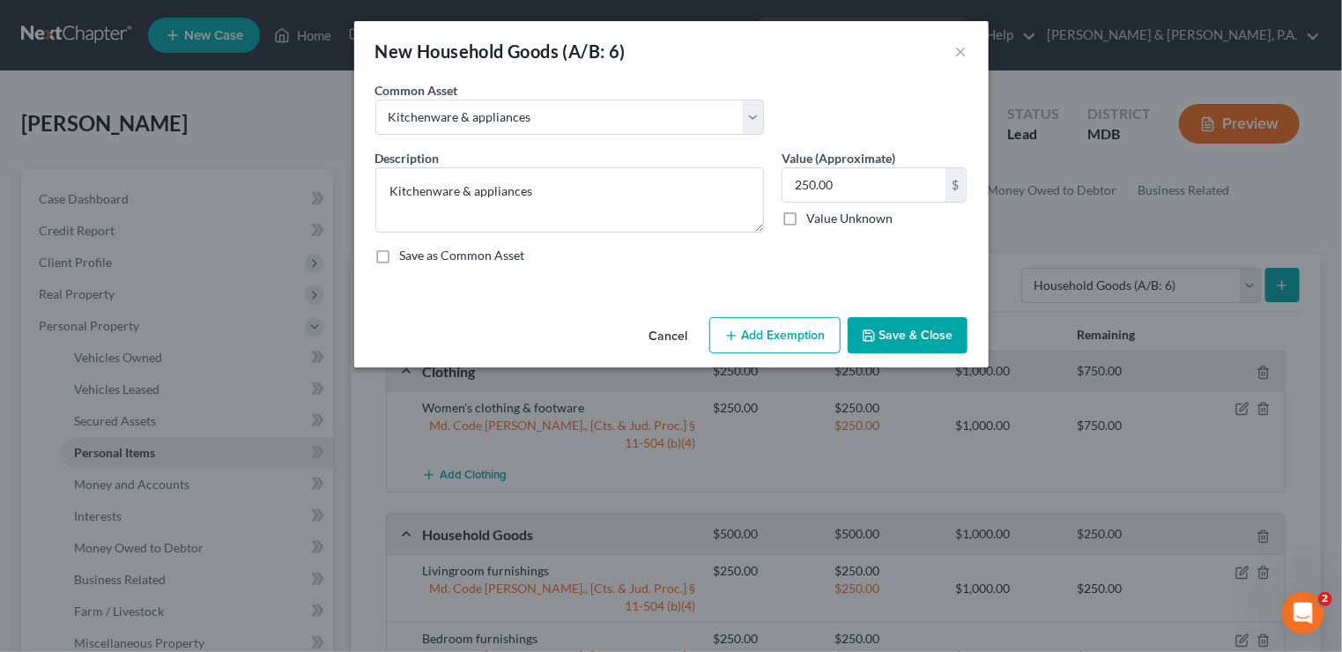
click at [756, 335] on button "Add Exemption" at bounding box center [774, 335] width 131 height 37
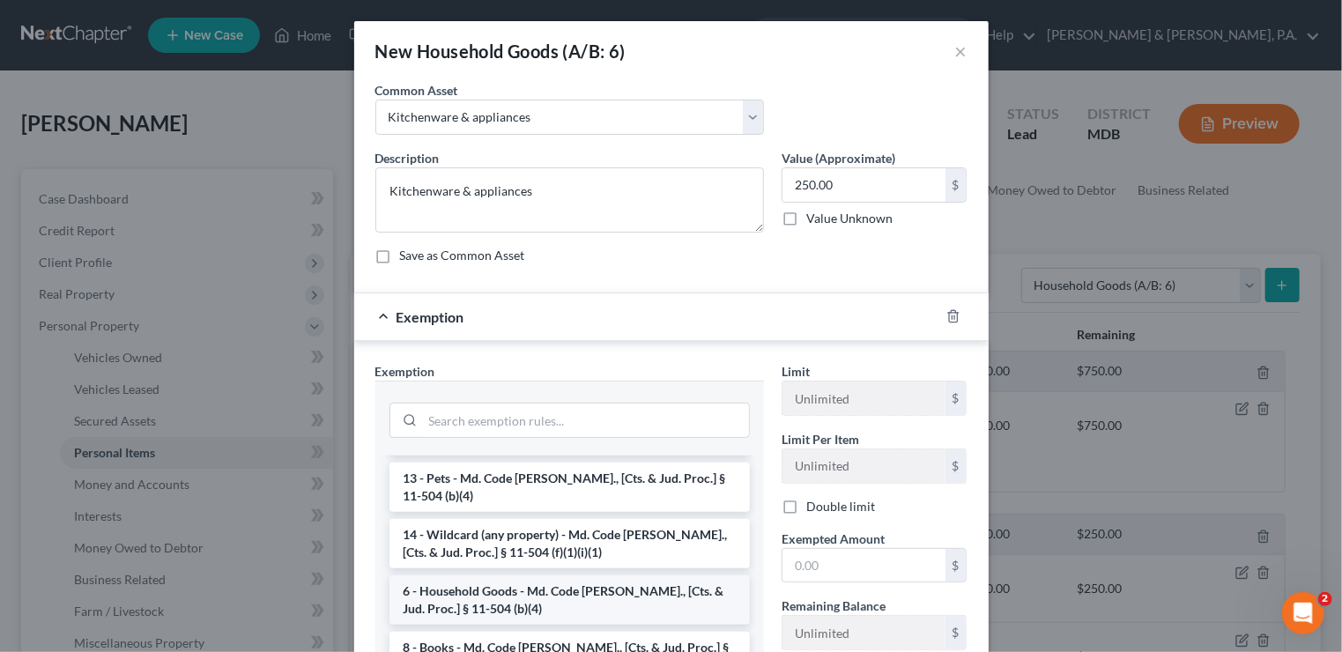
click at [556, 584] on li "6 - Household Goods - Md. Code [PERSON_NAME]., [Cts. & Jud. Proc.] § 11-504 (b)…" at bounding box center [569, 599] width 360 height 49
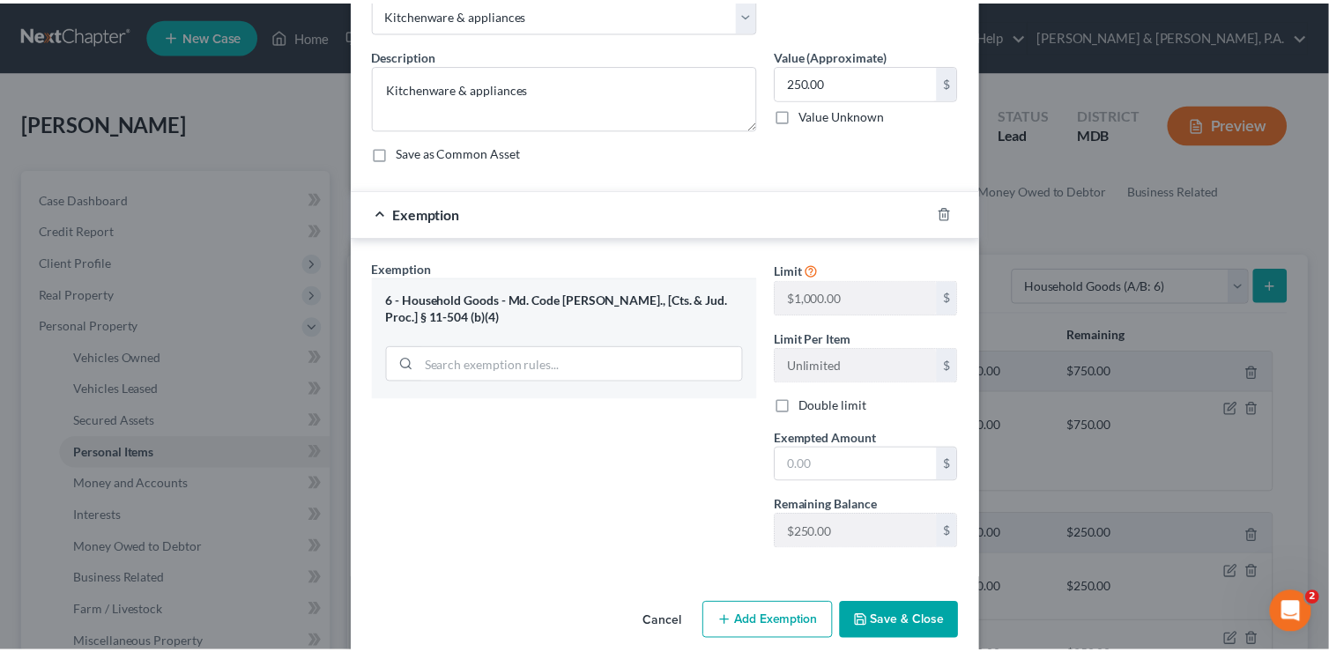
scroll to position [121, 0]
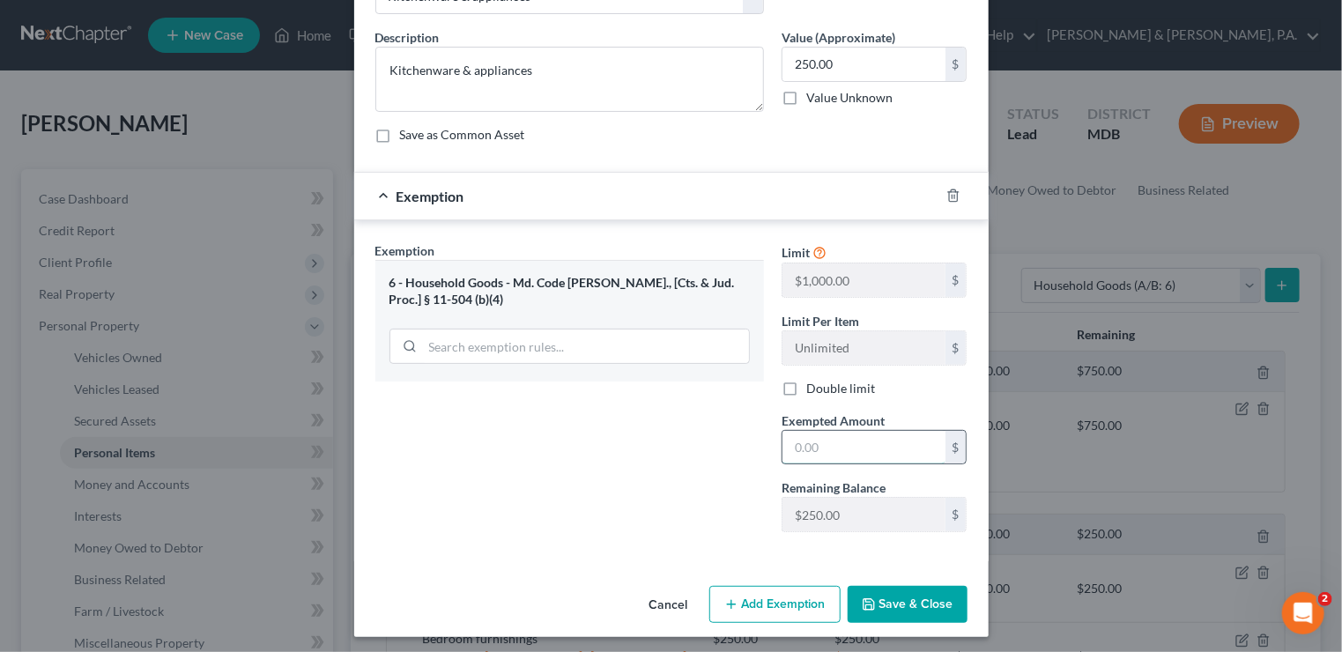
click at [844, 440] on input "text" at bounding box center [863, 447] width 163 height 33
click at [910, 596] on button "Save & Close" at bounding box center [908, 604] width 120 height 37
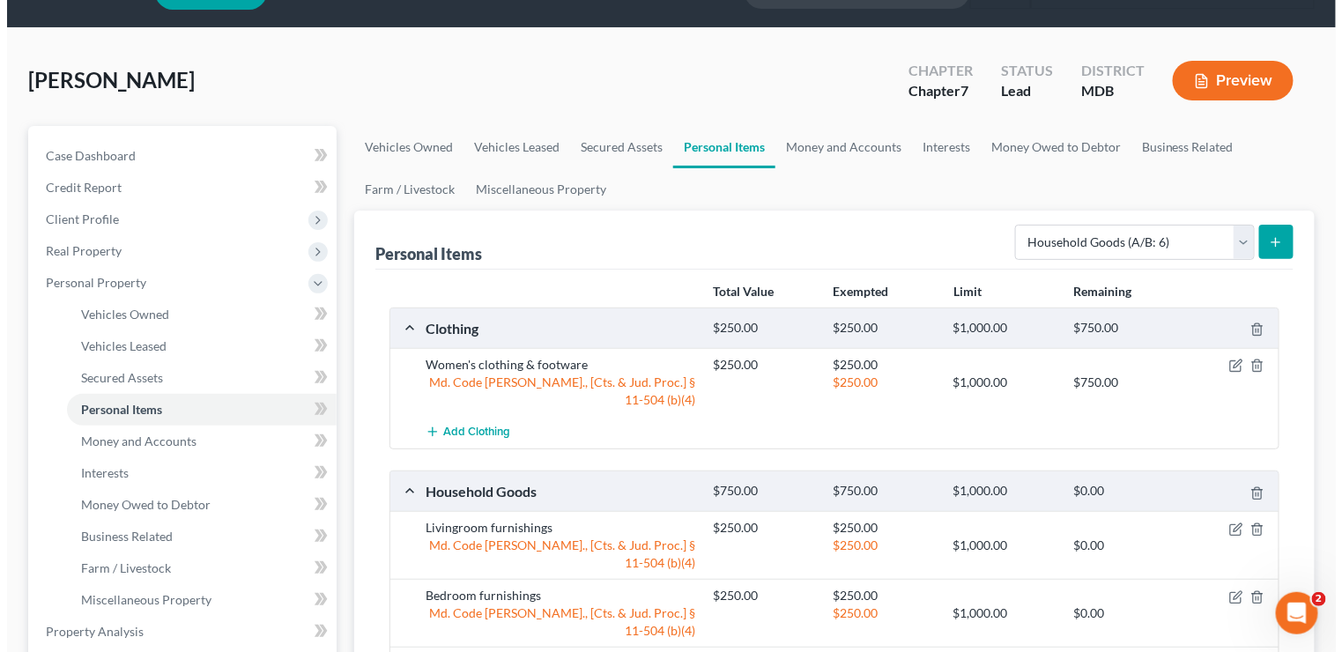
scroll to position [0, 0]
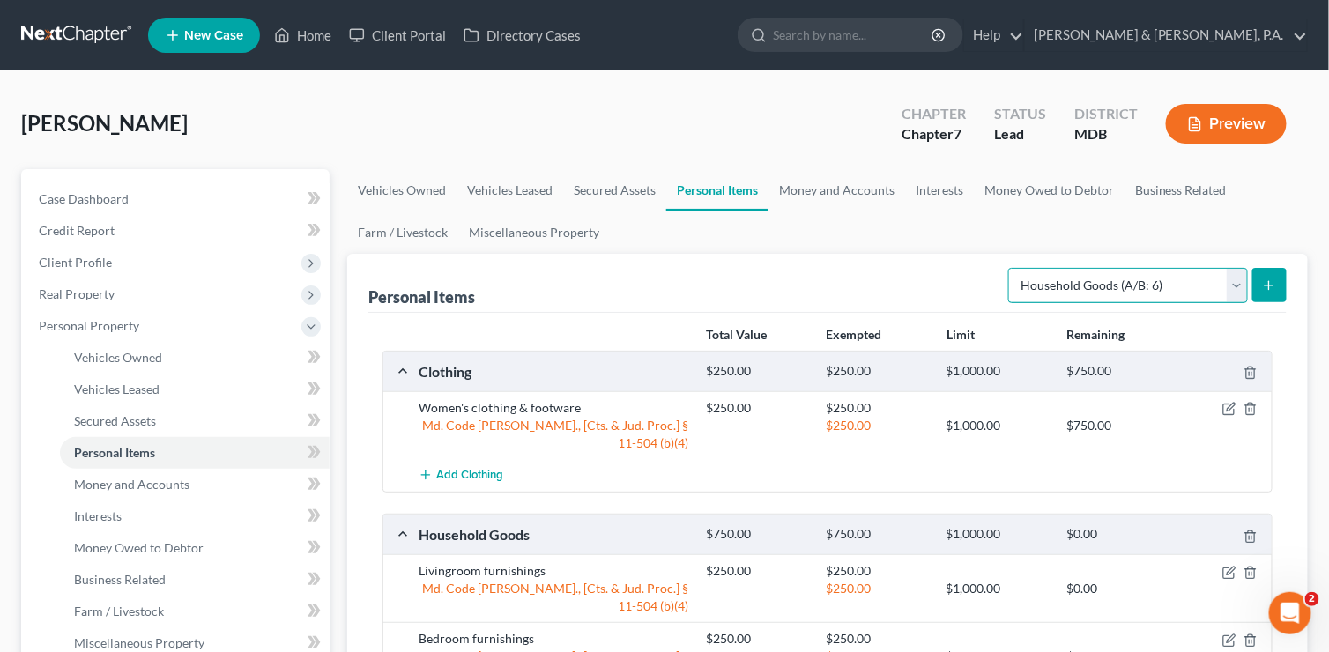
click at [1242, 278] on select "Select Item Type Clothing (A/B: 11) Collectibles Of Value (A/B: 8) Electronics …" at bounding box center [1128, 285] width 240 height 35
click at [1011, 268] on select "Select Item Type Clothing (A/B: 11) Collectibles Of Value (A/B: 8) Electronics …" at bounding box center [1128, 285] width 240 height 35
click at [1267, 274] on button "submit" at bounding box center [1269, 285] width 34 height 34
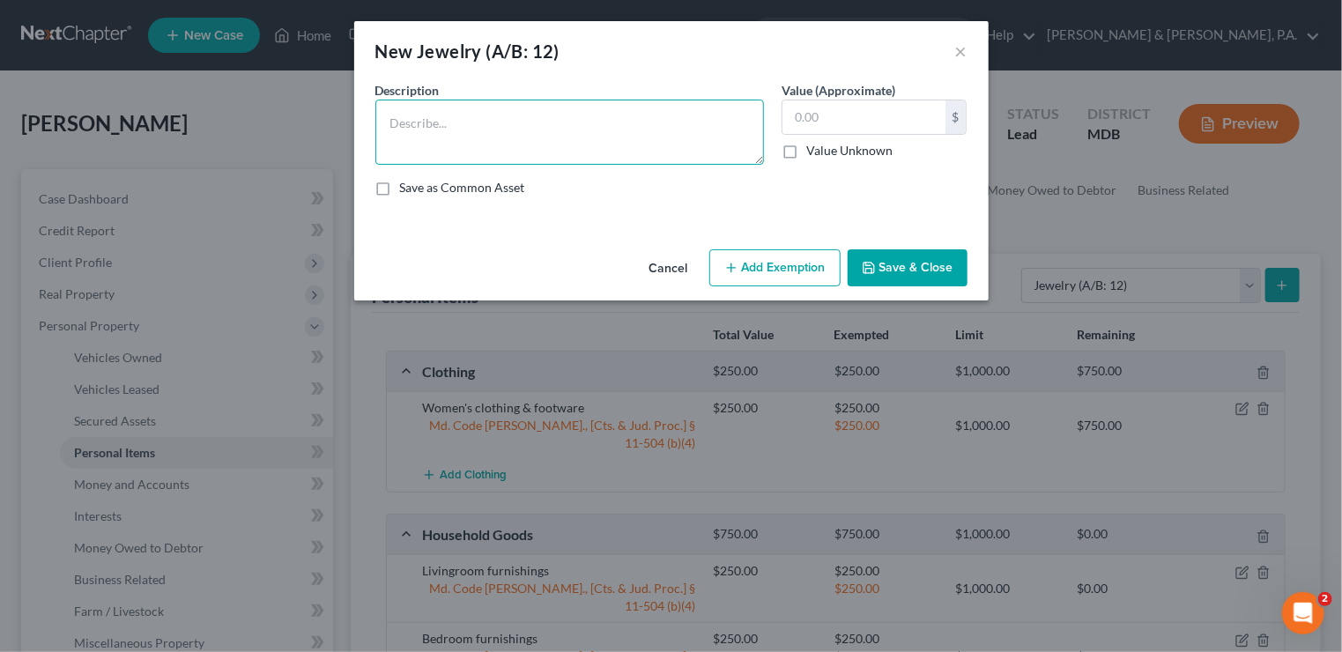
click at [505, 113] on textarea at bounding box center [569, 132] width 389 height 65
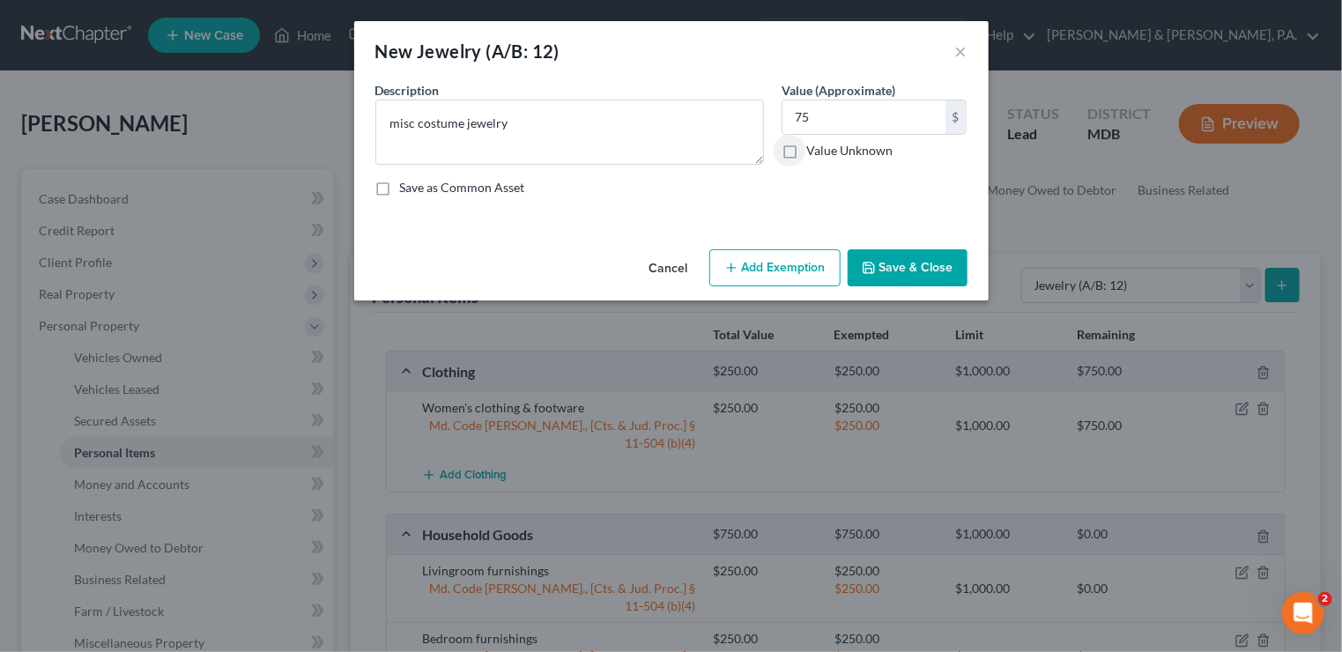
click at [804, 262] on button "Add Exemption" at bounding box center [774, 267] width 131 height 37
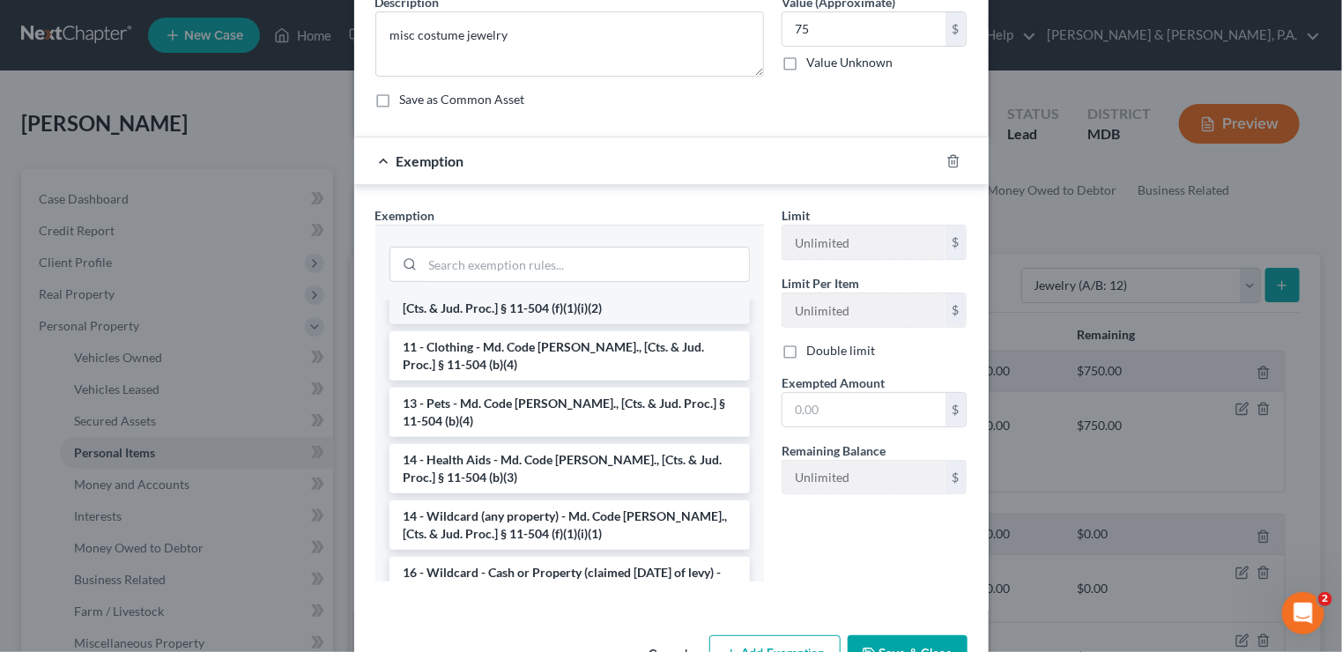
scroll to position [264, 0]
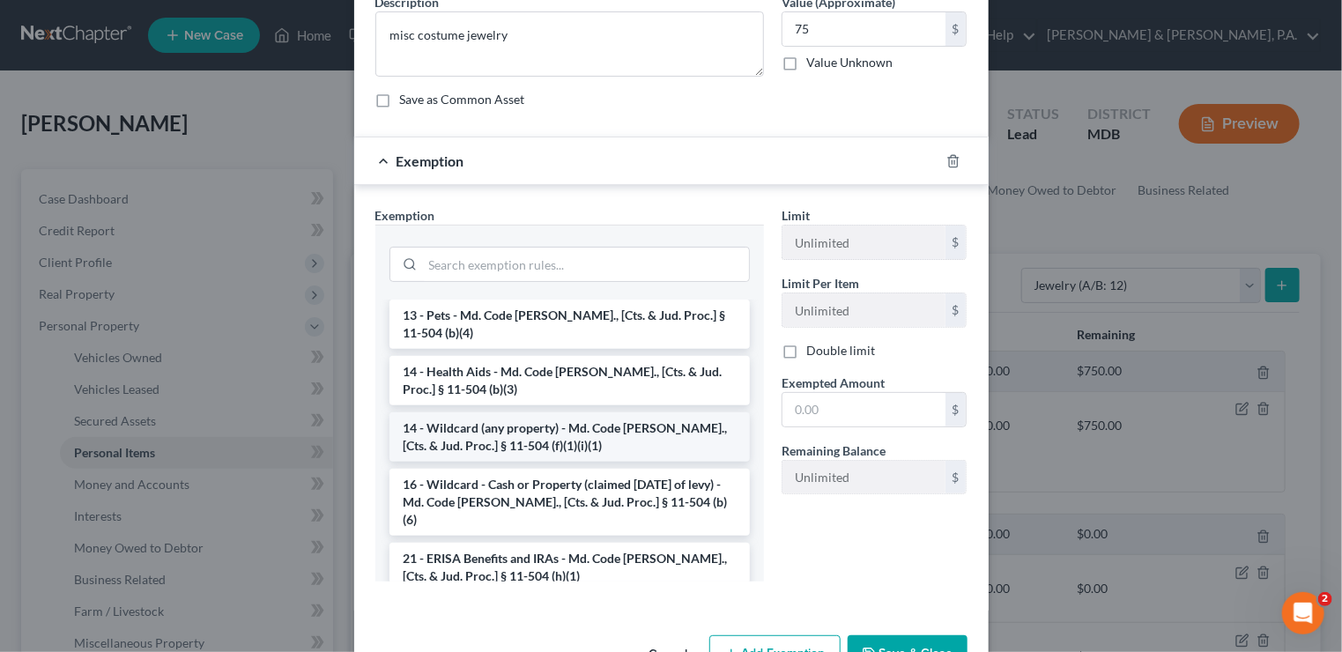
click at [519, 413] on li "14 - Wildcard (any property) - Md. Code [PERSON_NAME]., [Cts. & Jud. Proc.] § 1…" at bounding box center [569, 436] width 360 height 49
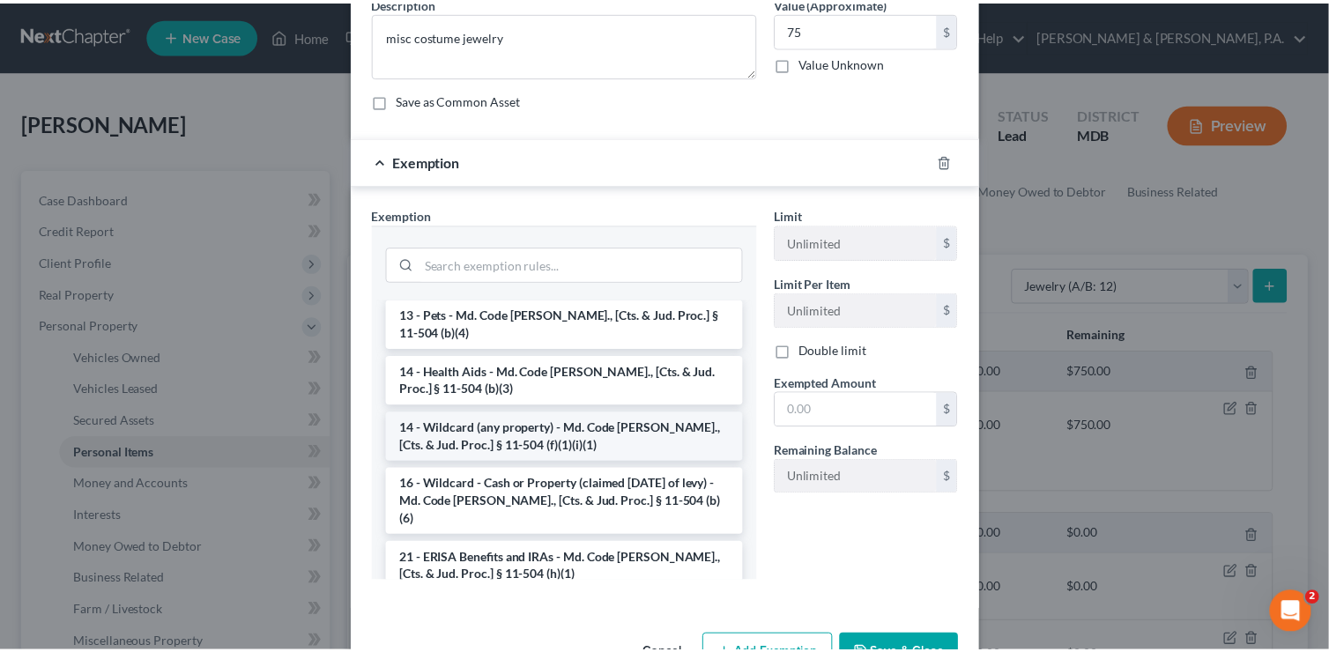
scroll to position [54, 0]
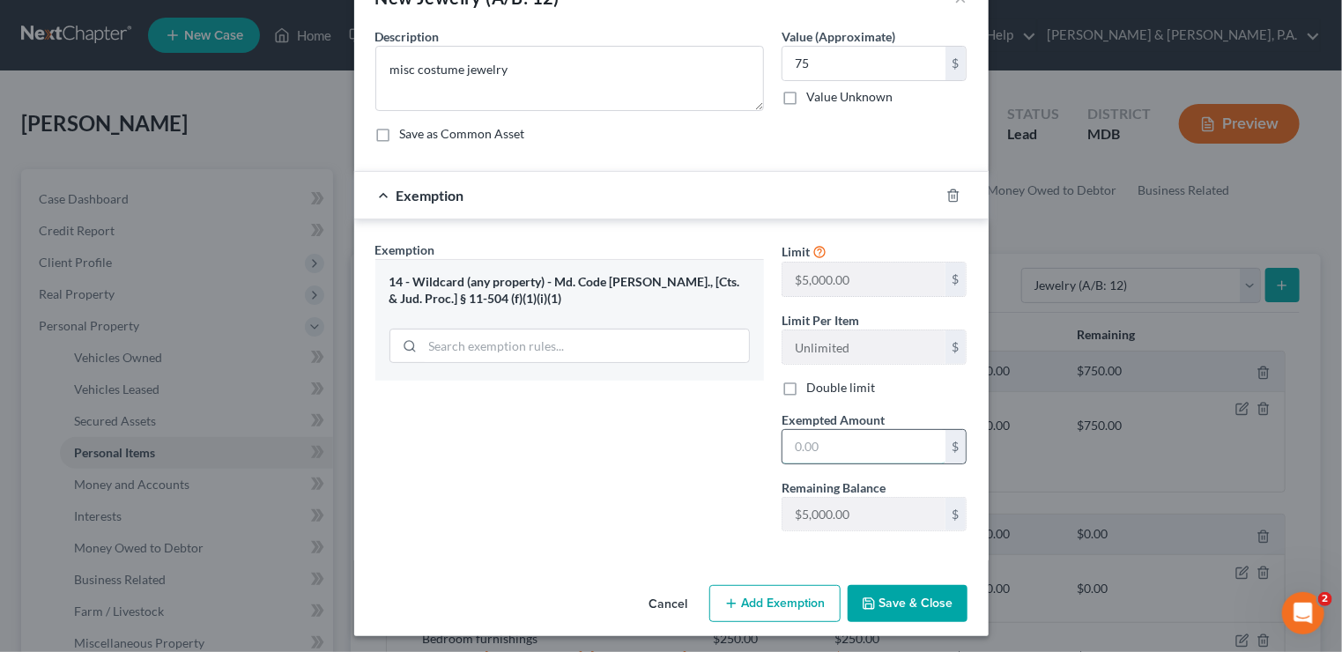
click at [809, 450] on input "text" at bounding box center [863, 446] width 163 height 33
click at [904, 611] on button "Save & Close" at bounding box center [908, 603] width 120 height 37
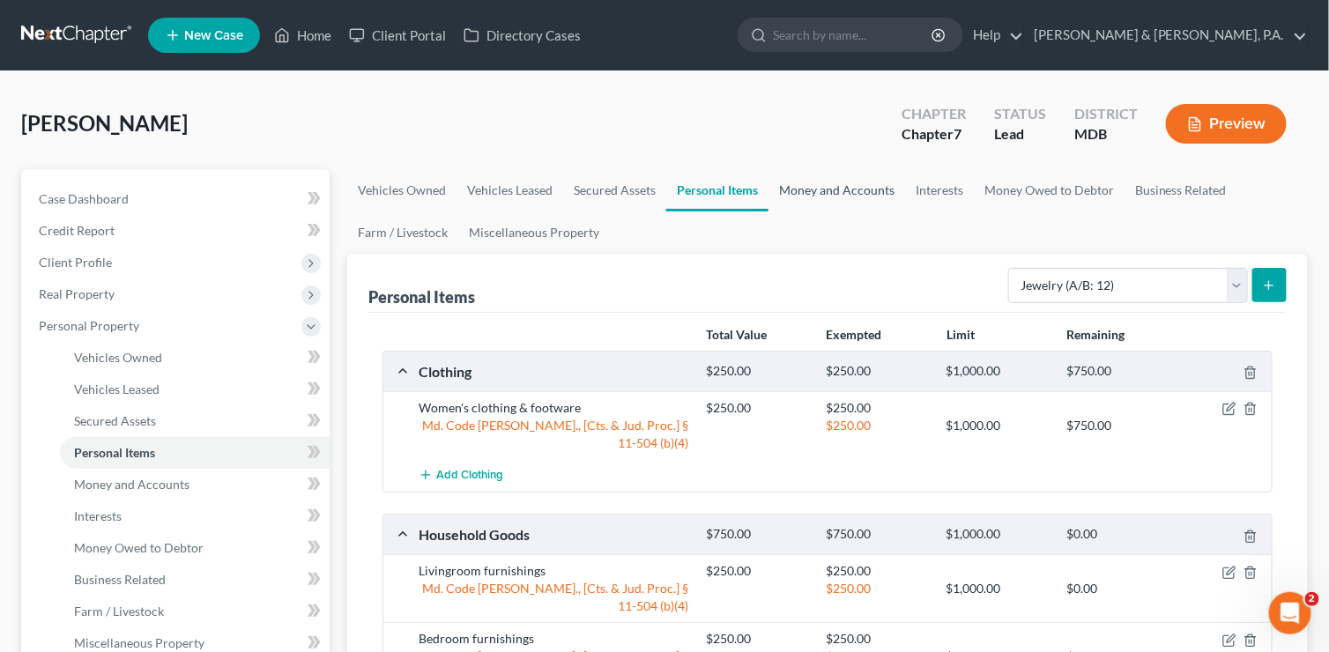
click at [850, 187] on link "Money and Accounts" at bounding box center [836, 190] width 137 height 42
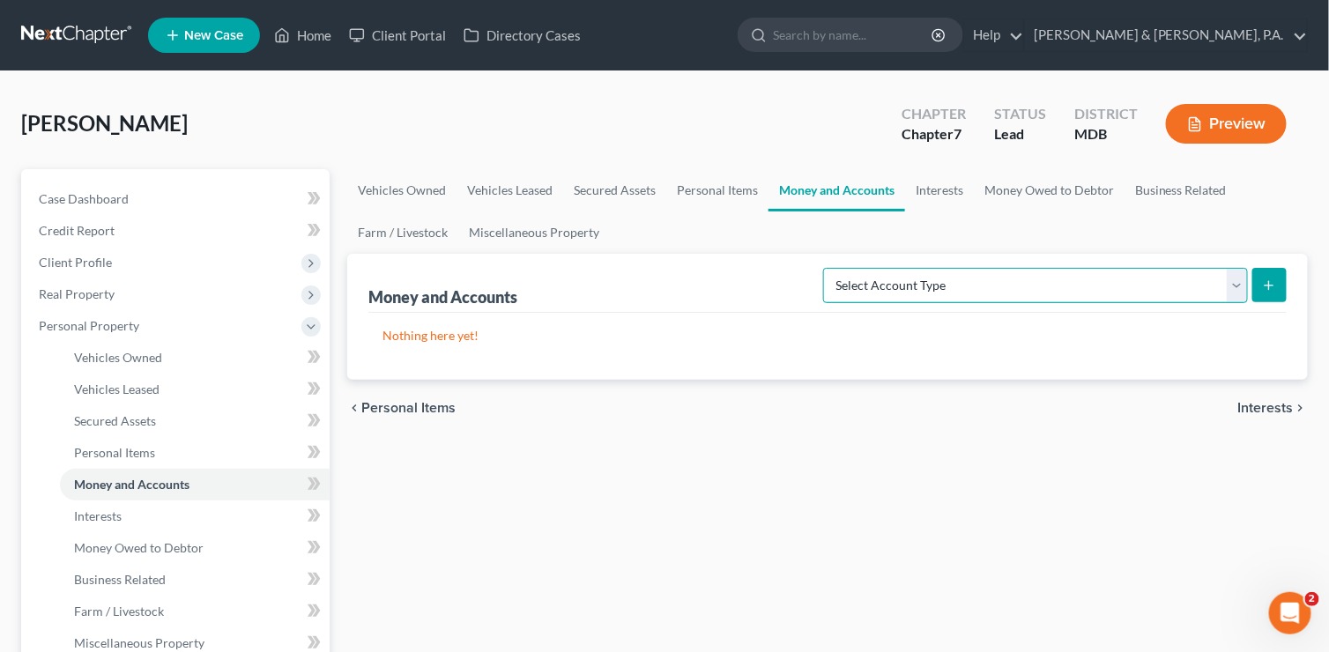
click at [1236, 281] on select "Select Account Type Brokerage (A/B: 18, SOFA: 20) Cash on Hand (A/B: 16) Certif…" at bounding box center [1035, 285] width 425 height 35
click at [955, 195] on link "Interests" at bounding box center [939, 190] width 69 height 42
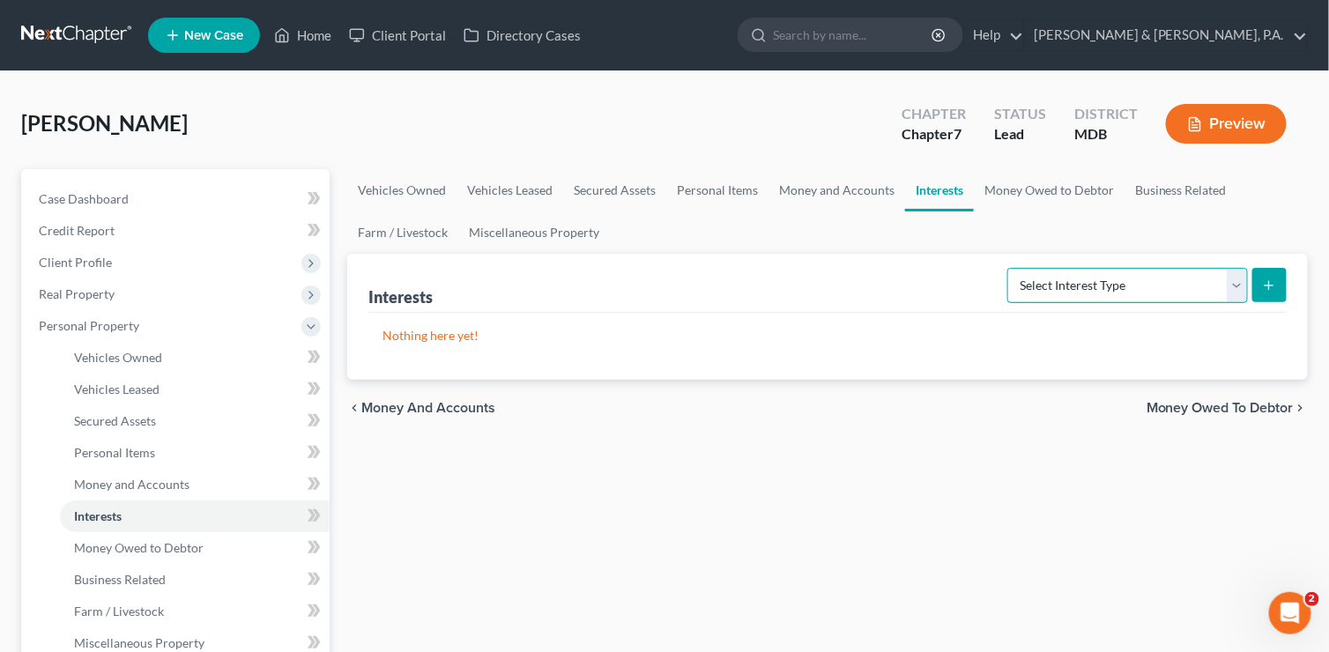
click at [1238, 286] on select "Select Interest Type 401K (A/B: 21) Annuity (A/B: 23) Bond (A/B: 18) Education …" at bounding box center [1127, 285] width 241 height 35
click at [1011, 268] on select "Select Interest Type 401K (A/B: 21) Annuity (A/B: 23) Bond (A/B: 18) Education …" at bounding box center [1127, 285] width 241 height 35
click at [1270, 285] on icon "submit" at bounding box center [1269, 285] width 14 height 14
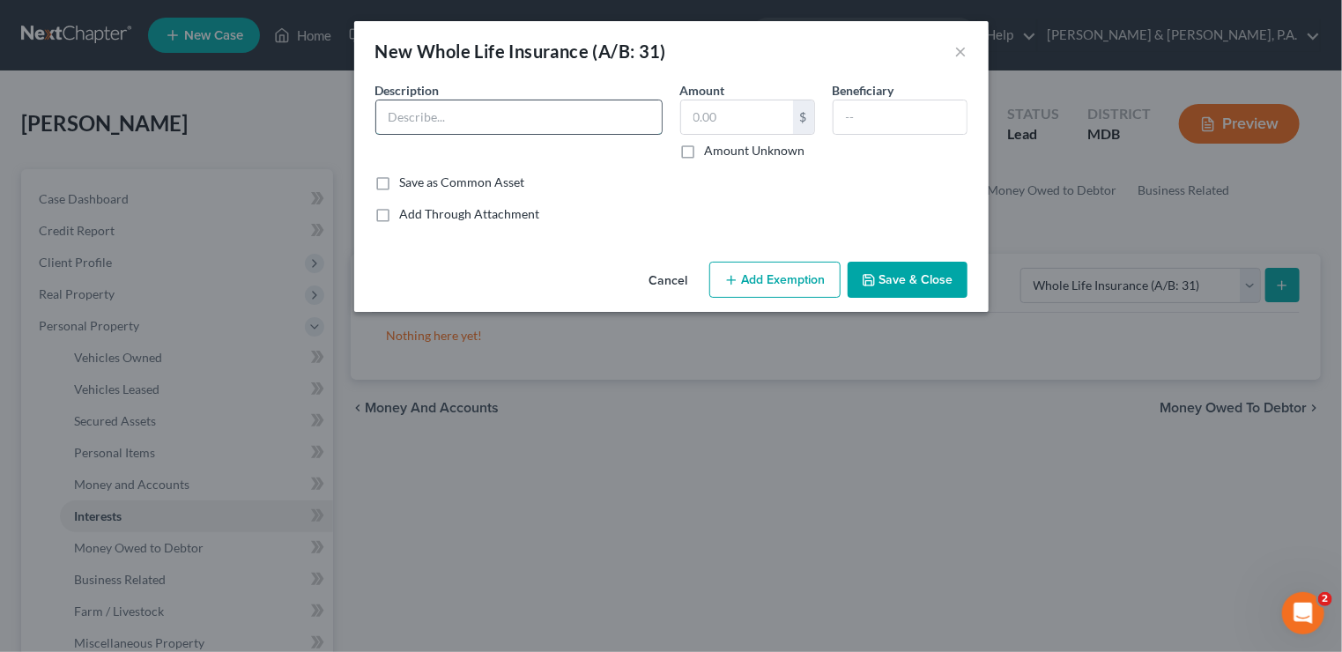
click at [505, 126] on input "text" at bounding box center [518, 116] width 285 height 33
click at [907, 274] on button "Save & Close" at bounding box center [908, 280] width 120 height 37
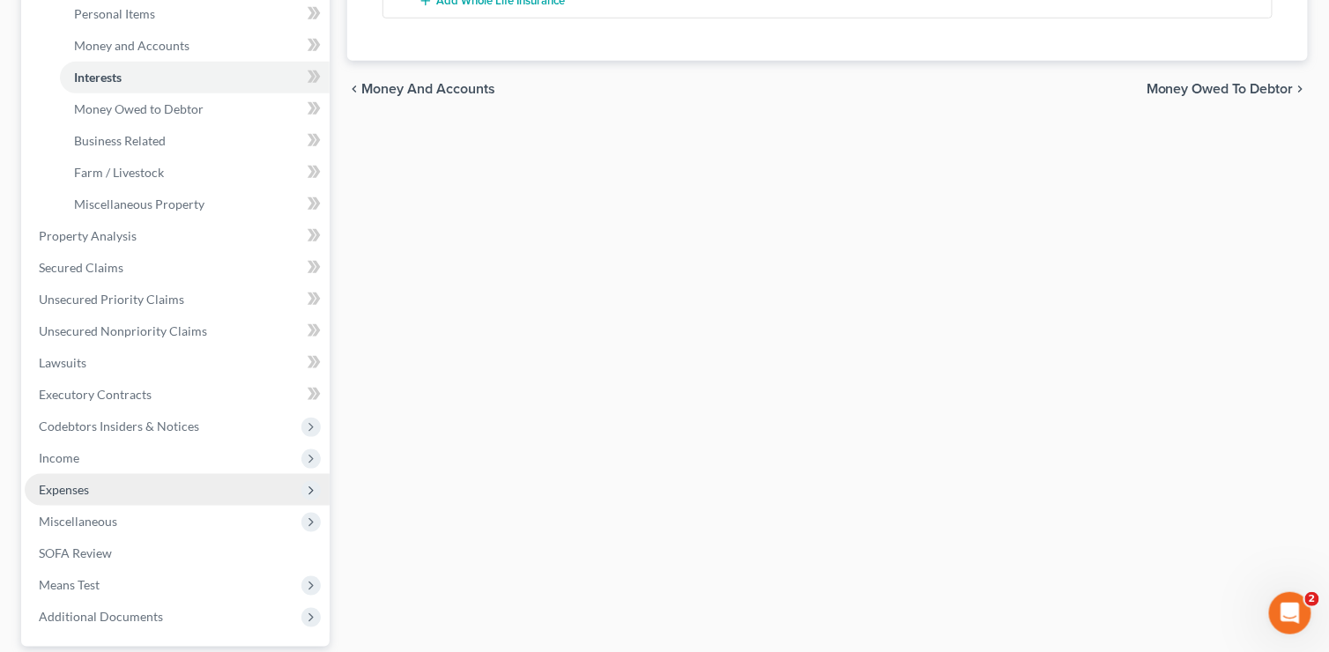
scroll to position [441, 0]
click at [196, 475] on span "Expenses" at bounding box center [177, 488] width 305 height 32
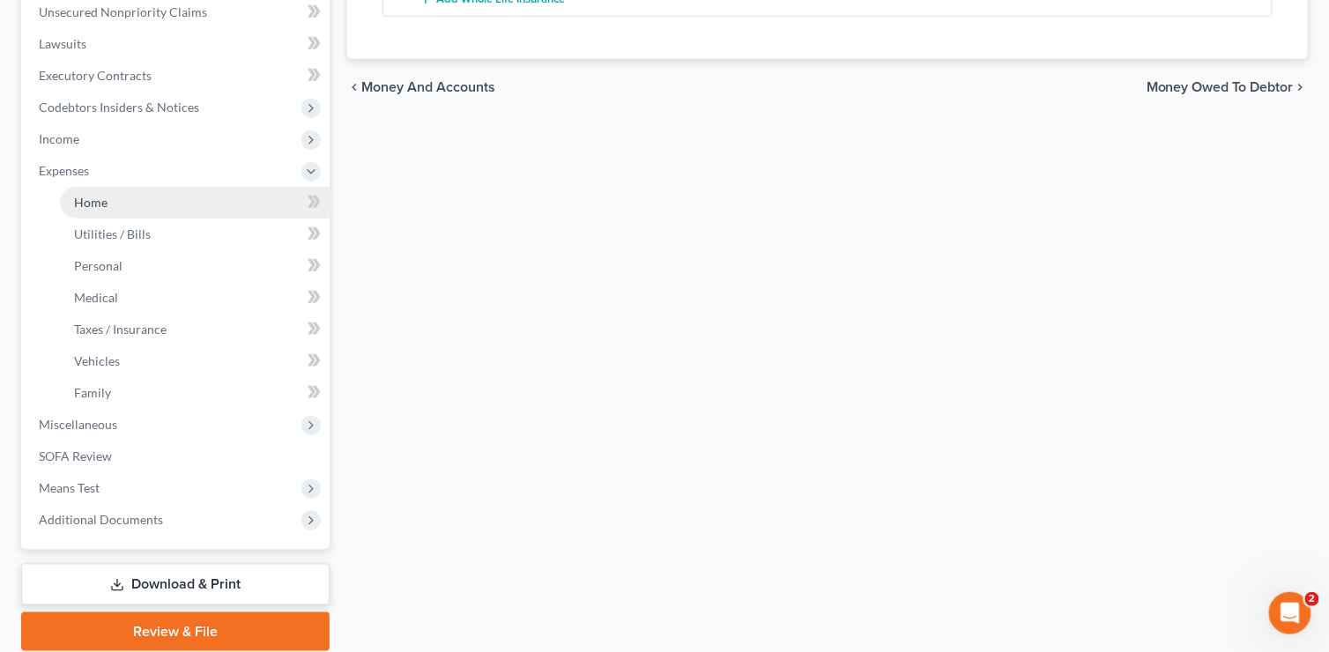
click at [195, 205] on link "Home" at bounding box center [195, 203] width 270 height 32
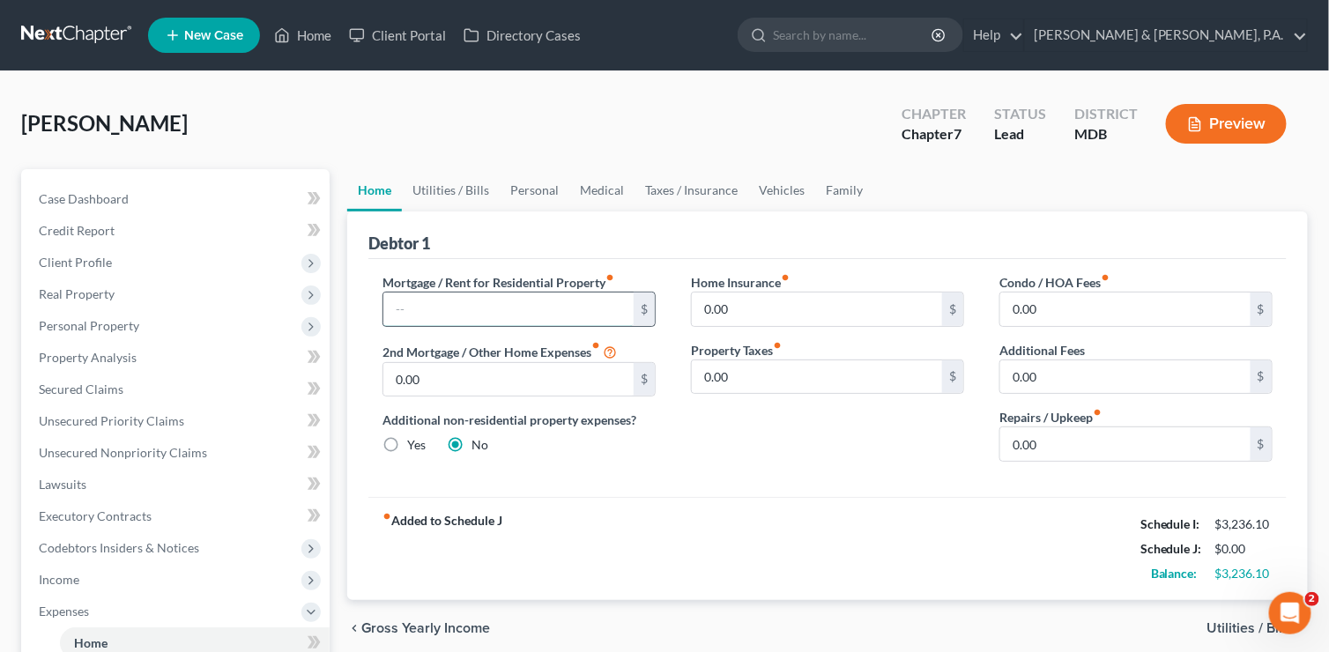
click at [441, 293] on input "text" at bounding box center [508, 308] width 250 height 33
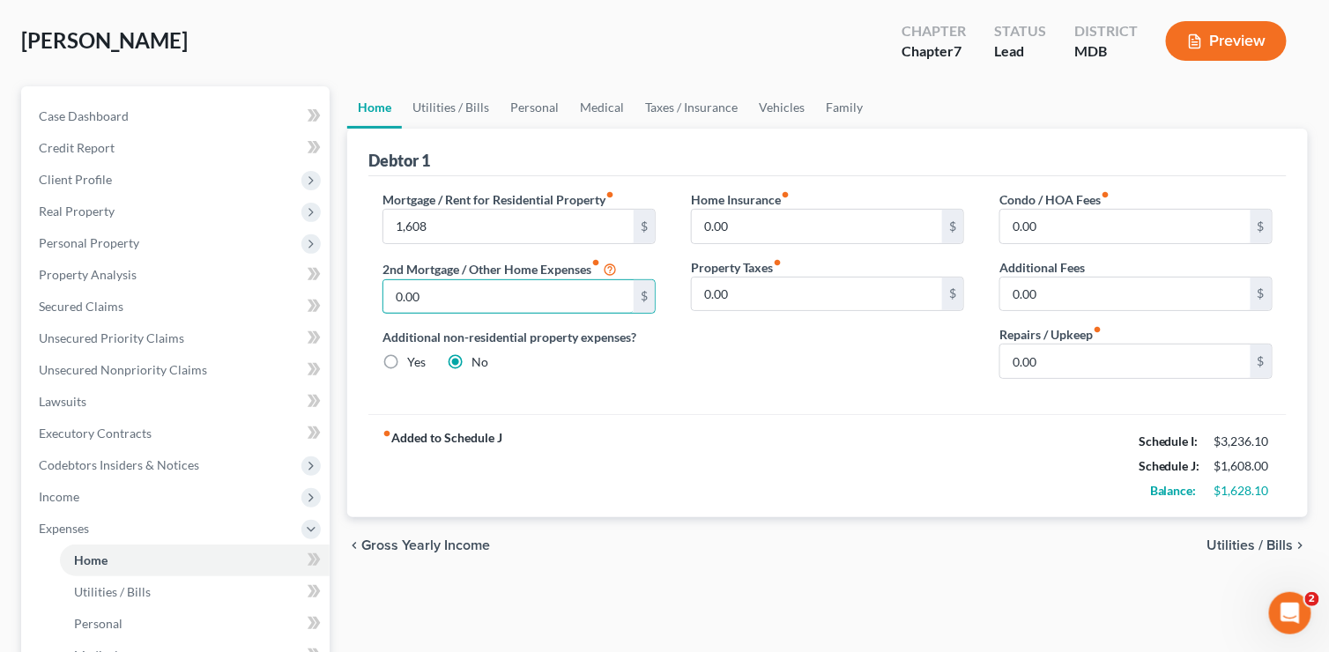
scroll to position [88, 0]
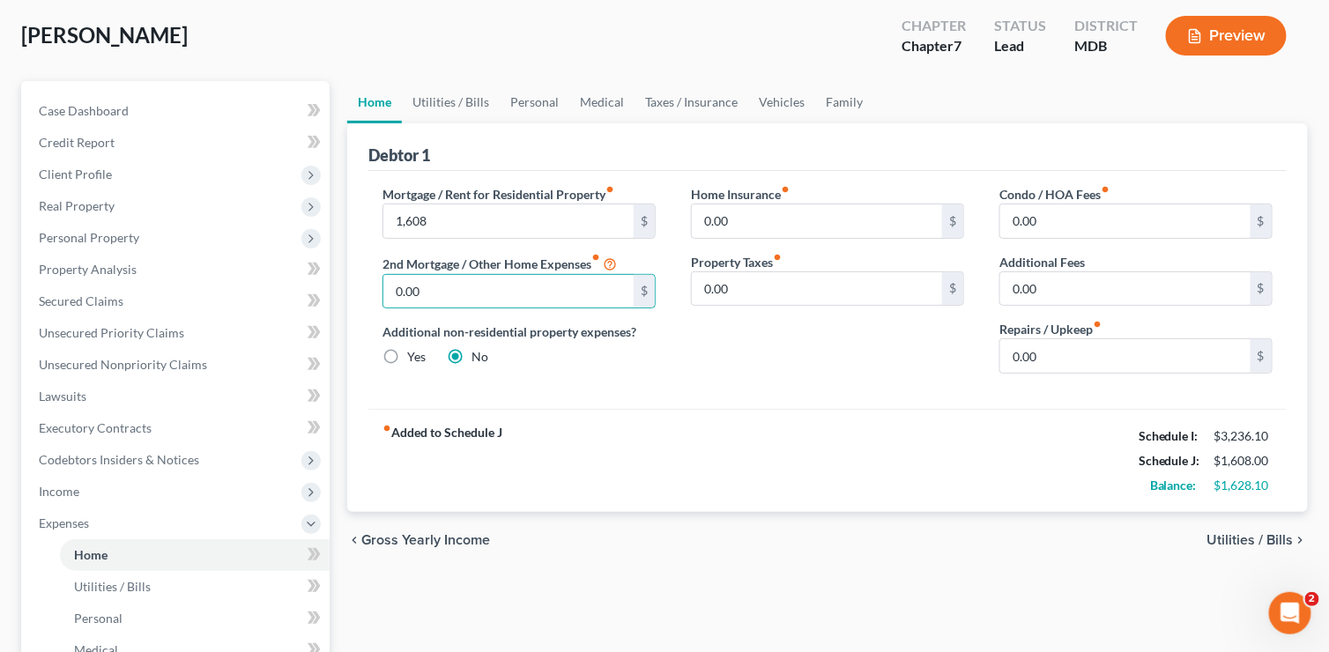
click at [1240, 533] on span "Utilities / Bills" at bounding box center [1250, 540] width 86 height 14
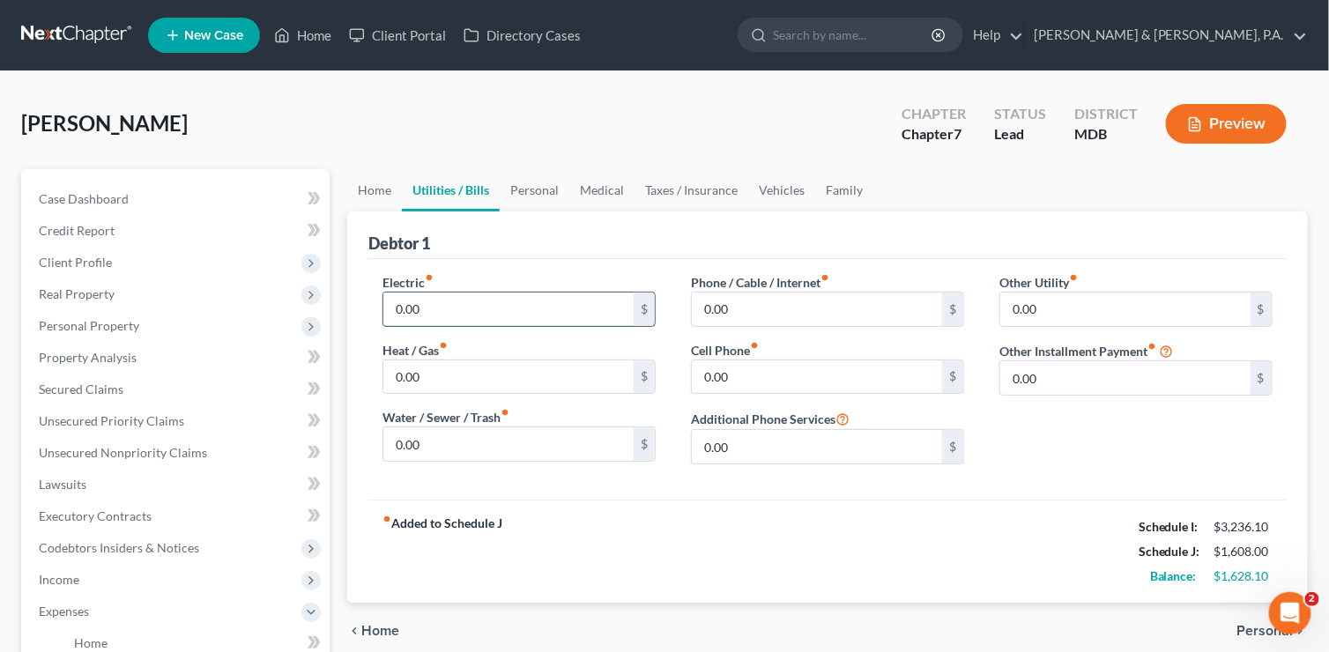
click at [426, 302] on input "0.00" at bounding box center [508, 308] width 250 height 33
click at [773, 374] on input "0.00" at bounding box center [817, 376] width 250 height 33
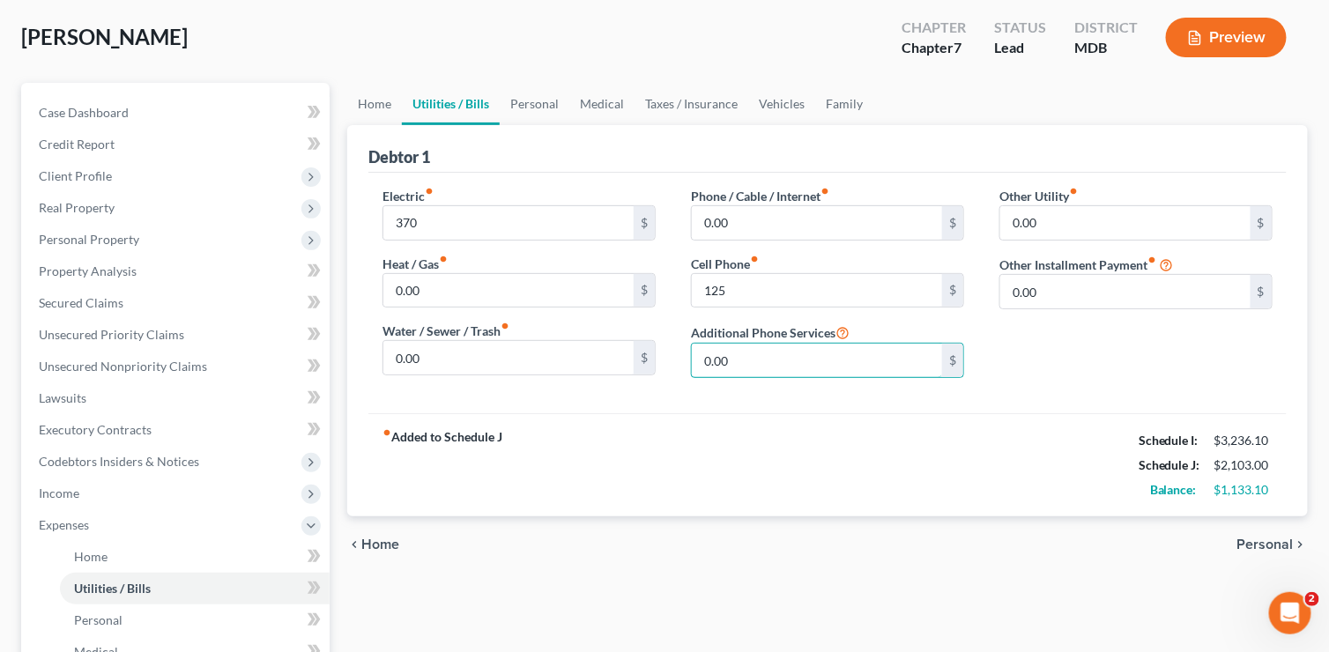
scroll to position [88, 0]
click at [1269, 542] on span "Personal" at bounding box center [1265, 543] width 56 height 14
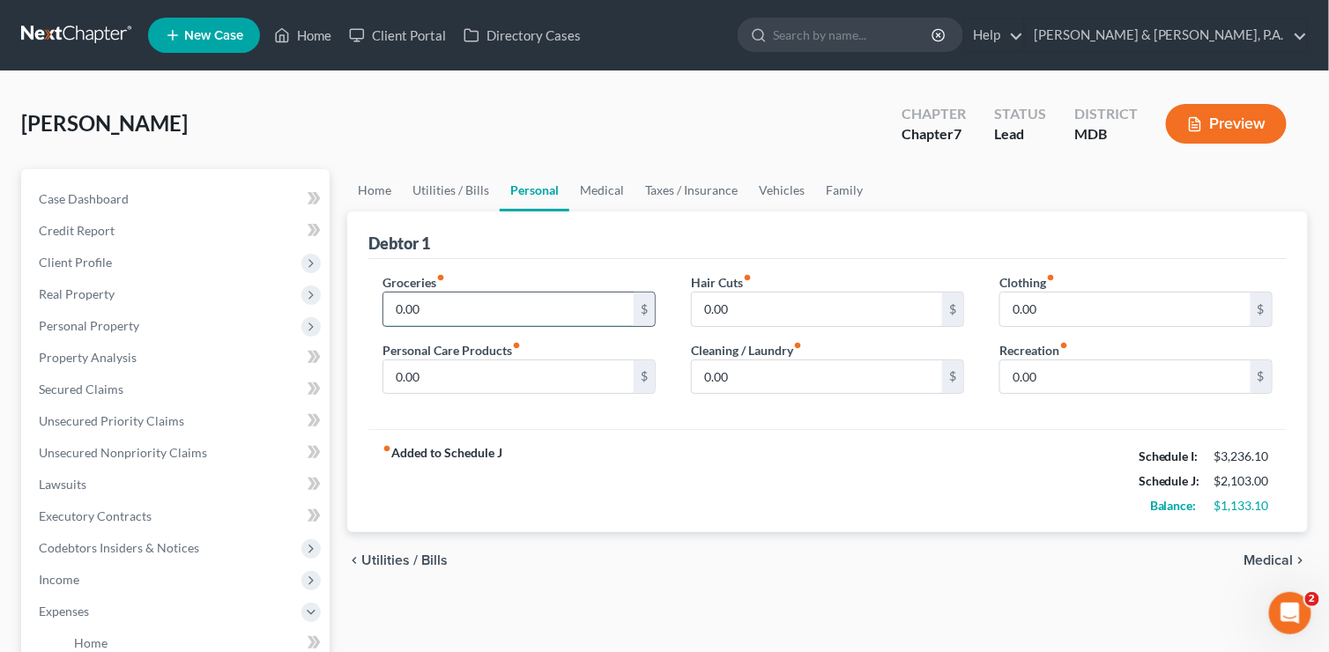
click at [452, 309] on input "0.00" at bounding box center [508, 308] width 250 height 33
click at [1030, 317] on input "0.00" at bounding box center [1125, 308] width 250 height 33
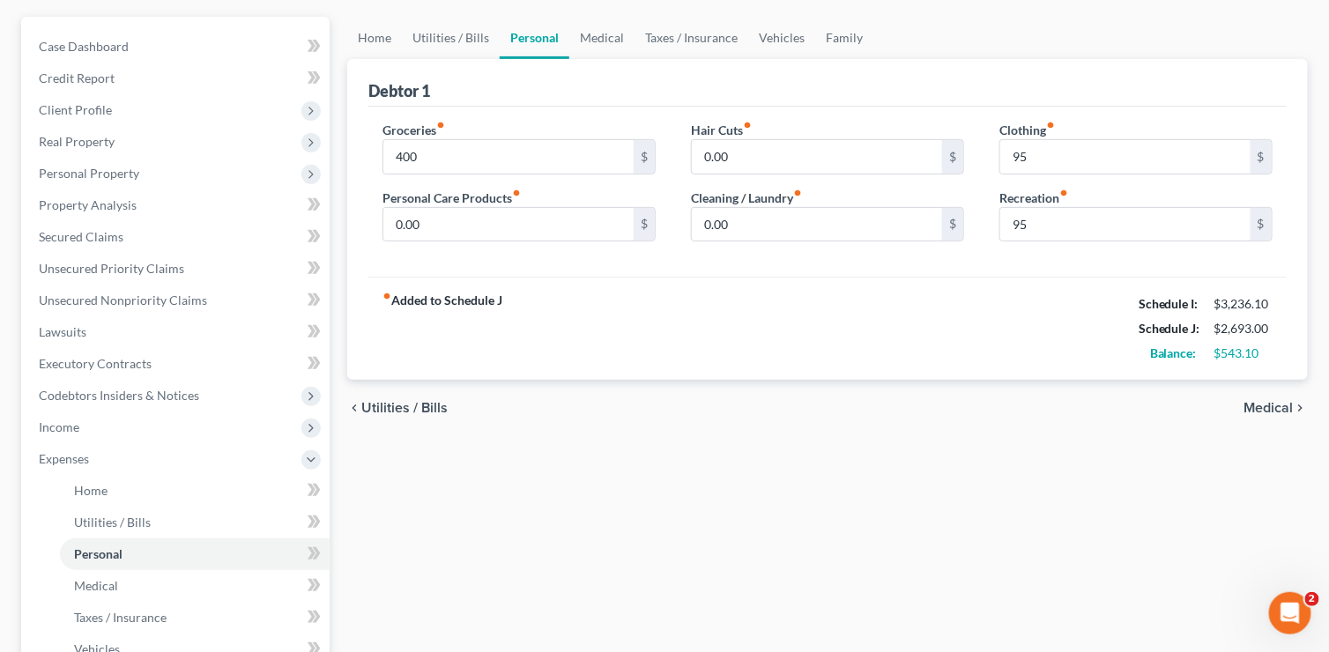
scroll to position [176, 0]
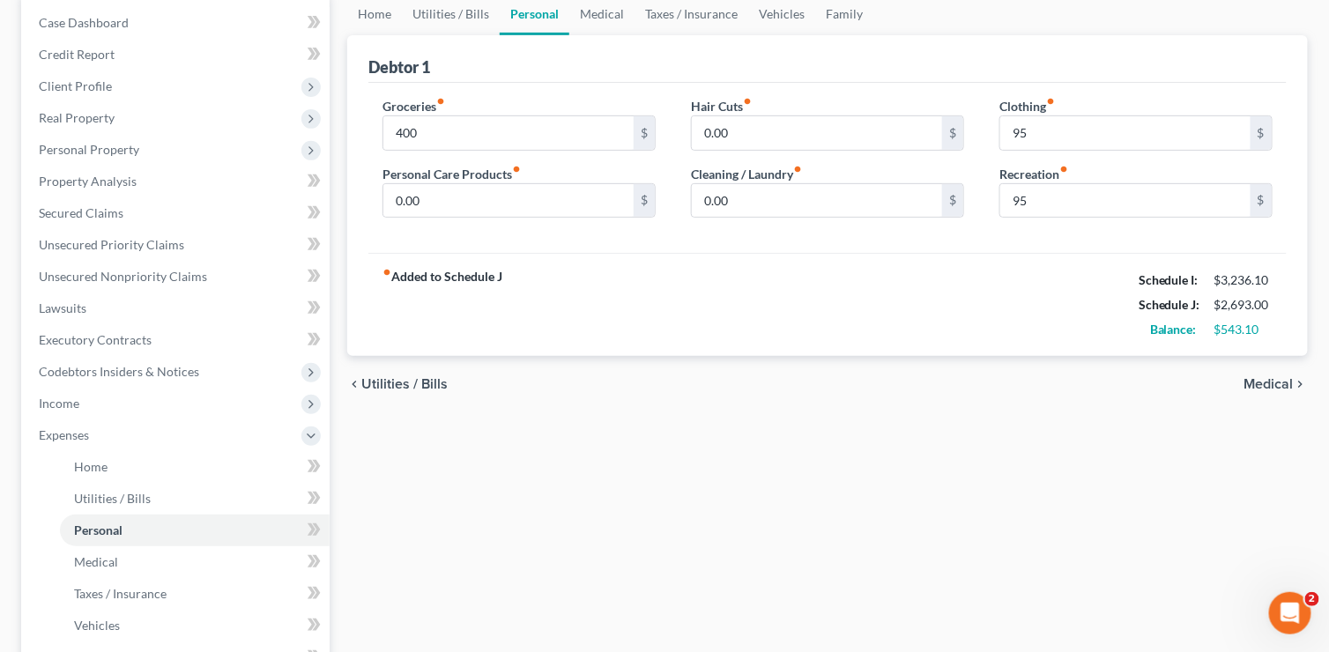
click at [1263, 377] on span "Medical" at bounding box center [1268, 384] width 49 height 14
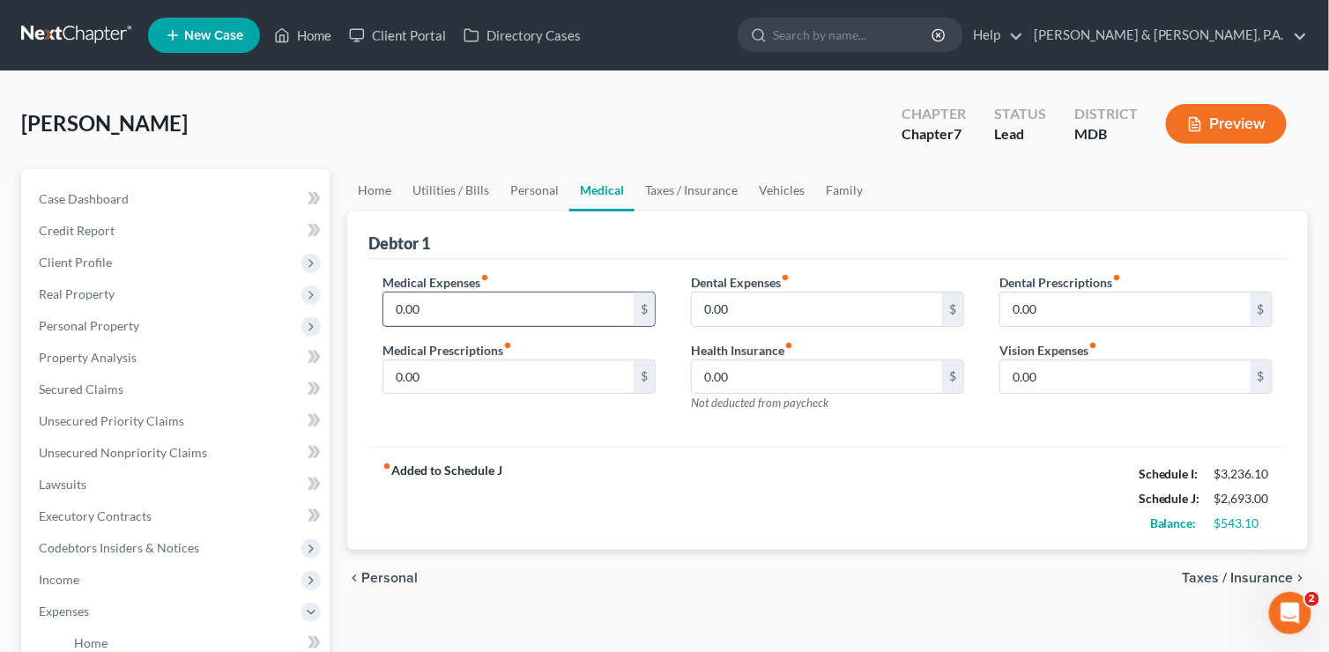
click at [527, 300] on input "0.00" at bounding box center [508, 308] width 250 height 33
click at [505, 381] on input "0.00" at bounding box center [508, 376] width 250 height 33
click at [1253, 575] on span "Taxes / Insurance" at bounding box center [1237, 578] width 111 height 14
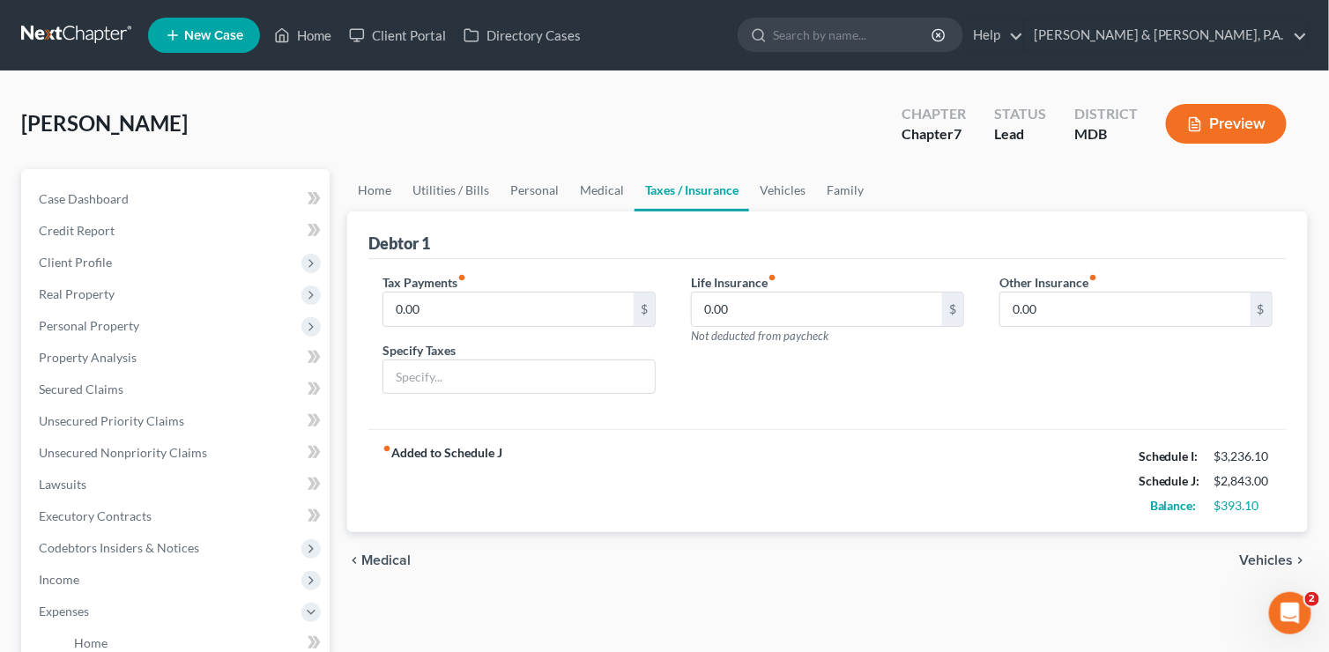
click at [1266, 560] on span "Vehicles" at bounding box center [1267, 560] width 54 height 14
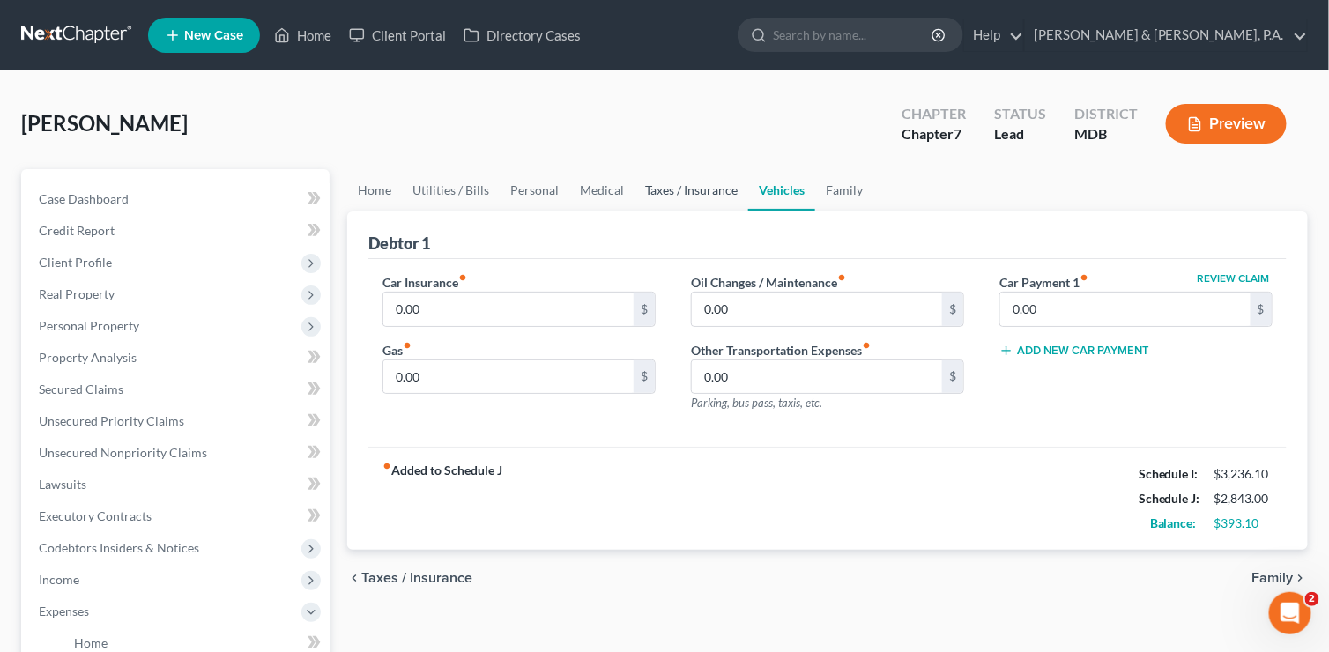
click at [674, 193] on link "Taxes / Insurance" at bounding box center [691, 190] width 114 height 42
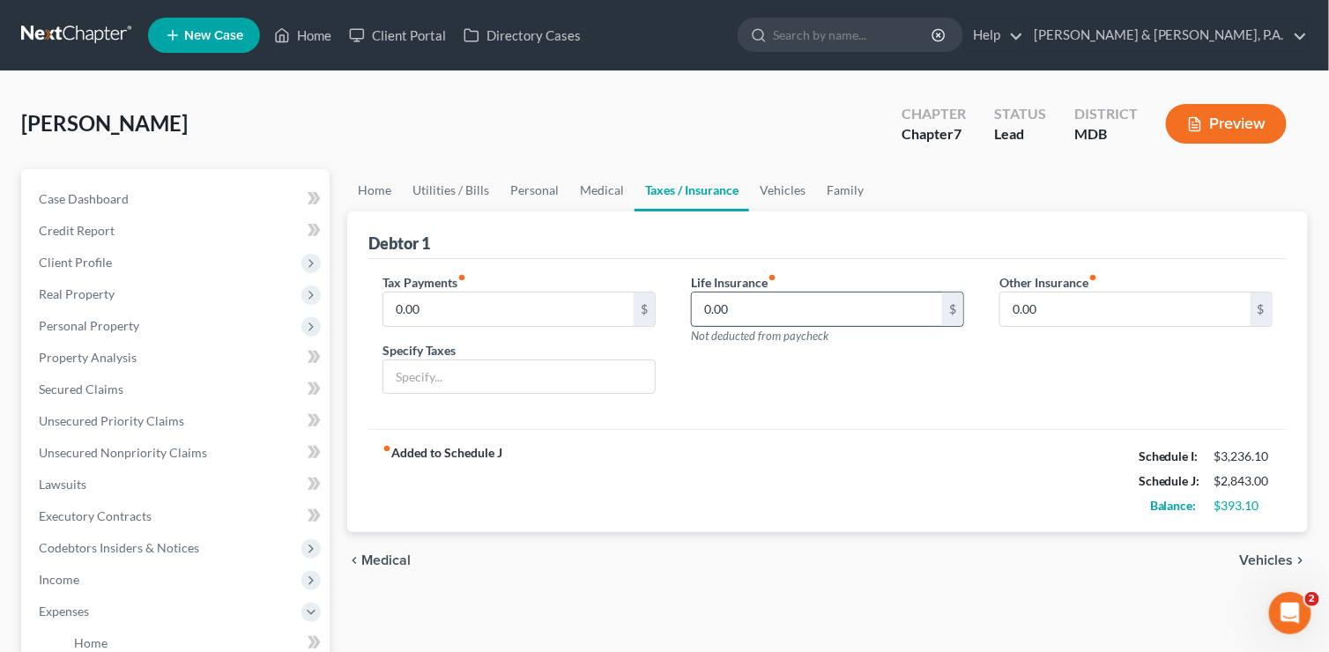
click at [719, 301] on input "0.00" at bounding box center [817, 308] width 250 height 33
click at [492, 370] on input "text" at bounding box center [518, 376] width 271 height 33
click at [1272, 553] on span "Vehicles" at bounding box center [1267, 560] width 54 height 14
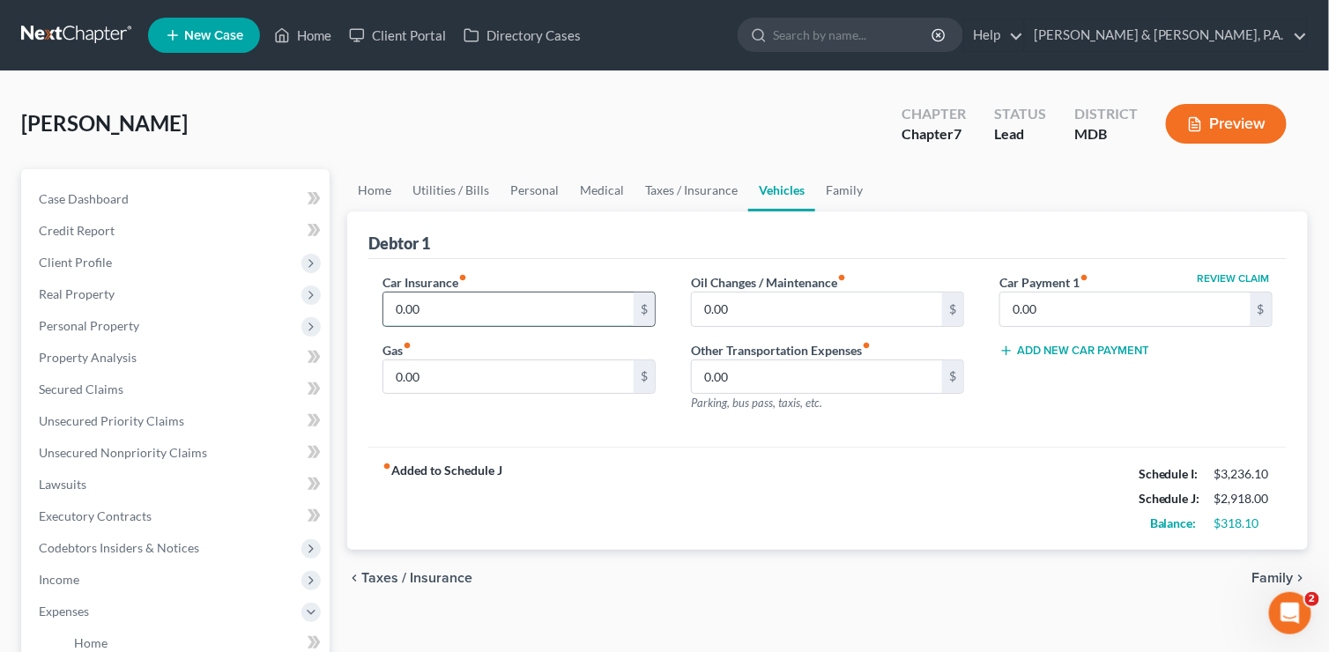
click at [418, 302] on input "0.00" at bounding box center [508, 308] width 250 height 33
click at [442, 365] on input "0.00" at bounding box center [508, 376] width 250 height 33
click at [733, 307] on input "0.00" at bounding box center [817, 308] width 250 height 33
click at [773, 380] on input "0.00" at bounding box center [817, 376] width 250 height 33
click at [1091, 307] on input "0.00" at bounding box center [1125, 308] width 250 height 33
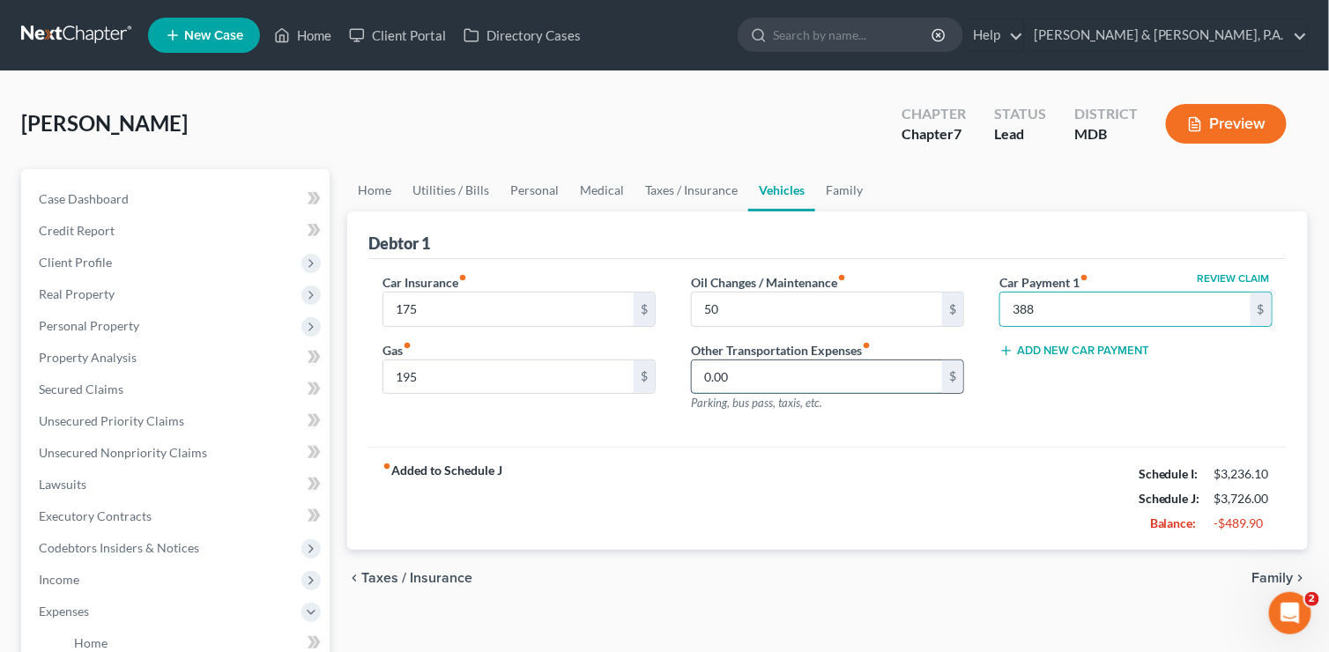
click at [811, 381] on input "0.00" at bounding box center [817, 376] width 250 height 33
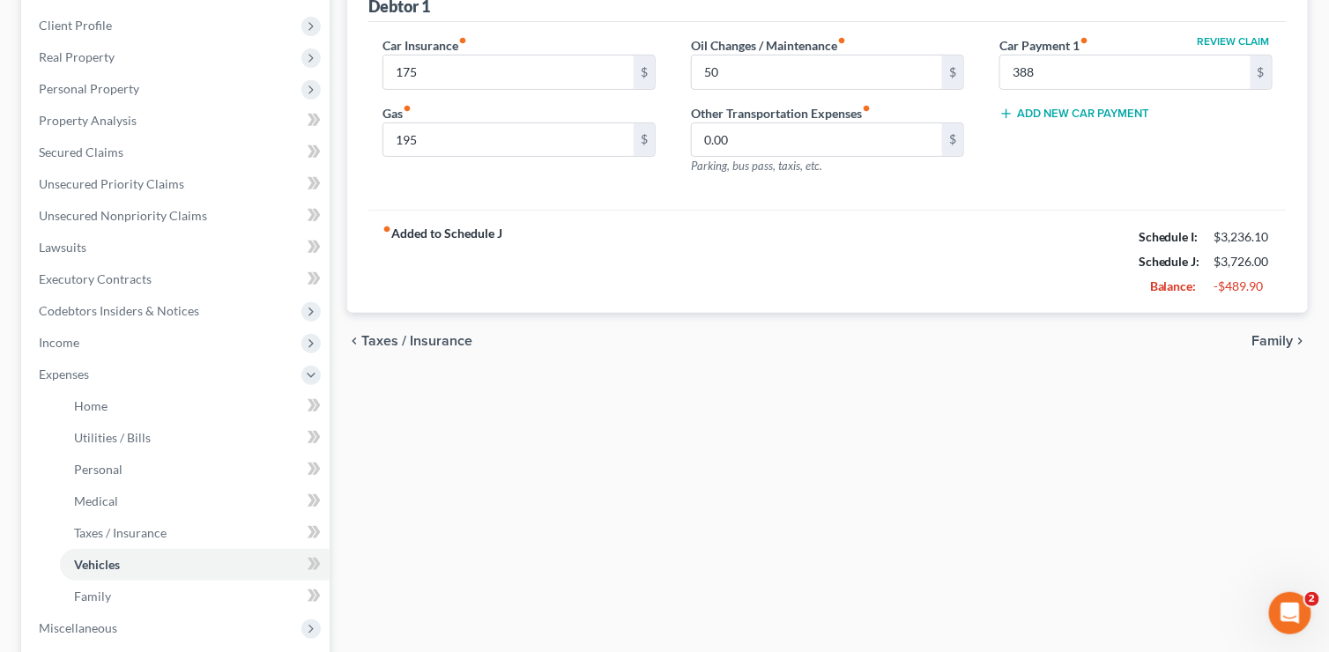
scroll to position [264, 0]
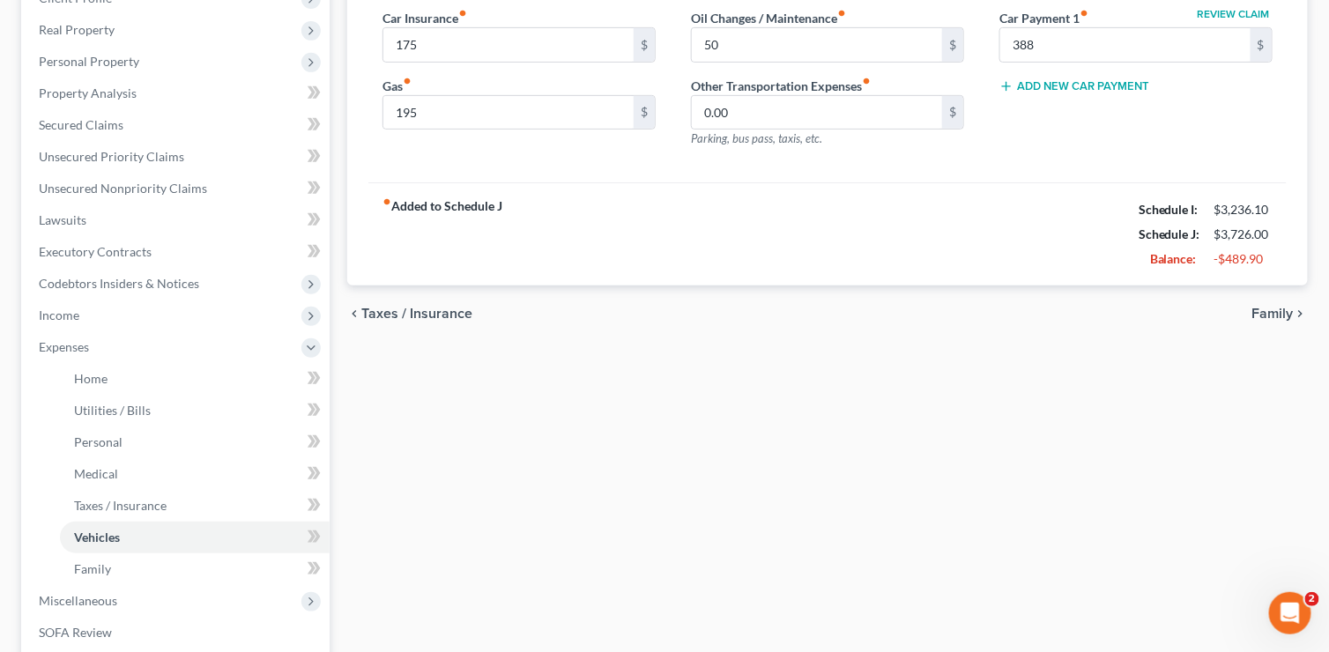
click at [1270, 307] on span "Family" at bounding box center [1272, 314] width 41 height 14
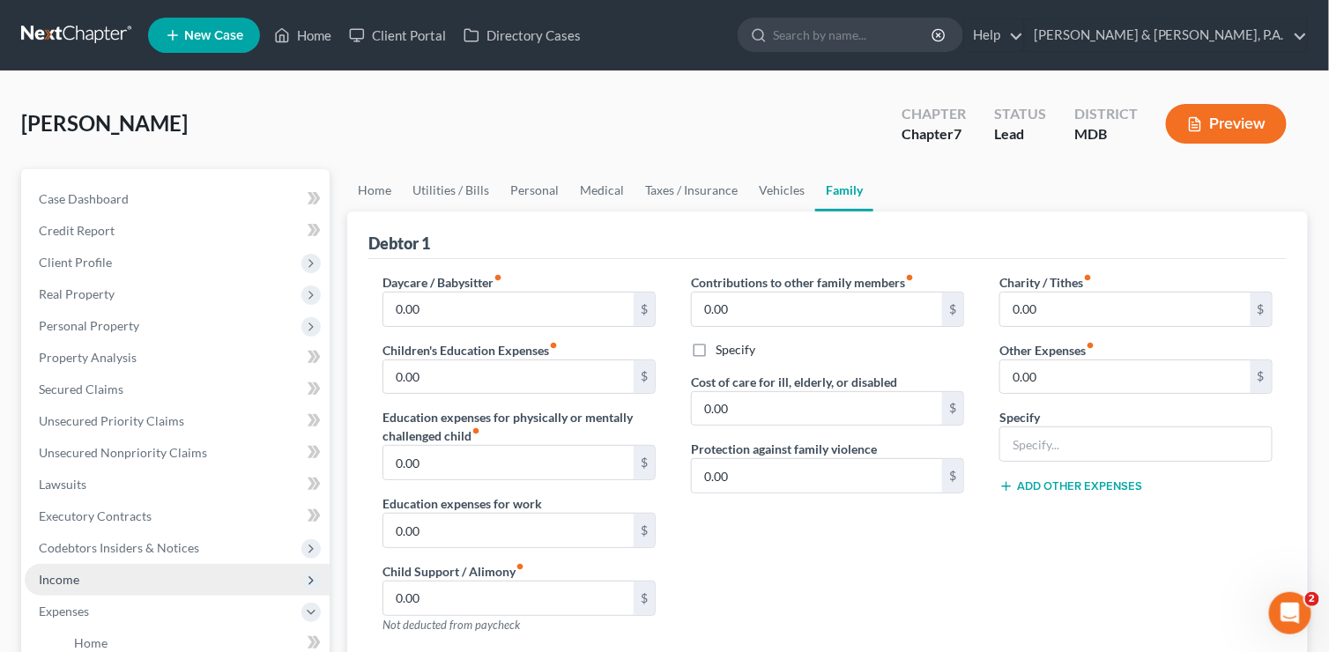
click at [177, 574] on span "Income" at bounding box center [177, 580] width 305 height 32
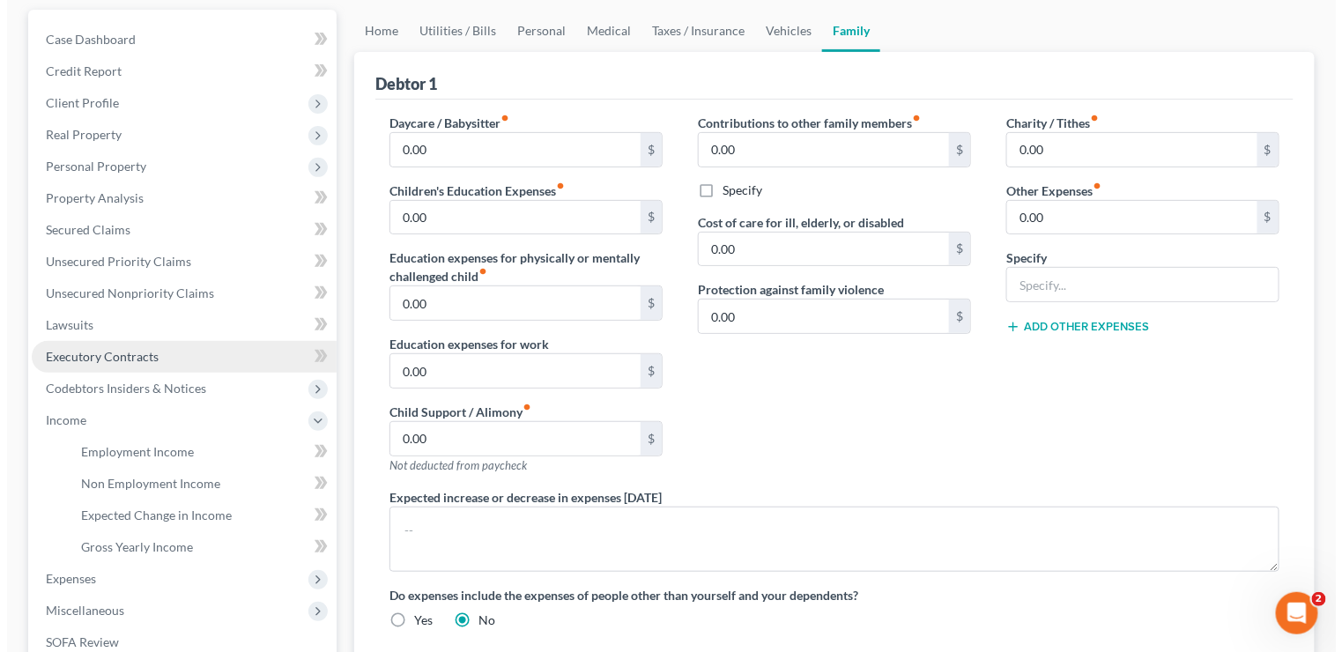
scroll to position [176, 0]
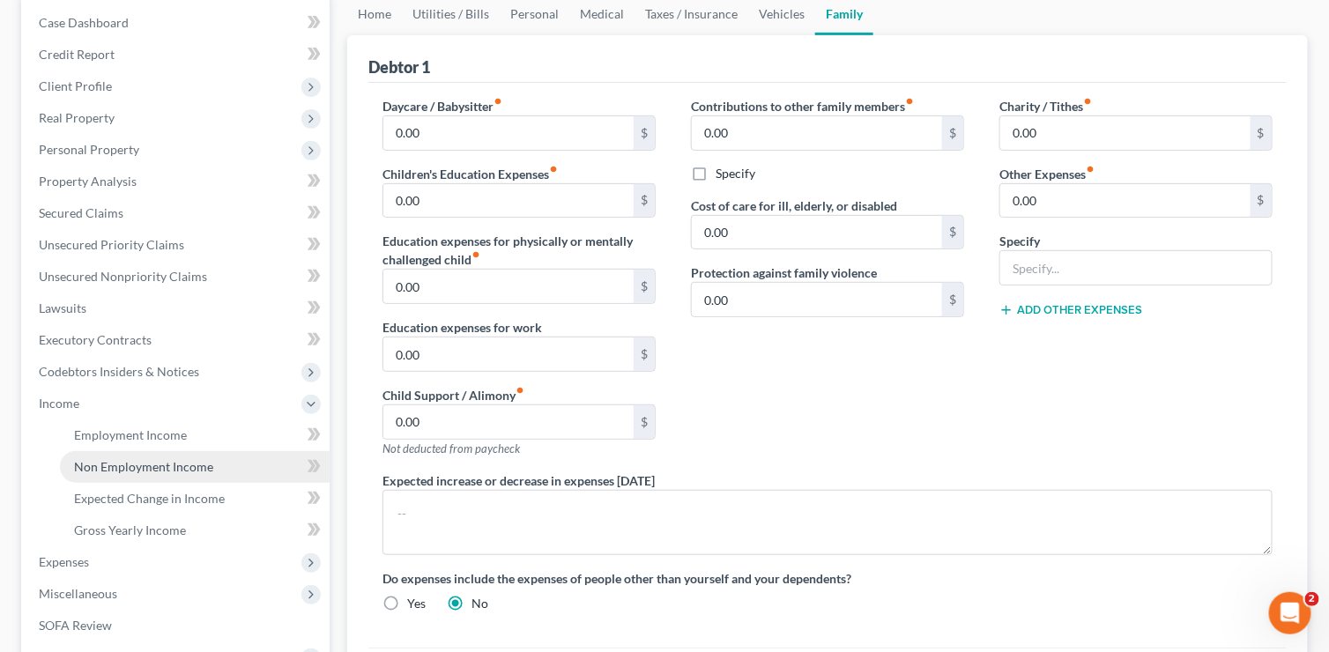
click at [152, 473] on link "Non Employment Income" at bounding box center [195, 467] width 270 height 32
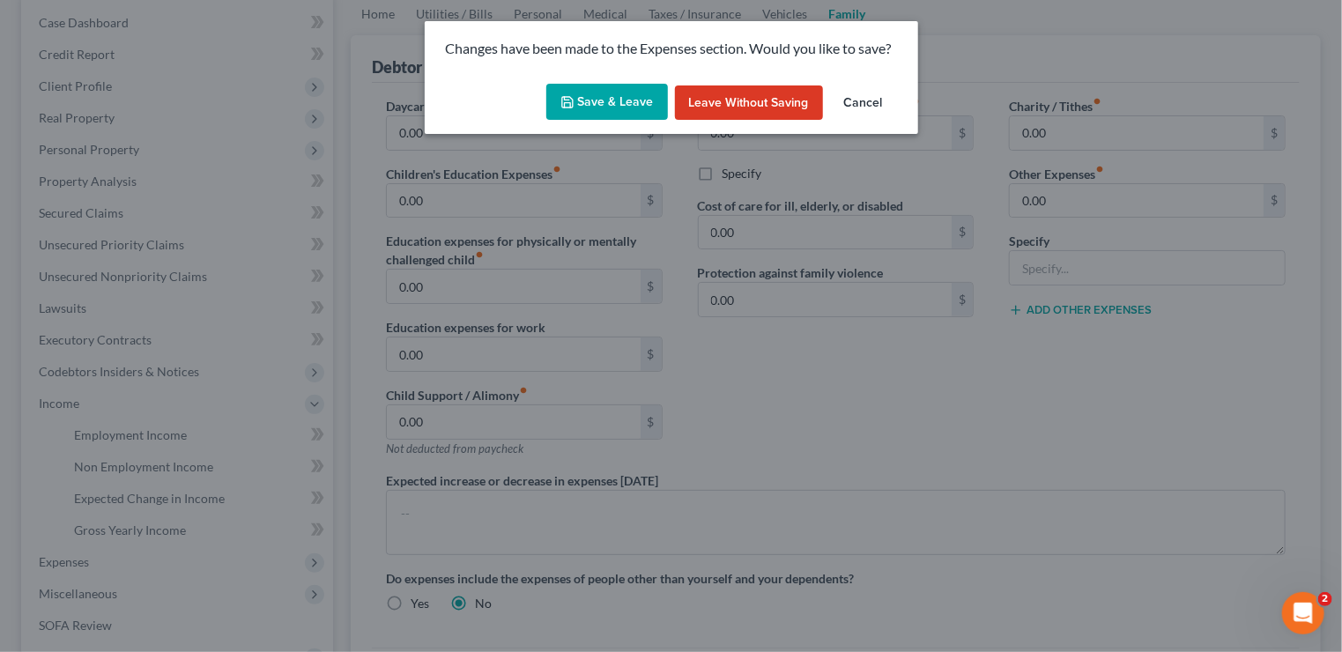
click at [606, 103] on button "Save & Leave" at bounding box center [607, 102] width 122 height 37
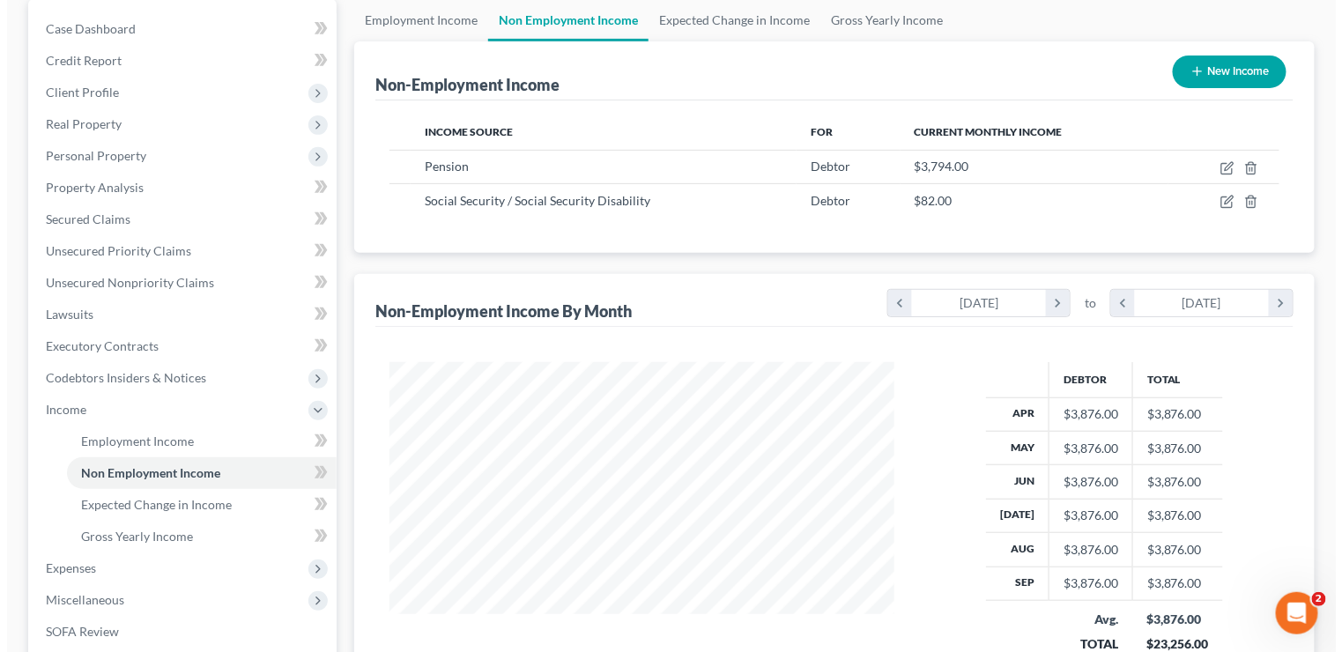
scroll to position [88, 0]
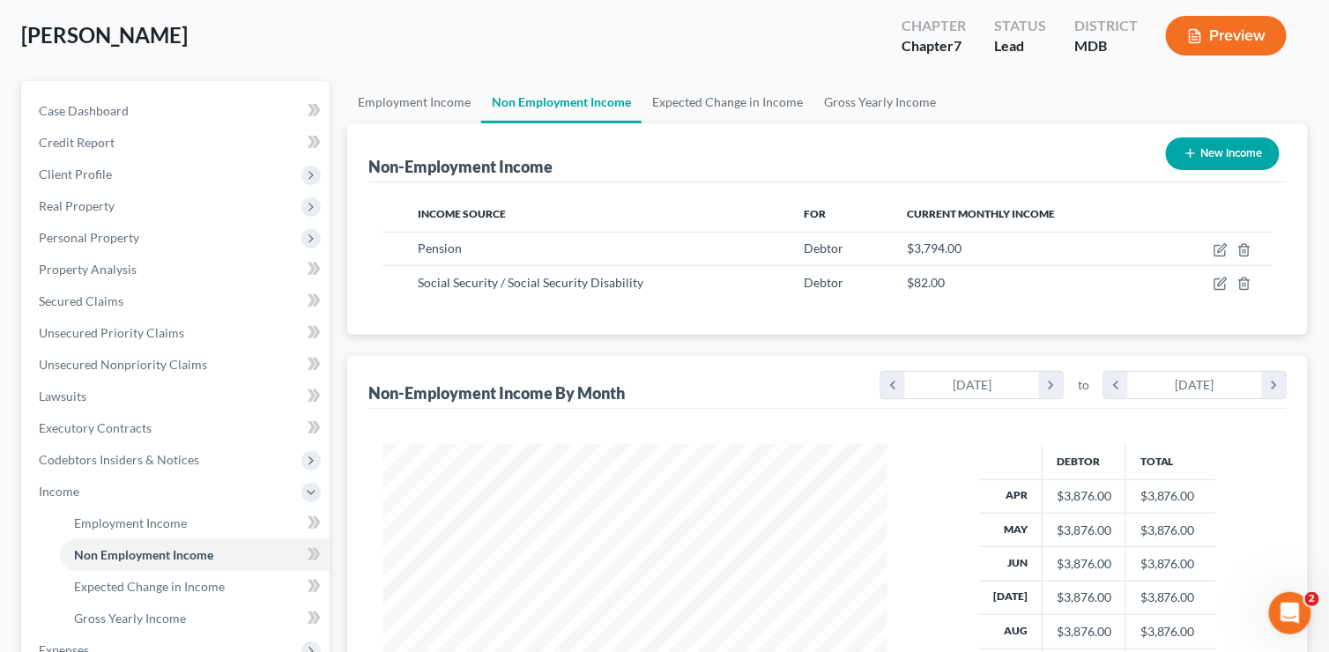
click at [1240, 152] on button "New Income" at bounding box center [1223, 153] width 114 height 33
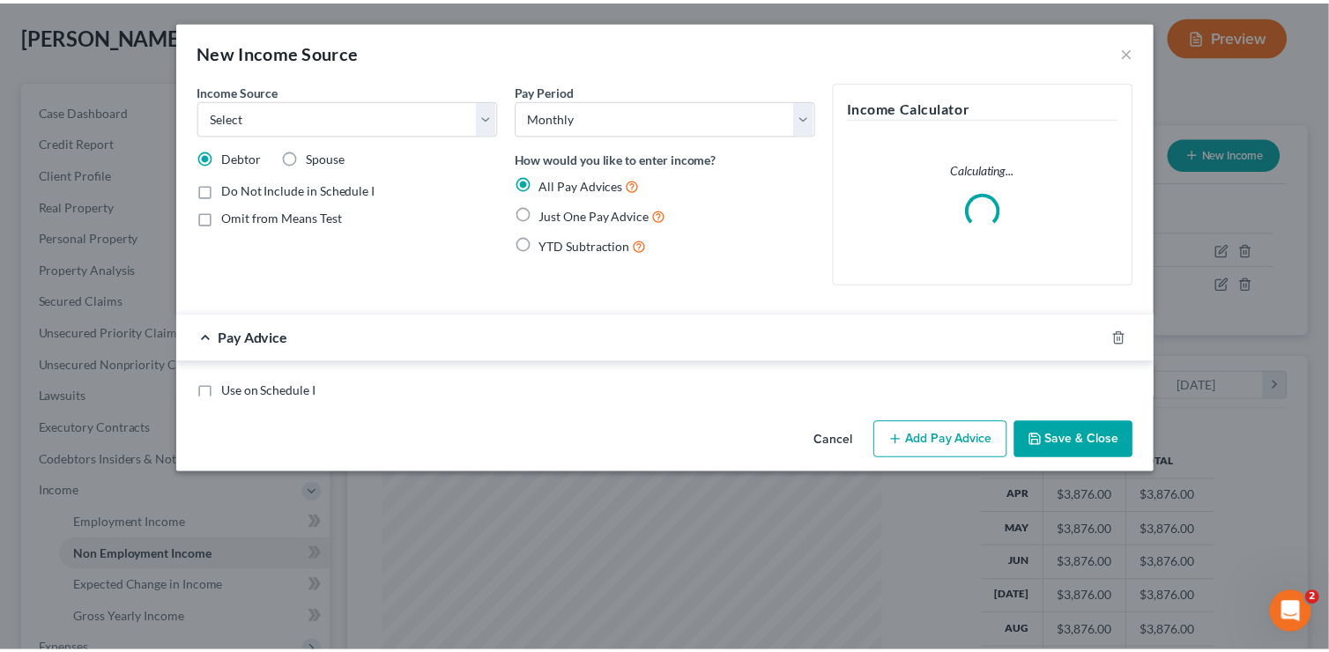
scroll to position [313, 544]
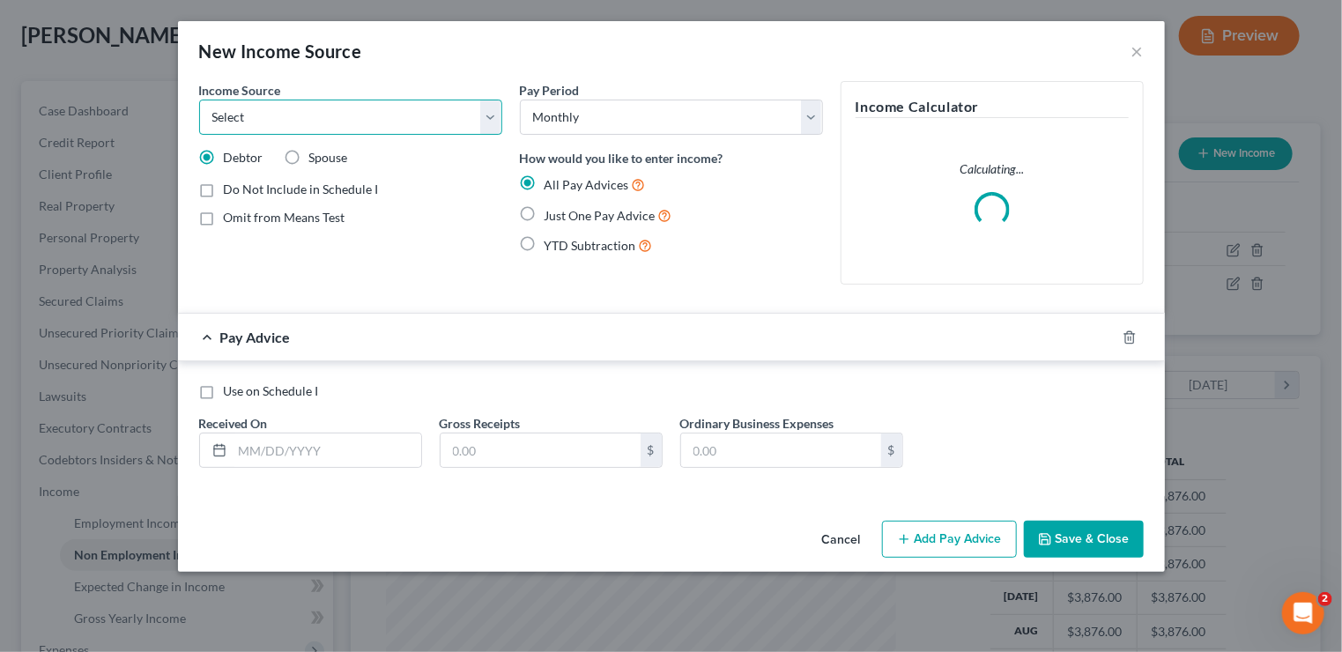
click at [488, 117] on select "Select Unemployment Disability (from employer) Pension Retirement Social Securi…" at bounding box center [350, 117] width 303 height 35
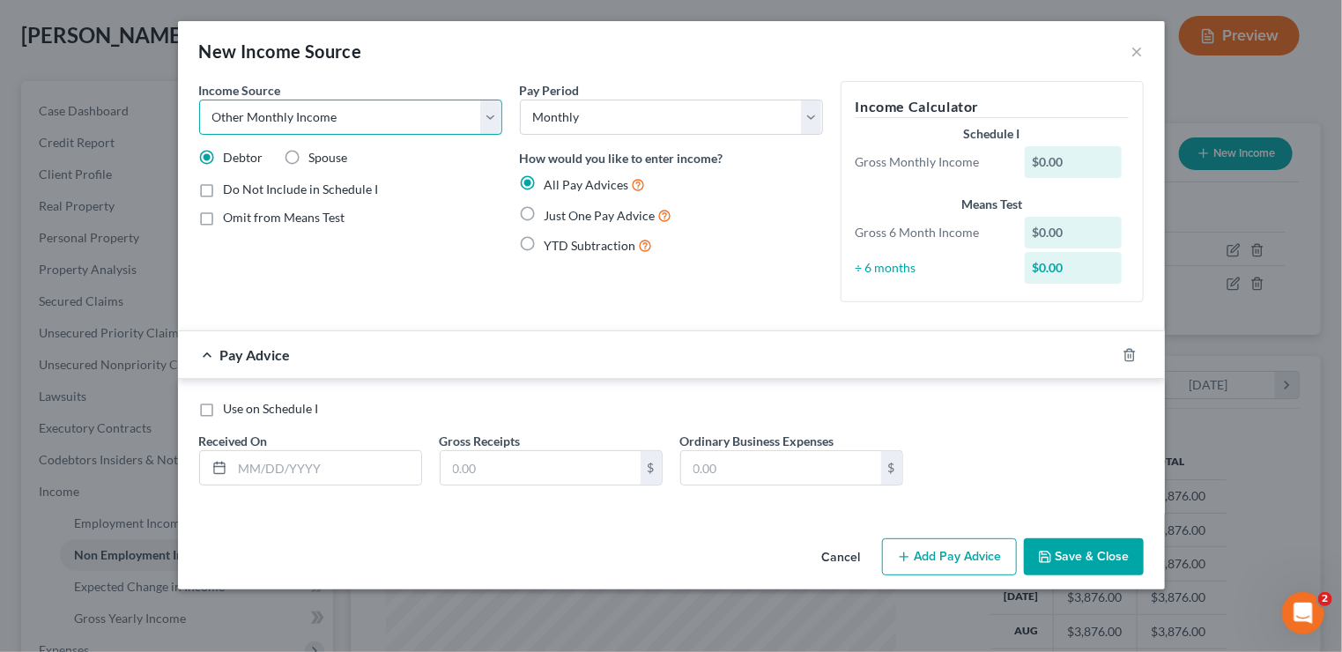
click at [199, 100] on select "Select Unemployment Disability (from employer) Pension Retirement Social Securi…" at bounding box center [350, 117] width 303 height 35
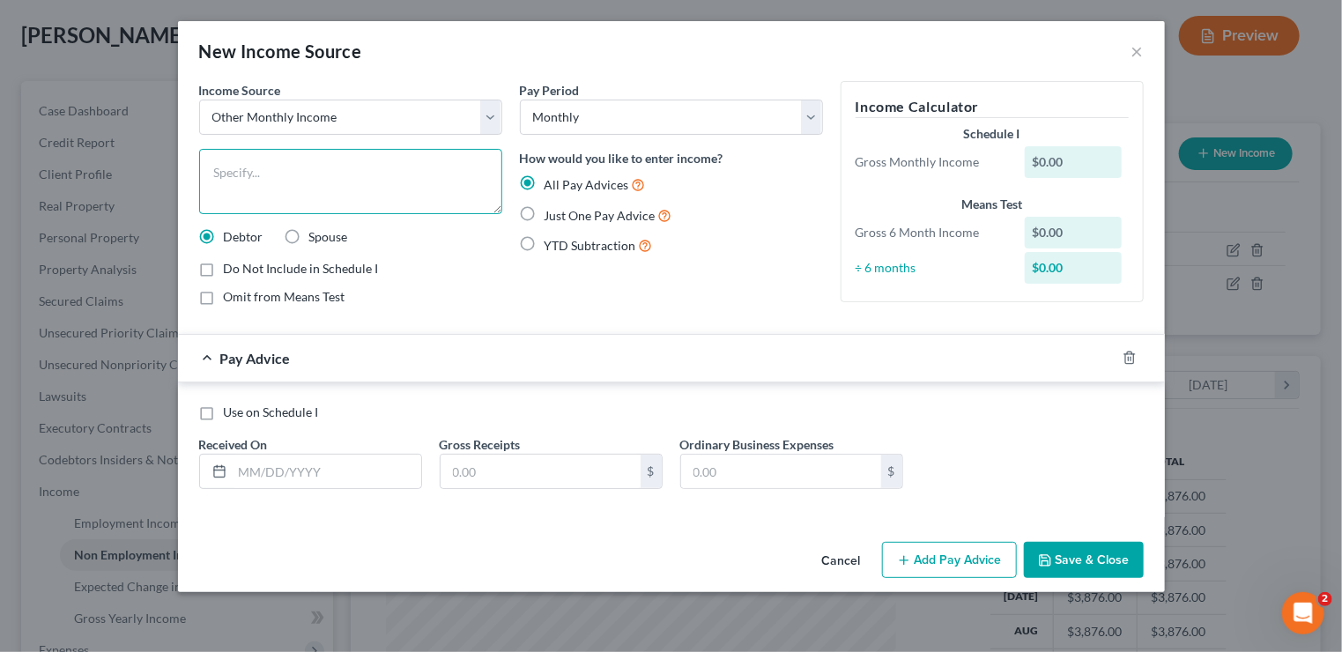
click at [324, 167] on textarea at bounding box center [350, 181] width 303 height 65
click at [506, 204] on div "Income Source * Select Unemployment Disability (from employer) Pension Retireme…" at bounding box center [350, 200] width 321 height 239
click at [544, 211] on label "Just One Pay Advice" at bounding box center [608, 215] width 128 height 20
click at [552, 211] on input "Just One Pay Advice" at bounding box center [557, 210] width 11 height 11
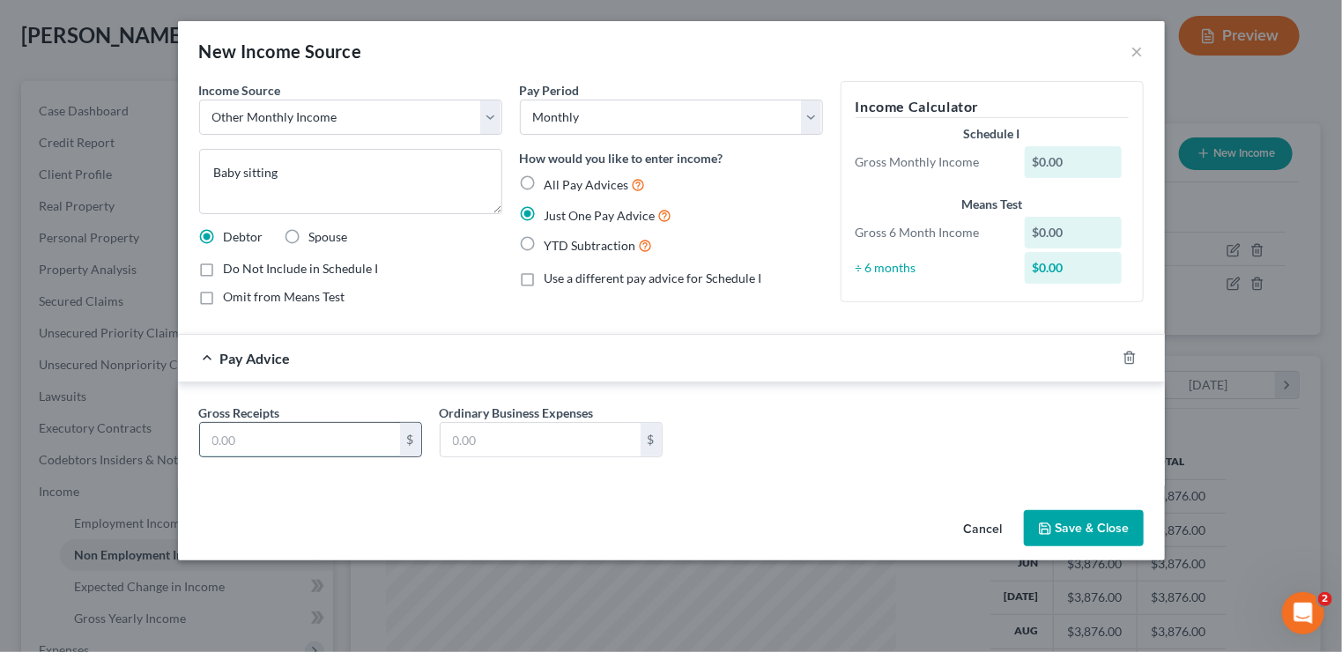
click at [323, 440] on input "text" at bounding box center [300, 439] width 200 height 33
click at [1084, 521] on button "Save & Close" at bounding box center [1084, 528] width 120 height 37
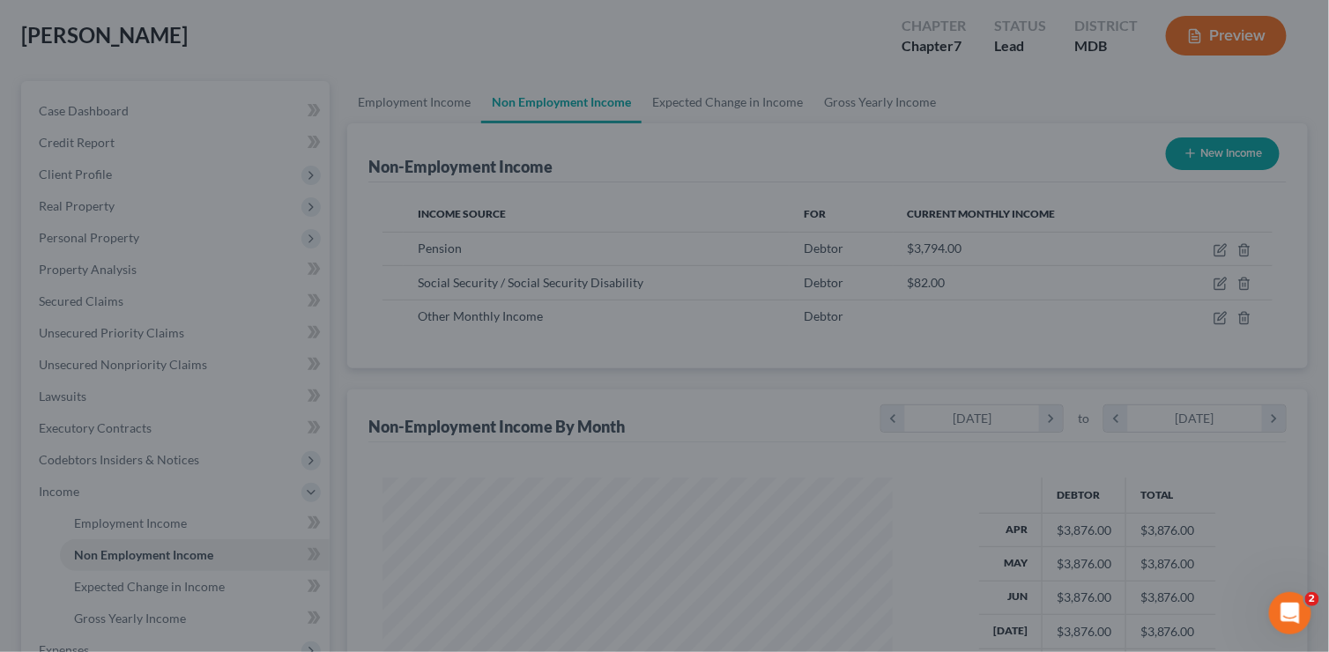
scroll to position [880692, 880466]
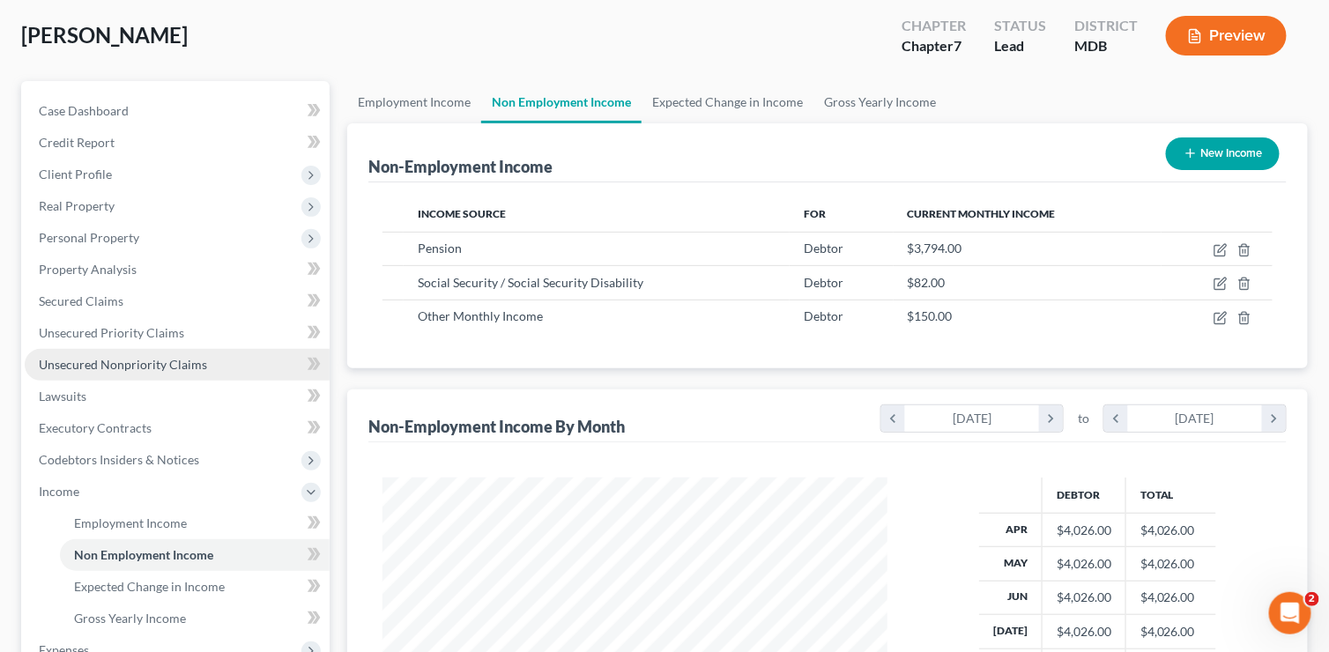
click at [141, 360] on span "Unsecured Nonpriority Claims" at bounding box center [123, 364] width 168 height 15
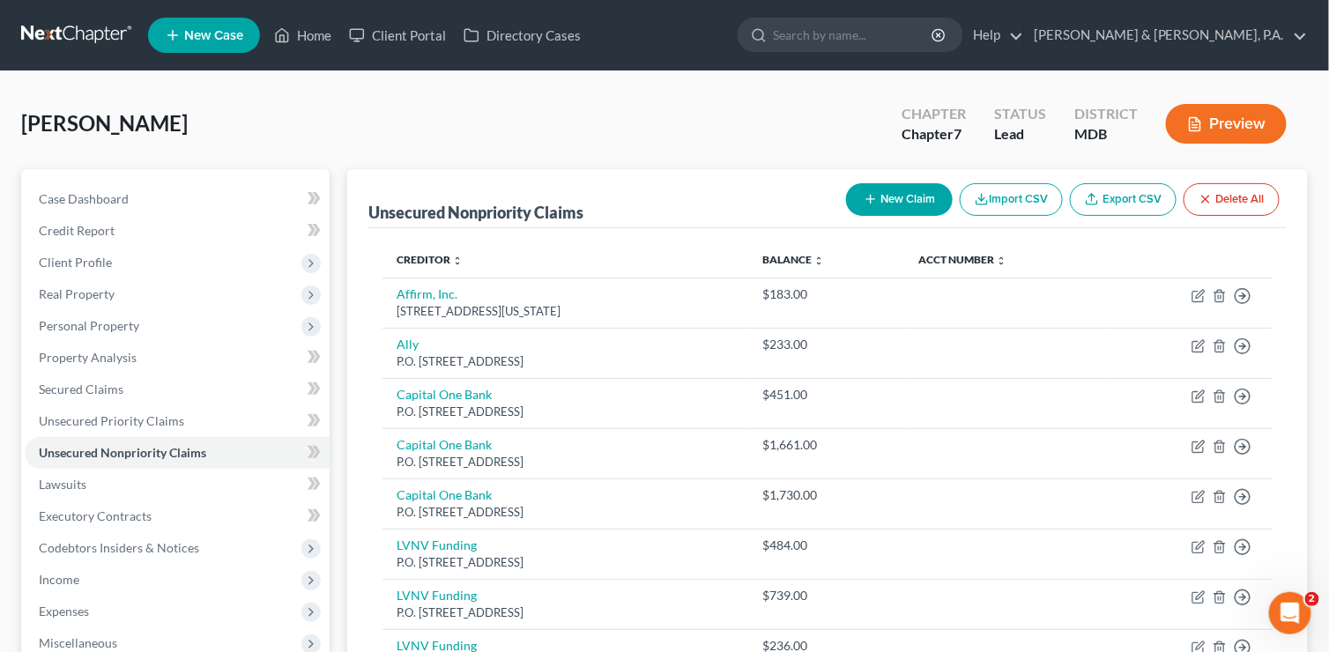
click at [900, 198] on button "New Claim" at bounding box center [899, 199] width 107 height 33
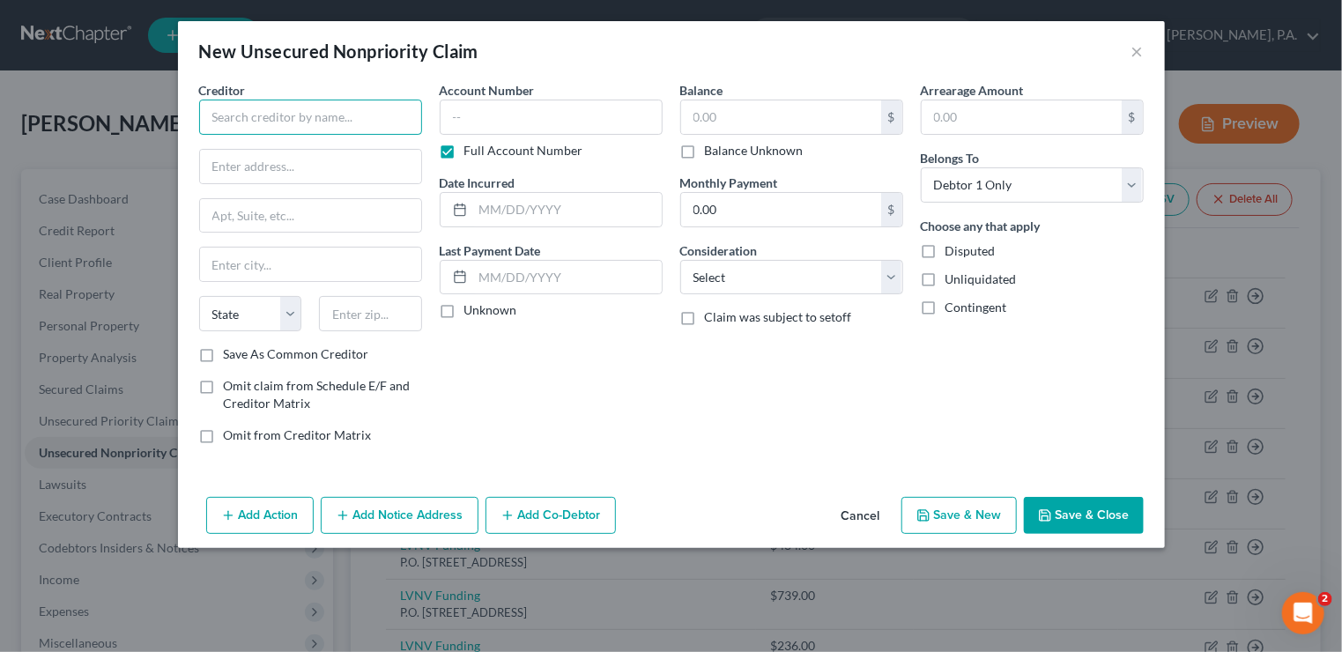
click at [253, 119] on input "text" at bounding box center [310, 117] width 223 height 35
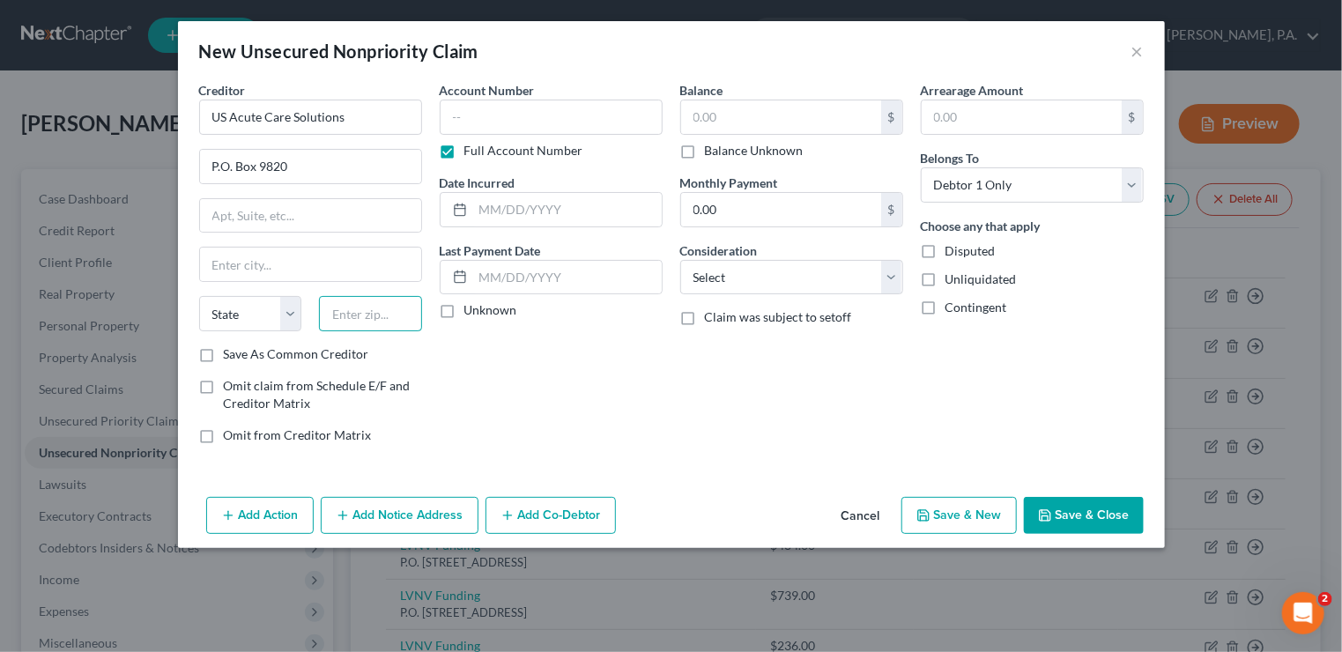
click at [352, 310] on input "text" at bounding box center [370, 313] width 103 height 35
click at [261, 261] on input "[GEOGRAPHIC_DATA]" at bounding box center [310, 264] width 221 height 33
drag, startPoint x: 351, startPoint y: 260, endPoint x: 191, endPoint y: 255, distance: 159.5
click at [191, 255] on div "Creditor * US Acute Care Solutions P.O. [GEOGRAPHIC_DATA] [US_STATE] AK AR AZ C…" at bounding box center [310, 269] width 241 height 377
click at [716, 113] on input "text" at bounding box center [781, 116] width 200 height 33
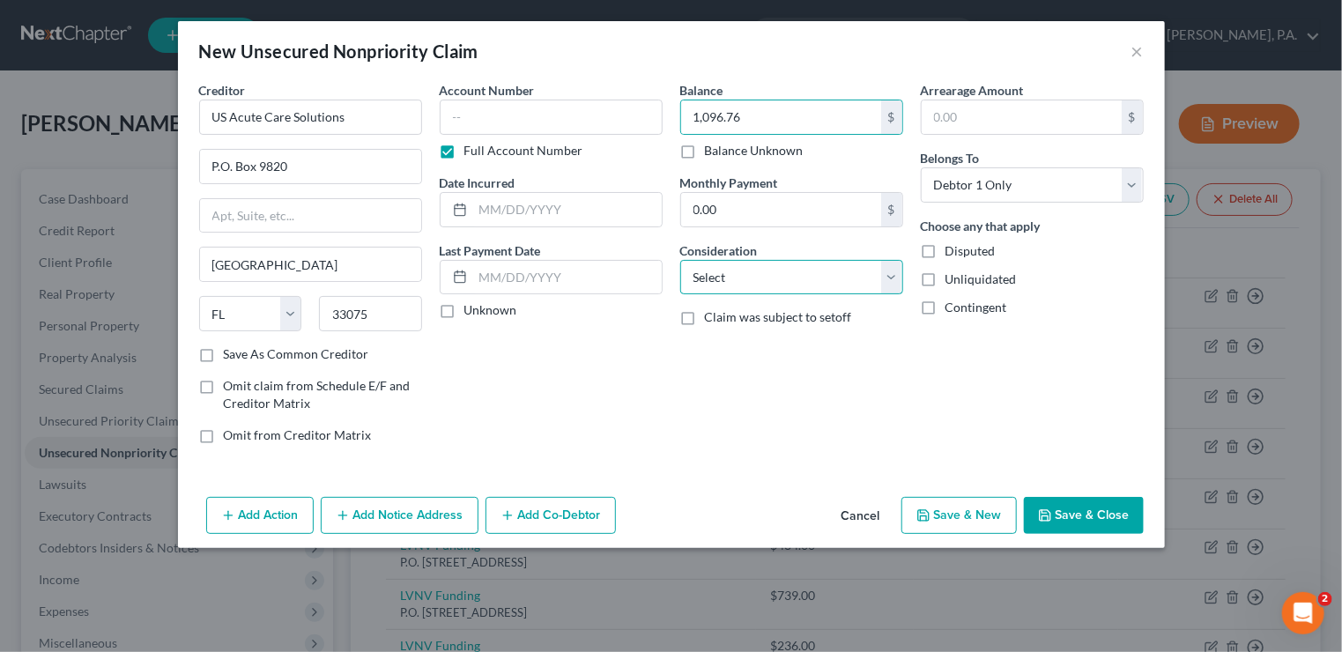
click at [895, 281] on select "Select Cable / Satellite Services Collection Agency Credit Card Debt Debt Couns…" at bounding box center [791, 277] width 223 height 35
click at [680, 260] on select "Select Cable / Satellite Services Collection Agency Credit Card Debt Debt Couns…" at bounding box center [791, 277] width 223 height 35
click at [953, 518] on button "Save & New" at bounding box center [958, 515] width 115 height 37
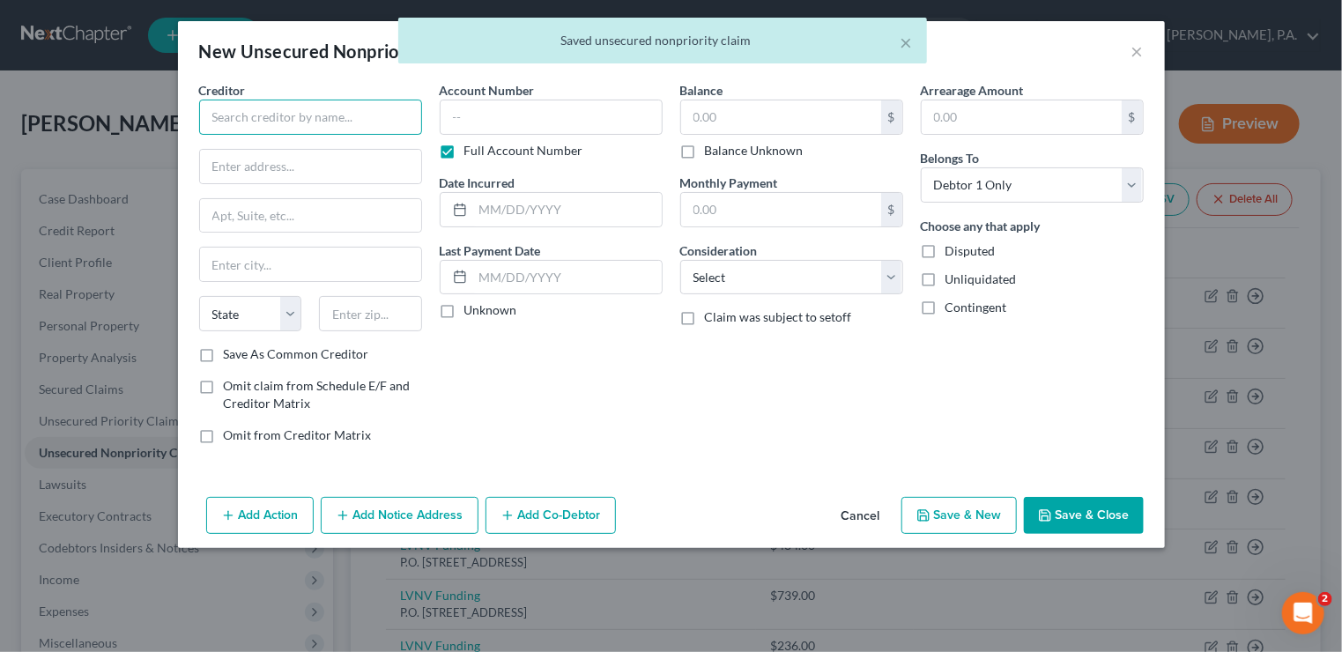
click at [301, 103] on input "text" at bounding box center [310, 117] width 223 height 35
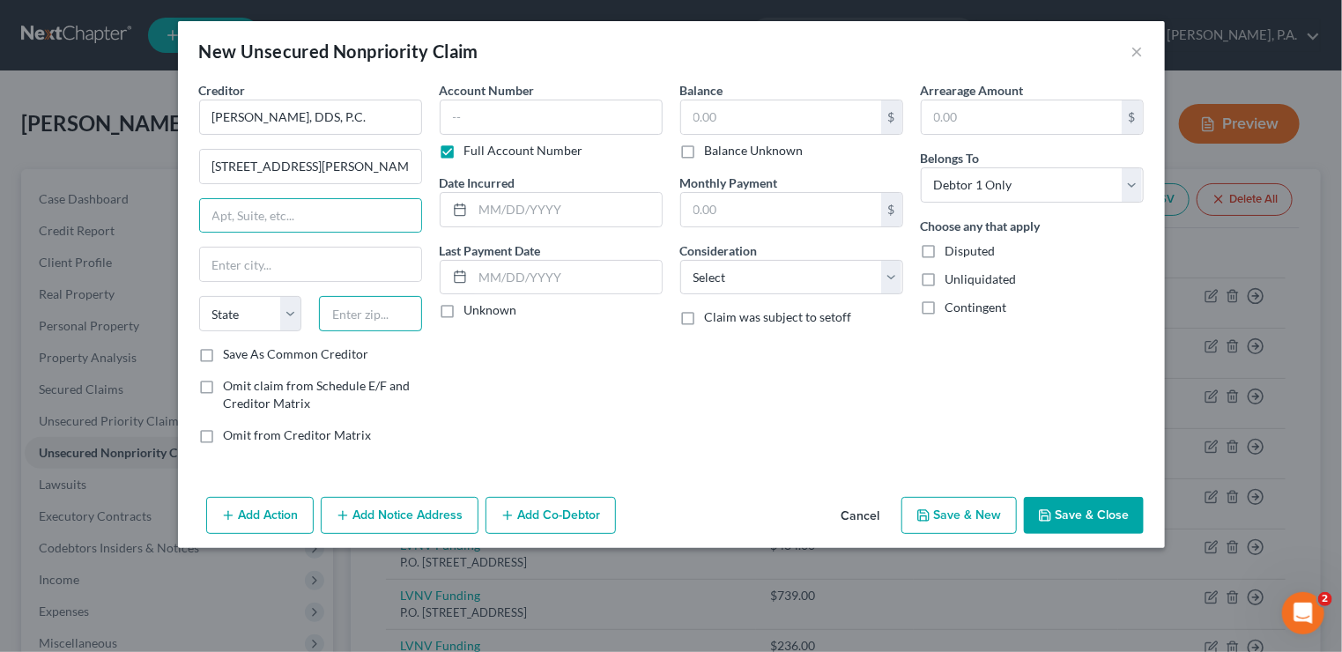
click at [405, 310] on input "text" at bounding box center [370, 313] width 103 height 35
click at [686, 119] on input "text" at bounding box center [781, 116] width 200 height 33
click at [895, 271] on select "Select Cable / Satellite Services Collection Agency Credit Card Debt Debt Couns…" at bounding box center [791, 277] width 223 height 35
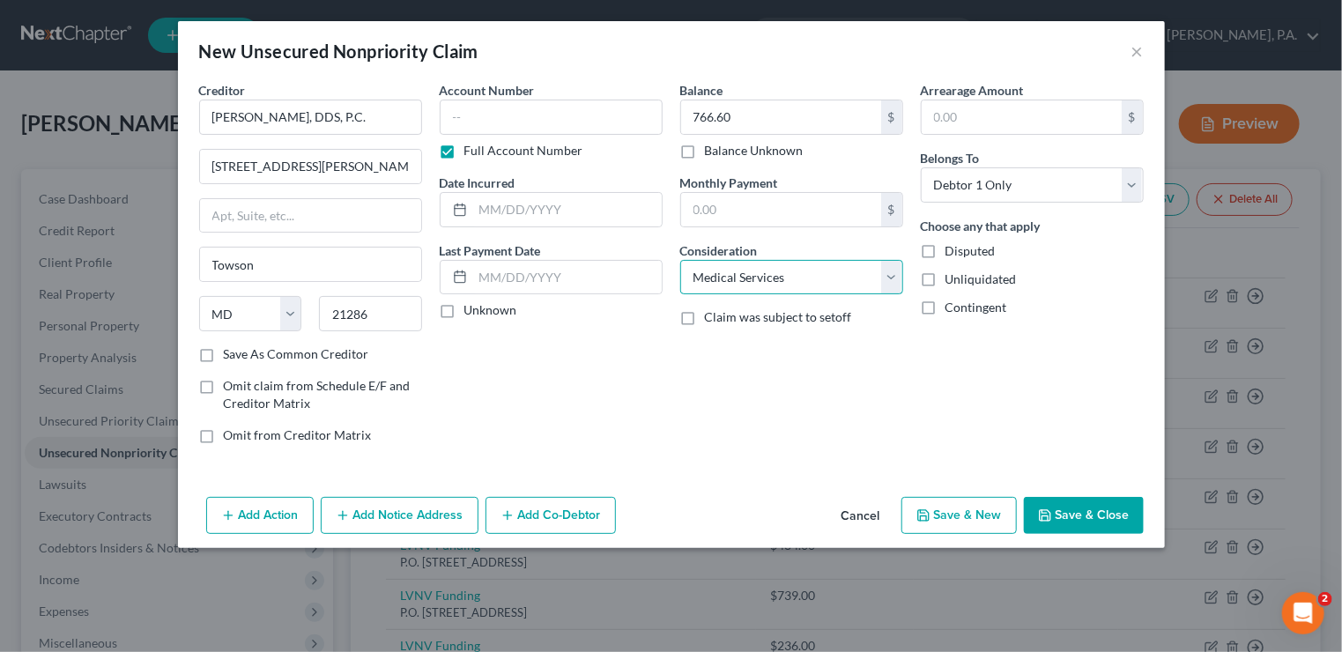
click at [680, 260] on select "Select Cable / Satellite Services Collection Agency Credit Card Debt Debt Couns…" at bounding box center [791, 277] width 223 height 35
click at [964, 510] on button "Save & New" at bounding box center [958, 515] width 115 height 37
click at [1136, 48] on button "×" at bounding box center [1137, 51] width 12 height 21
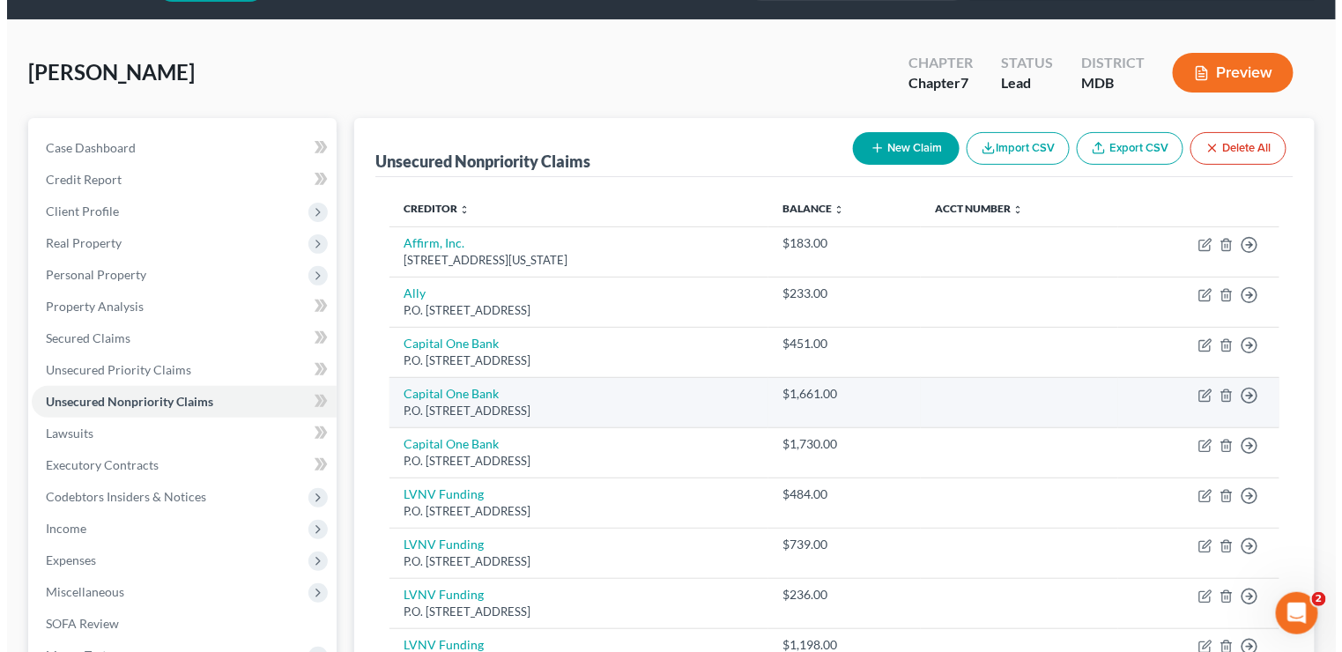
scroll to position [88, 0]
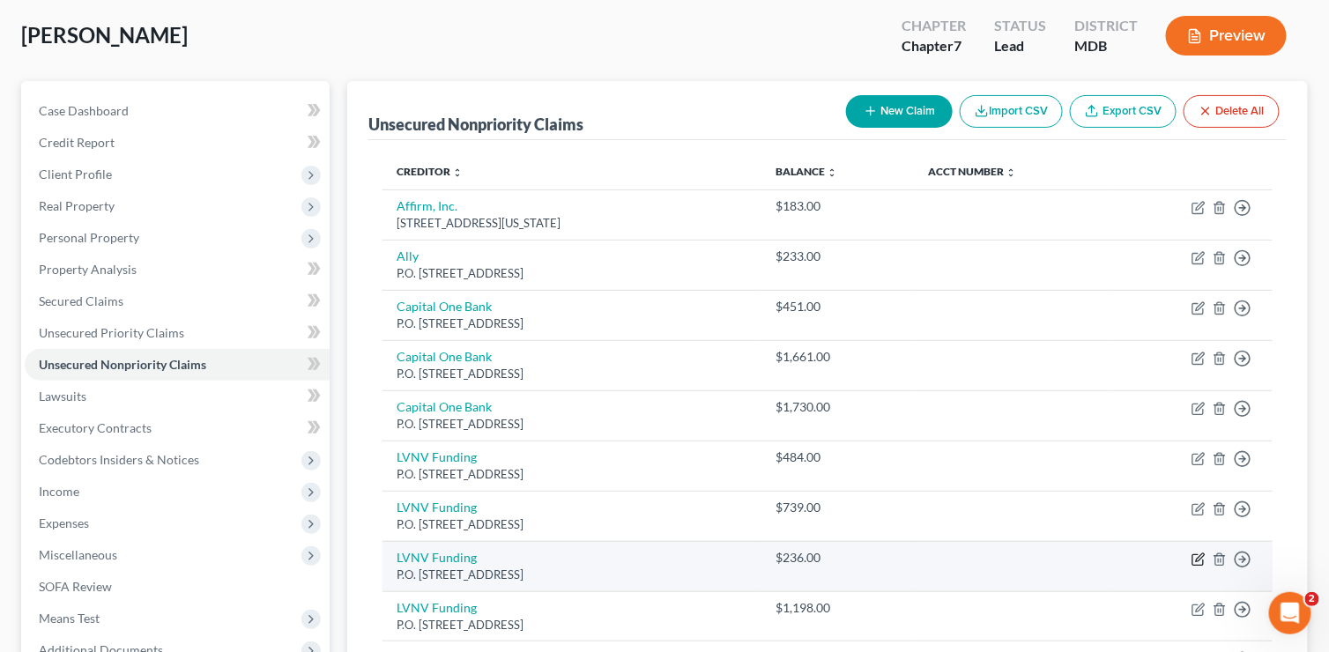
click at [1198, 558] on icon "button" at bounding box center [1198, 559] width 14 height 14
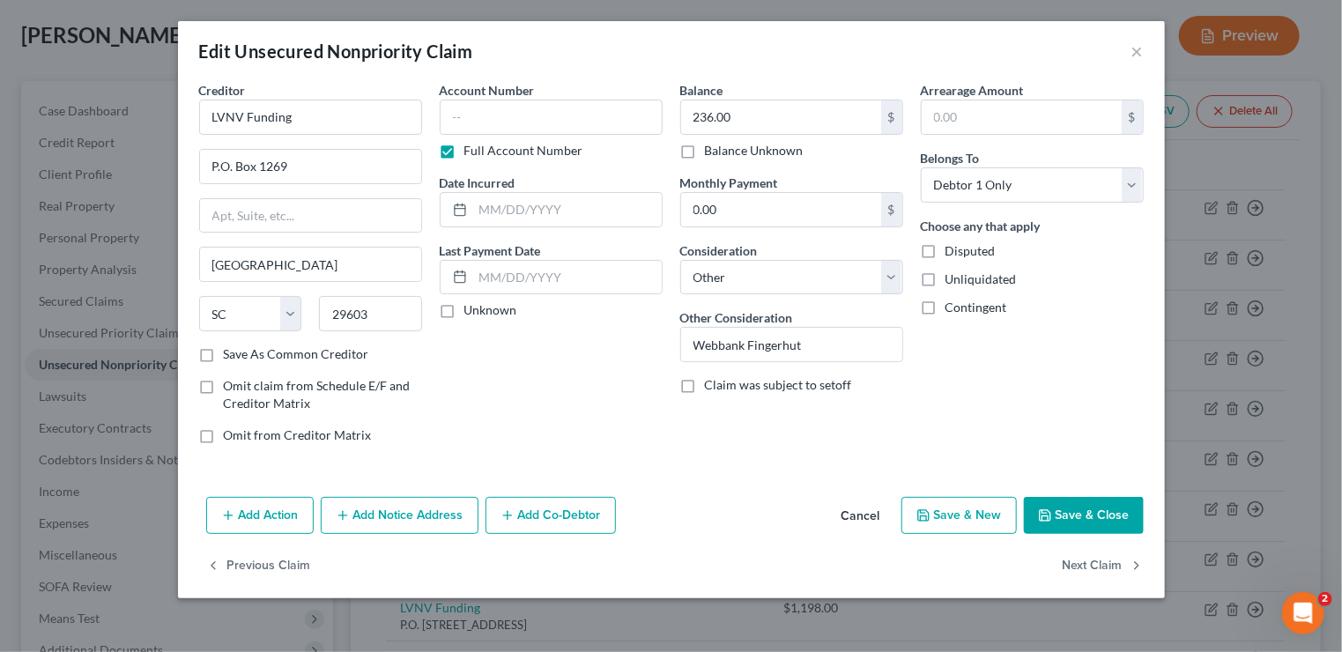
click at [361, 514] on button "Add Notice Address" at bounding box center [400, 515] width 158 height 37
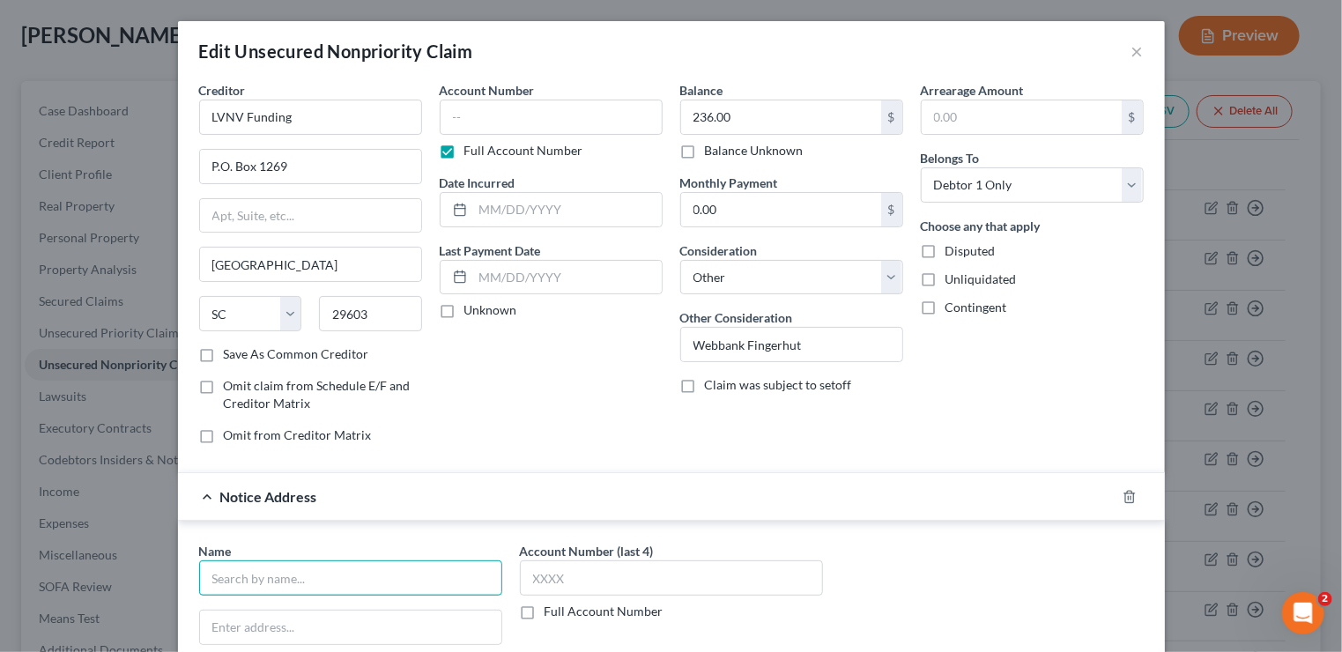
click at [314, 570] on input "text" at bounding box center [350, 577] width 303 height 35
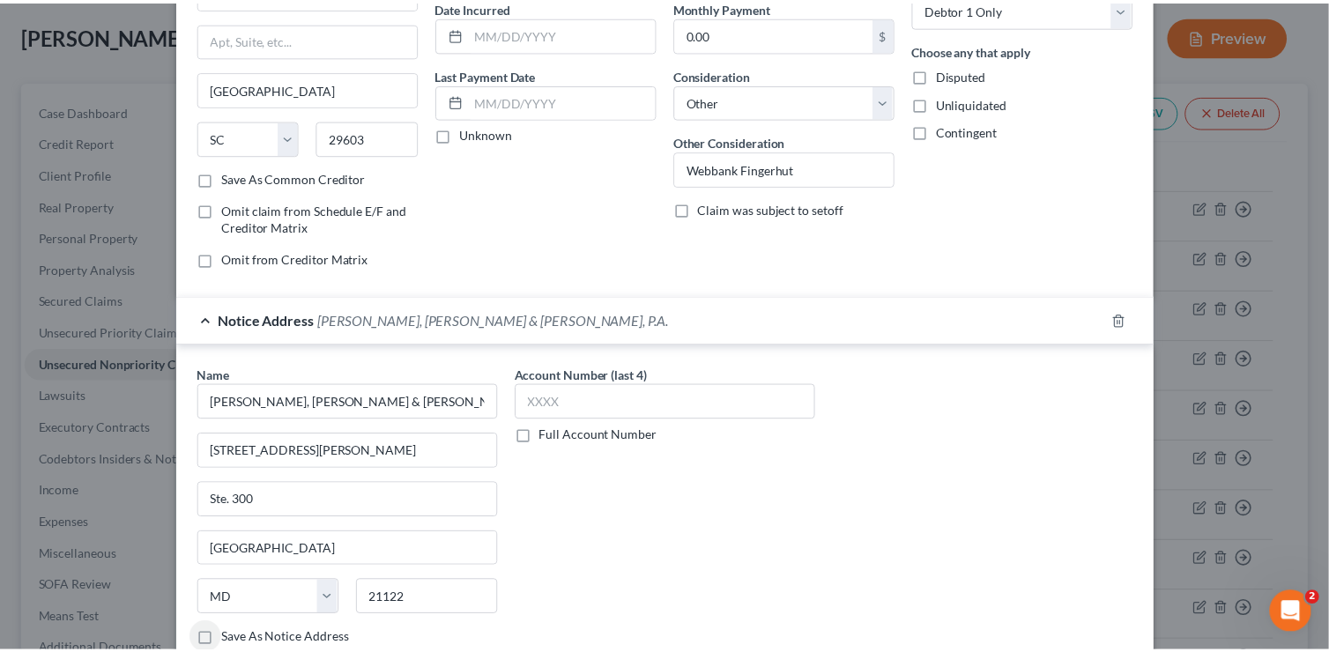
scroll to position [264, 0]
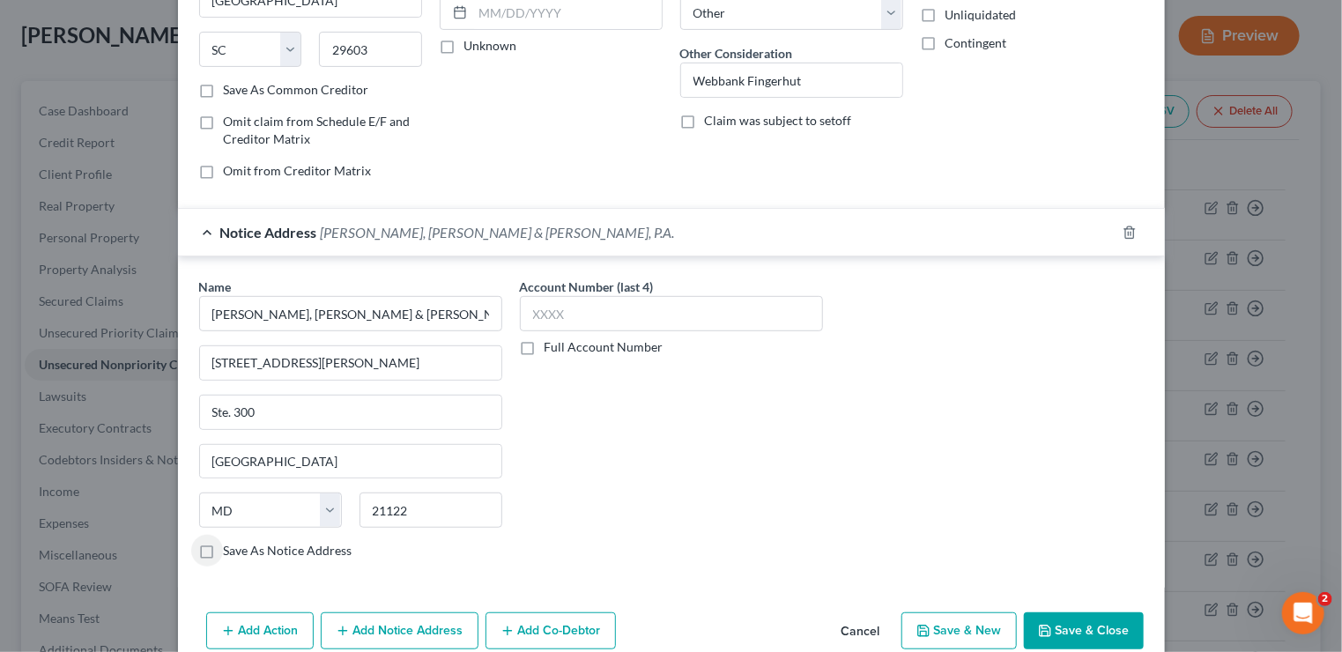
click at [224, 542] on label "Save As Notice Address" at bounding box center [288, 551] width 129 height 18
click at [231, 542] on input "Save As Notice Address" at bounding box center [236, 547] width 11 height 11
click at [1049, 617] on button "Save & Close" at bounding box center [1084, 630] width 120 height 37
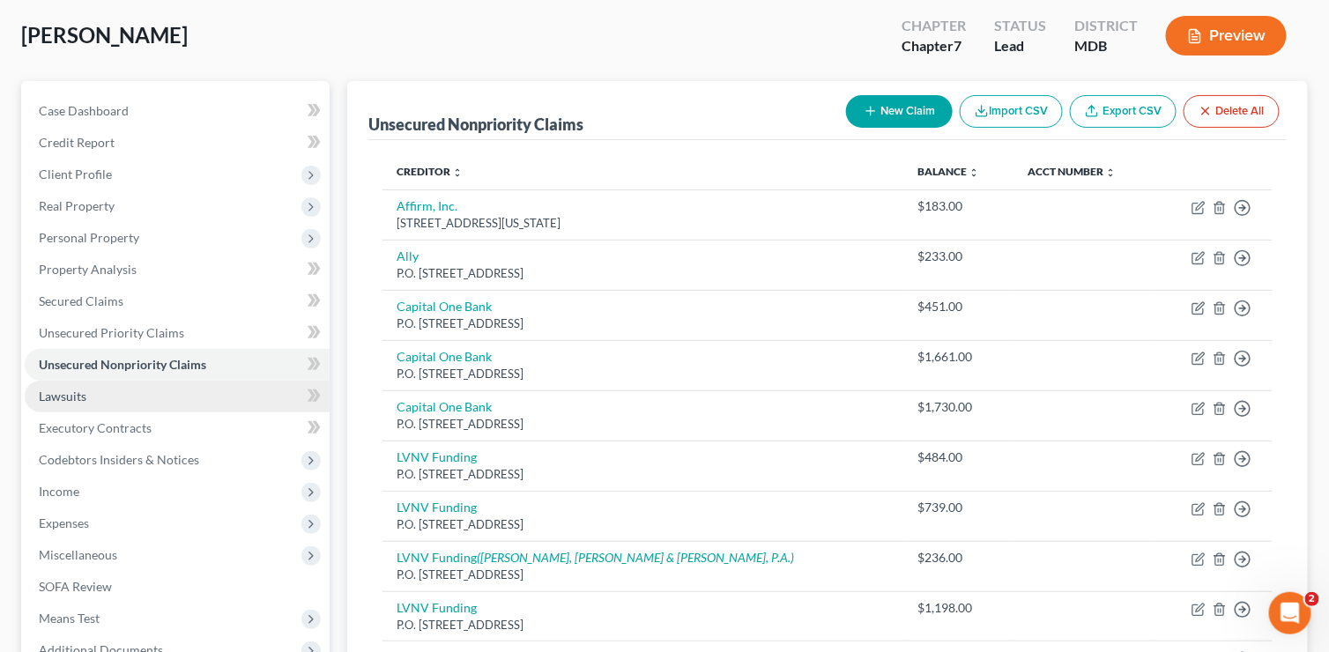
click at [82, 394] on span "Lawsuits" at bounding box center [63, 396] width 48 height 15
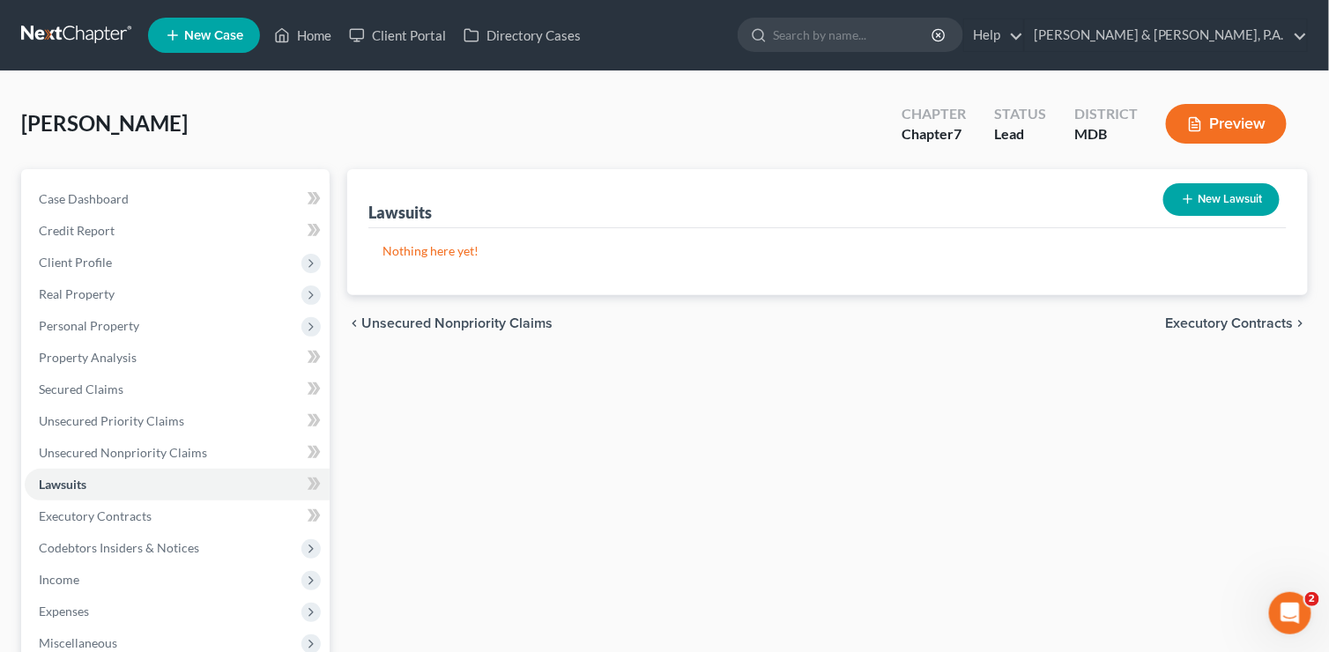
click at [1235, 192] on button "New Lawsuit" at bounding box center [1221, 199] width 116 height 33
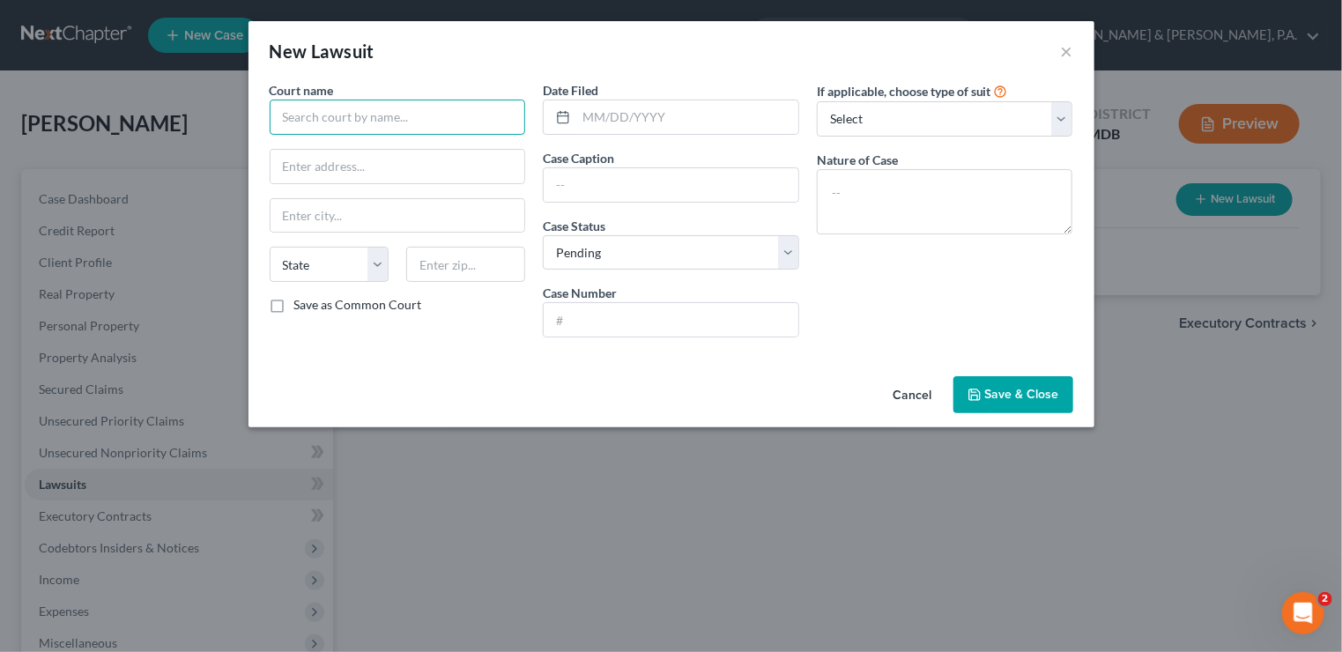
click at [361, 113] on input "text" at bounding box center [398, 117] width 256 height 35
click at [409, 120] on input "text" at bounding box center [398, 117] width 256 height 35
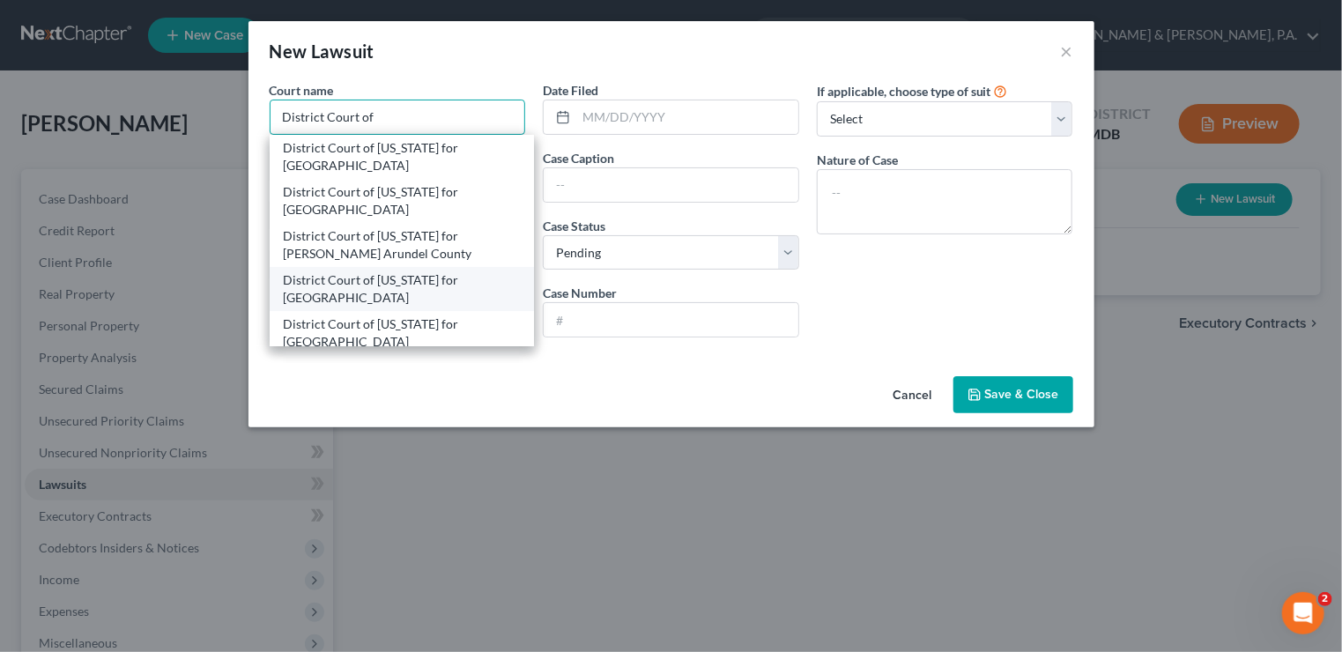
scroll to position [35, 0]
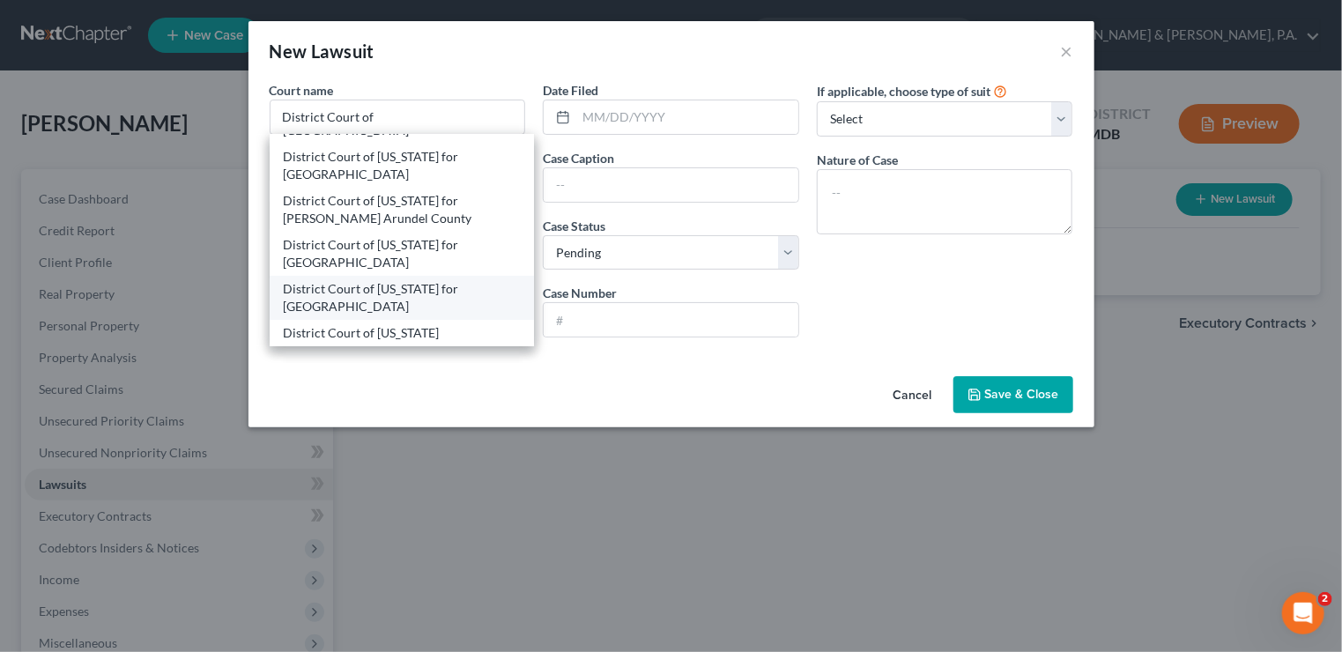
click at [371, 297] on div "District Court of [US_STATE] for [GEOGRAPHIC_DATA]" at bounding box center [402, 297] width 237 height 35
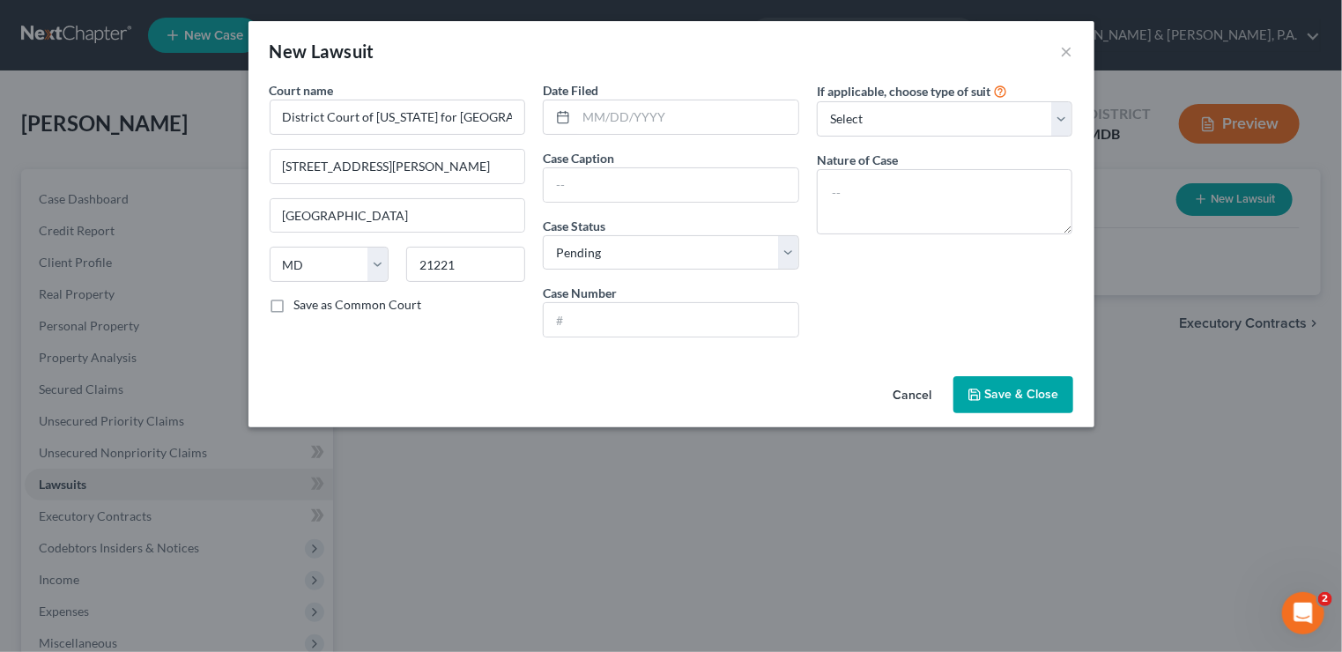
scroll to position [0, 0]
click at [513, 119] on input "District Court of [US_STATE] for [GEOGRAPHIC_DATA]" at bounding box center [398, 117] width 256 height 35
drag, startPoint x: 445, startPoint y: 172, endPoint x: 211, endPoint y: 167, distance: 234.4
click at [211, 167] on div "New Lawsuit × Court name * District Court of [US_STATE] for [GEOGRAPHIC_DATA][P…" at bounding box center [671, 326] width 1342 height 652
click at [575, 190] on input "text" at bounding box center [671, 184] width 255 height 33
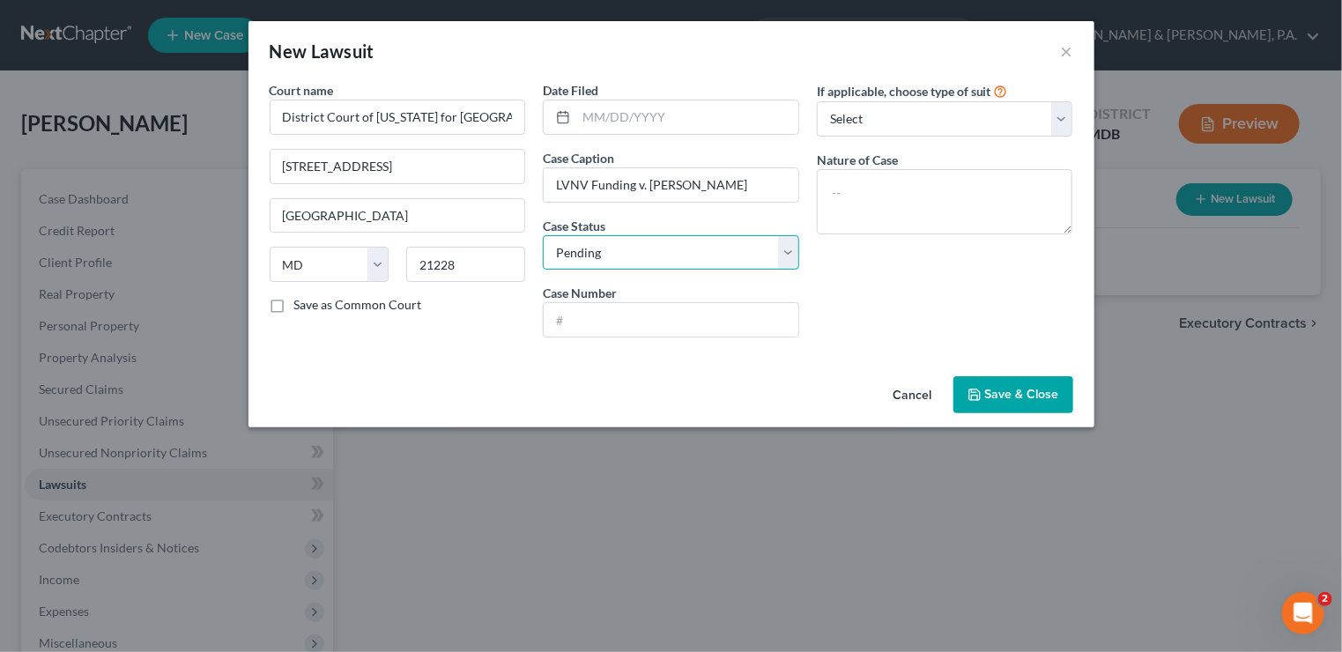
click at [788, 254] on select "Select Pending On Appeal Concluded" at bounding box center [671, 252] width 256 height 35
click at [543, 235] on select "Select Pending On Appeal Concluded" at bounding box center [671, 252] width 256 height 35
click at [1063, 121] on select "Select Repossession Garnishment Foreclosure Attached, Seized, Or Levied Other" at bounding box center [945, 118] width 256 height 35
click at [817, 101] on select "Select Repossession Garnishment Foreclosure Attached, Seized, Or Levied Other" at bounding box center [945, 118] width 256 height 35
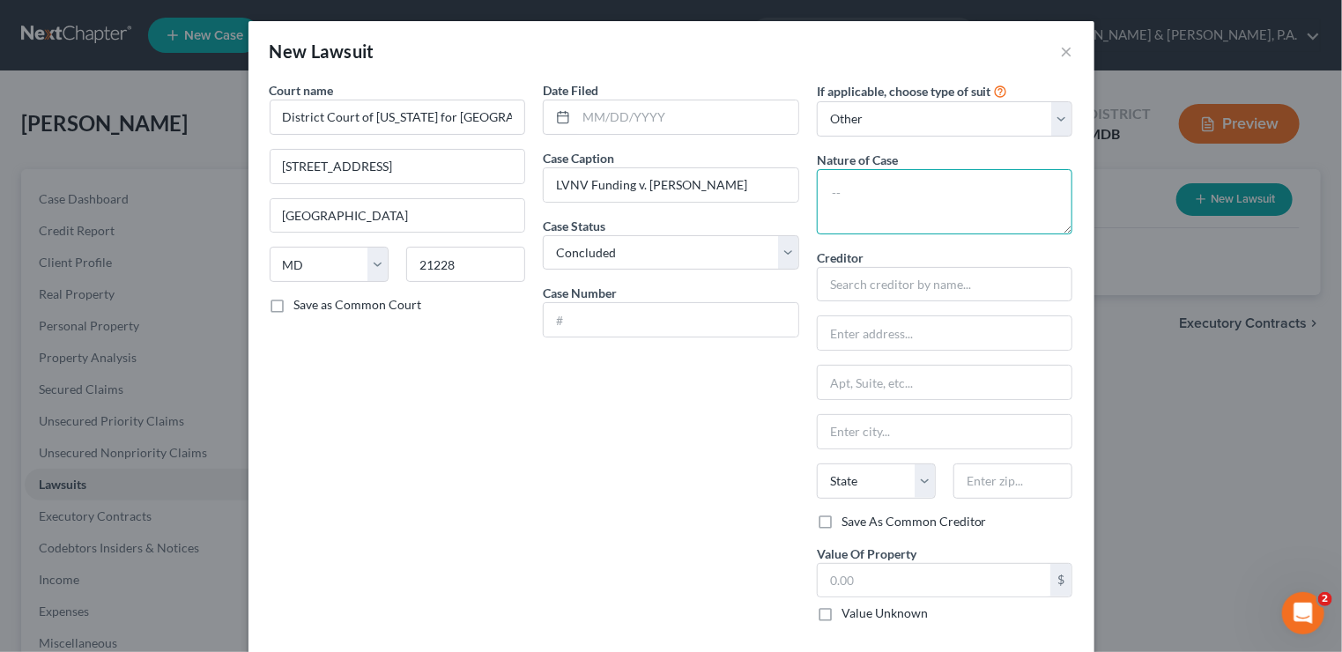
click at [922, 204] on textarea at bounding box center [945, 201] width 256 height 65
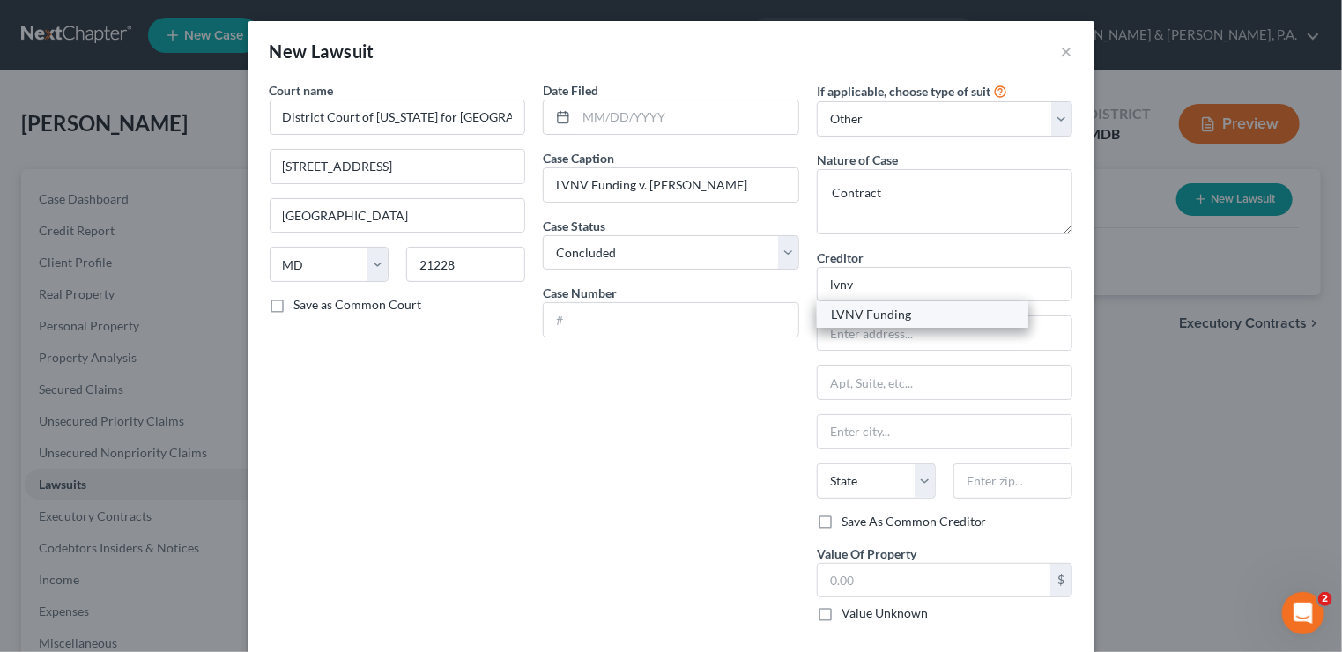
click at [906, 314] on div "LVNV Funding" at bounding box center [922, 315] width 183 height 18
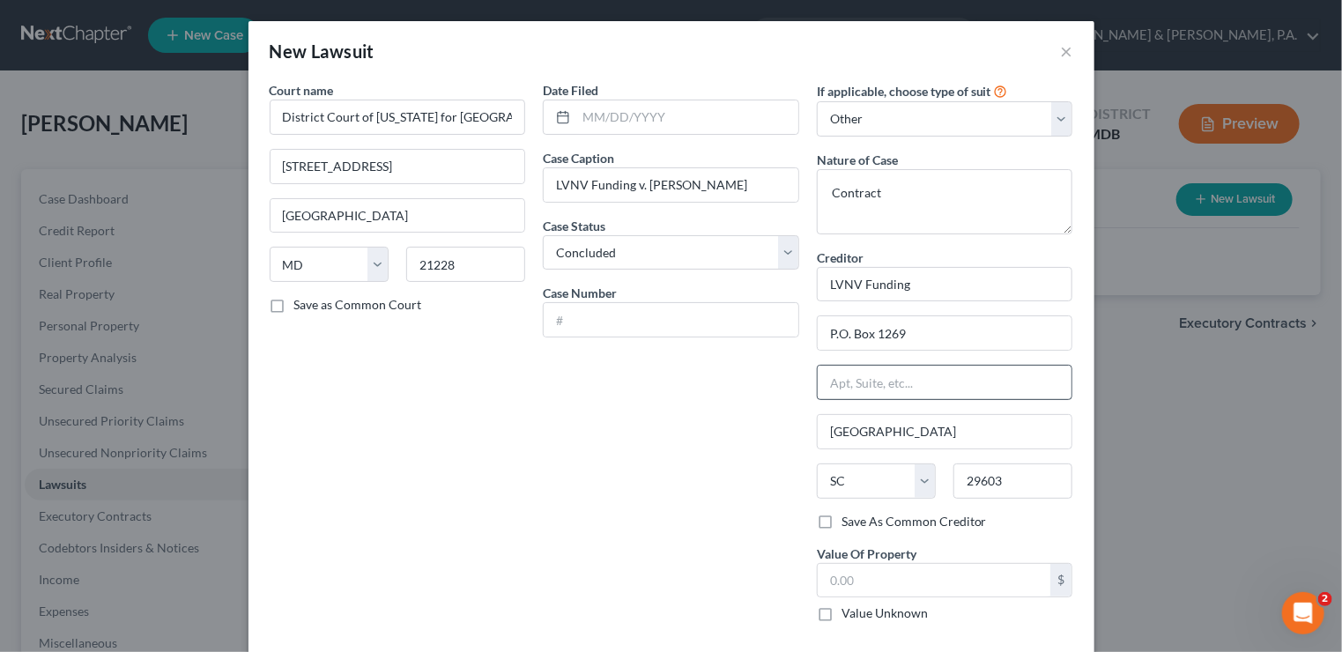
scroll to position [75, 0]
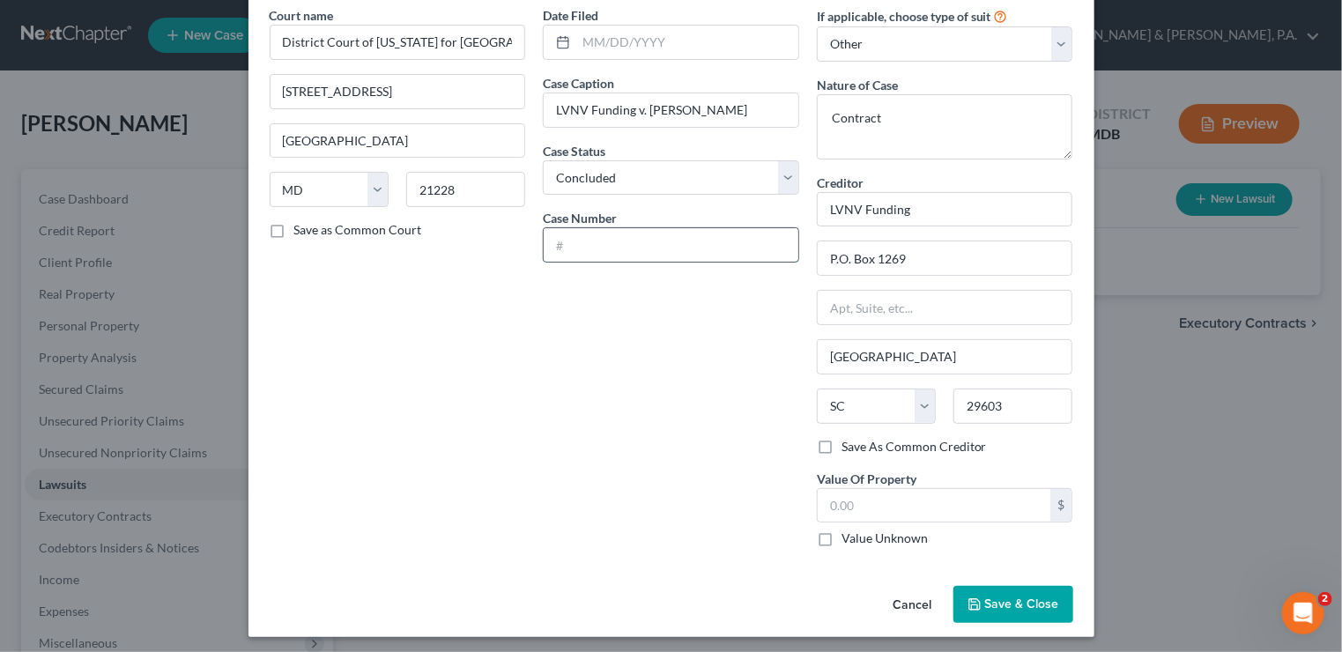
click at [581, 242] on input "text" at bounding box center [671, 244] width 255 height 33
click at [1006, 596] on span "Save & Close" at bounding box center [1022, 603] width 74 height 15
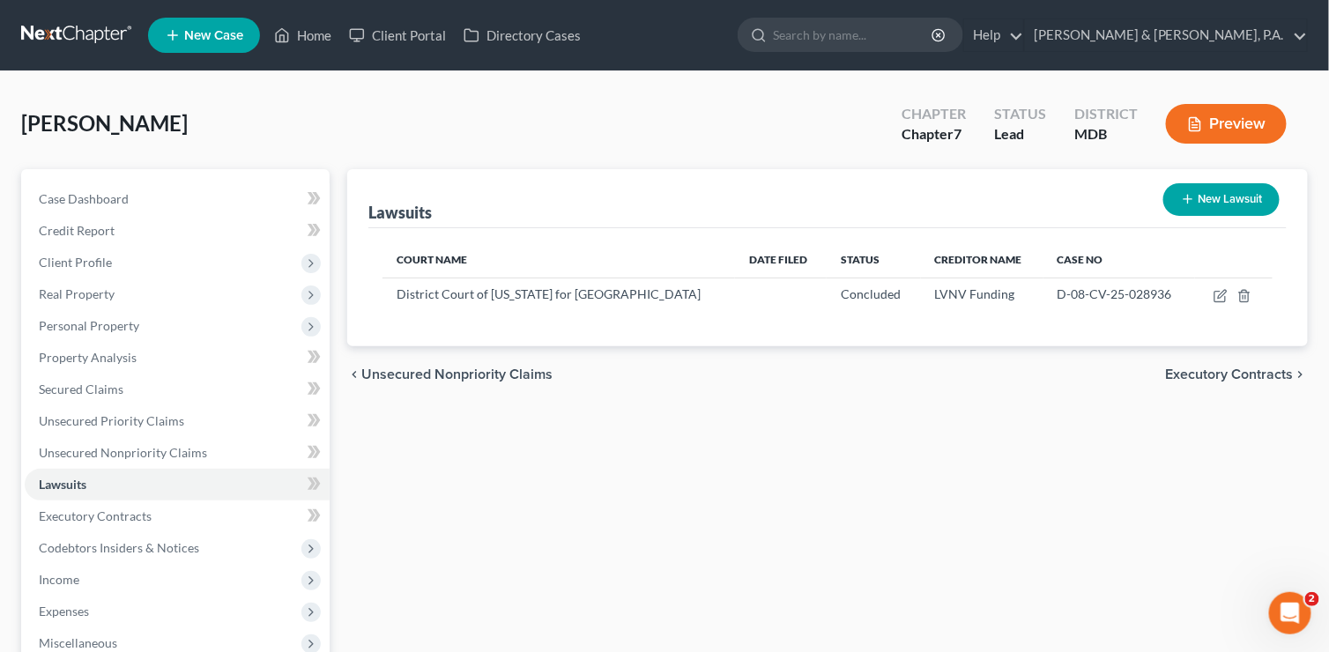
click at [1211, 190] on button "New Lawsuit" at bounding box center [1221, 199] width 116 height 33
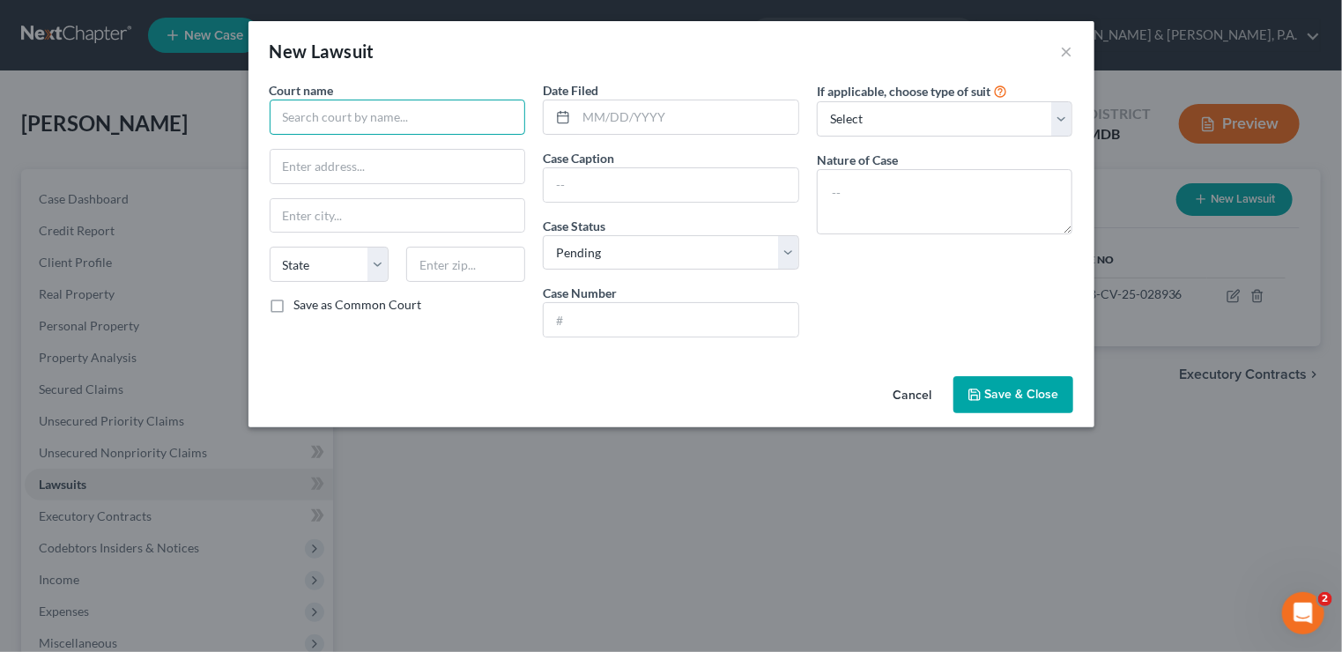
click at [308, 122] on input "text" at bounding box center [398, 117] width 256 height 35
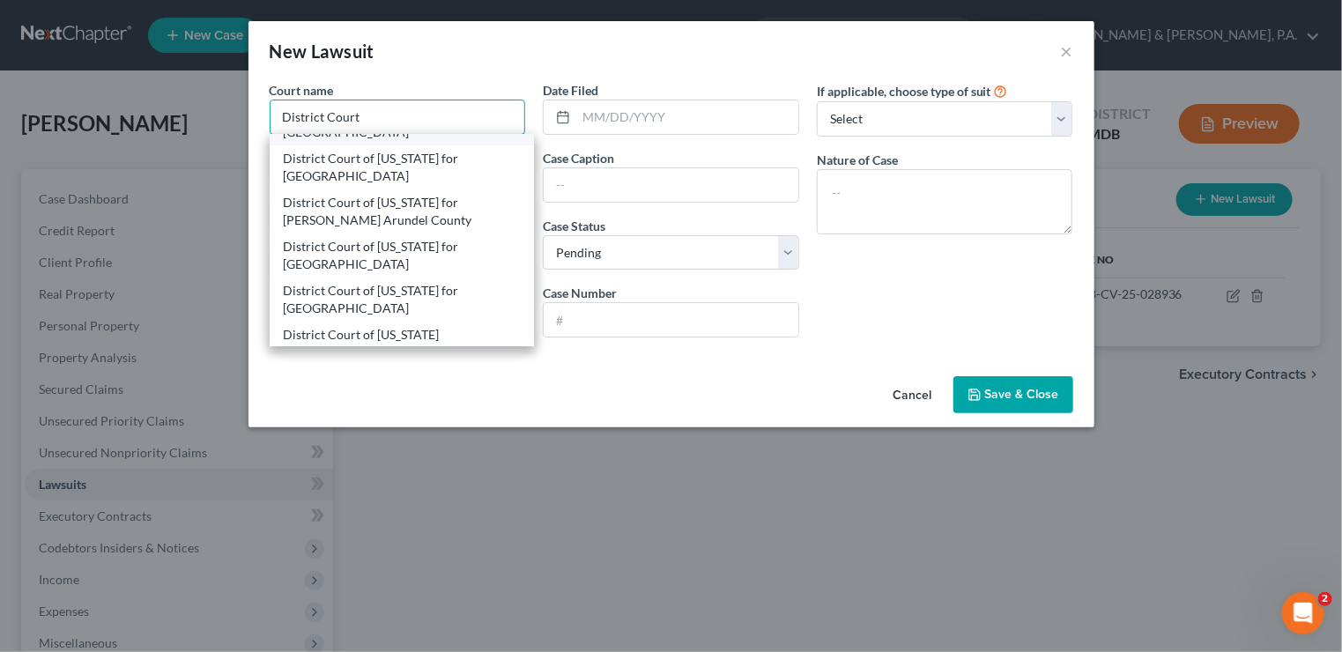
scroll to position [35, 0]
click at [339, 262] on div "District Court of [US_STATE] for [GEOGRAPHIC_DATA]" at bounding box center [402, 253] width 237 height 35
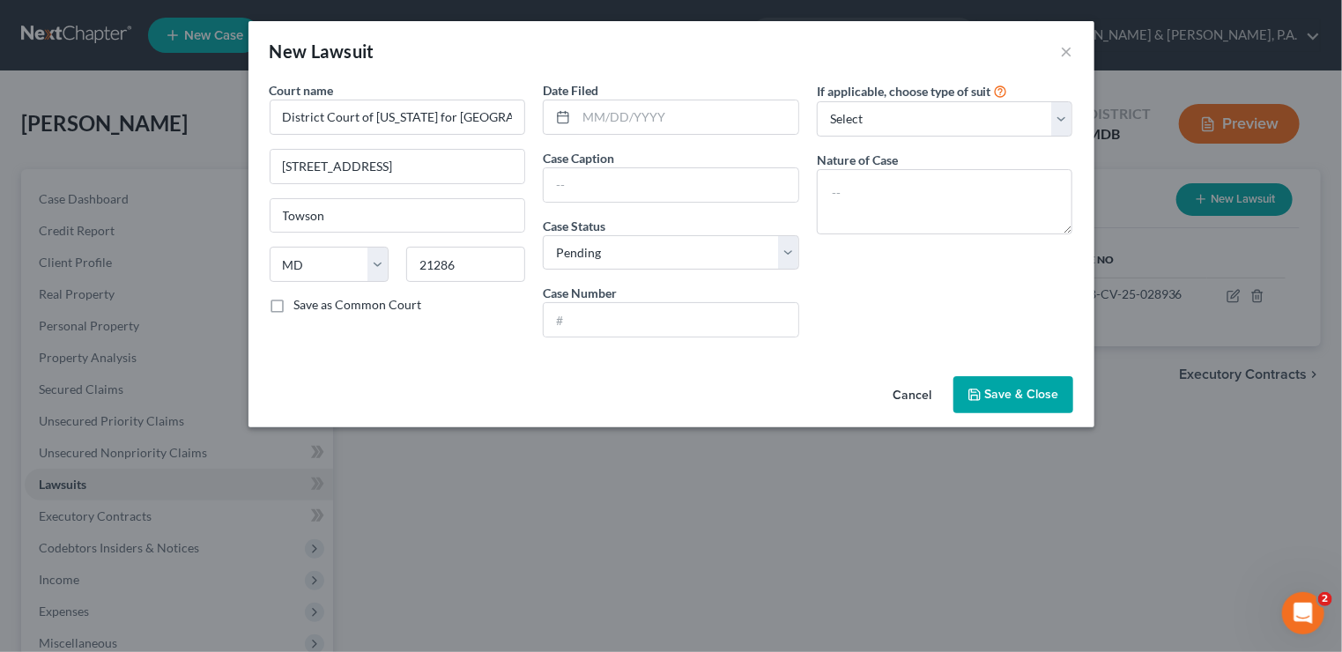
scroll to position [0, 0]
drag, startPoint x: 442, startPoint y: 173, endPoint x: 237, endPoint y: 156, distance: 206.0
click at [237, 156] on div "New Lawsuit × Court name * District Court of [US_STATE] for Baltimore County 12…" at bounding box center [671, 326] width 1342 height 652
click at [294, 299] on label "Save as Common Court" at bounding box center [358, 305] width 128 height 18
click at [301, 299] on input "Save as Common Court" at bounding box center [306, 301] width 11 height 11
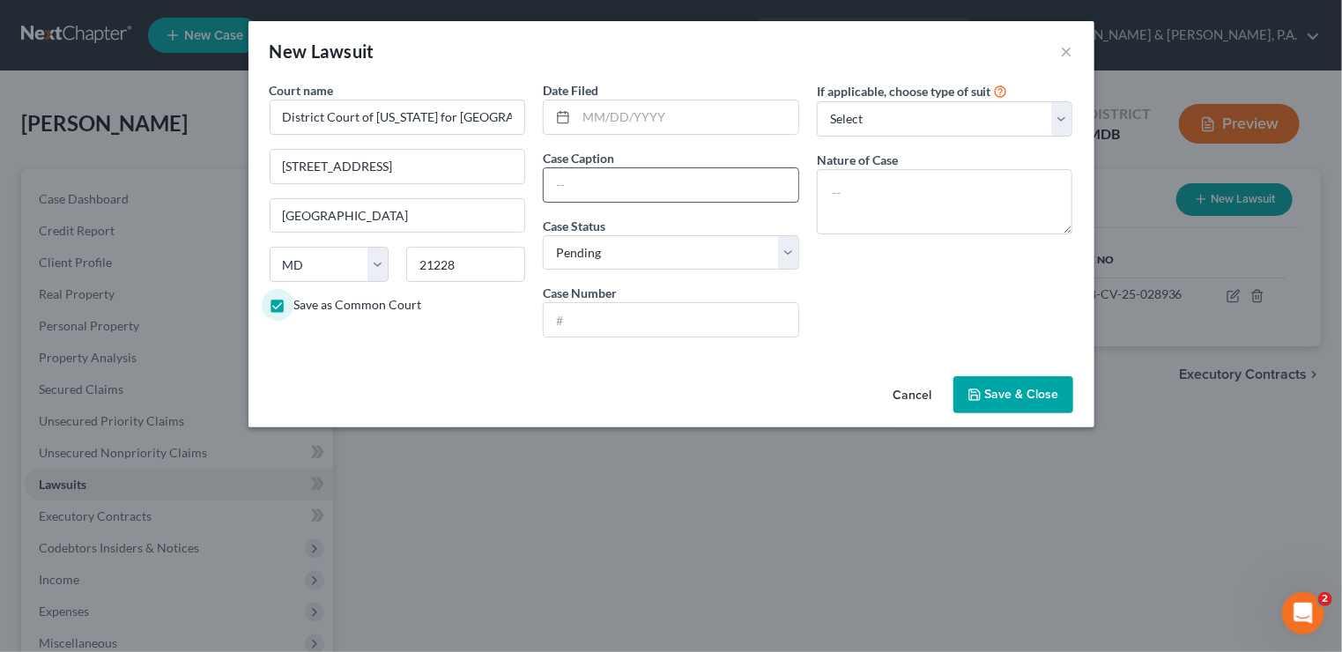
click at [617, 181] on input "text" at bounding box center [671, 184] width 255 height 33
click at [795, 254] on select "Select Pending On Appeal Concluded" at bounding box center [671, 252] width 256 height 35
click at [543, 235] on select "Select Pending On Appeal Concluded" at bounding box center [671, 252] width 256 height 35
click at [653, 322] on input "text" at bounding box center [671, 319] width 255 height 33
click at [1069, 123] on select "Select Repossession Garnishment Foreclosure Attached, Seized, Or Levied Other" at bounding box center [945, 118] width 256 height 35
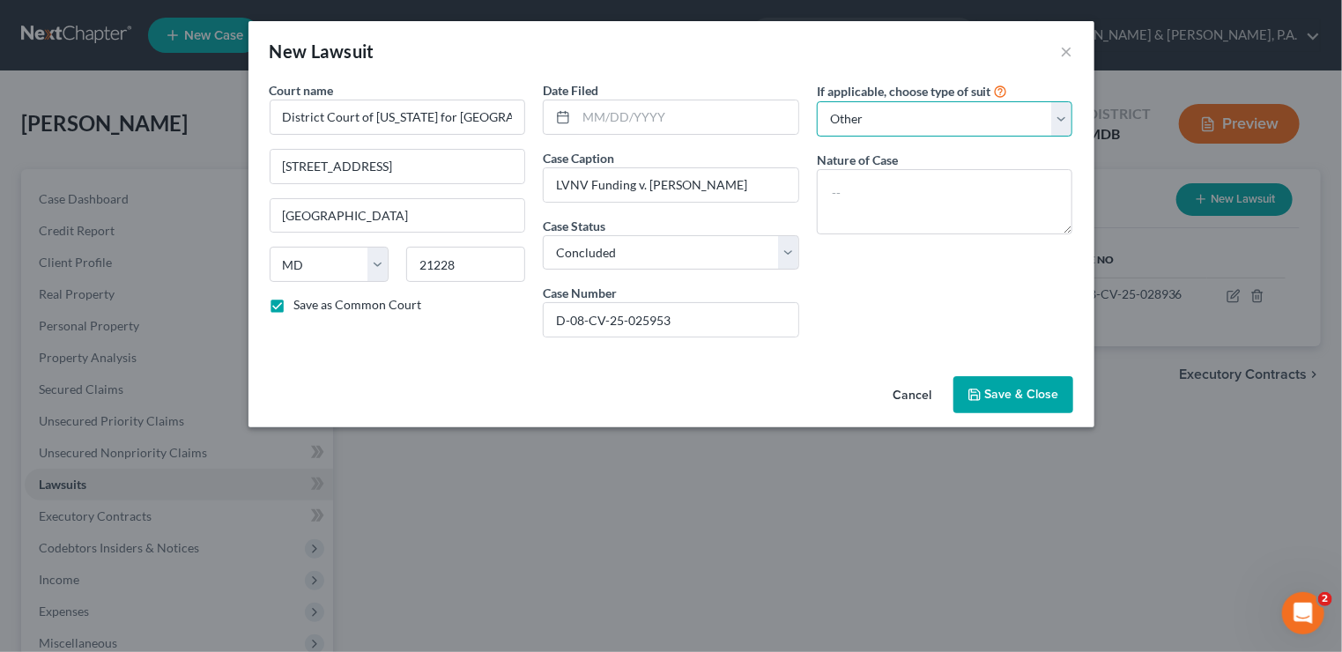
click at [817, 101] on select "Select Repossession Garnishment Foreclosure Attached, Seized, Or Levied Other" at bounding box center [945, 118] width 256 height 35
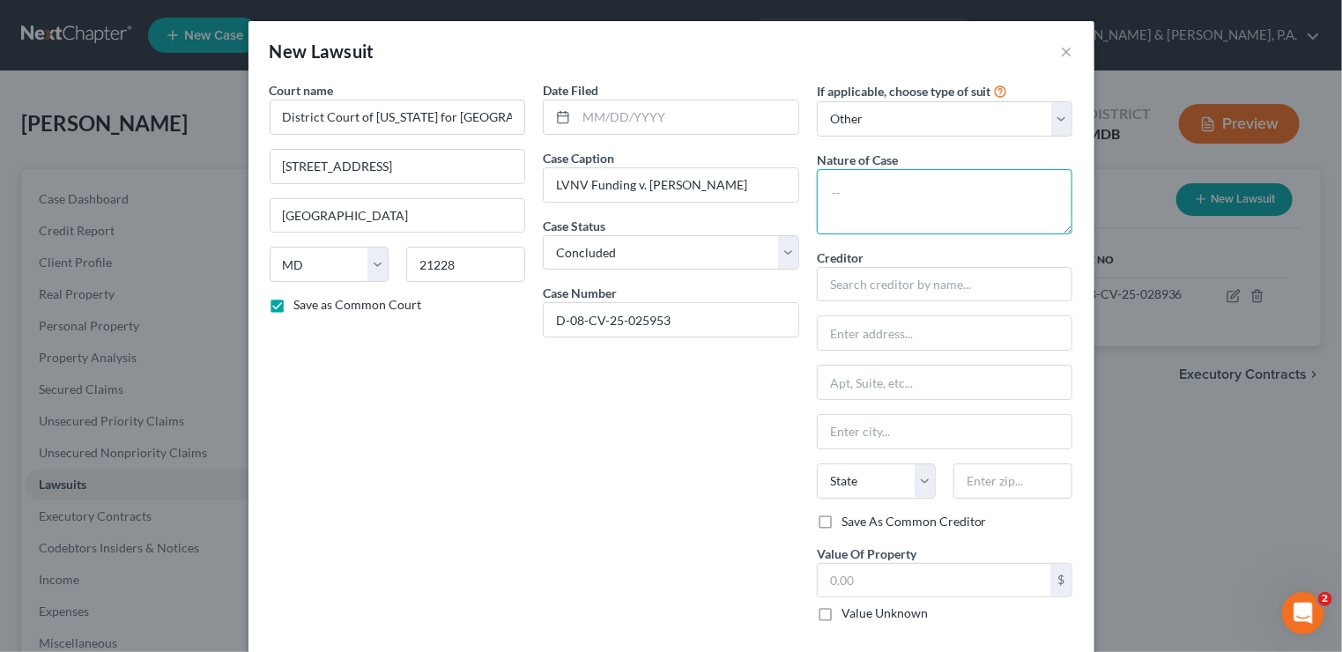
click at [867, 189] on textarea at bounding box center [945, 201] width 256 height 65
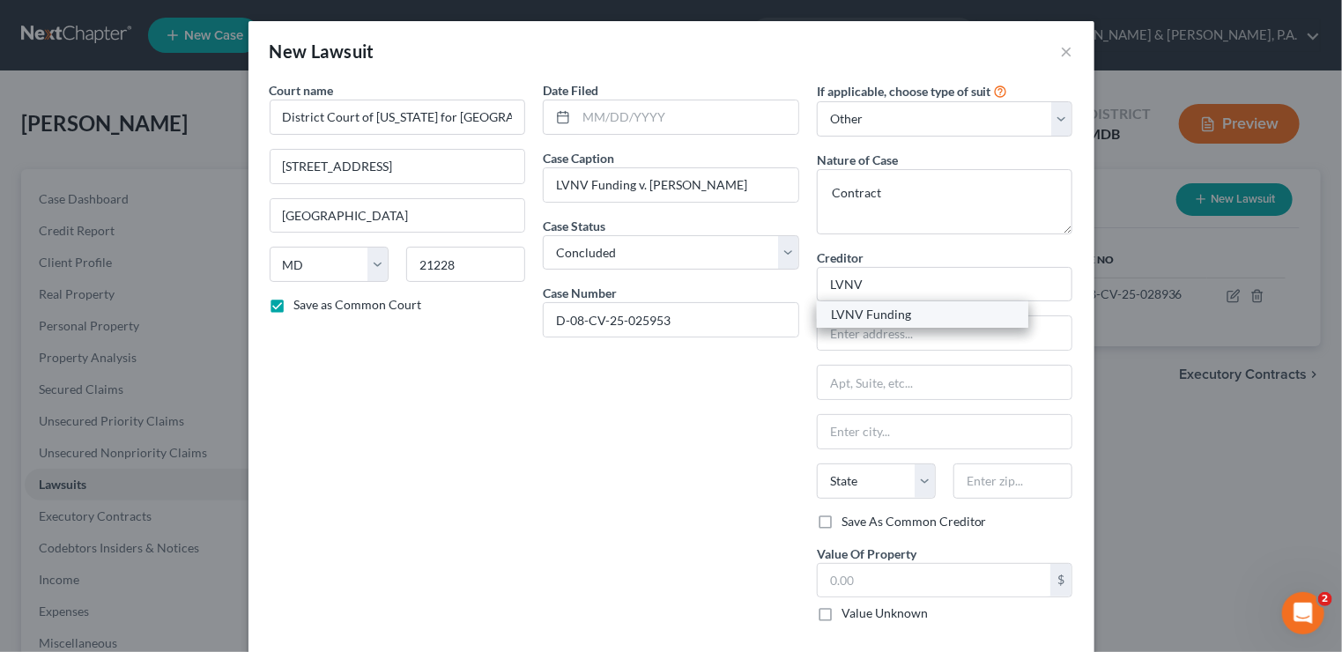
click at [849, 314] on div "LVNV Funding" at bounding box center [922, 315] width 183 height 18
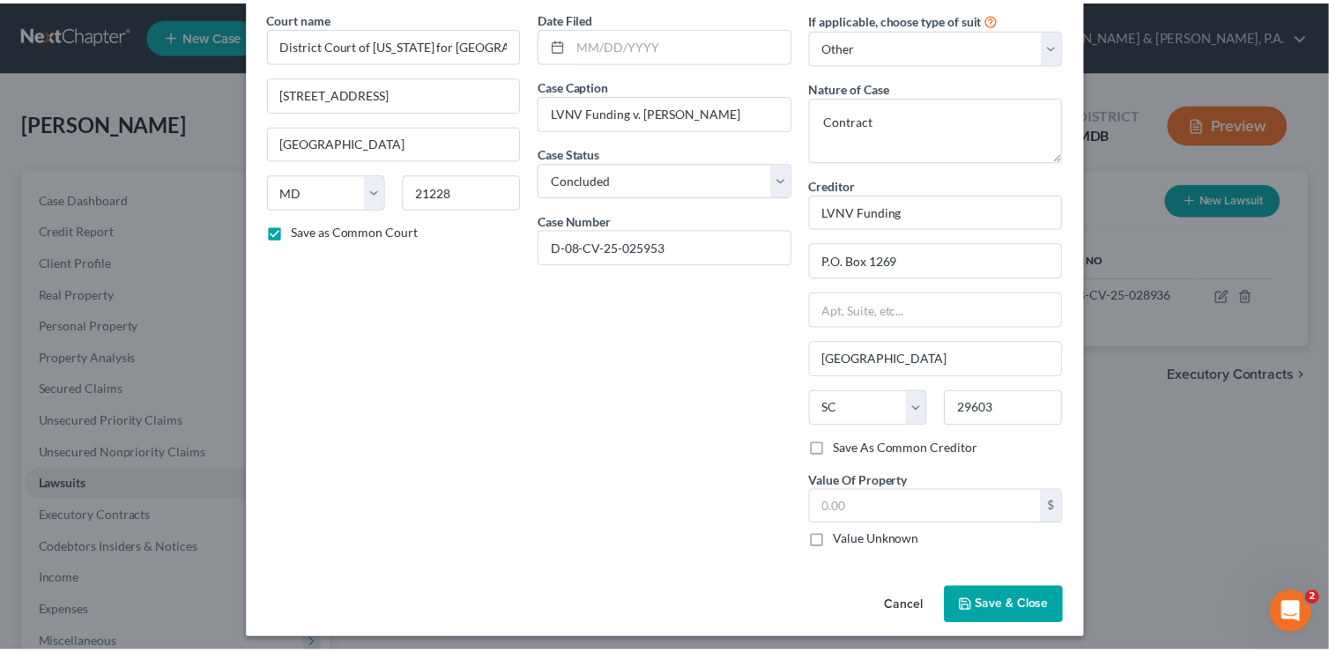
scroll to position [75, 0]
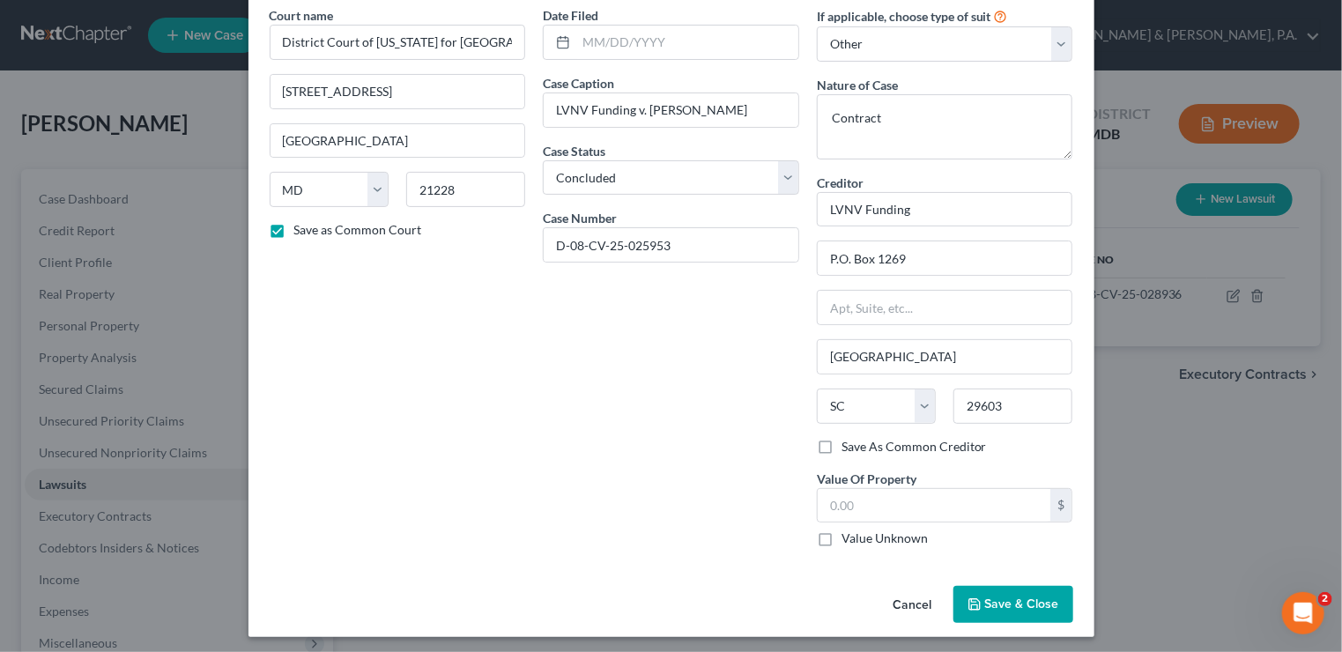
click at [1006, 602] on span "Save & Close" at bounding box center [1022, 603] width 74 height 15
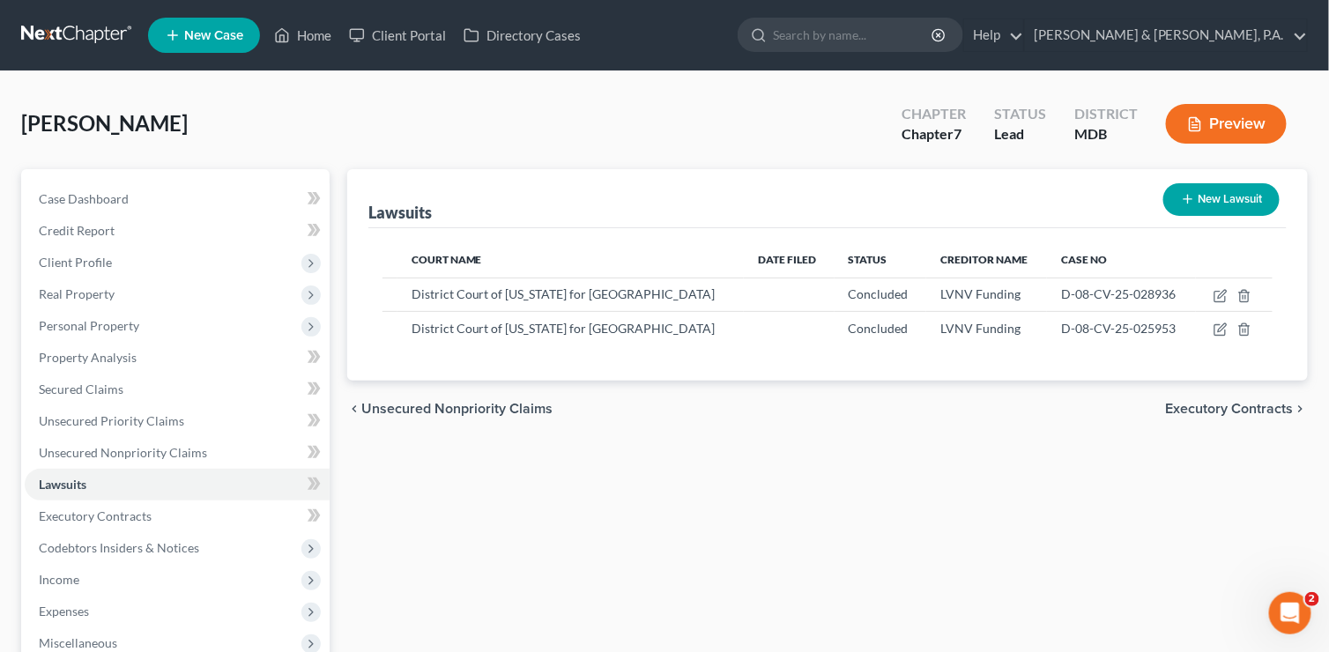
click at [1188, 402] on span "Executory Contracts" at bounding box center [1230, 409] width 128 height 14
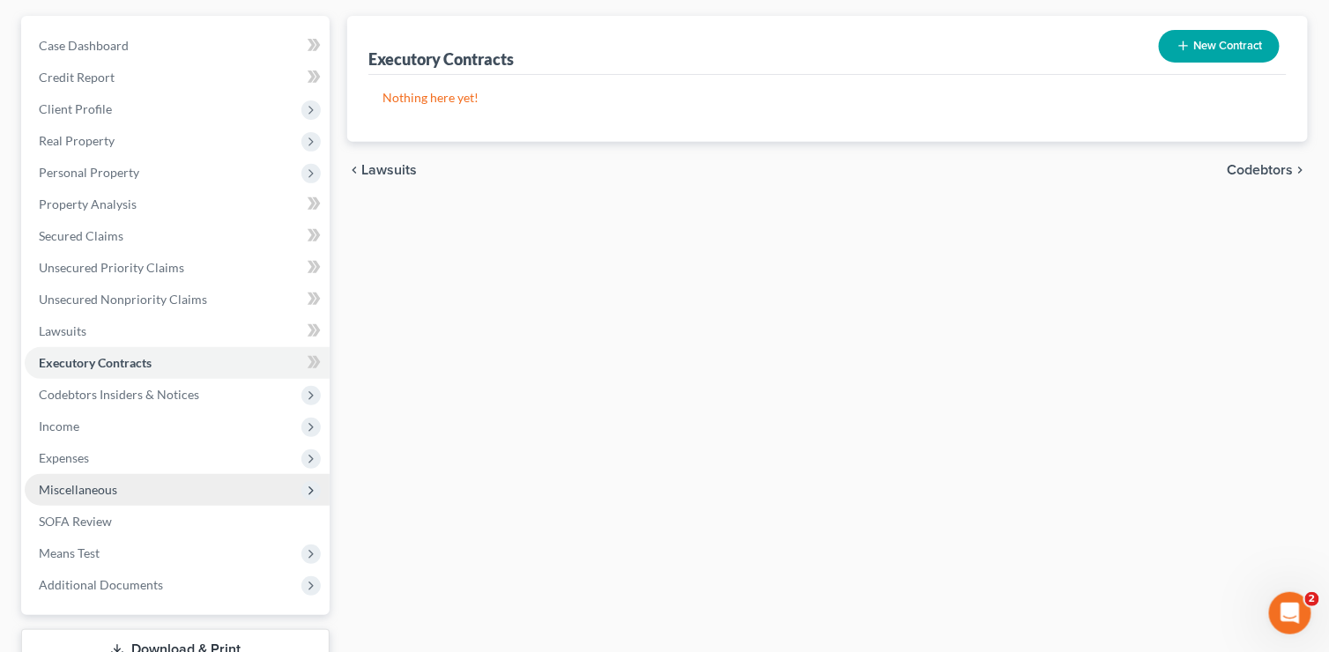
scroll to position [176, 0]
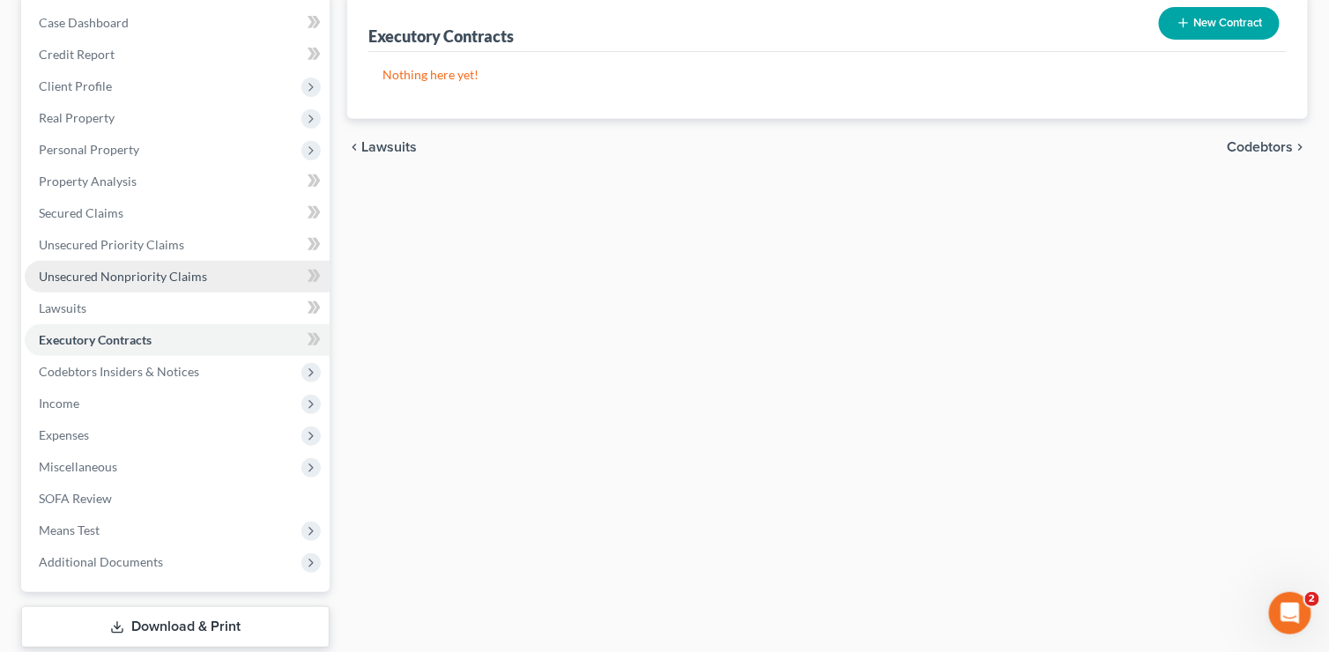
click at [125, 269] on span "Unsecured Nonpriority Claims" at bounding box center [123, 276] width 168 height 15
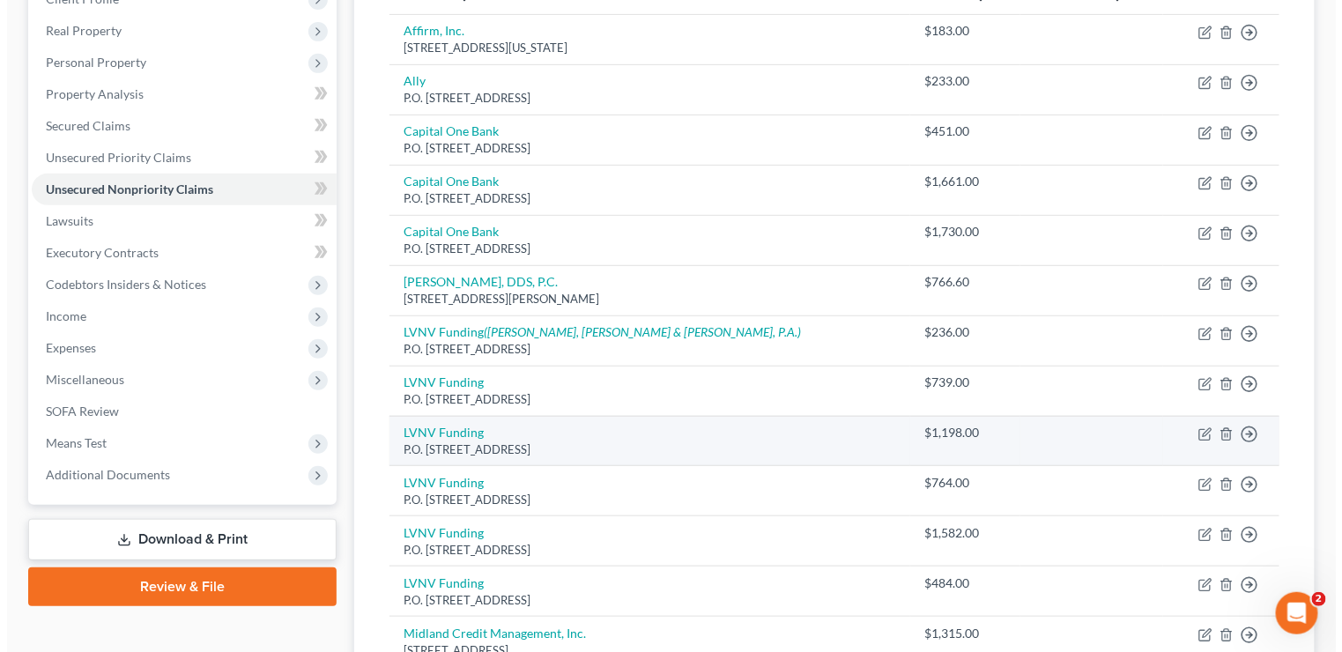
scroll to position [264, 0]
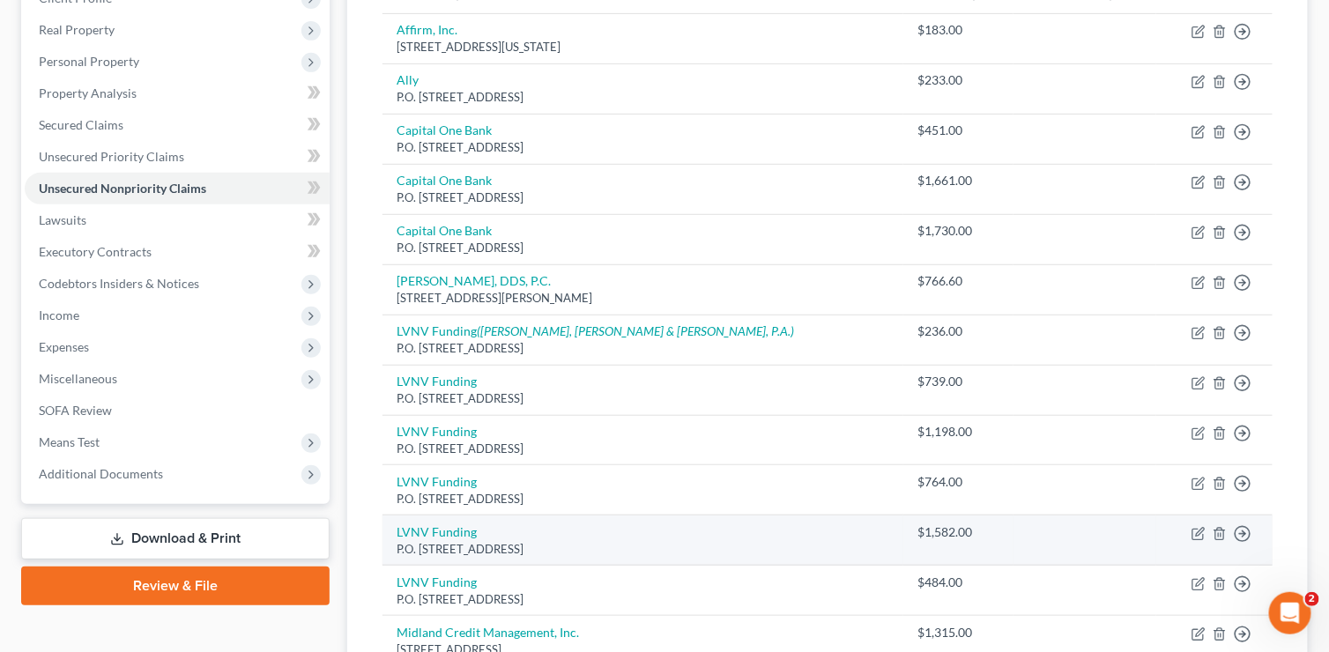
click at [667, 531] on td "LVNV Funding P.O. [STREET_ADDRESS]" at bounding box center [642, 540] width 521 height 50
click at [1198, 527] on icon "button" at bounding box center [1198, 534] width 14 height 14
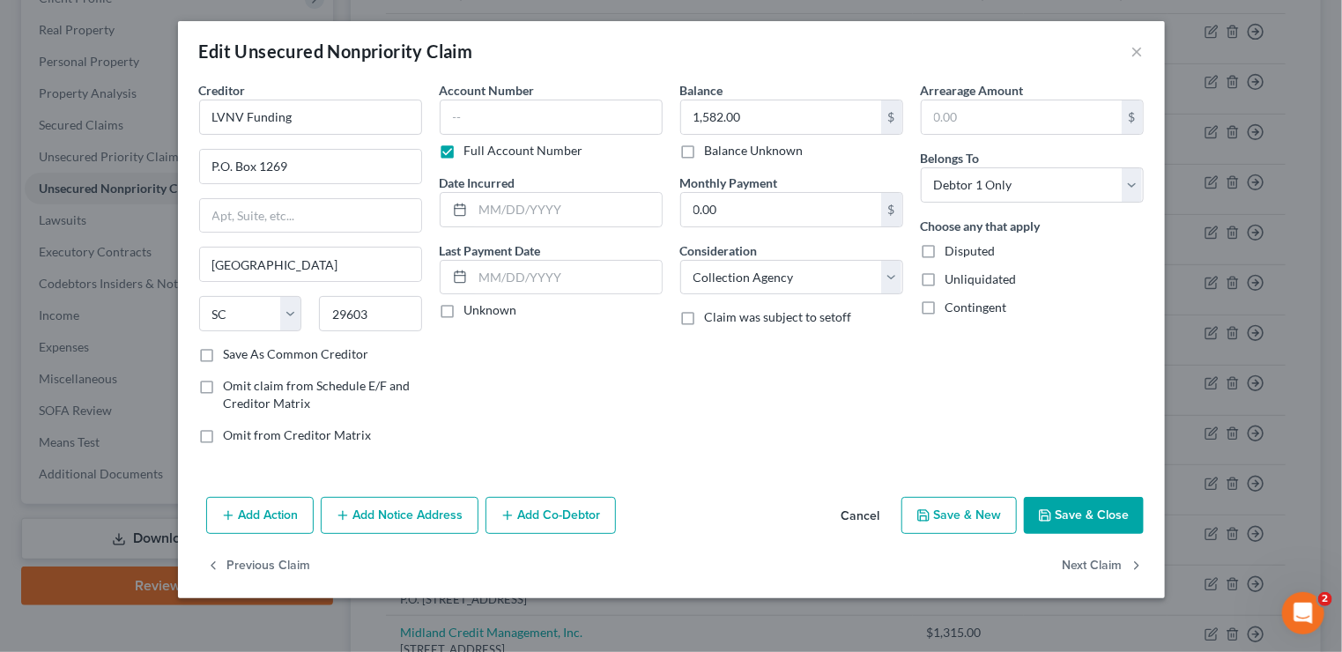
click at [418, 513] on button "Add Notice Address" at bounding box center [400, 515] width 158 height 37
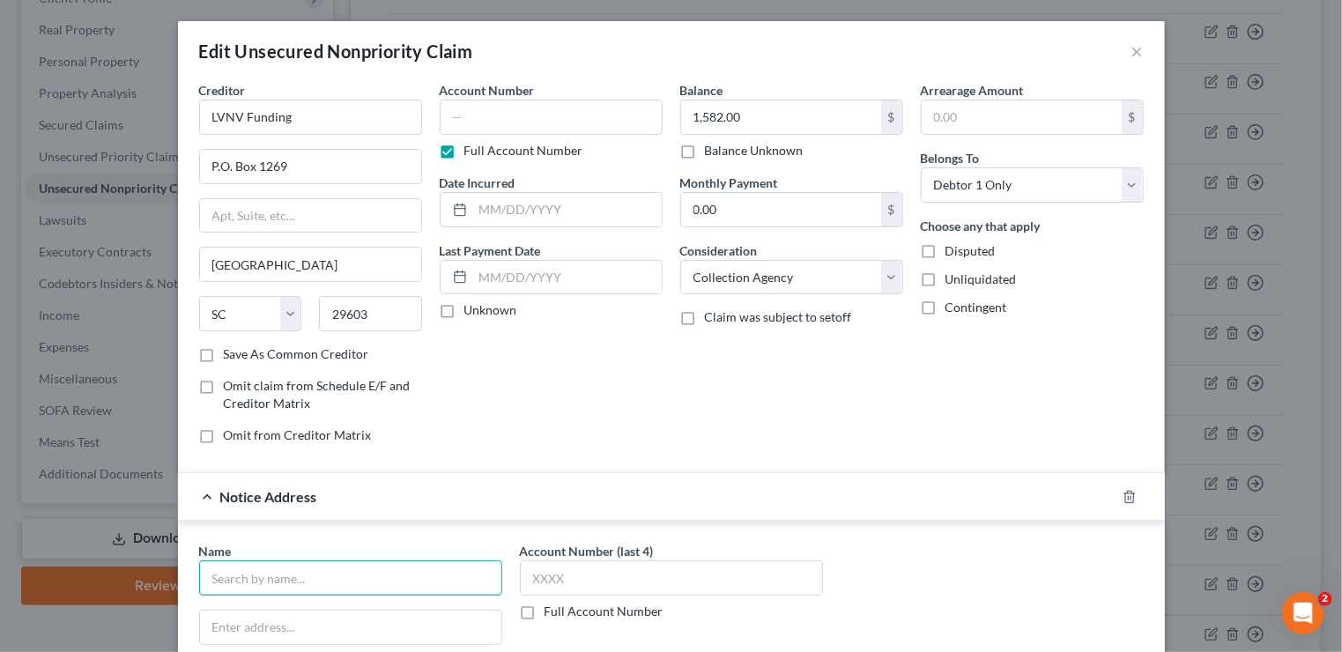
click at [248, 572] on input "text" at bounding box center [350, 577] width 303 height 35
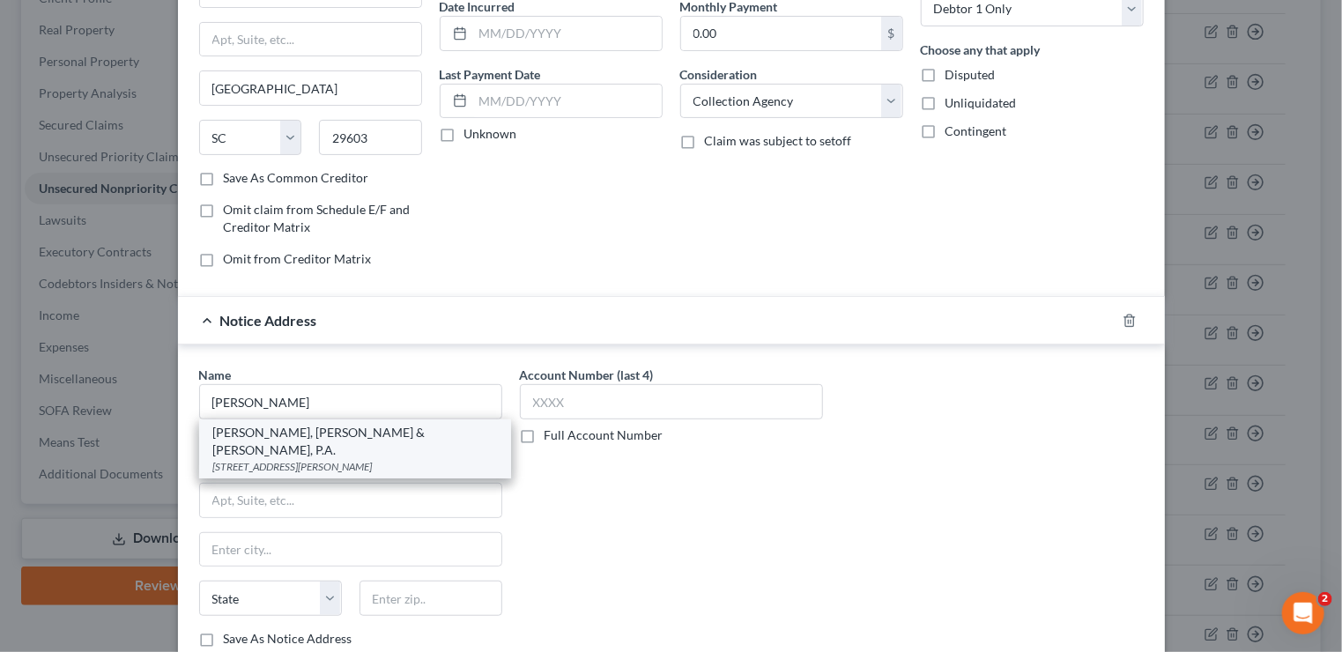
click at [285, 433] on div "[PERSON_NAME], [PERSON_NAME] & [PERSON_NAME], P.A." at bounding box center [355, 441] width 284 height 35
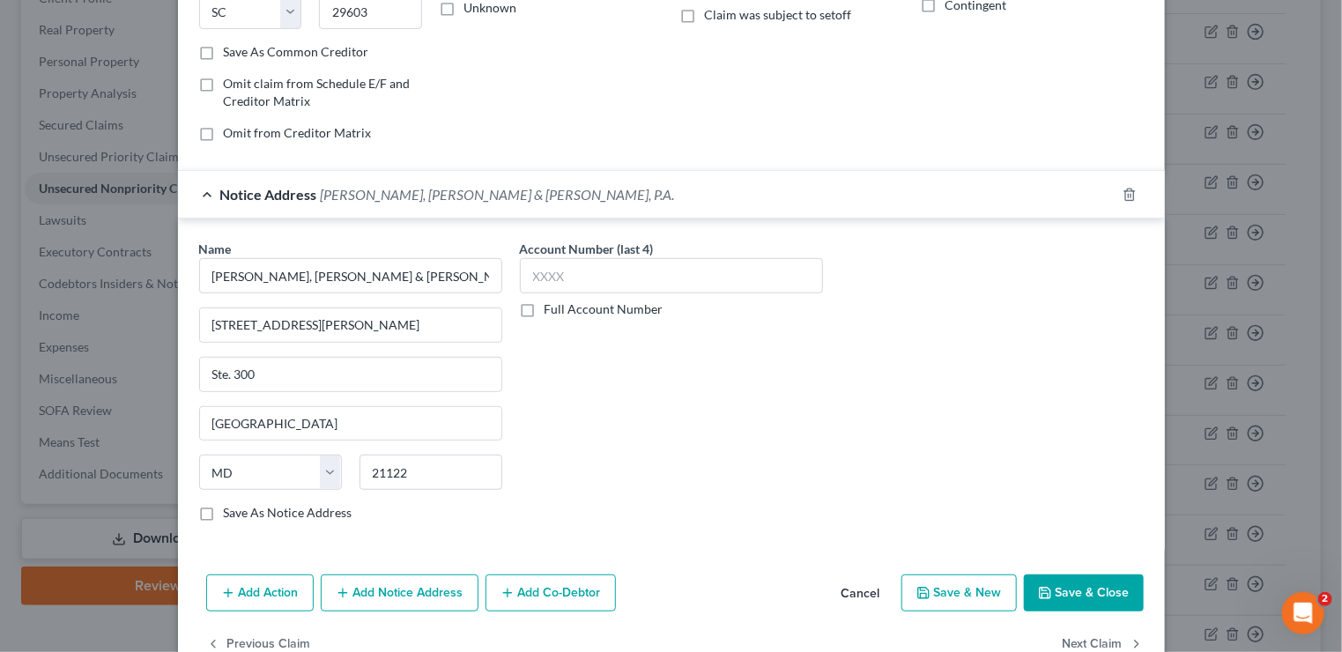
scroll to position [339, 0]
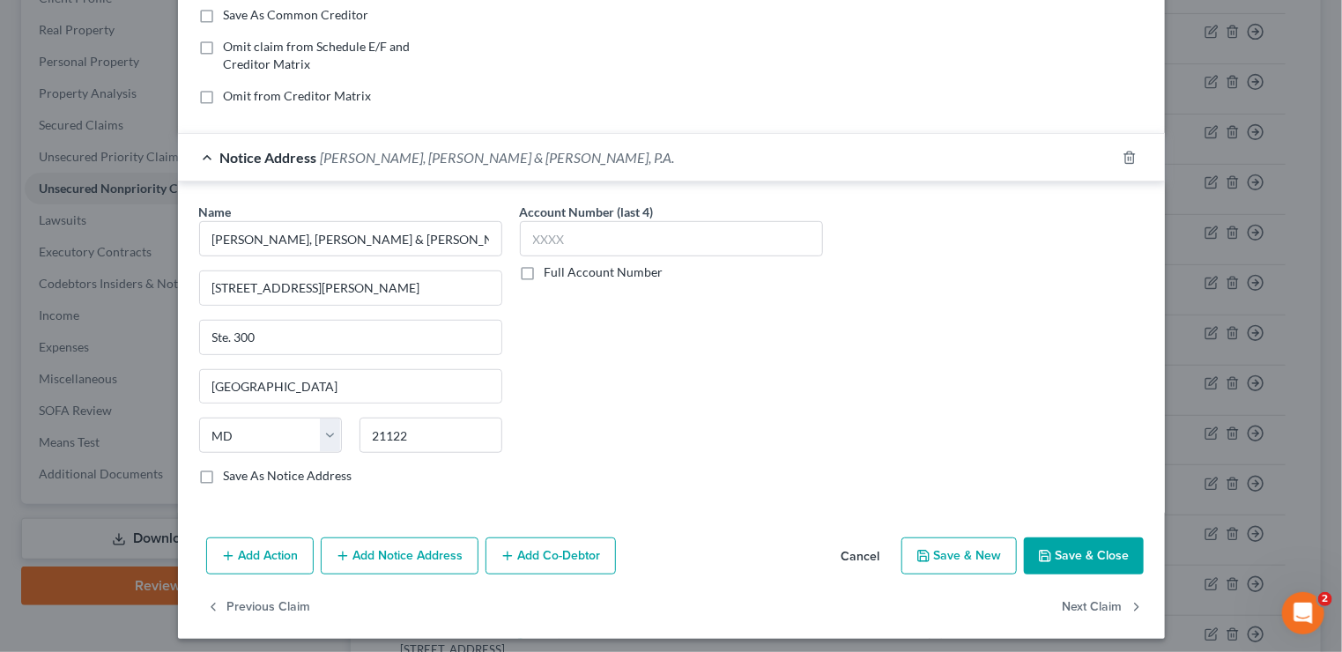
click at [1081, 539] on button "Save & Close" at bounding box center [1084, 555] width 120 height 37
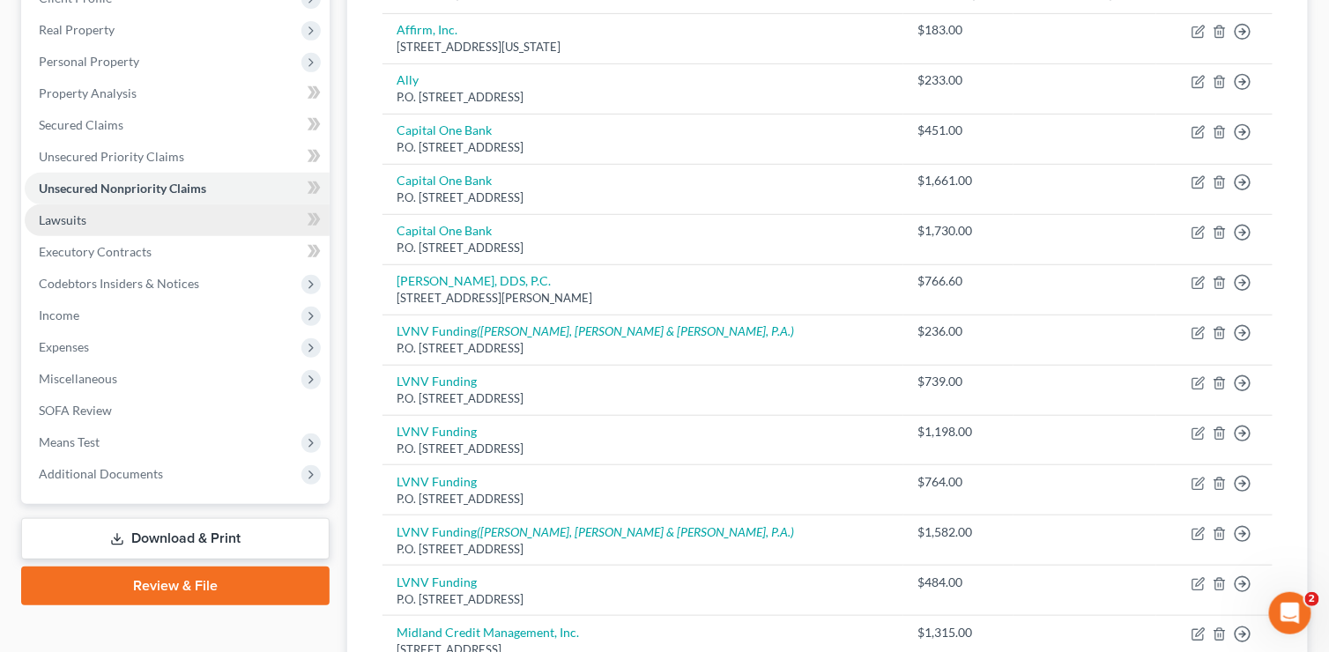
scroll to position [0, 0]
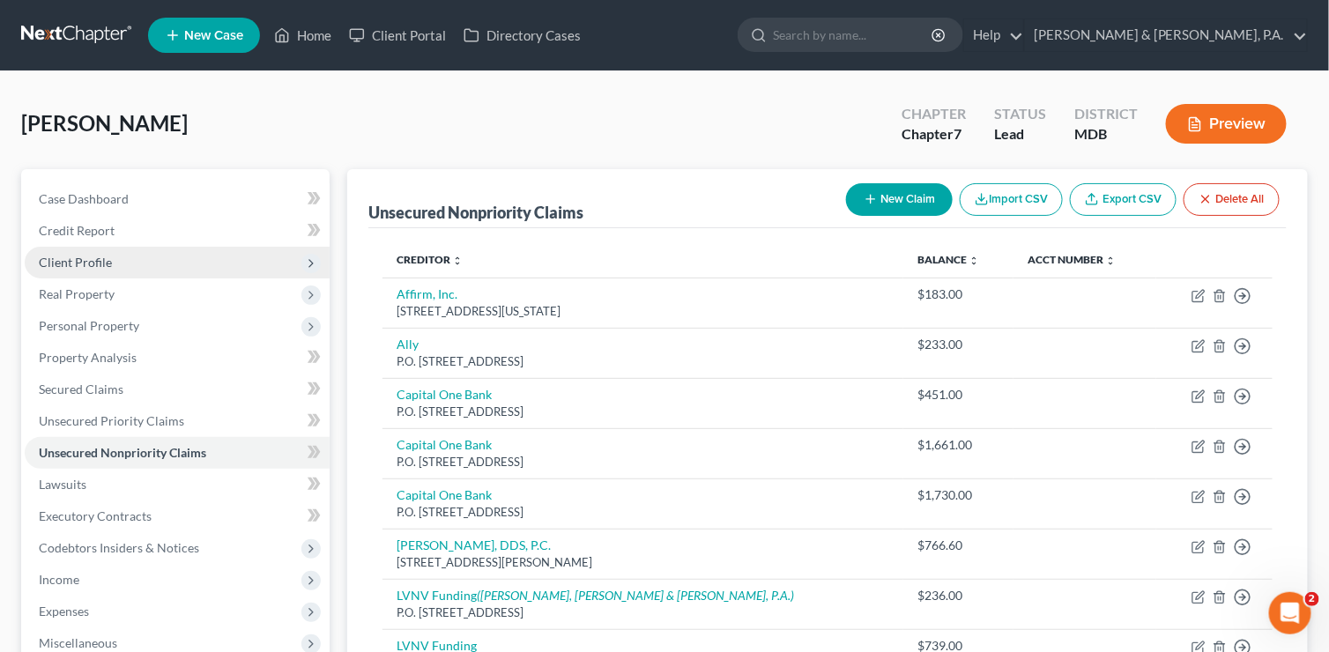
click at [211, 251] on span "Client Profile" at bounding box center [177, 263] width 305 height 32
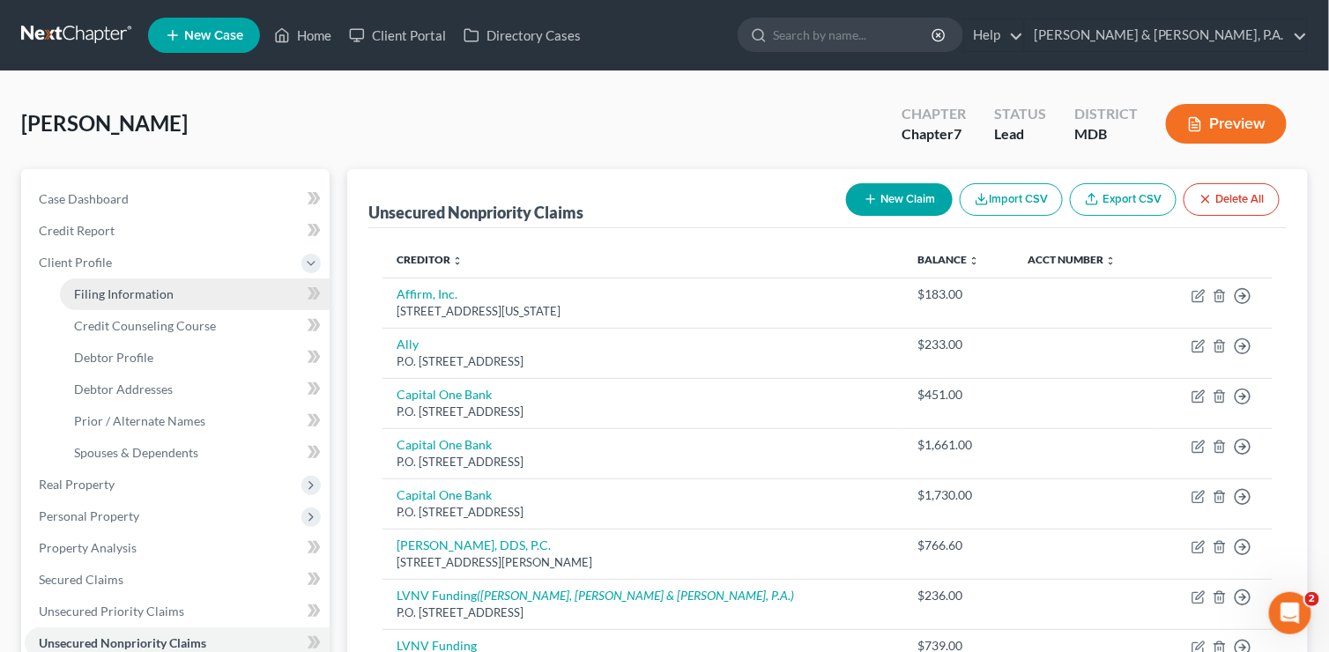
click at [184, 285] on link "Filing Information" at bounding box center [195, 294] width 270 height 32
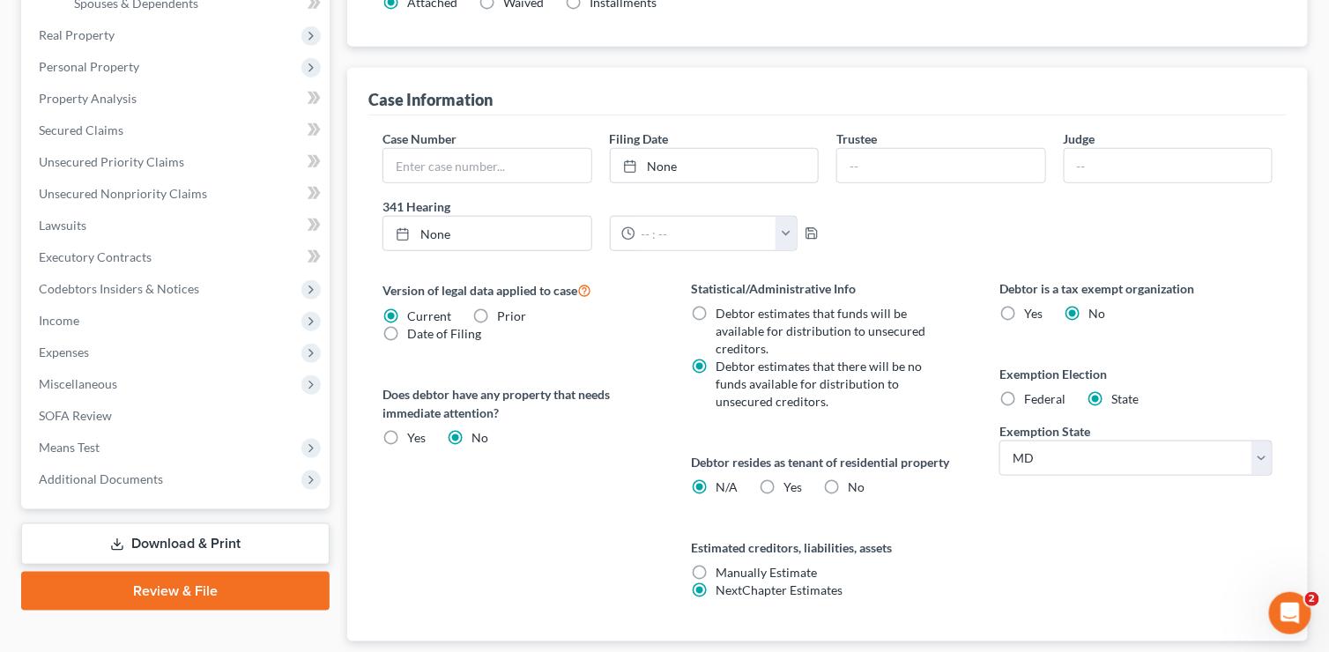
scroll to position [529, 0]
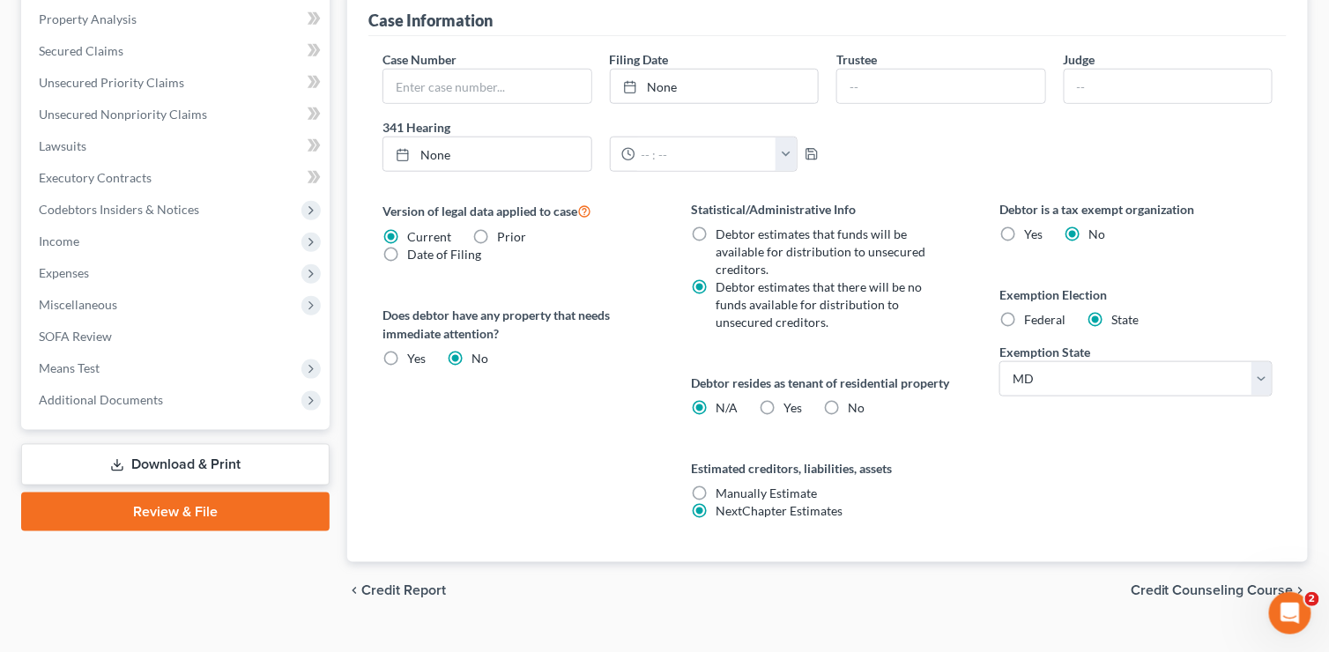
click at [783, 402] on label "Yes Yes" at bounding box center [792, 408] width 19 height 18
click at [790, 402] on input "Yes Yes" at bounding box center [795, 404] width 11 height 11
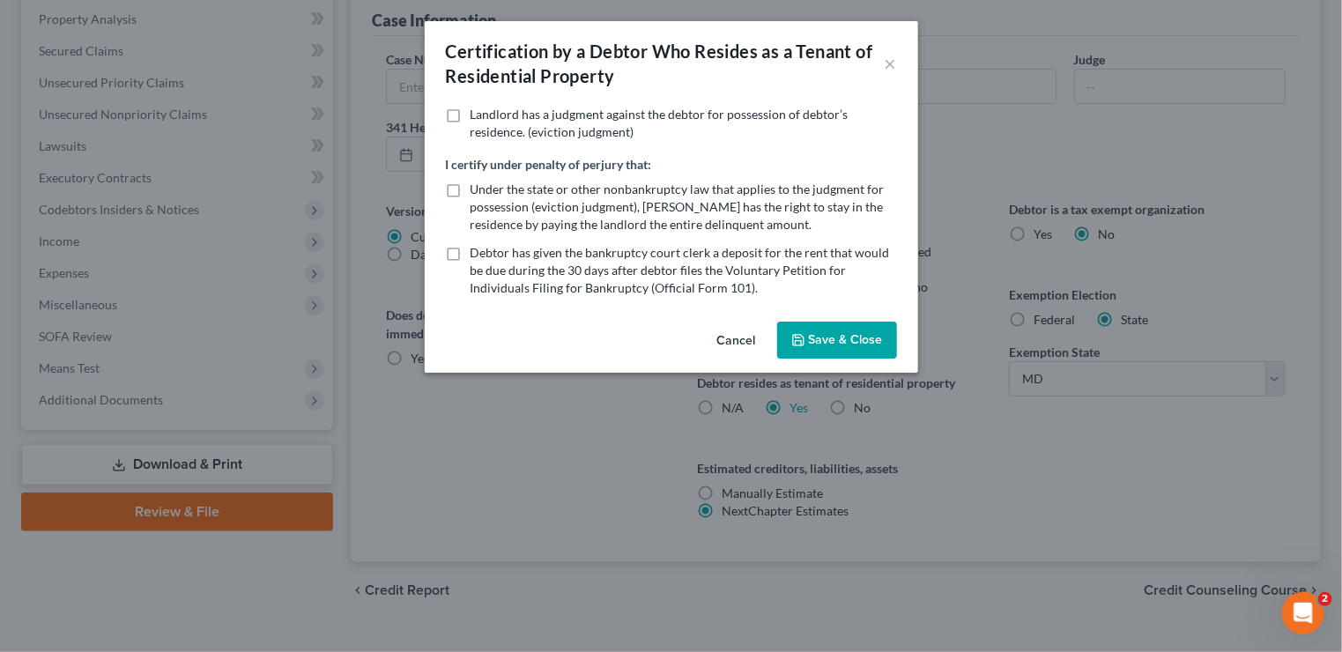
click at [836, 342] on button "Save & Close" at bounding box center [837, 340] width 120 height 37
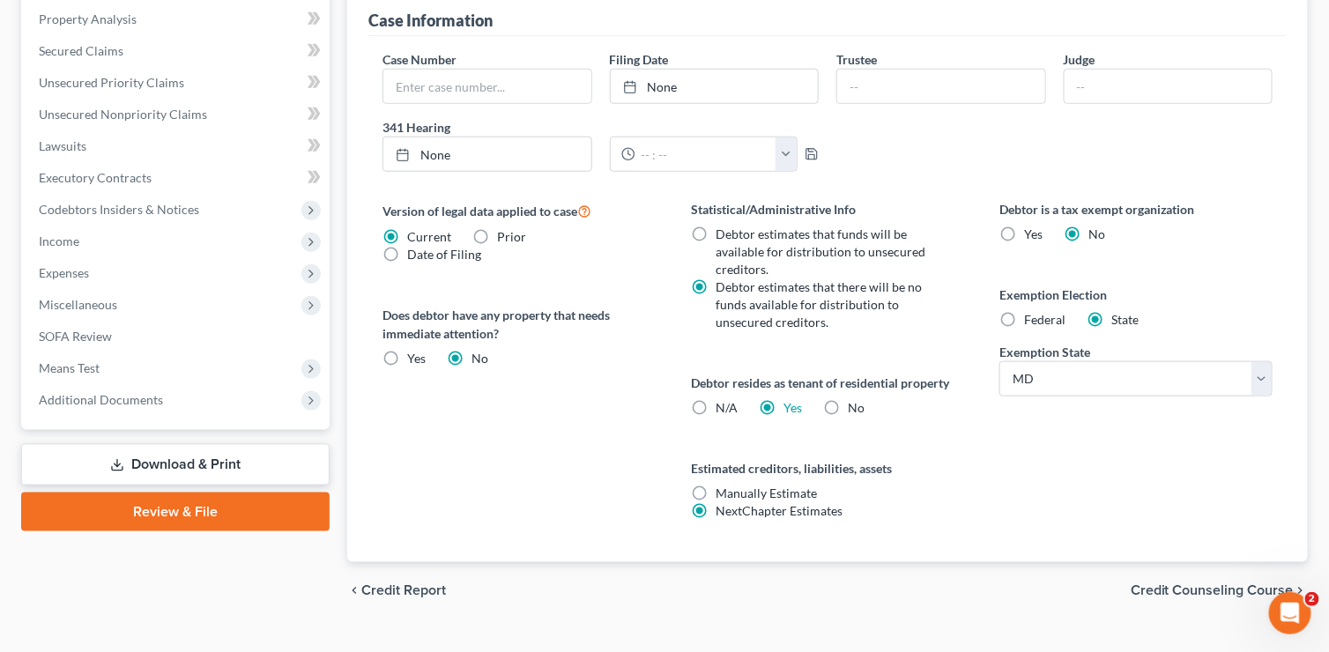
scroll to position [557, 0]
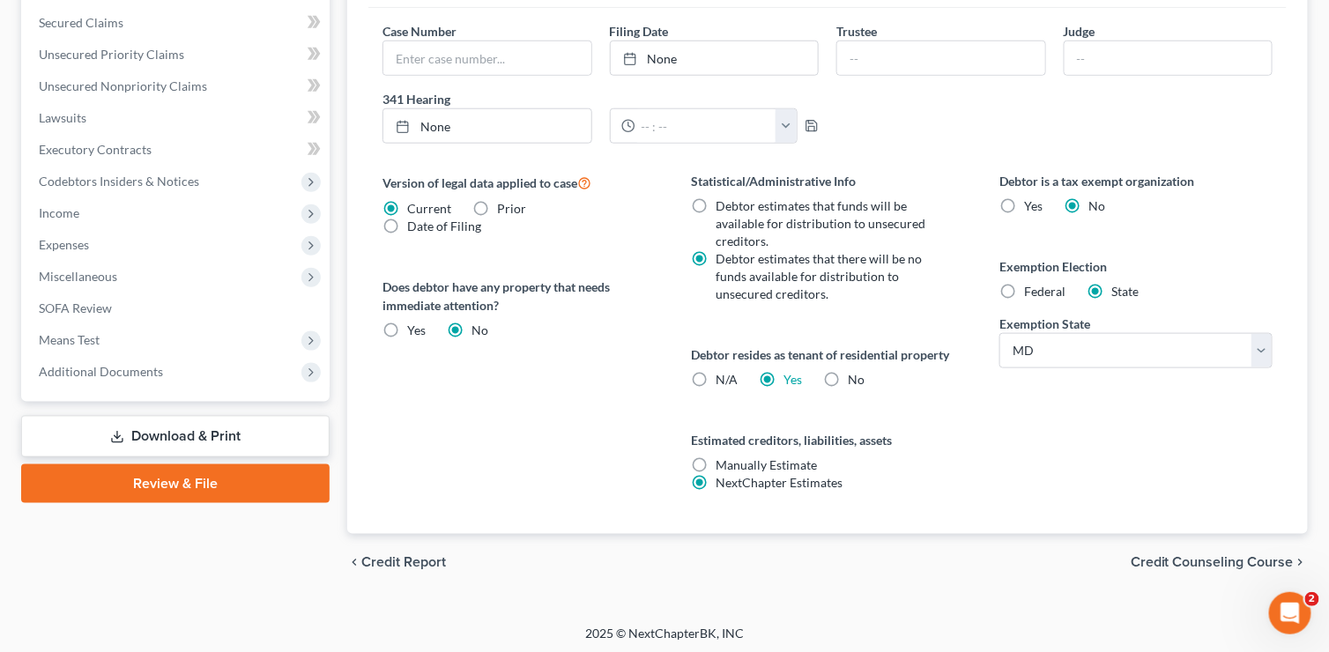
click at [1176, 560] on span "Credit Counseling Course" at bounding box center [1211, 562] width 163 height 14
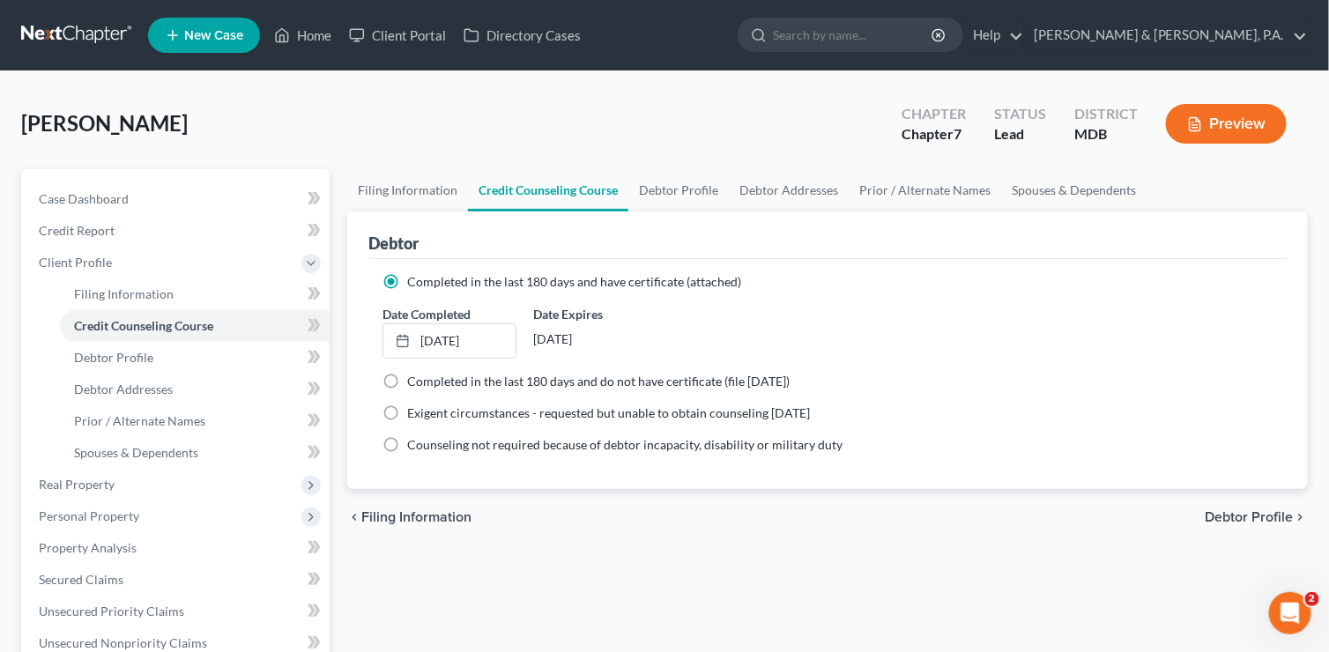
click at [1218, 510] on span "Debtor Profile" at bounding box center [1249, 517] width 88 height 14
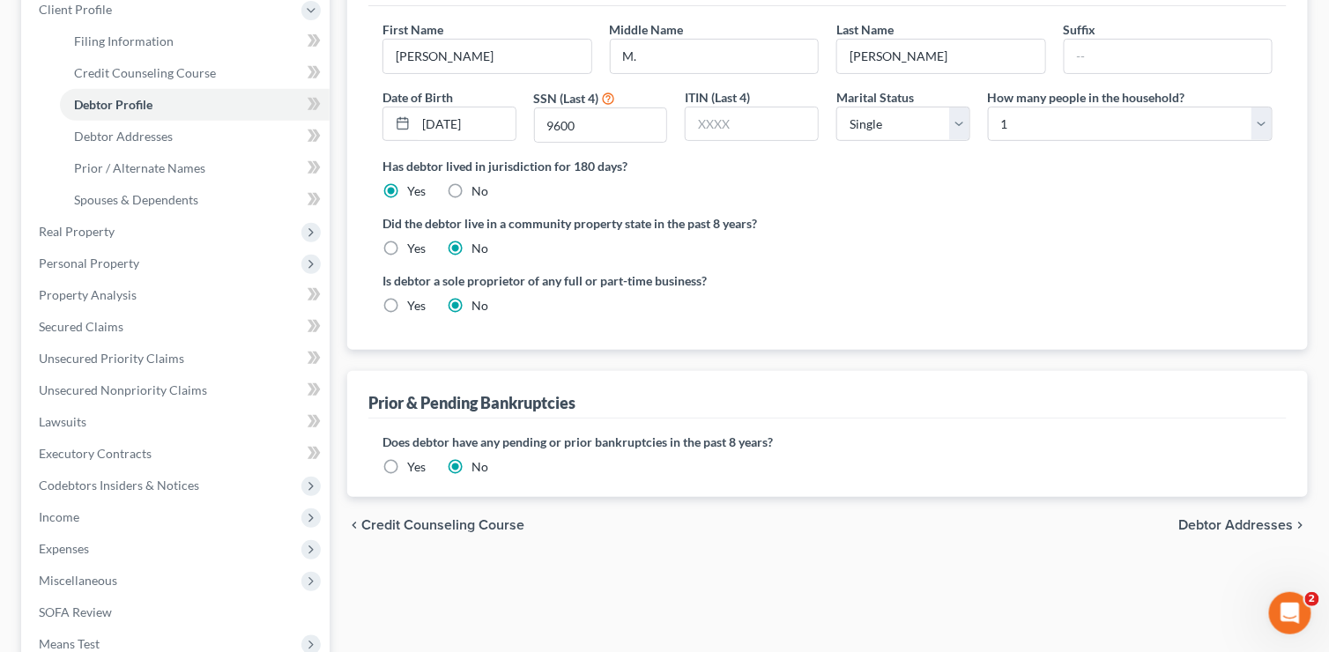
scroll to position [264, 0]
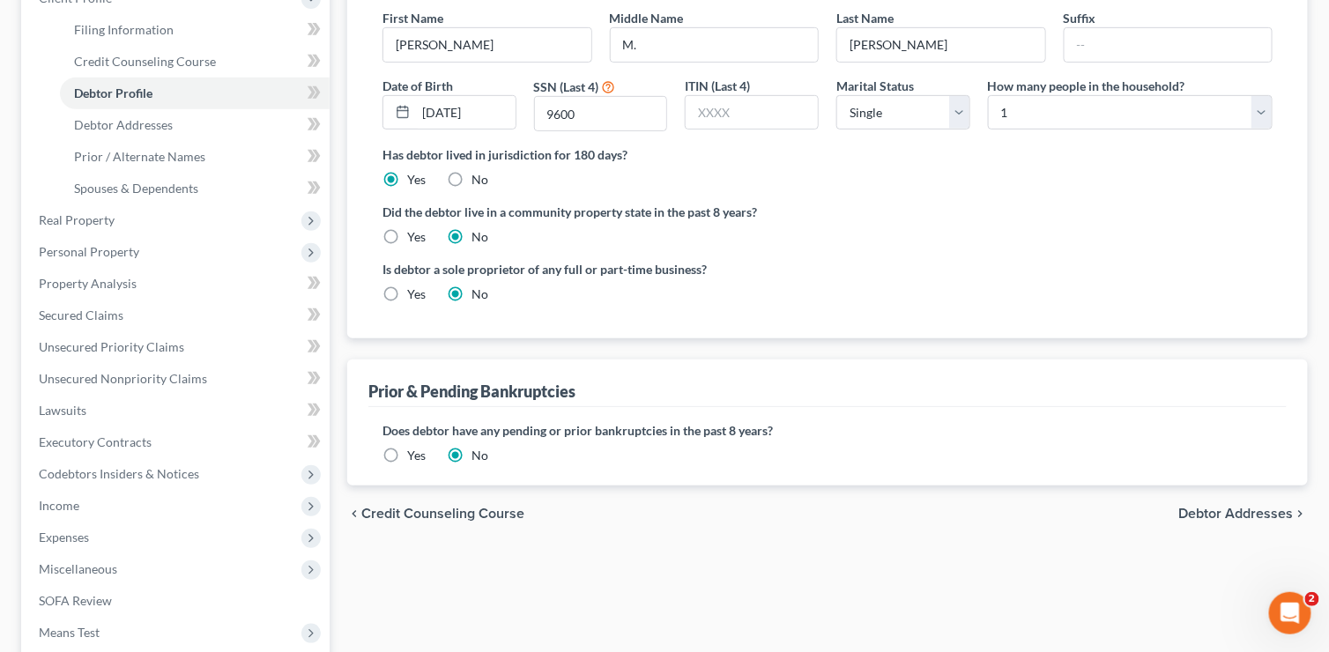
click at [1196, 509] on span "Debtor Addresses" at bounding box center [1236, 514] width 115 height 14
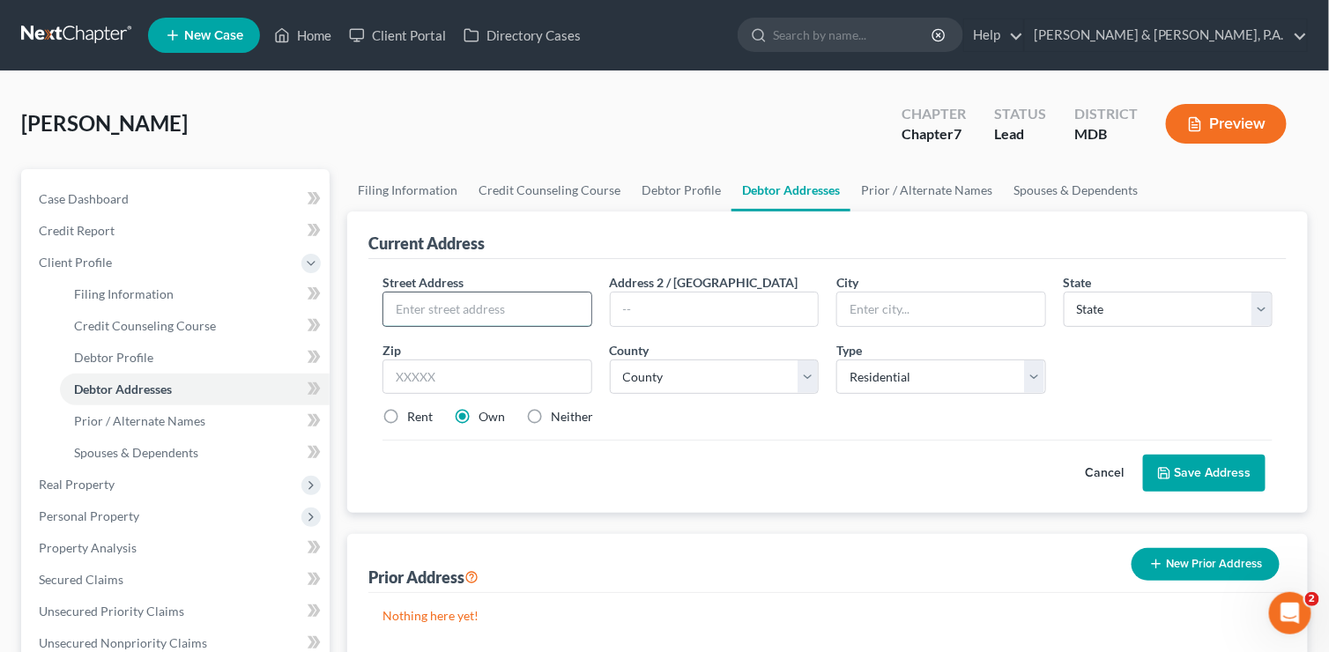
click at [473, 305] on input "text" at bounding box center [487, 308] width 208 height 33
click at [521, 315] on input "text" at bounding box center [487, 308] width 208 height 33
click at [1268, 310] on select "State [US_STATE] AK AR AZ CA CO CT DE DC [GEOGRAPHIC_DATA] [GEOGRAPHIC_DATA] GU…" at bounding box center [1168, 309] width 210 height 35
click at [1063, 292] on select "State [US_STATE] AK AR AZ CA CO CT DE DC [GEOGRAPHIC_DATA] [GEOGRAPHIC_DATA] GU…" at bounding box center [1168, 309] width 210 height 35
click at [534, 379] on input "text" at bounding box center [487, 376] width 210 height 35
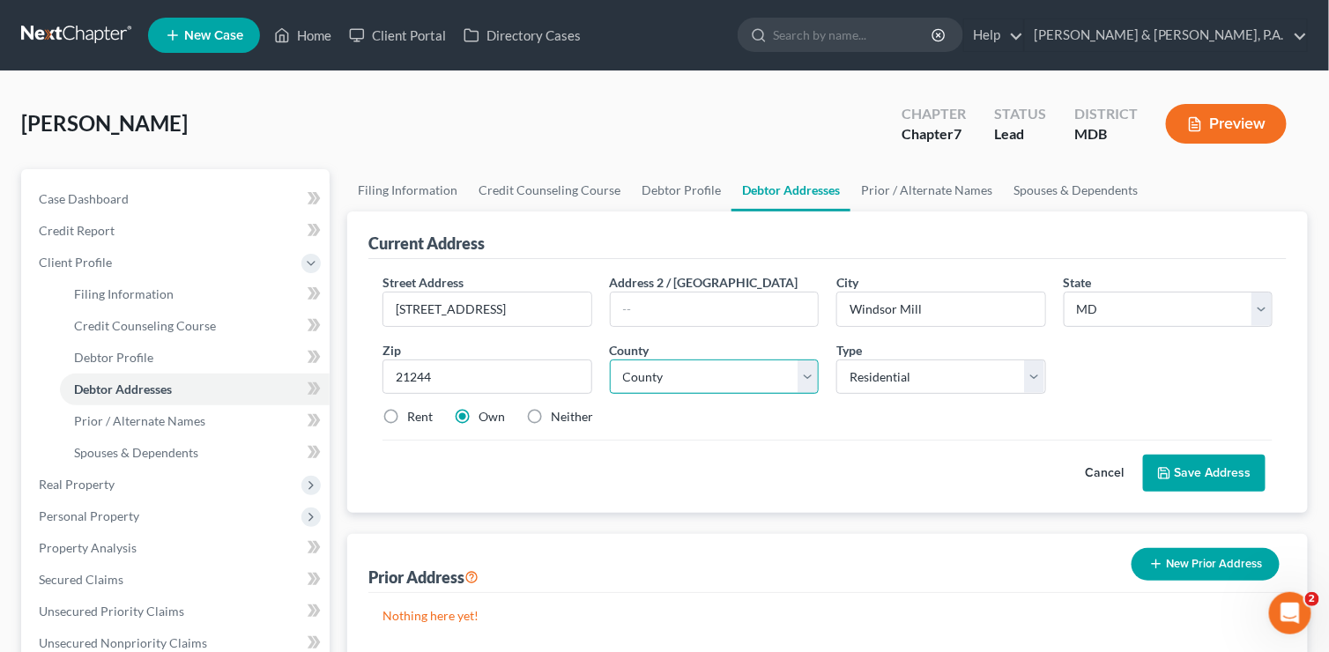
click at [801, 381] on select "County [GEOGRAPHIC_DATA] [GEOGRAPHIC_DATA] [GEOGRAPHIC_DATA] [GEOGRAPHIC_DATA] …" at bounding box center [715, 376] width 210 height 35
click at [610, 359] on select "County [GEOGRAPHIC_DATA] [GEOGRAPHIC_DATA] [GEOGRAPHIC_DATA] [GEOGRAPHIC_DATA] …" at bounding box center [715, 376] width 210 height 35
click at [407, 410] on label "Rent" at bounding box center [420, 417] width 26 height 18
click at [414, 410] on input "Rent" at bounding box center [419, 413] width 11 height 11
click at [1029, 369] on select "Select Residential Mailing Rental Business" at bounding box center [941, 376] width 210 height 35
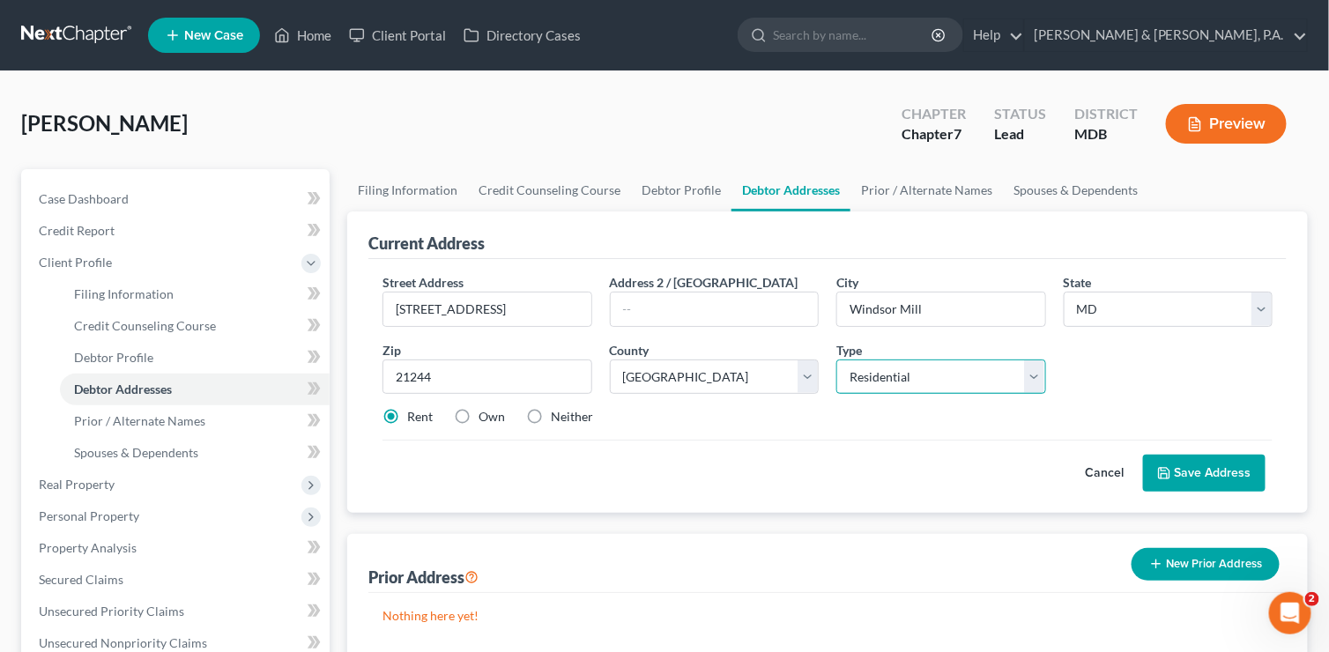
click at [836, 359] on select "Select Residential Mailing Rental Business" at bounding box center [941, 376] width 210 height 35
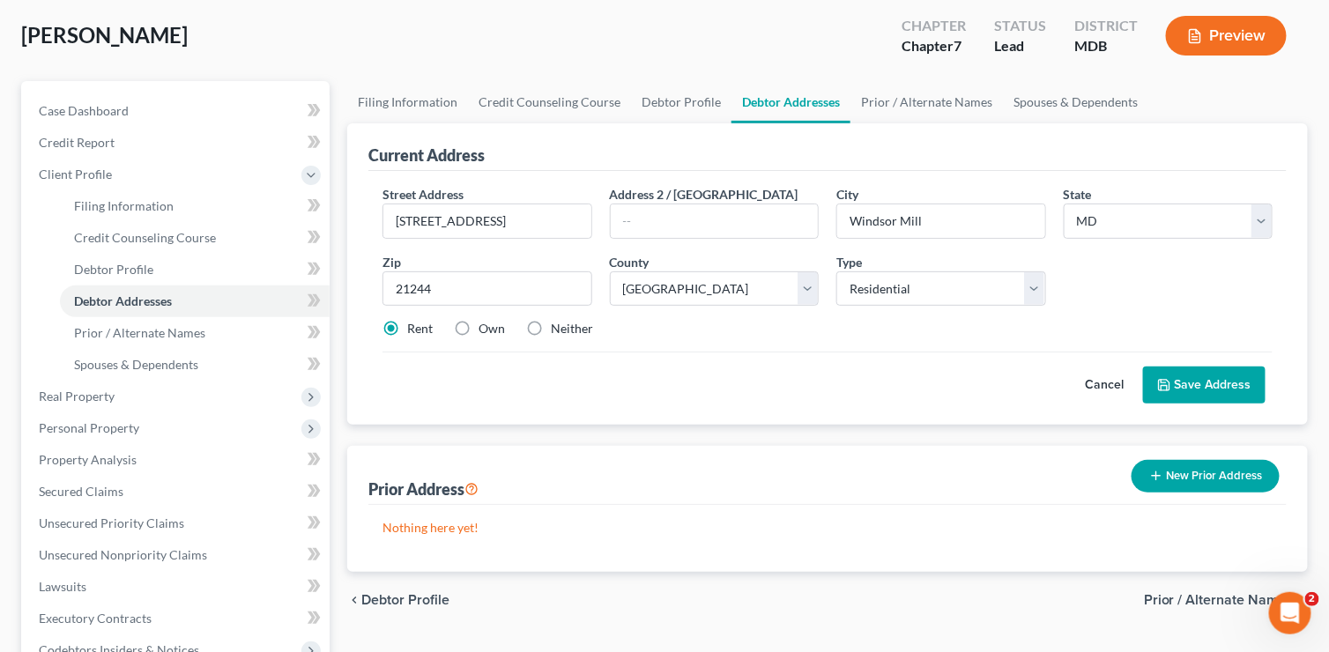
click at [1186, 393] on button "Save Address" at bounding box center [1204, 384] width 122 height 37
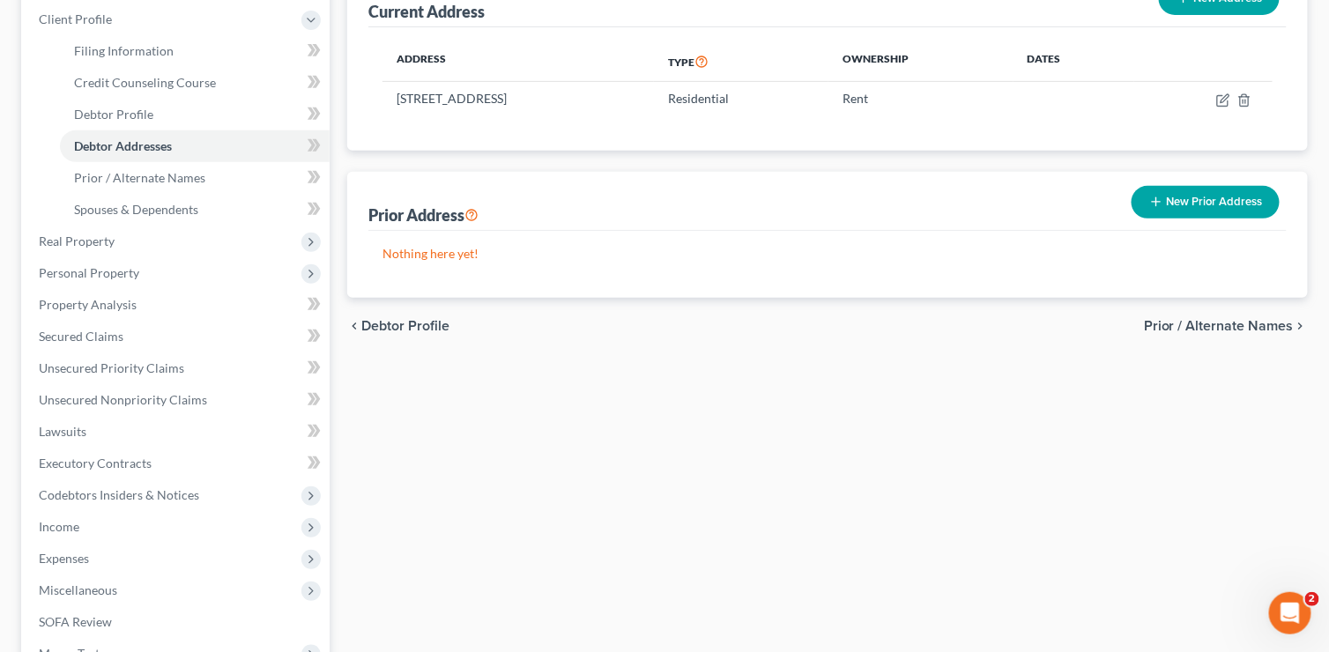
scroll to position [264, 0]
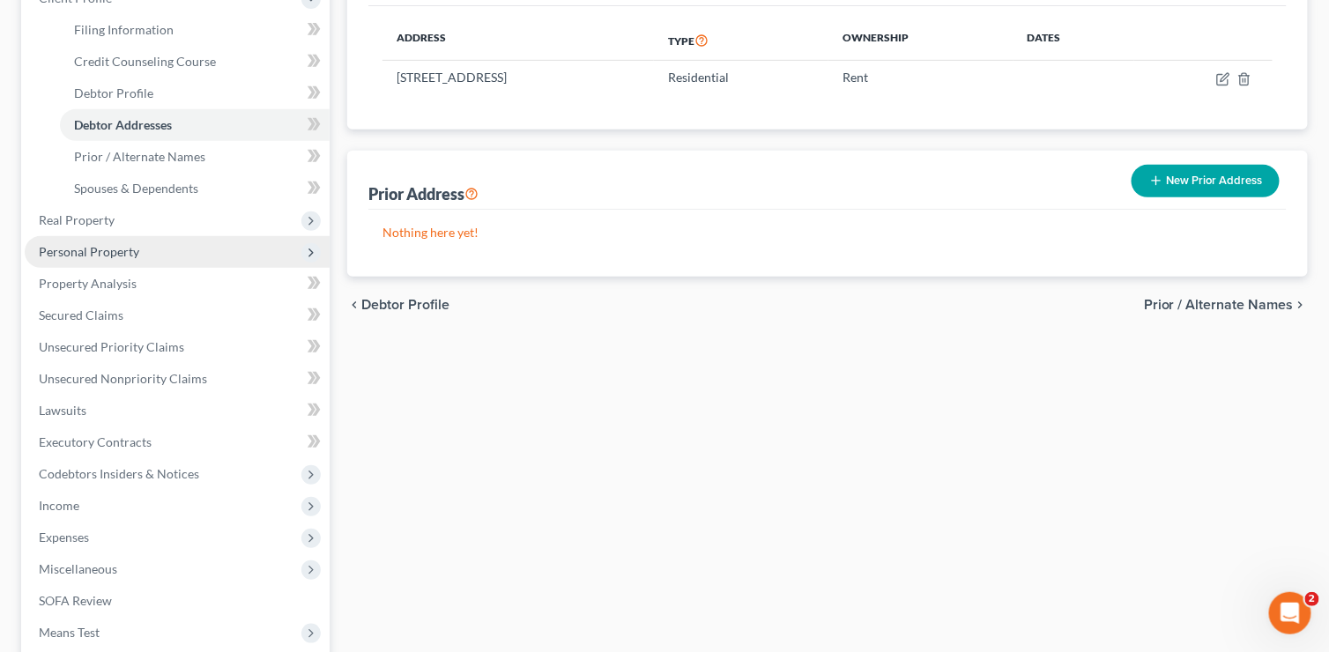
click at [104, 254] on span "Personal Property" at bounding box center [89, 251] width 100 height 15
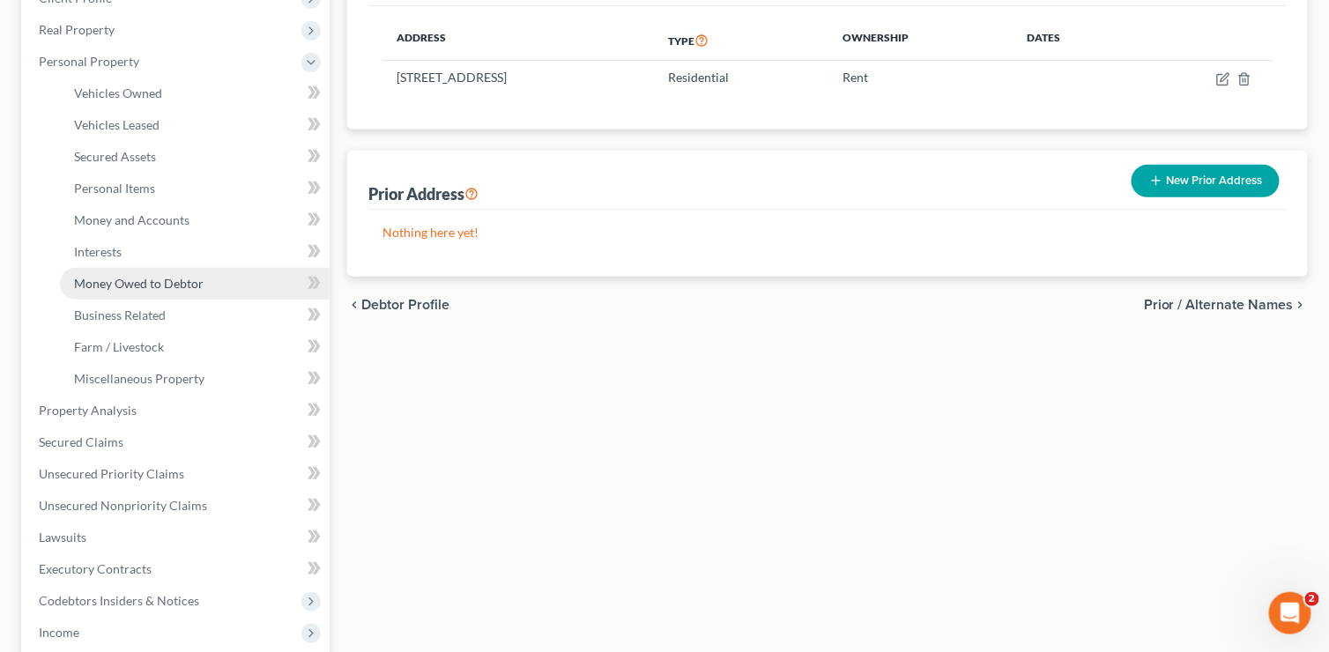
click at [106, 283] on span "Money Owed to Debtor" at bounding box center [139, 283] width 130 height 15
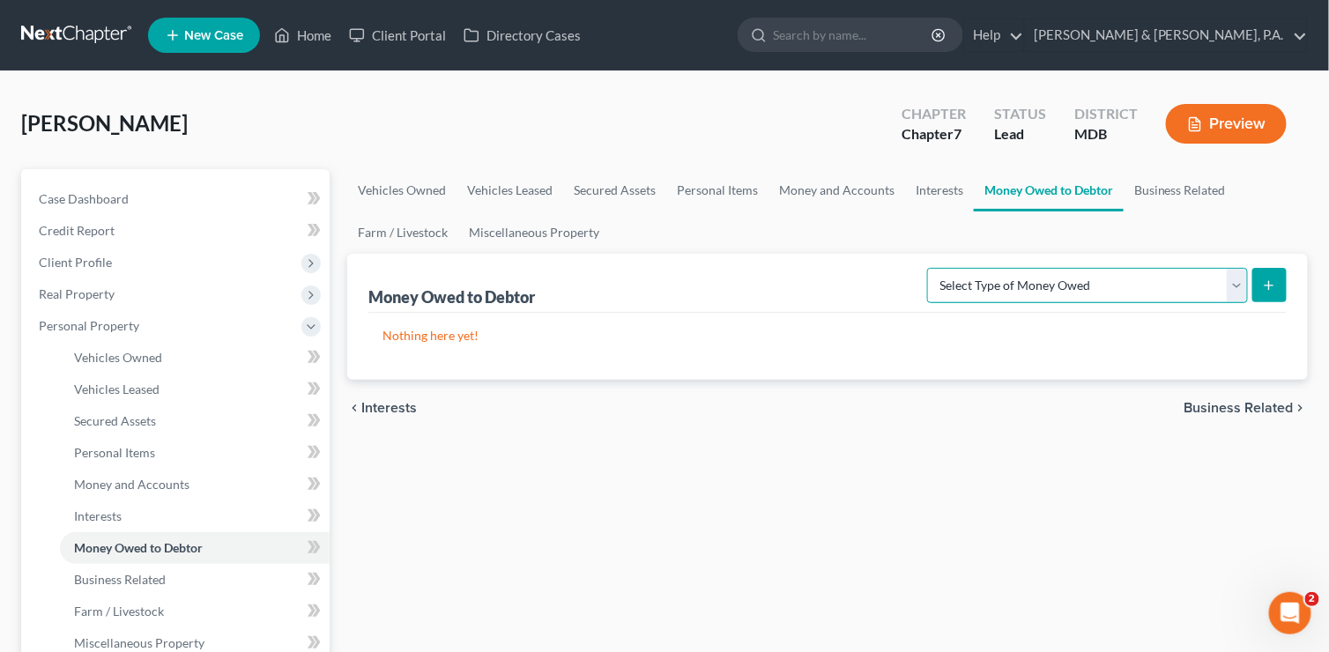
click at [1238, 284] on select "Select Type of Money Owed Accounts Receivable (A/B: 38) Alimony (A/B: 29) Child…" at bounding box center [1087, 285] width 321 height 35
click at [944, 191] on link "Interests" at bounding box center [939, 190] width 69 height 42
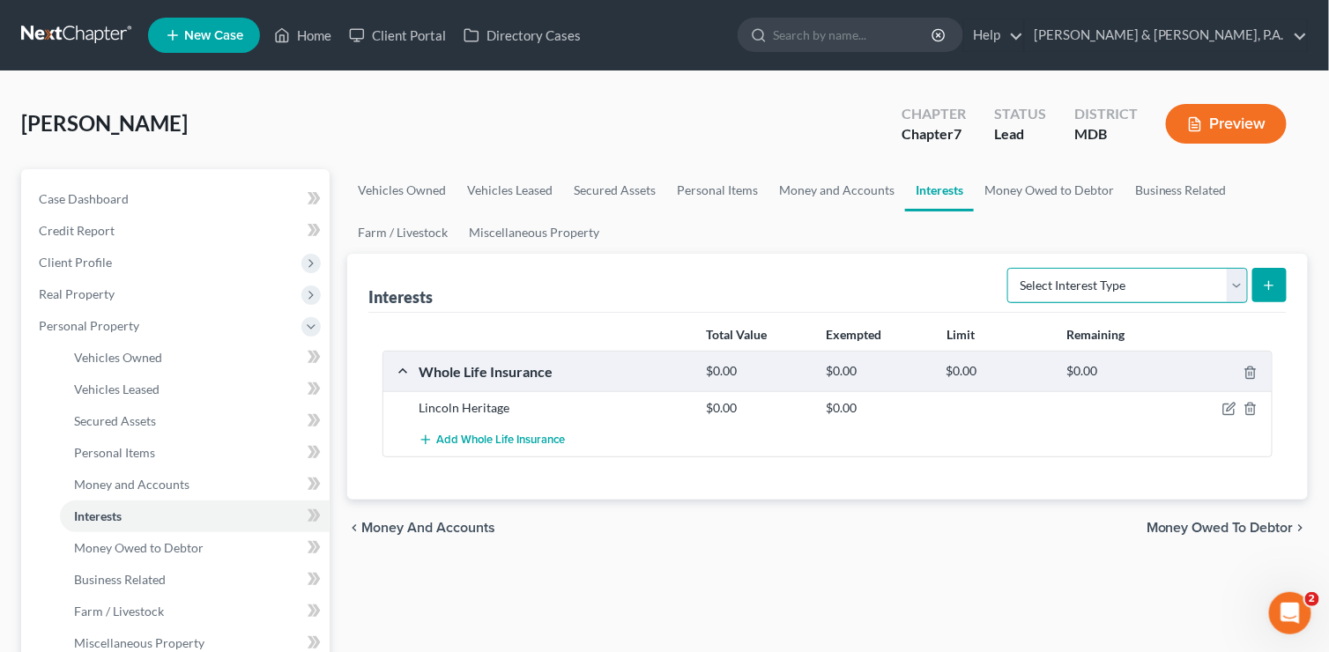
click at [1231, 285] on select "Select Interest Type 401K (A/B: 21) Annuity (A/B: 23) Bond (A/B: 18) Education …" at bounding box center [1127, 285] width 241 height 35
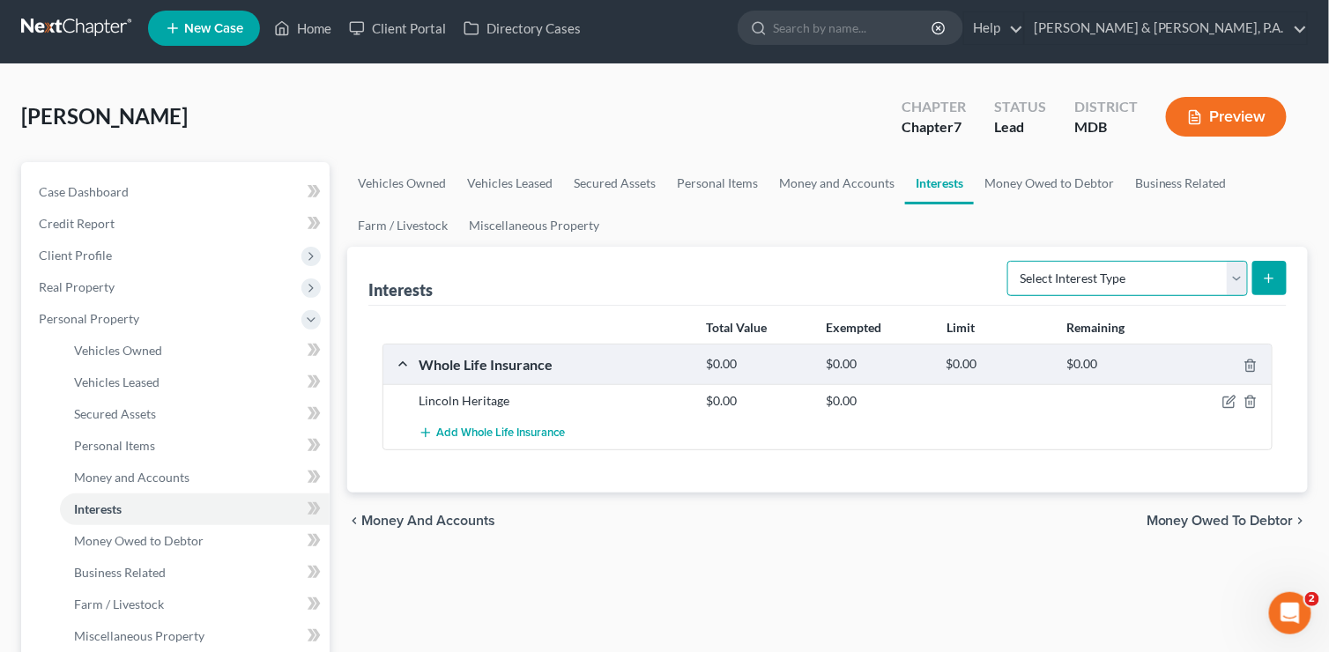
scroll to position [88, 0]
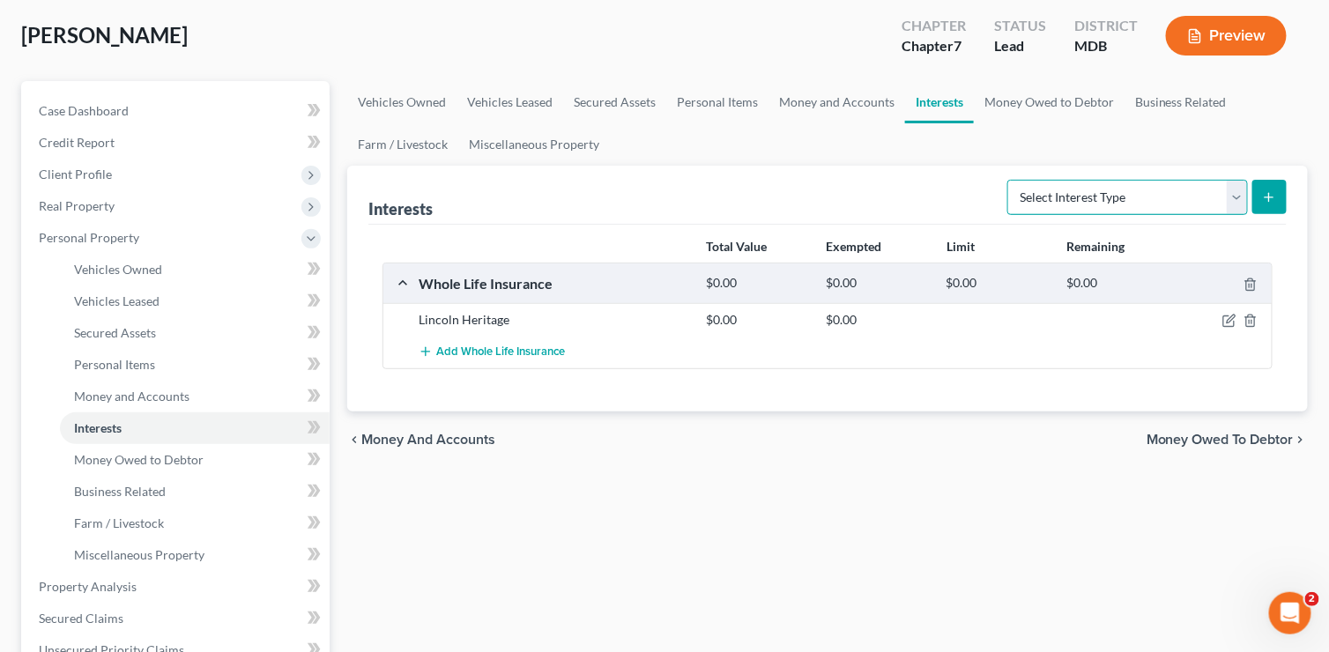
click at [1233, 204] on select "Select Interest Type 401K (A/B: 21) Annuity (A/B: 23) Bond (A/B: 18) Education …" at bounding box center [1127, 197] width 241 height 35
click at [1237, 191] on select "Select Interest Type 401K (A/B: 21) Annuity (A/B: 23) Bond (A/B: 18) Education …" at bounding box center [1127, 197] width 241 height 35
click at [1043, 96] on link "Money Owed to Debtor" at bounding box center [1049, 102] width 151 height 42
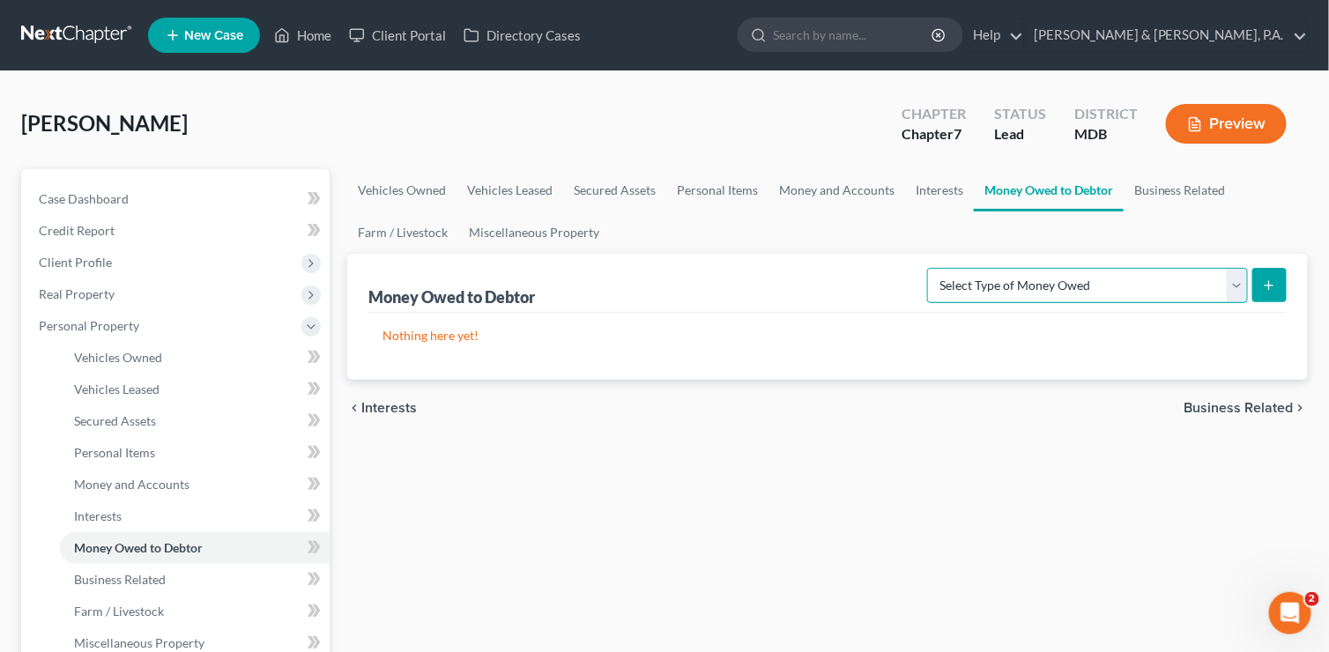
click at [1233, 284] on select "Select Type of Money Owed Accounts Receivable (A/B: 38) Alimony (A/B: 29) Child…" at bounding box center [1087, 285] width 321 height 35
click at [932, 268] on select "Select Type of Money Owed Accounts Receivable (A/B: 38) Alimony (A/B: 29) Child…" at bounding box center [1087, 285] width 321 height 35
click at [1267, 279] on icon "submit" at bounding box center [1269, 285] width 14 height 14
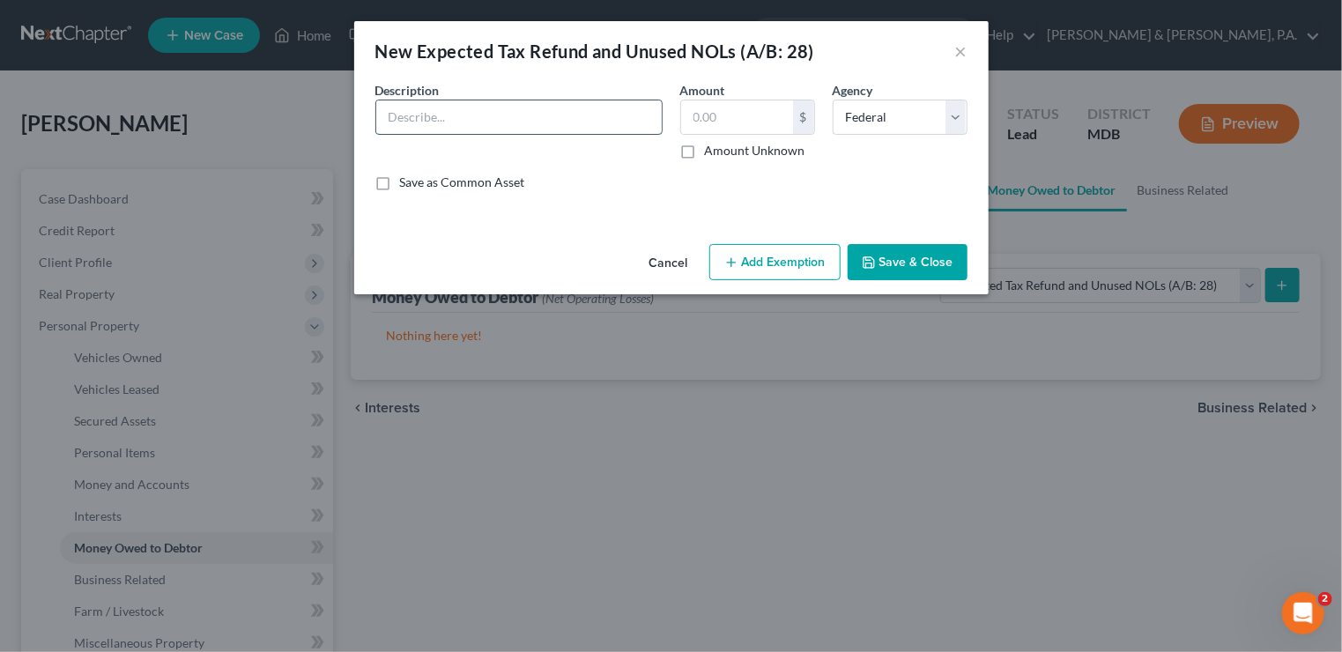
click at [548, 122] on input "text" at bounding box center [518, 116] width 285 height 33
click at [779, 268] on button "Add Exemption" at bounding box center [774, 262] width 131 height 37
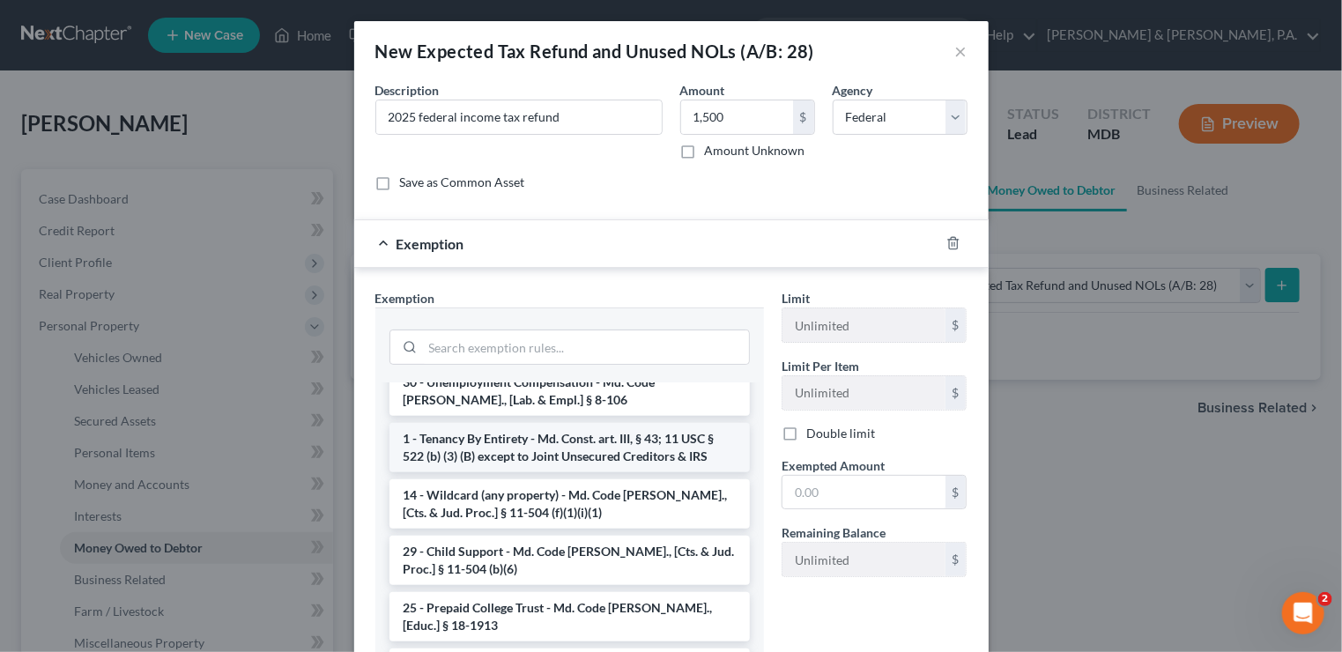
scroll to position [881, 0]
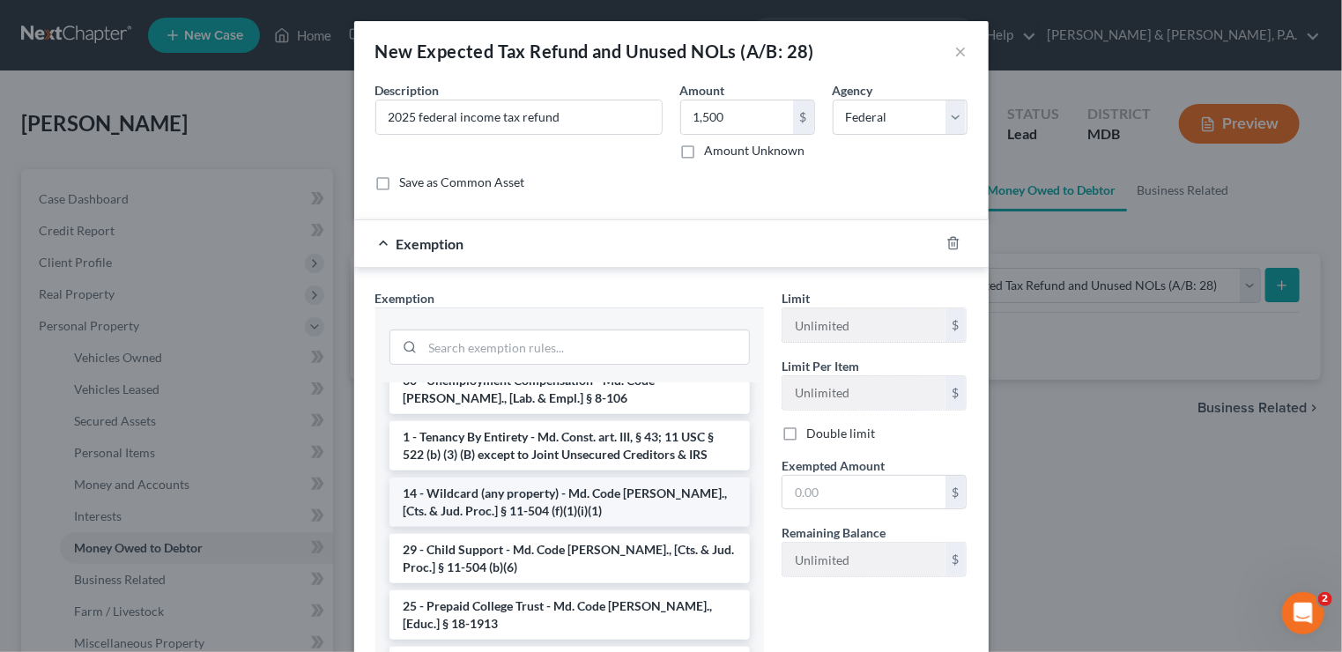
click at [557, 478] on li "14 - Wildcard (any property) - Md. Code [PERSON_NAME]., [Cts. & Jud. Proc.] § 1…" at bounding box center [569, 502] width 360 height 49
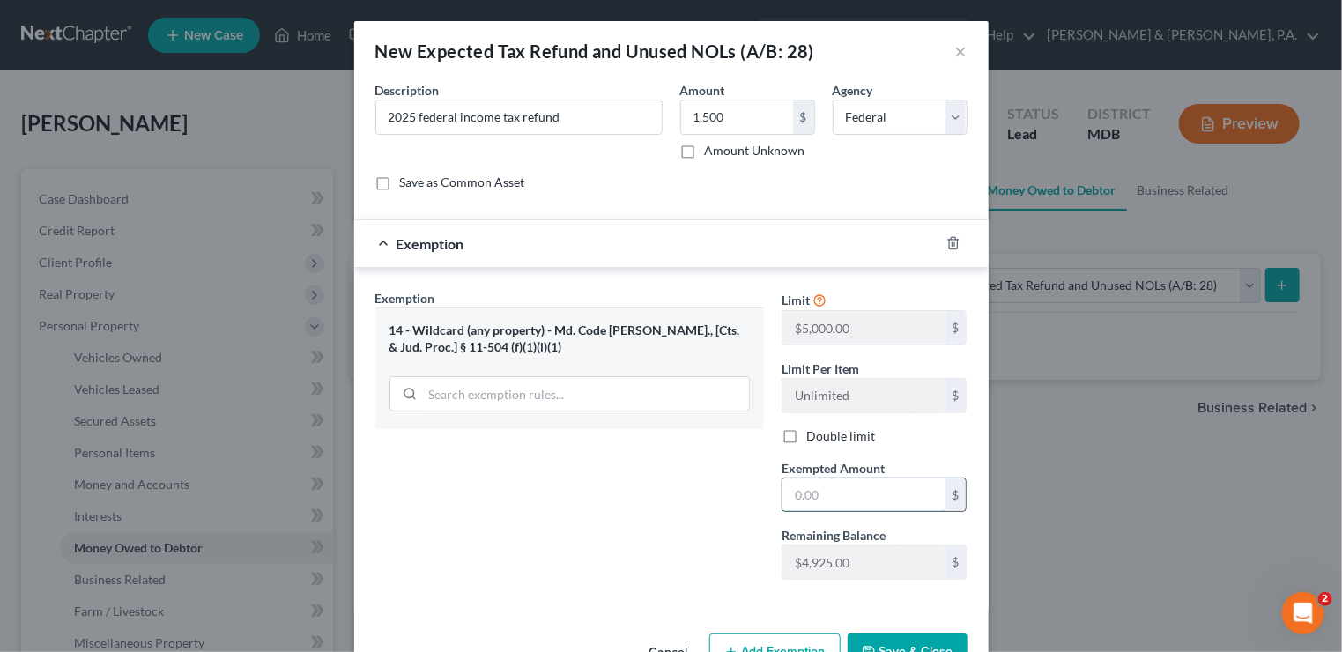
click at [837, 492] on input "text" at bounding box center [863, 494] width 163 height 33
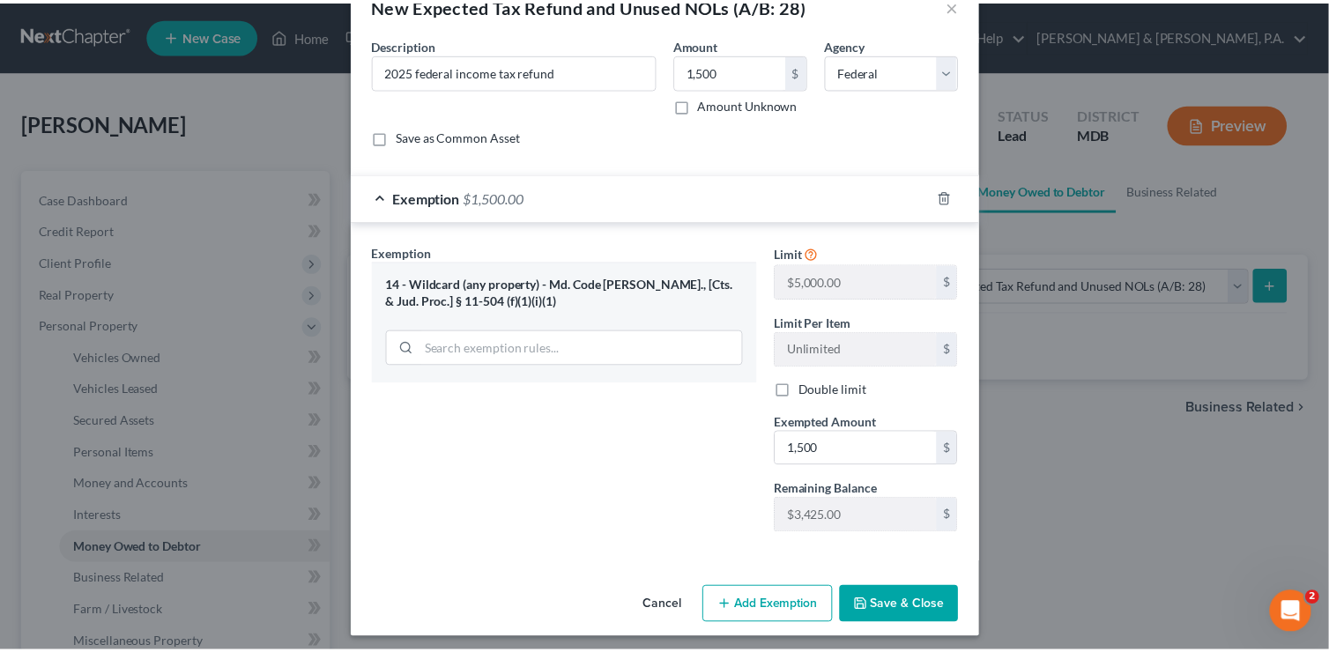
scroll to position [48, 0]
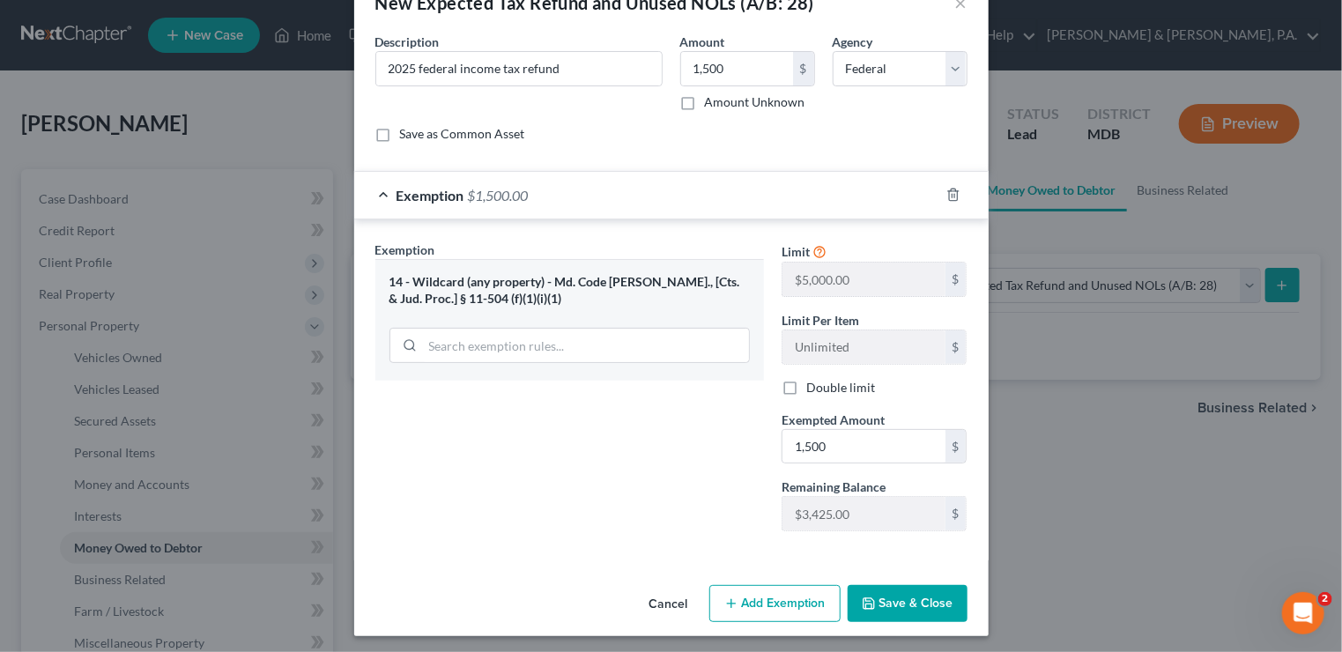
click at [881, 593] on button "Save & Close" at bounding box center [908, 603] width 120 height 37
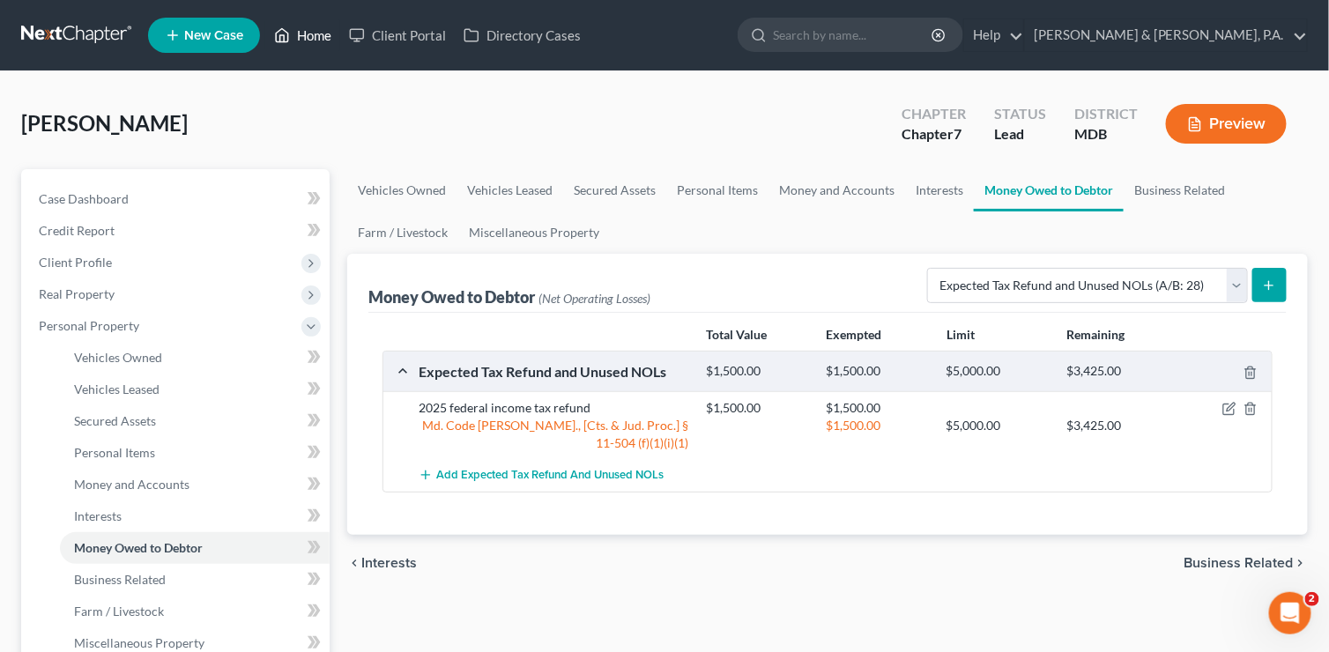
click at [301, 33] on link "Home" at bounding box center [302, 35] width 75 height 32
